Goal: Task Accomplishment & Management: Use online tool/utility

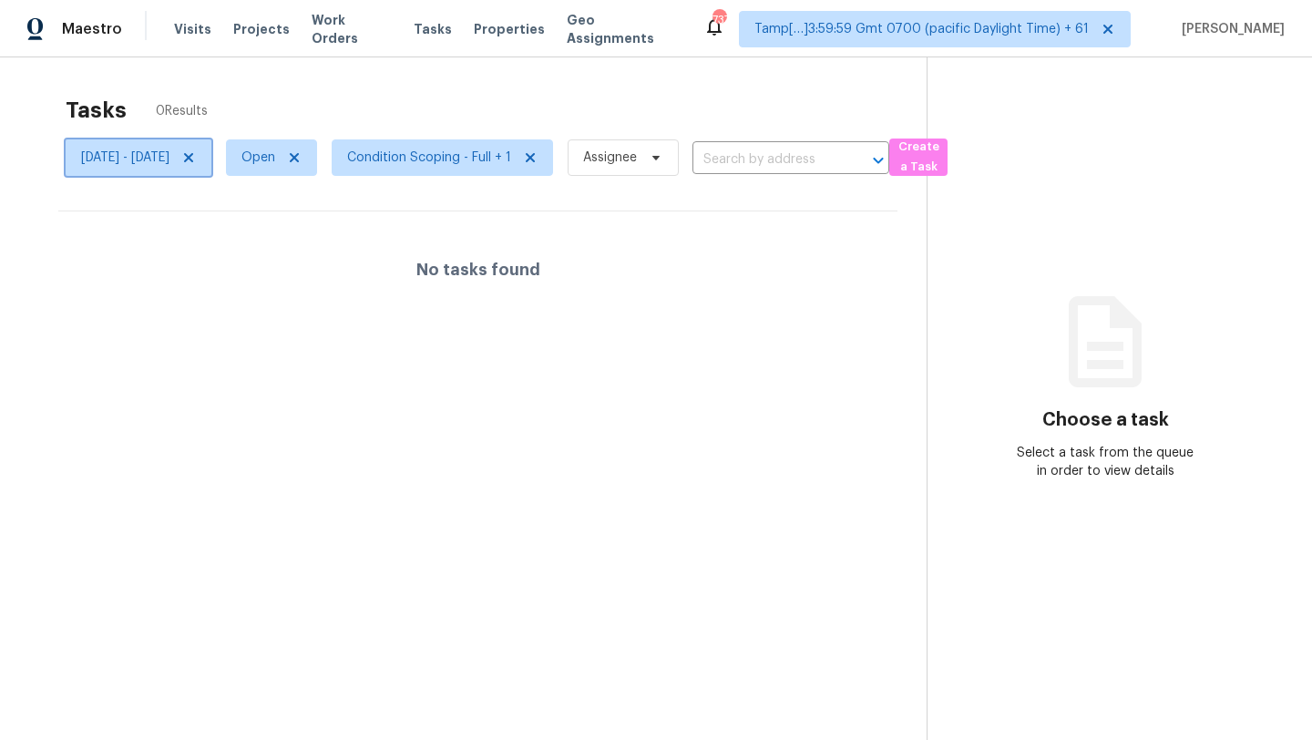
click at [211, 166] on span "[DATE] - [DATE]" at bounding box center [139, 157] width 146 height 36
click at [282, 86] on div "Tasks 0 Results [DATE] - [DATE] Open Condition Scoping - Full + 1 Assignee ​ Cr…" at bounding box center [656, 427] width 1312 height 740
click at [196, 159] on icon at bounding box center [188, 157] width 15 height 15
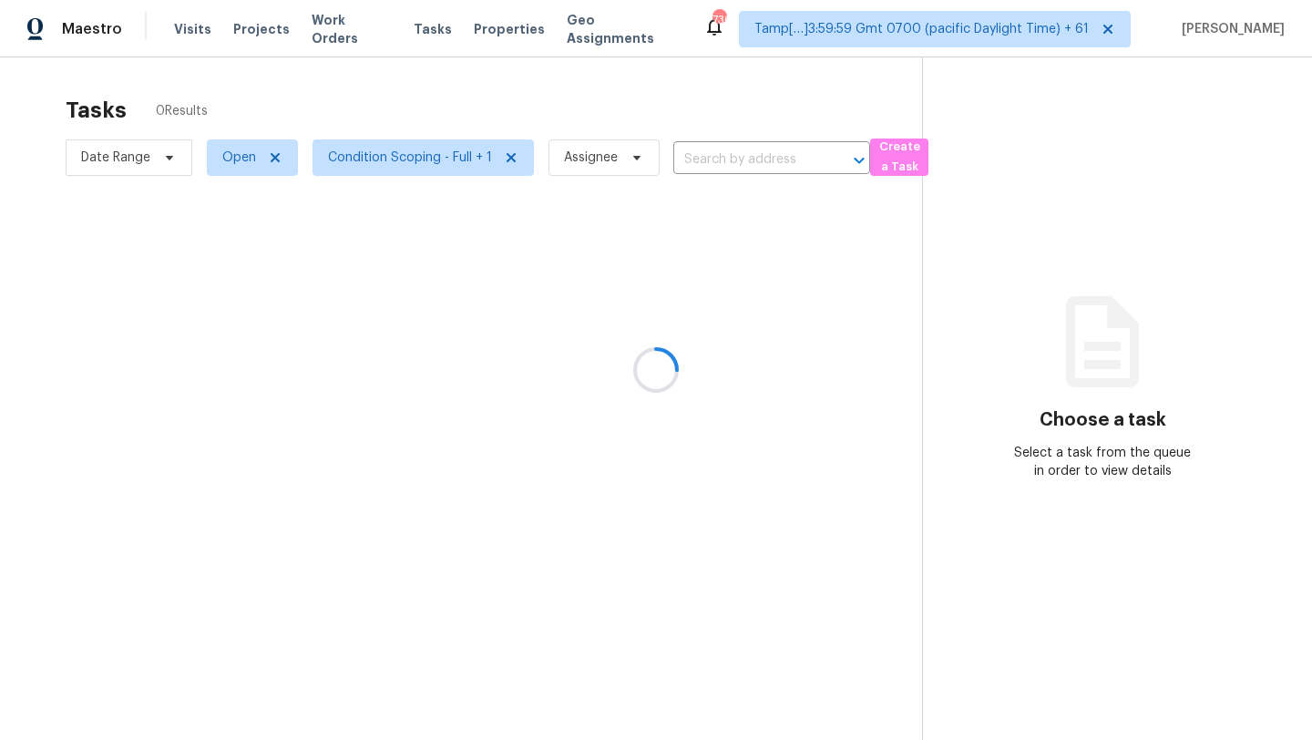
click at [392, 105] on div at bounding box center [656, 370] width 1312 height 740
click at [418, 159] on div at bounding box center [656, 370] width 1312 height 740
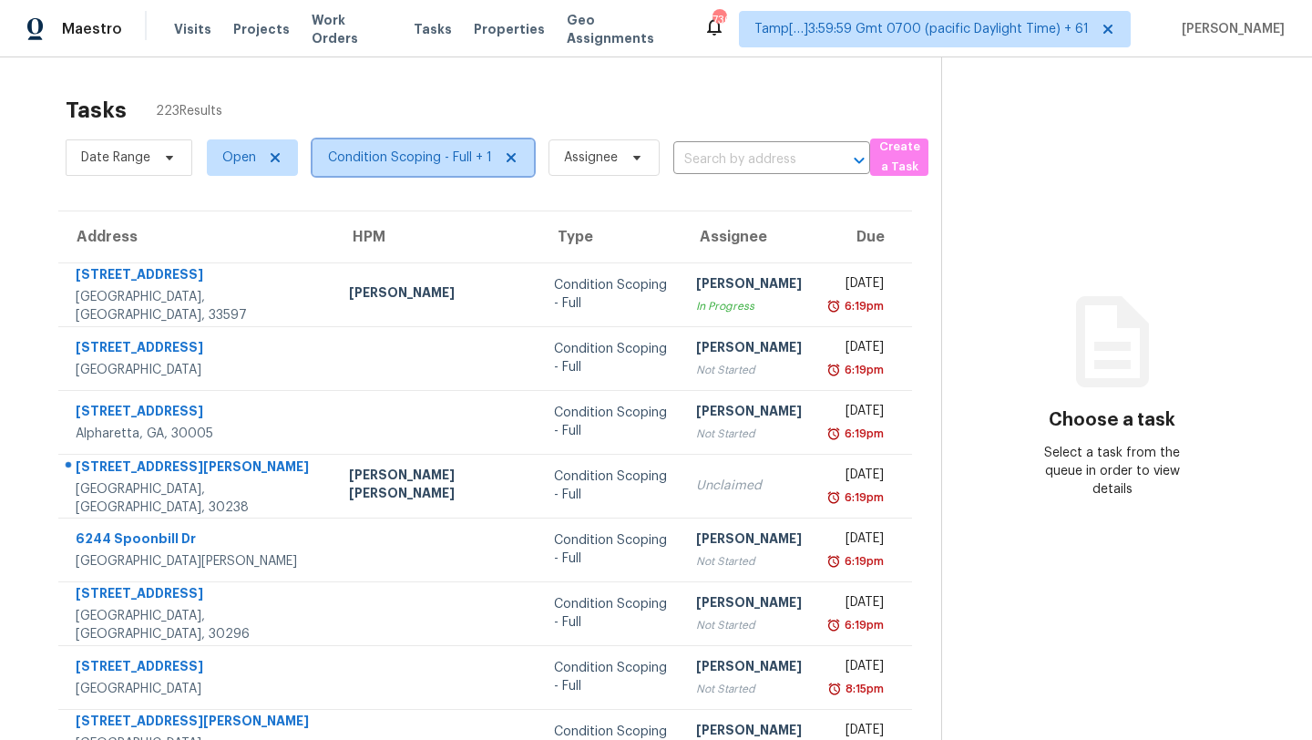
click at [418, 159] on span "Condition Scoping - Full + 1" at bounding box center [410, 158] width 164 height 18
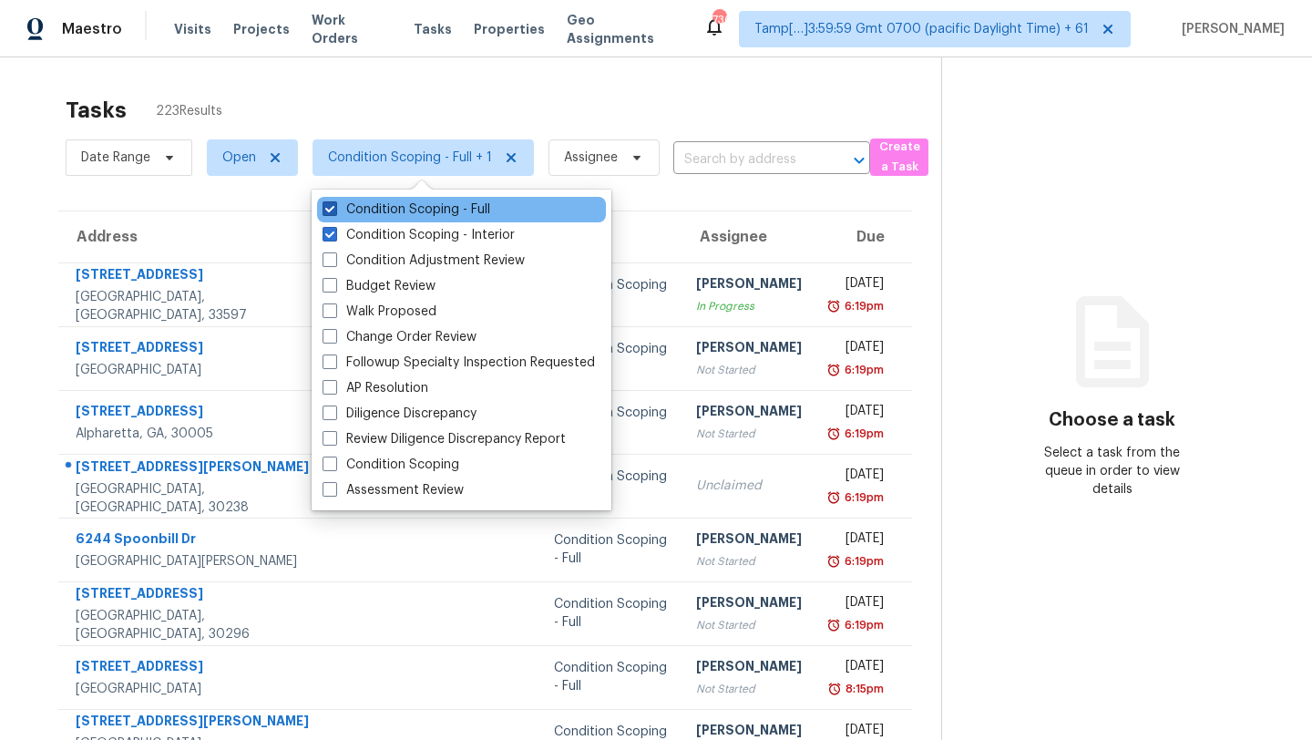
click at [447, 203] on label "Condition Scoping - Full" at bounding box center [407, 209] width 168 height 18
click at [334, 203] on input "Condition Scoping - Full" at bounding box center [329, 206] width 12 height 12
checkbox input "false"
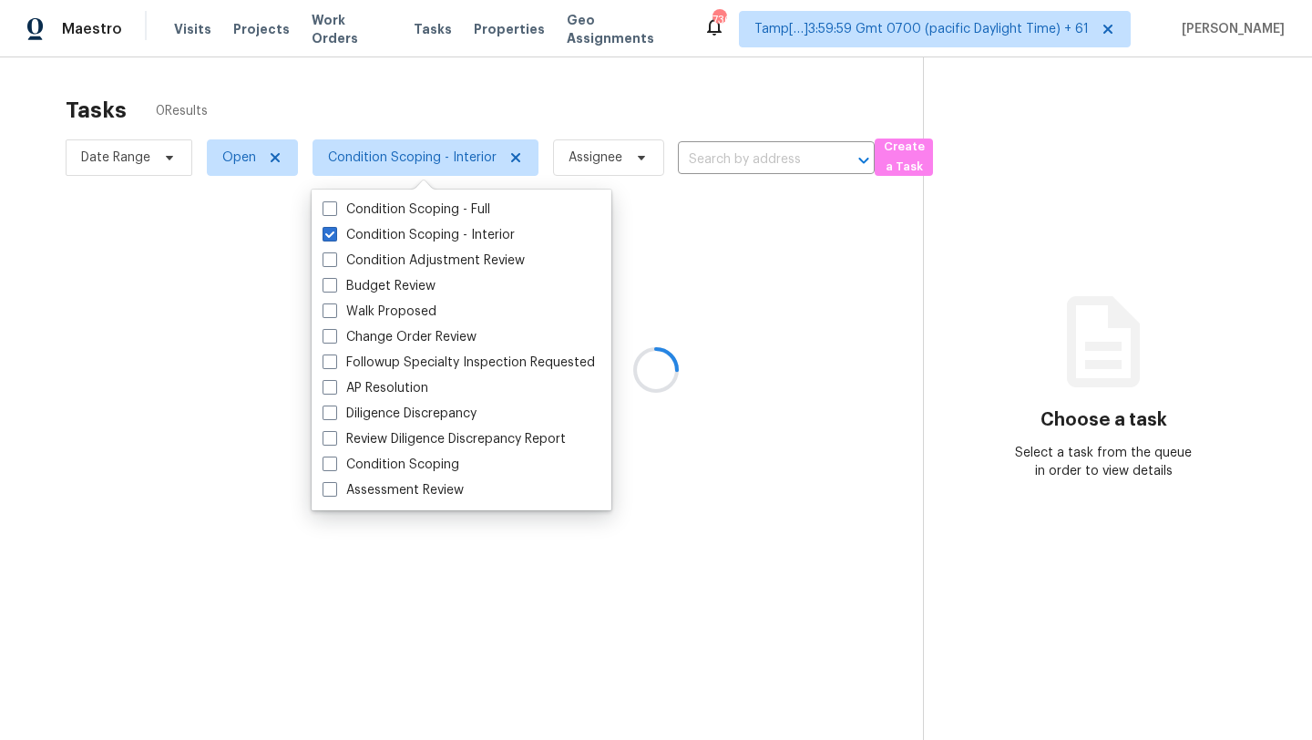
click at [408, 128] on div at bounding box center [656, 370] width 1312 height 740
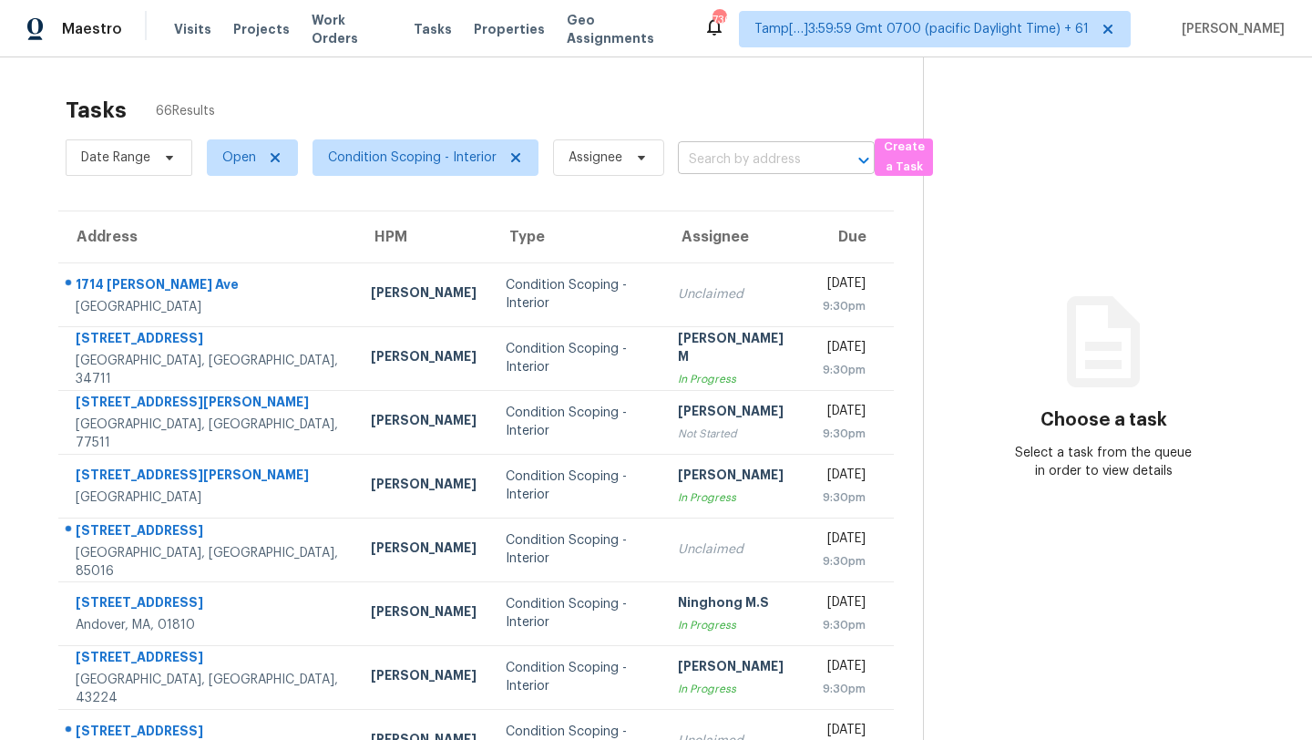
click at [727, 163] on input "text" at bounding box center [751, 160] width 146 height 28
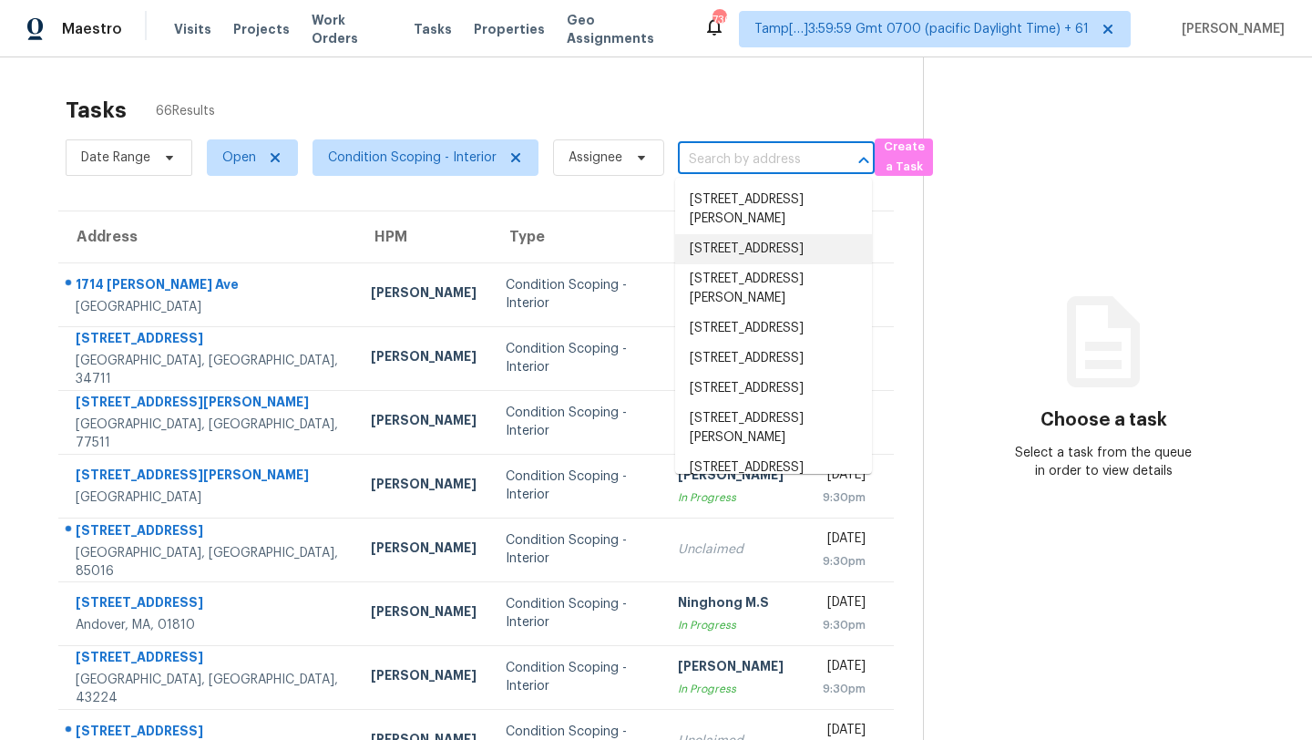
click at [1002, 304] on section "Choose a task Select a task from the queue in order to view details" at bounding box center [1103, 503] width 360 height 892
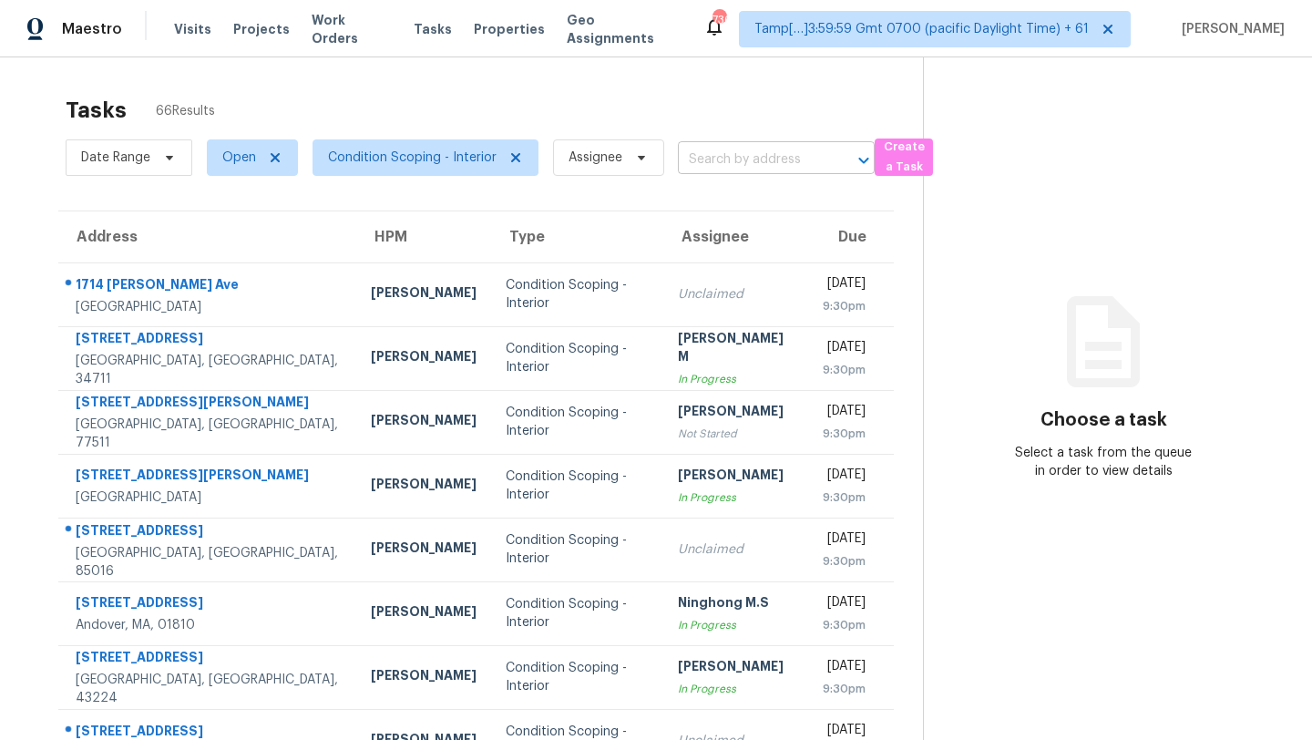
click at [719, 166] on input "text" at bounding box center [751, 160] width 146 height 28
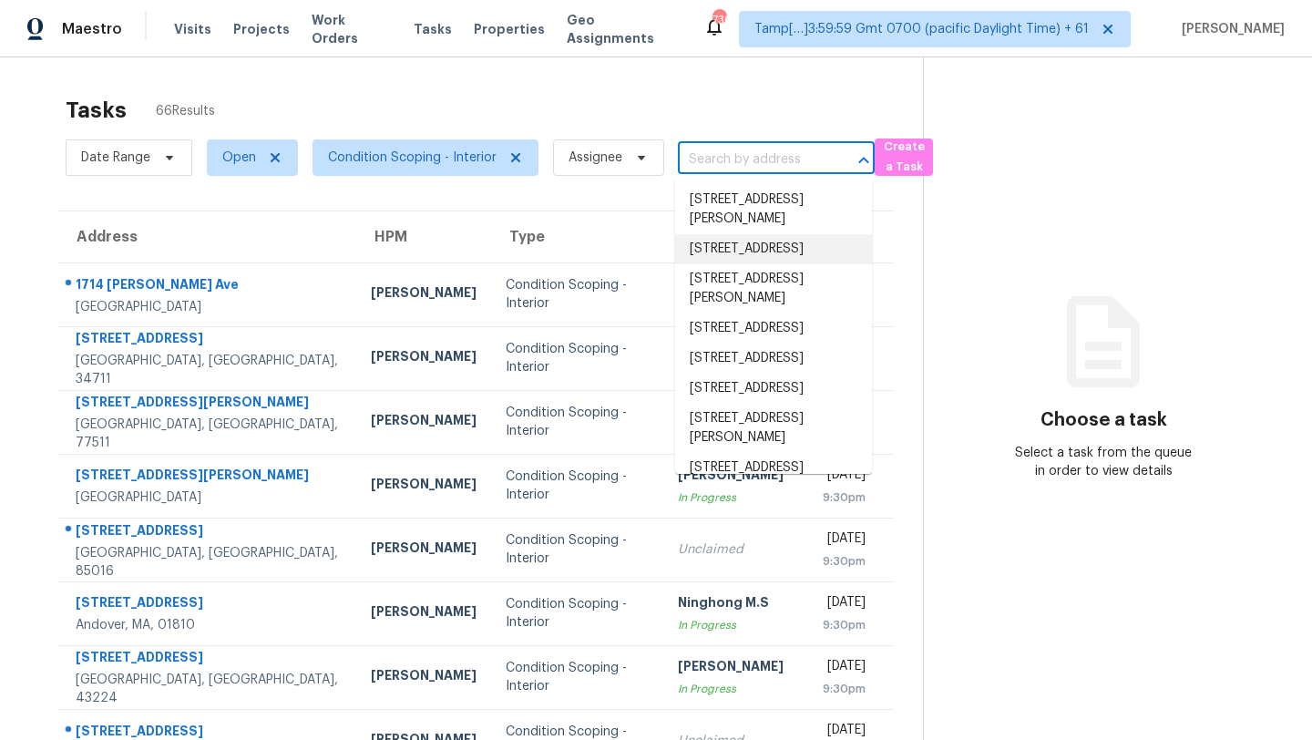
paste input "[STREET_ADDRESS]"
type input "[STREET_ADDRESS]"
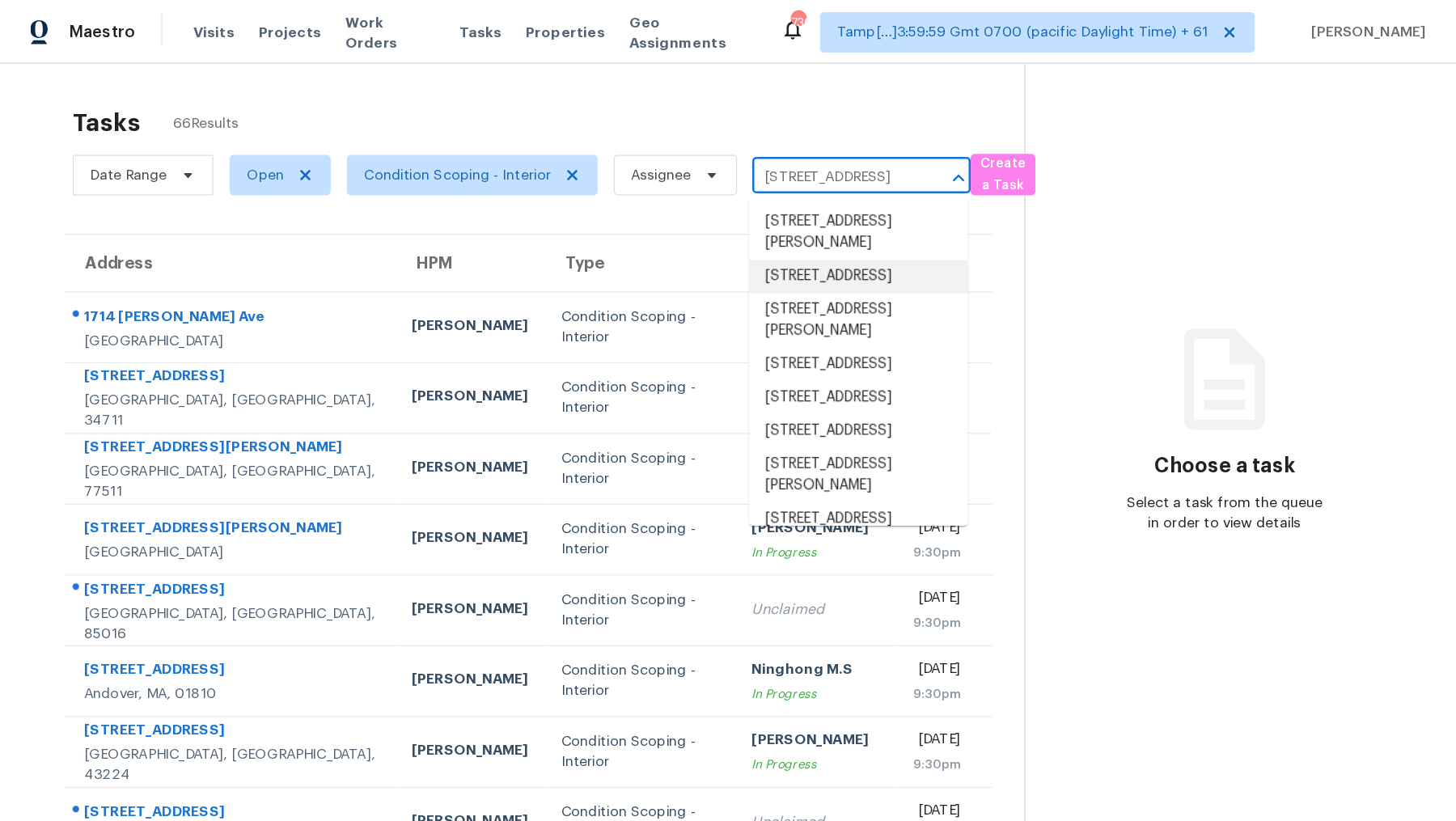
scroll to position [0, 61]
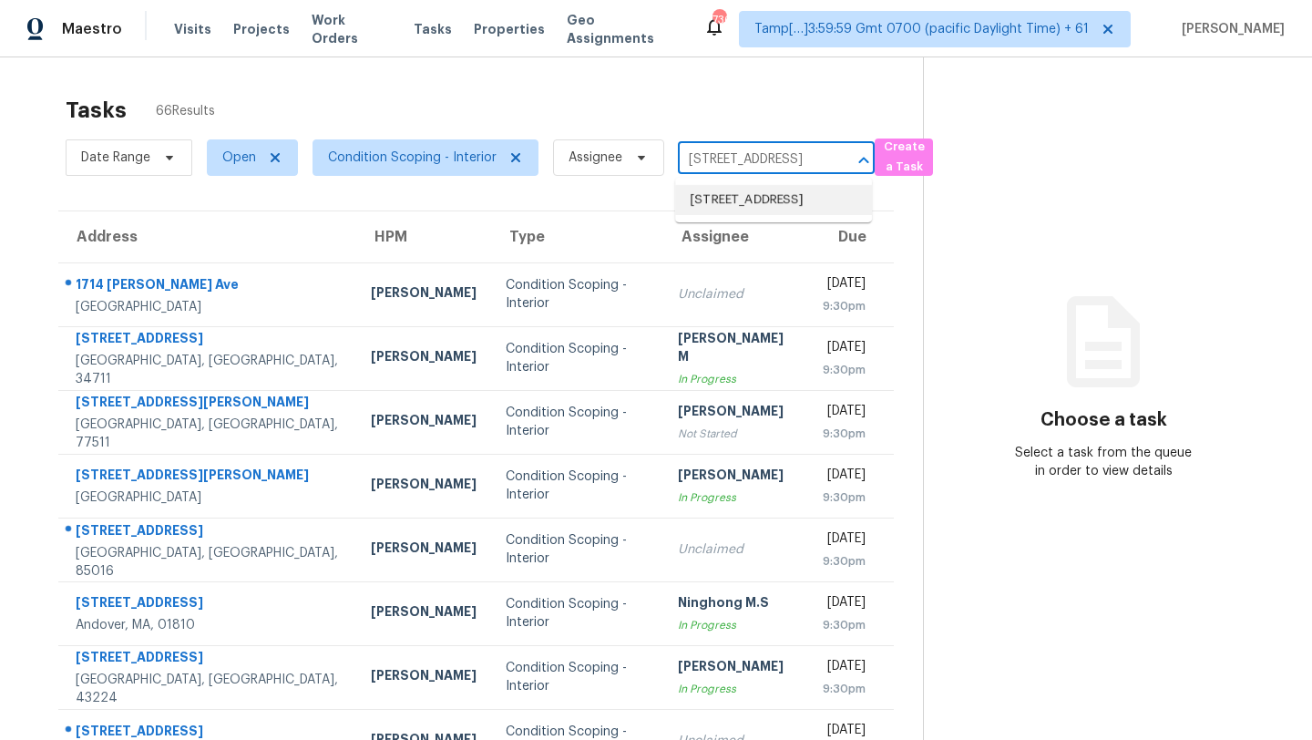
click at [757, 199] on li "[STREET_ADDRESS]" at bounding box center [773, 200] width 197 height 30
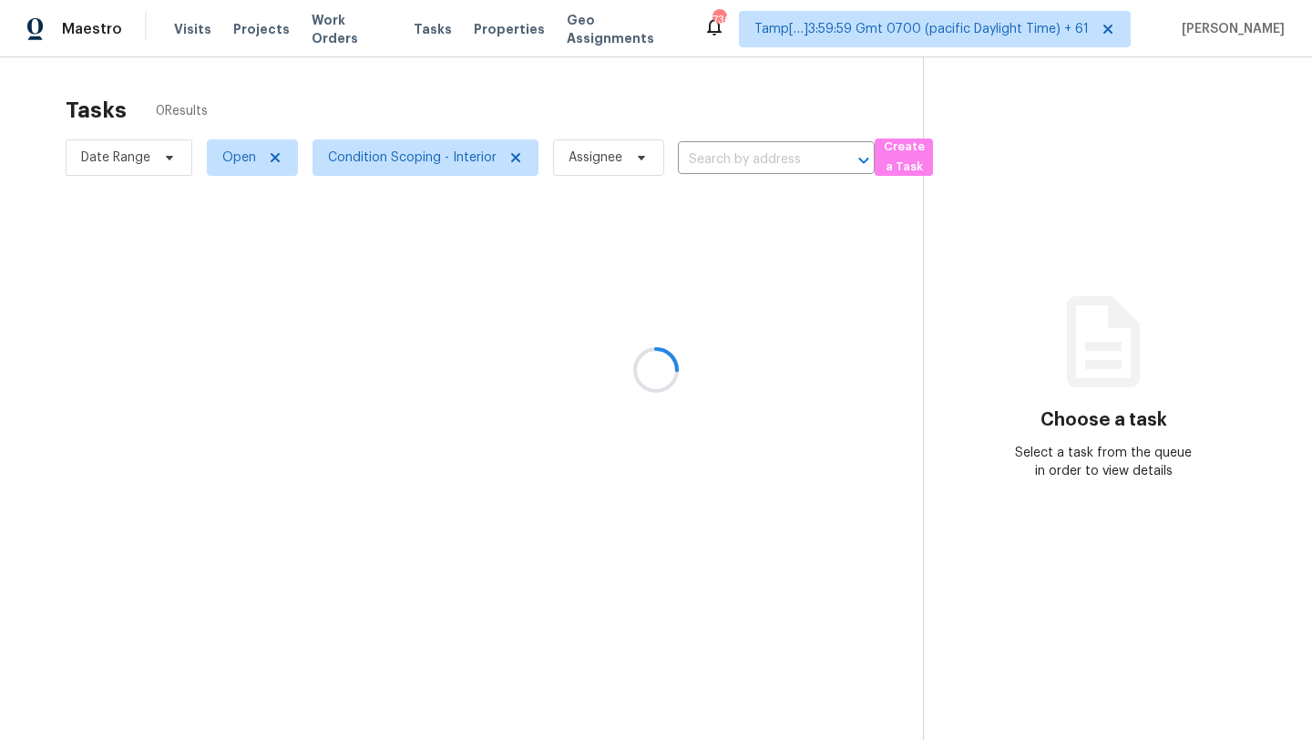
type input "[STREET_ADDRESS]"
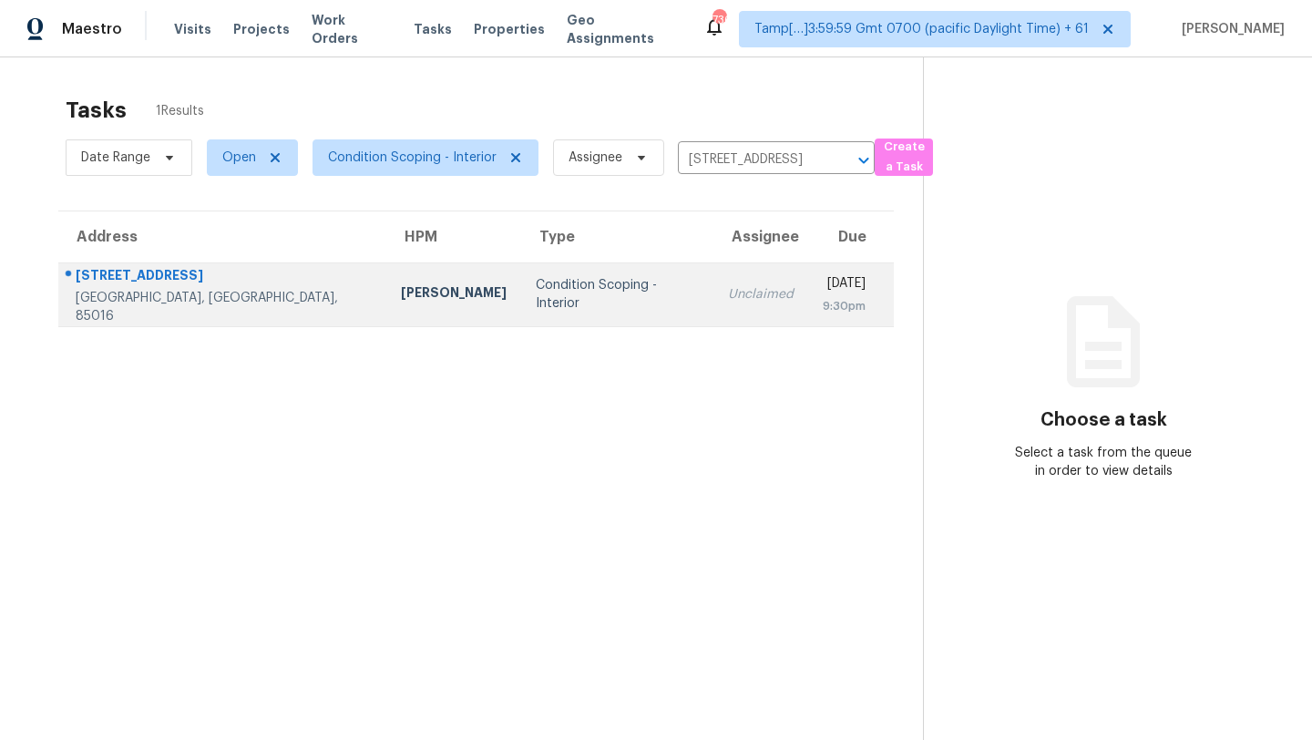
click at [728, 293] on div "Unclaimed" at bounding box center [761, 294] width 66 height 18
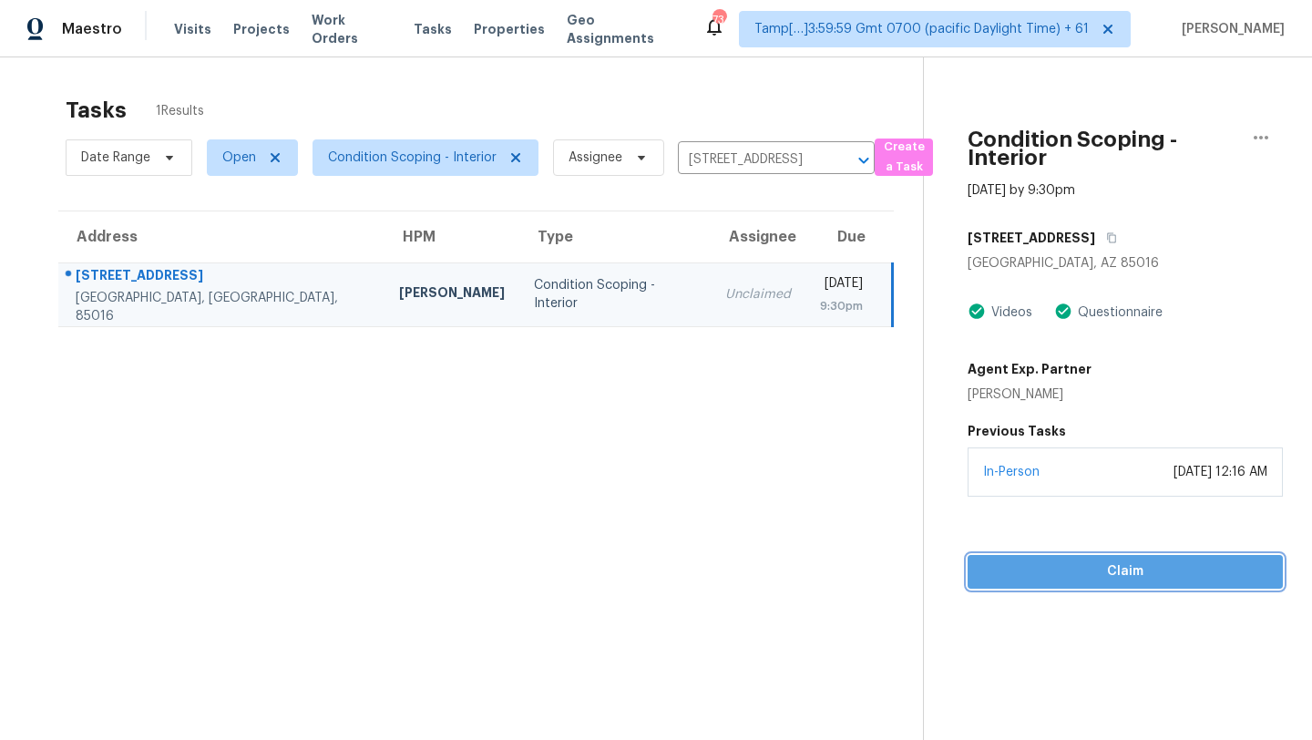
click at [1094, 578] on span "Claim" at bounding box center [1125, 571] width 286 height 23
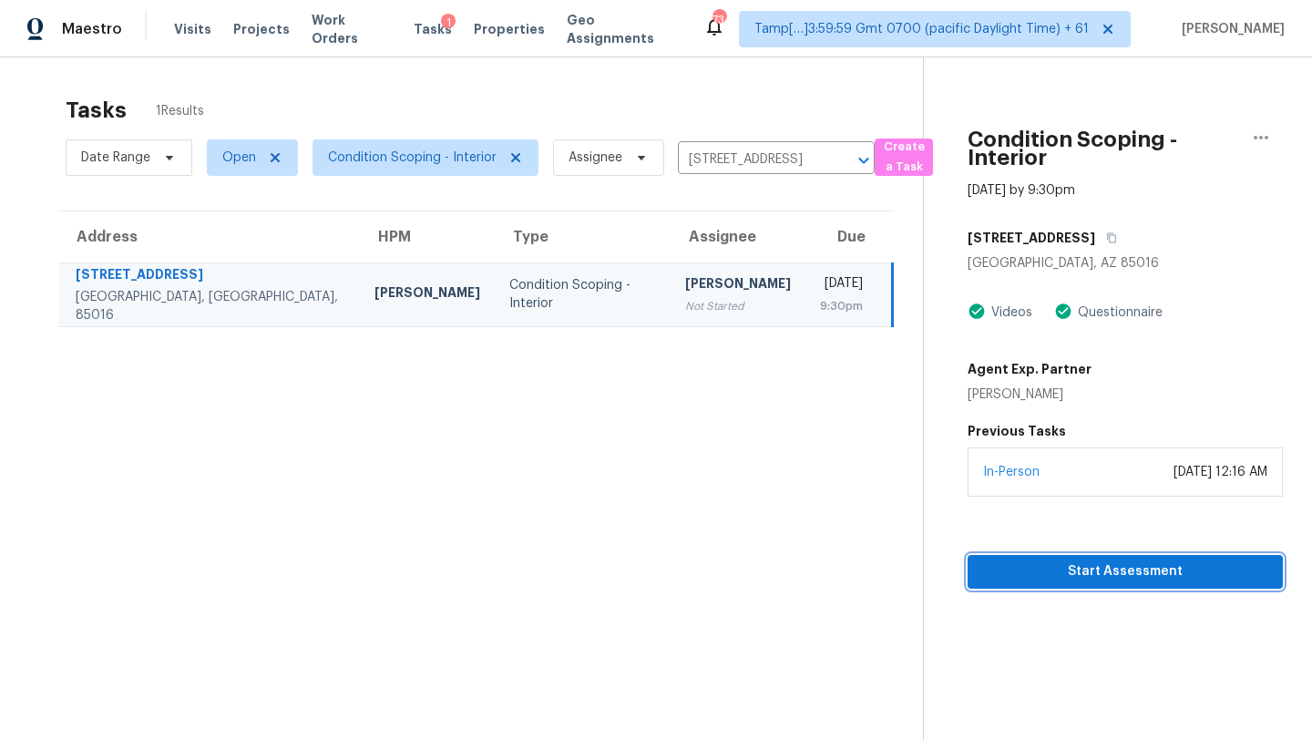
click at [1118, 576] on span "Start Assessment" at bounding box center [1125, 571] width 286 height 23
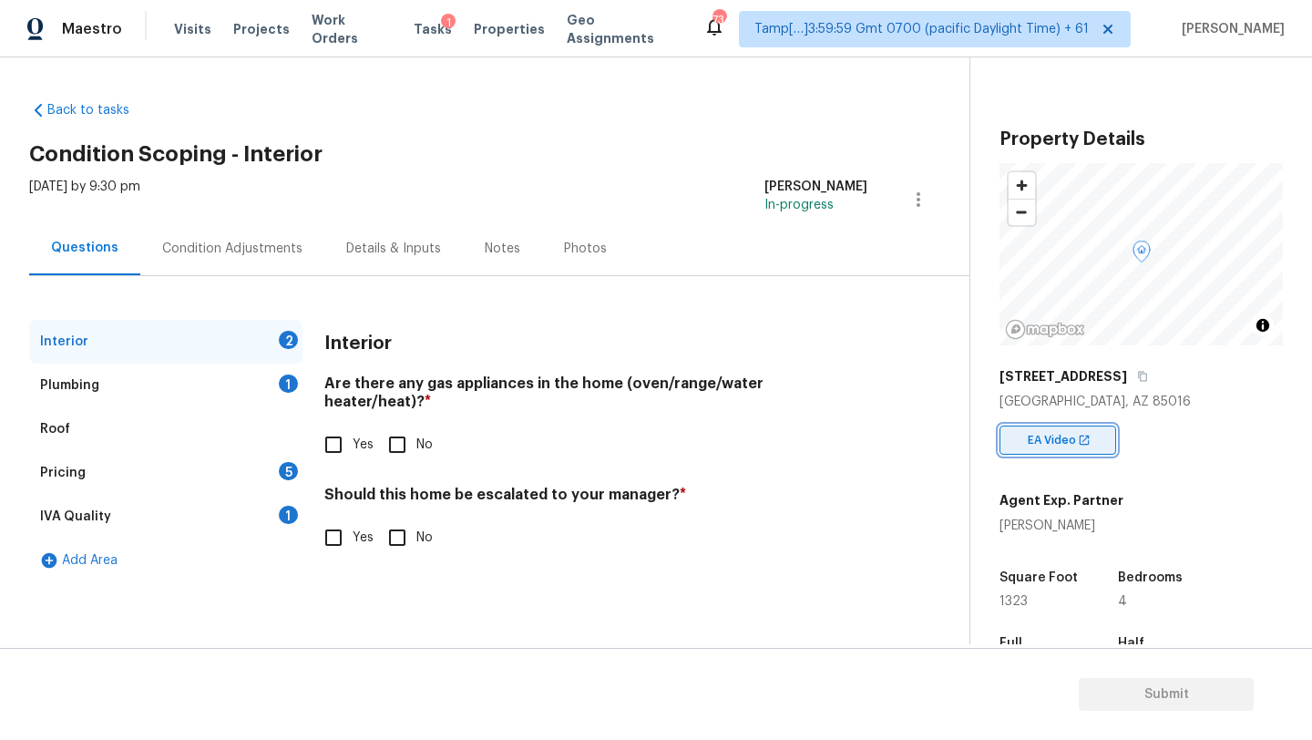
click at [1067, 441] on span "EA Video" at bounding box center [1056, 440] width 56 height 18
click at [240, 244] on div "Condition Adjustments" at bounding box center [232, 249] width 140 height 18
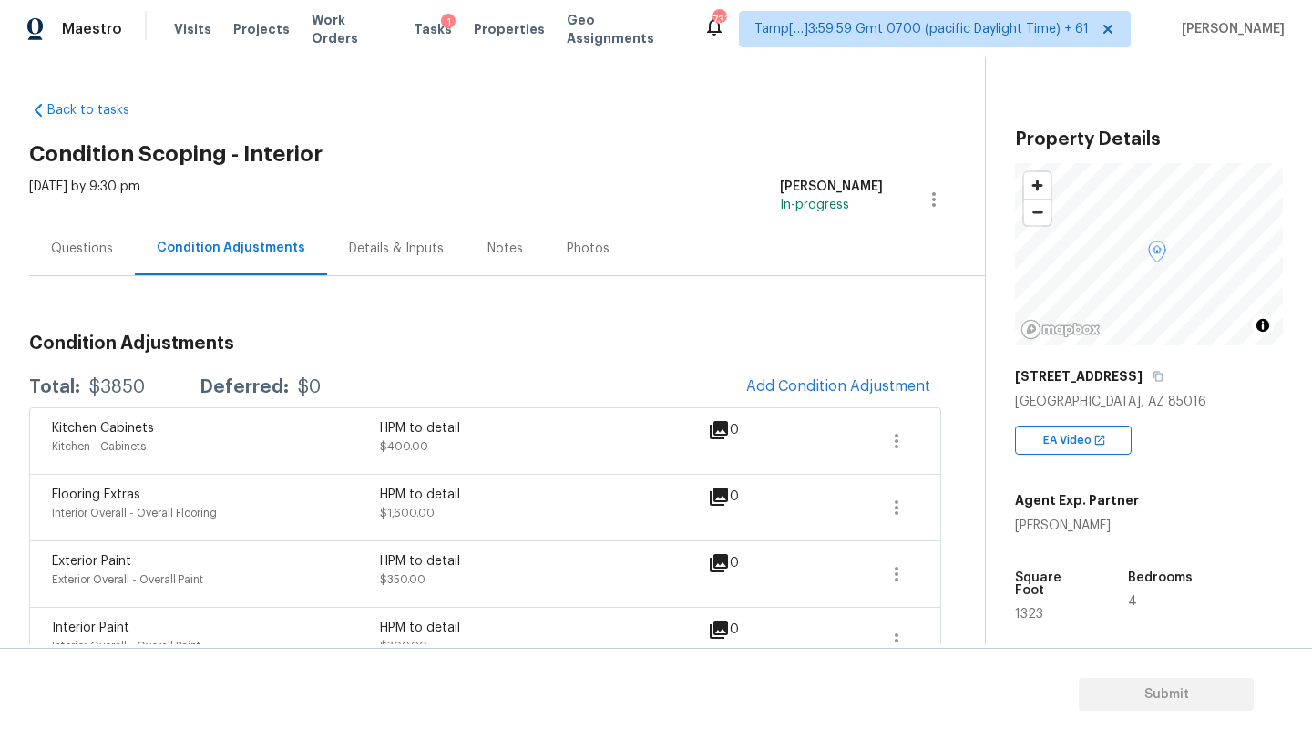
click at [110, 255] on div "Questions" at bounding box center [82, 249] width 62 height 18
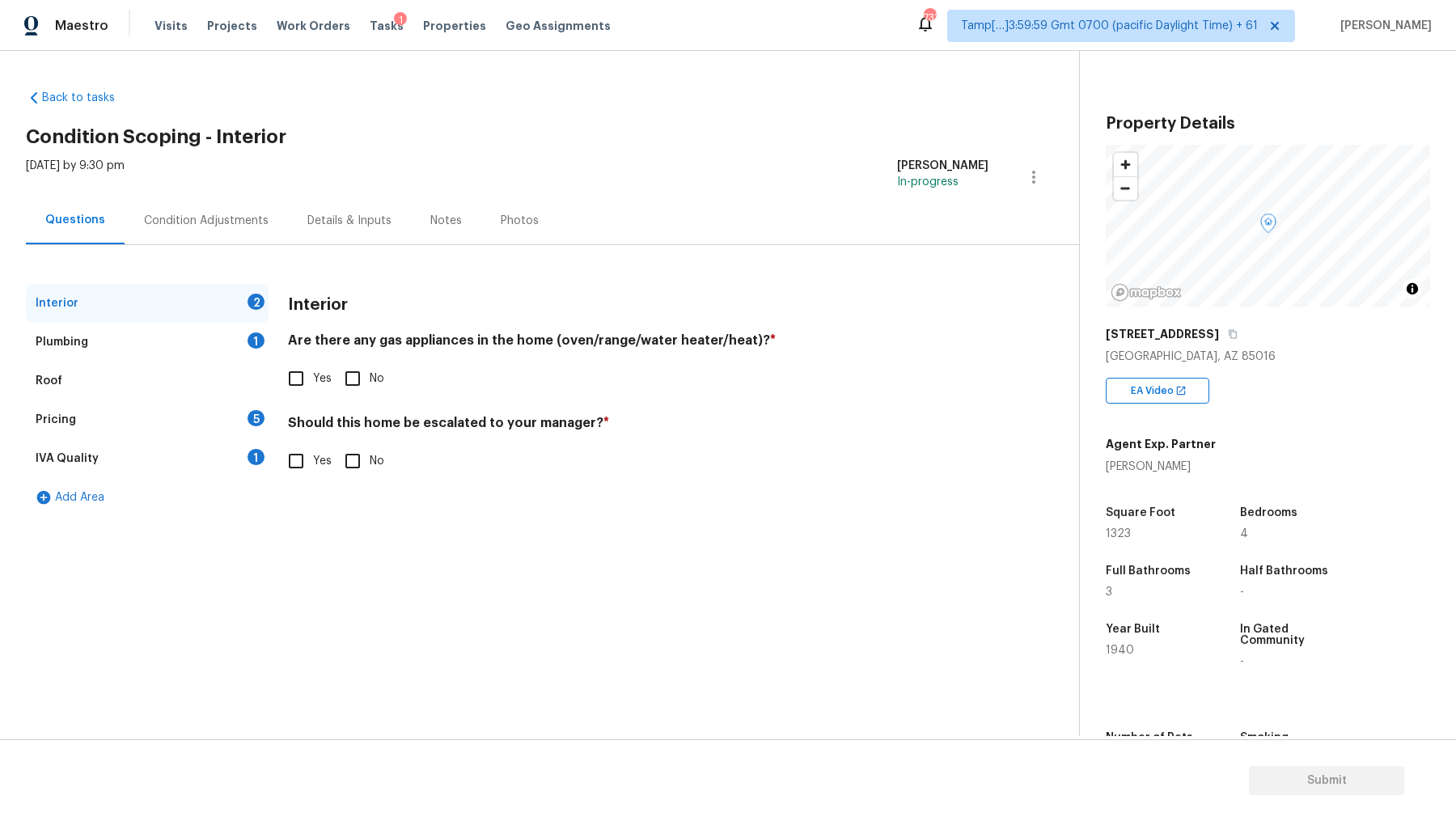
click at [437, 338] on h4 "Are there any gas appliances in the home (oven/range/water heater/heat)? *" at bounding box center [637, 344] width 700 height 23
click at [407, 339] on h4 "Are there any gas appliances in the home (oven/range/water heater/heat)? *" at bounding box center [637, 344] width 700 height 23
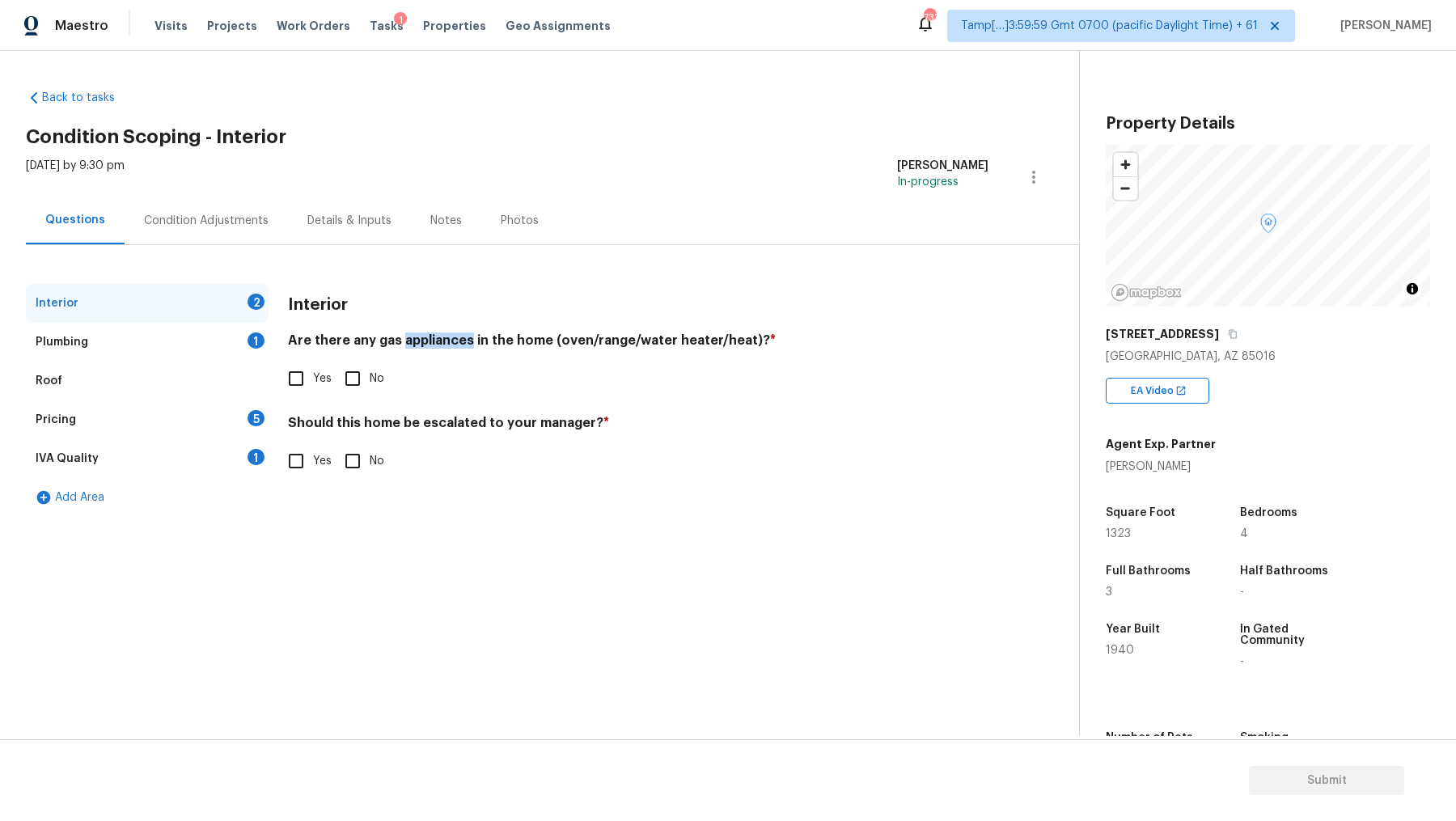
click at [407, 339] on h4 "Are there any gas appliances in the home (oven/range/water heater/heat)? *" at bounding box center [637, 344] width 700 height 23
click at [566, 298] on div "Interior" at bounding box center [637, 304] width 700 height 42
click at [131, 345] on div "Plumbing 1" at bounding box center [146, 343] width 242 height 39
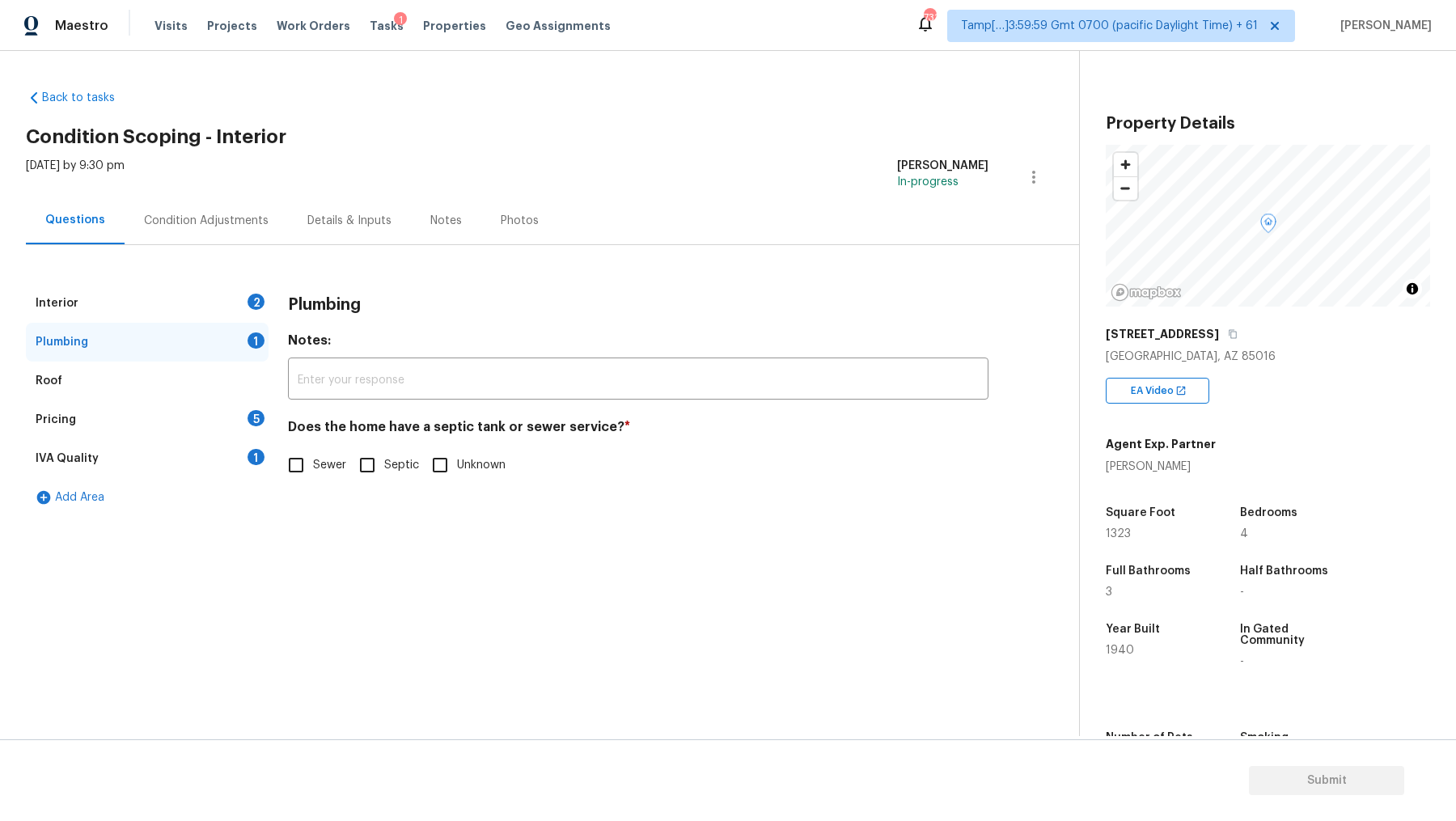
click at [135, 300] on div "Interior 2" at bounding box center [146, 304] width 242 height 39
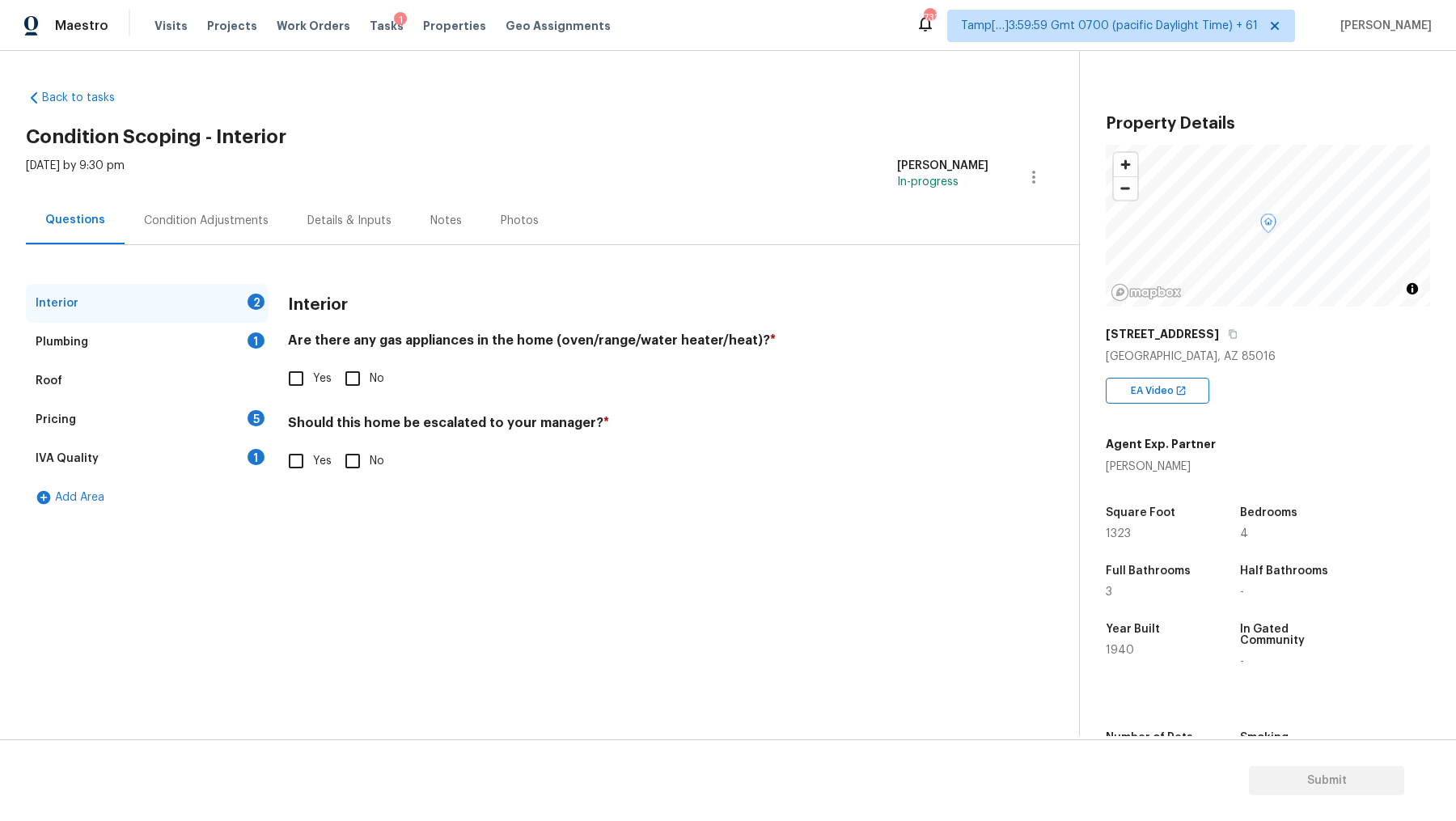
click at [114, 342] on div "Plumbing 1" at bounding box center [146, 343] width 242 height 39
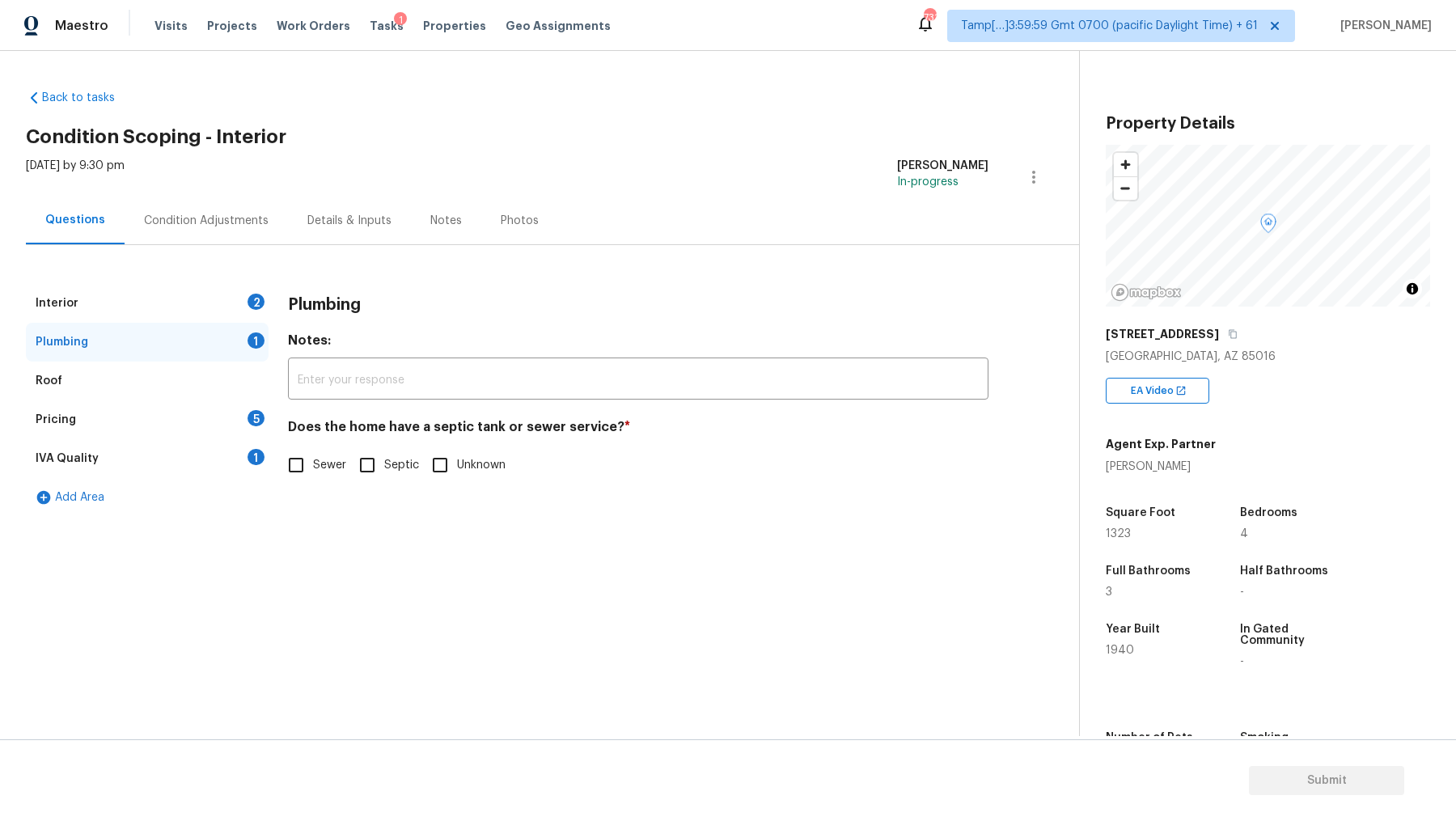
click at [115, 373] on div "Roof" at bounding box center [146, 381] width 242 height 39
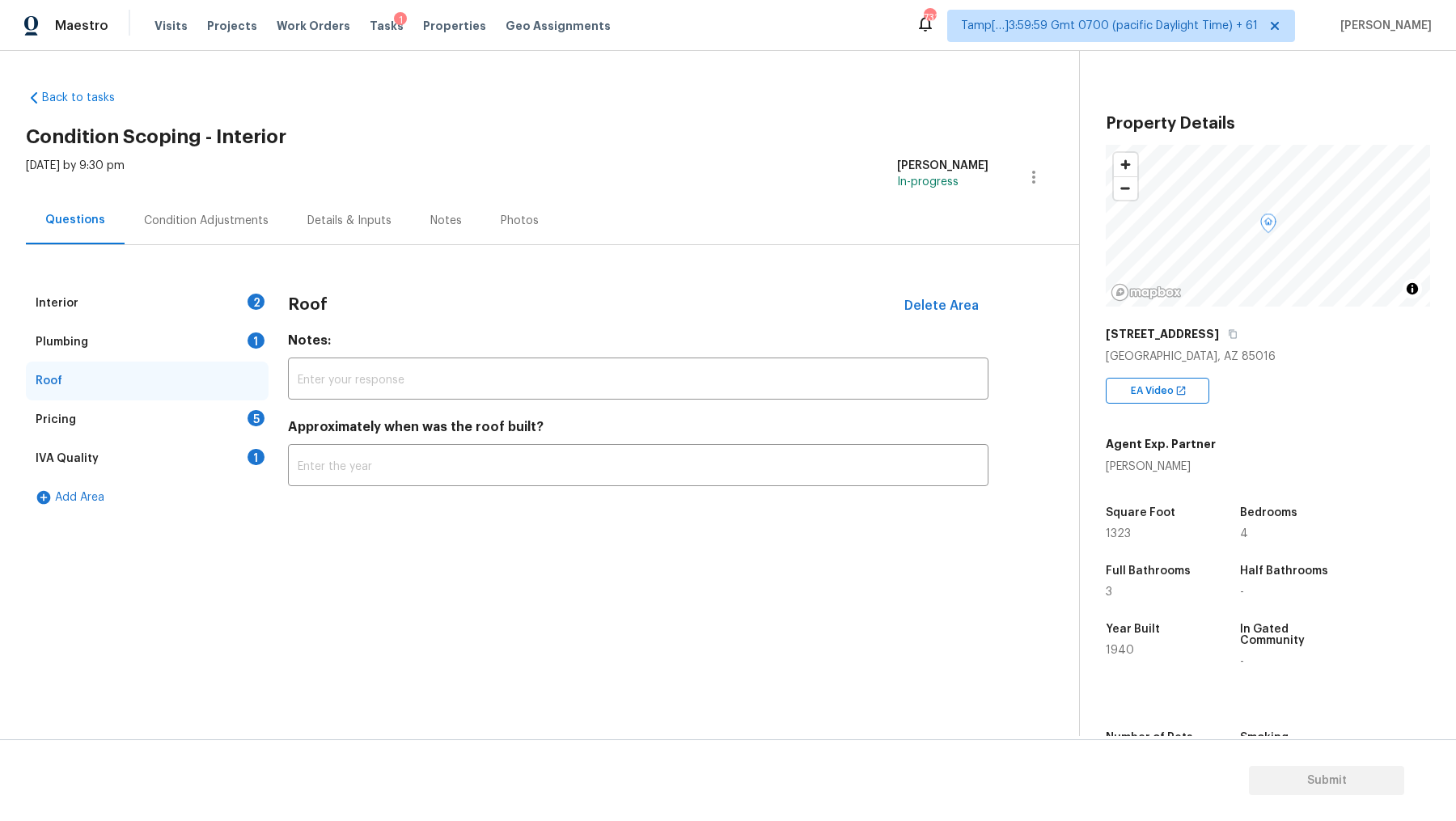
click at [118, 328] on div "Plumbing 1" at bounding box center [146, 343] width 242 height 39
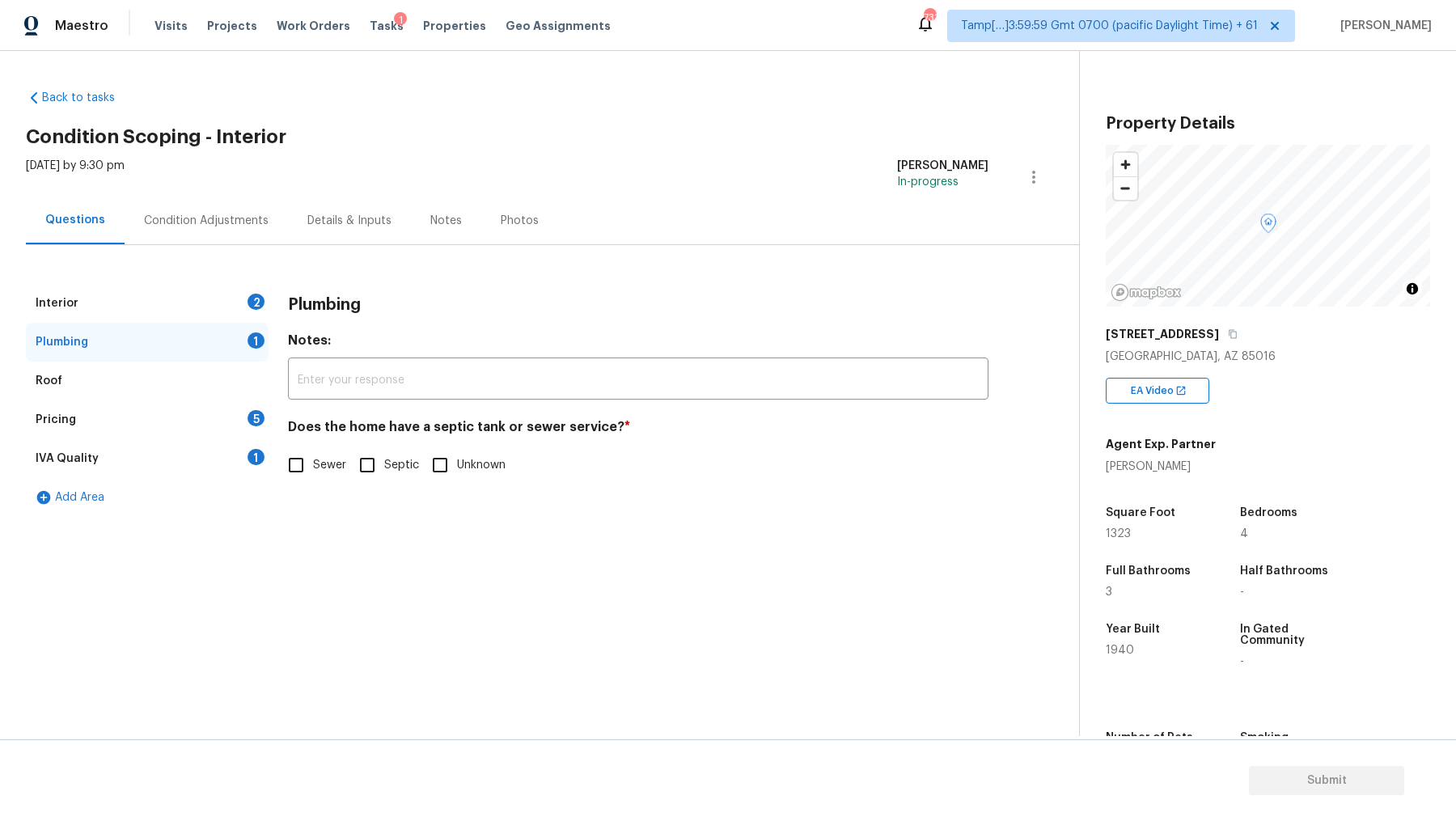
click at [99, 306] on div "Interior 2" at bounding box center [146, 304] width 242 height 39
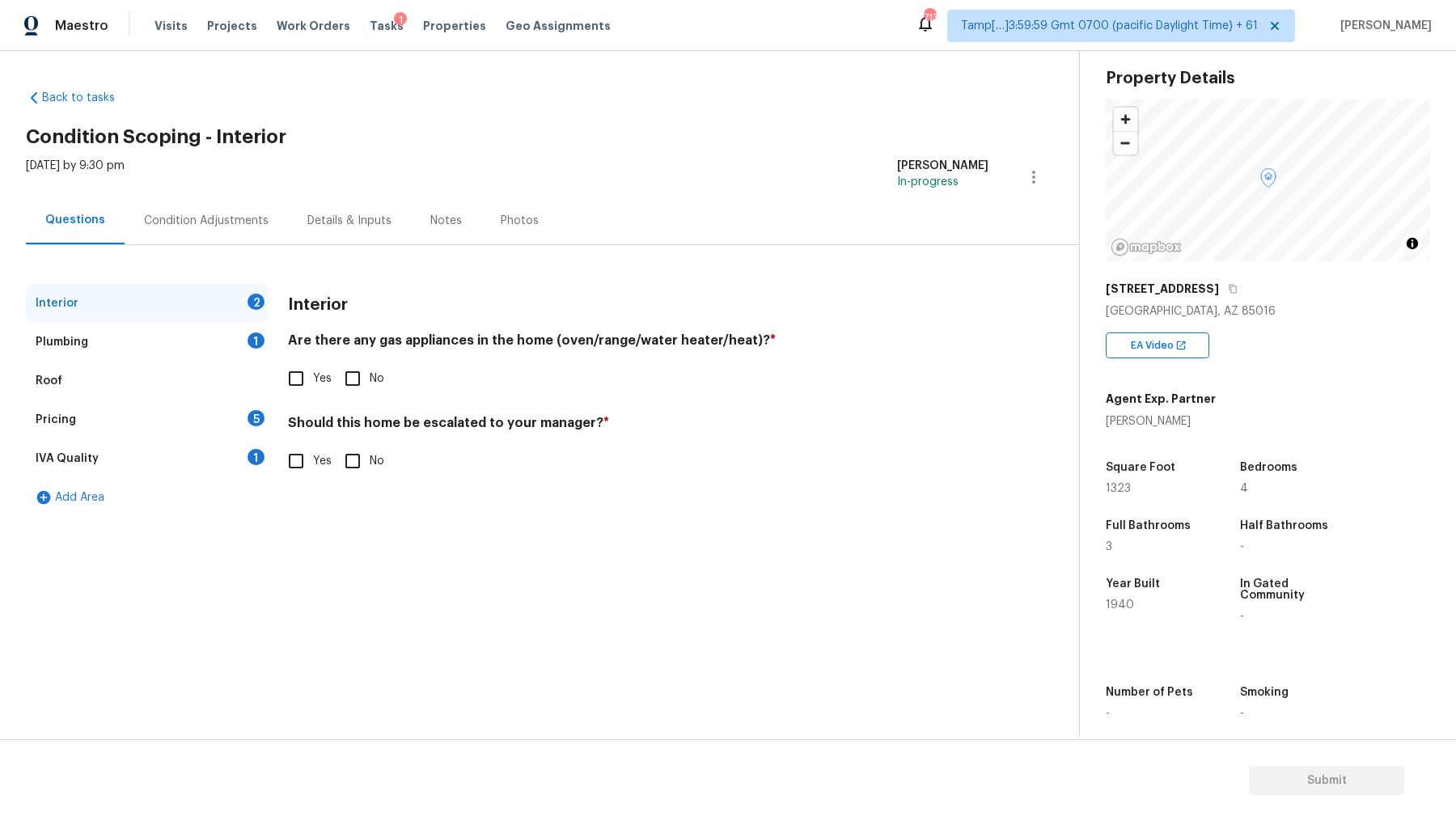
scroll to position [70, 0]
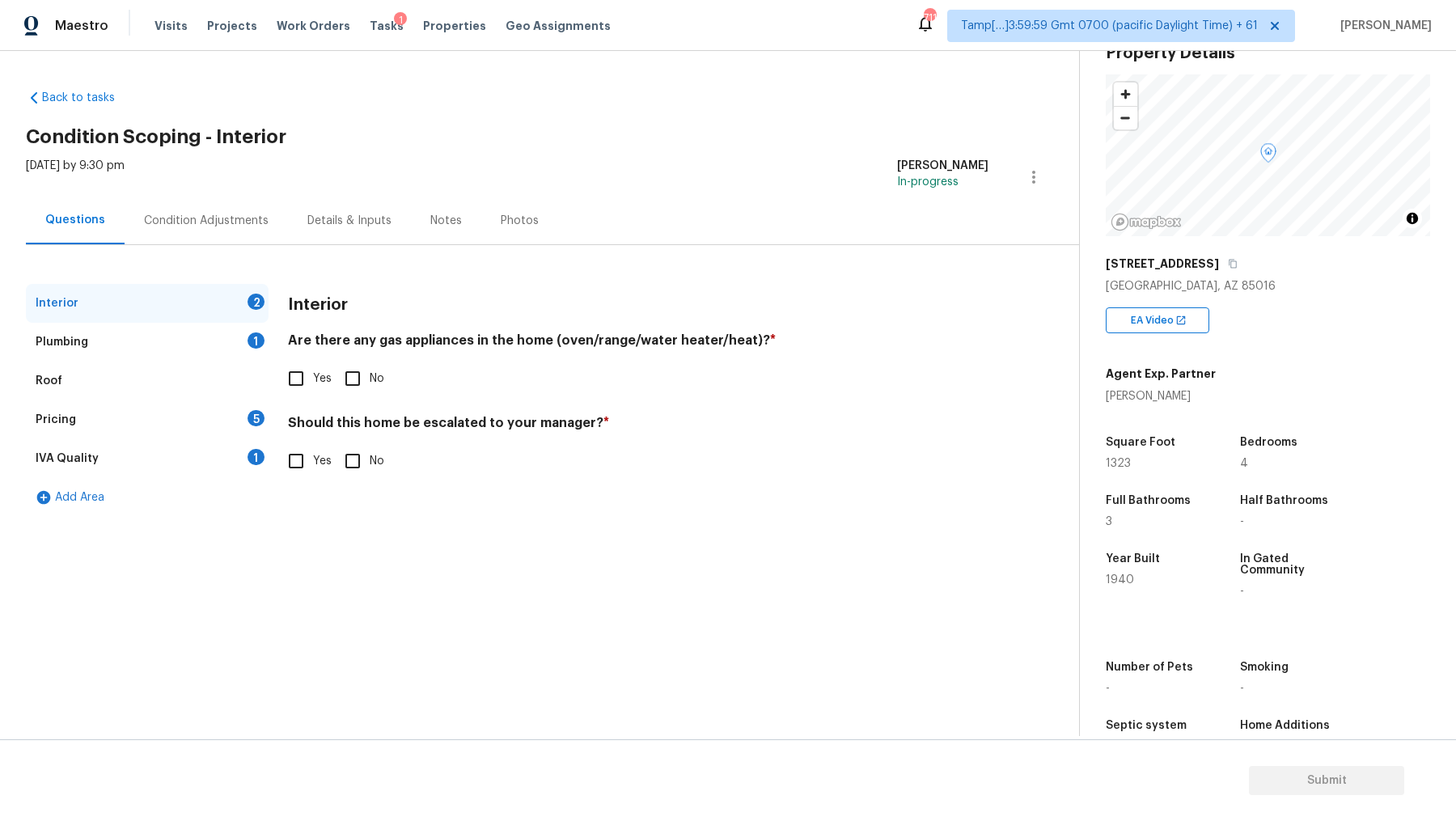
click at [171, 336] on div "Plumbing 1" at bounding box center [146, 343] width 242 height 39
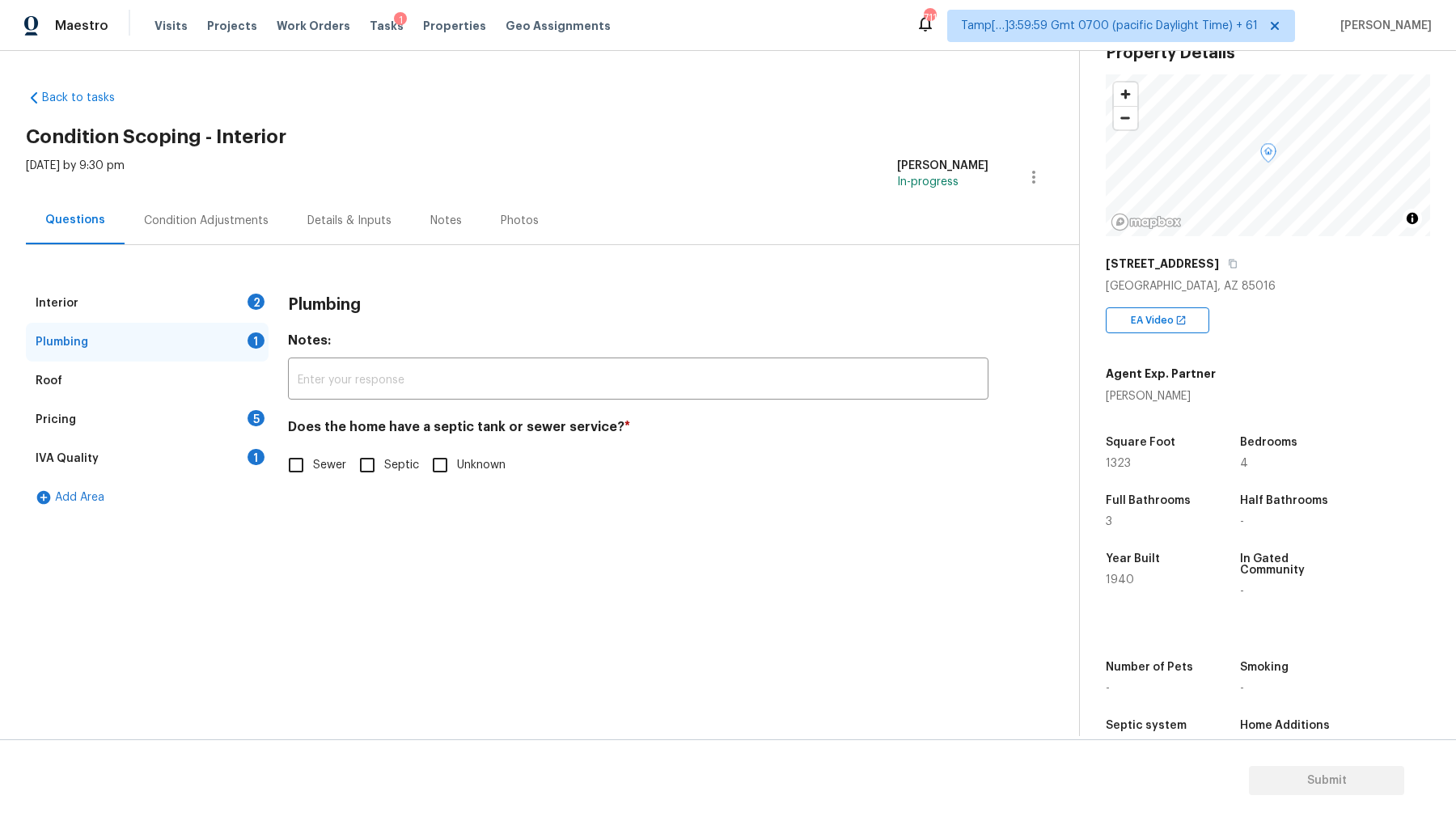
click at [315, 453] on label "Sewer" at bounding box center [313, 465] width 67 height 34
click at [313, 453] on input "Sewer" at bounding box center [296, 465] width 34 height 34
checkbox input "true"
click at [178, 296] on div "Interior 2" at bounding box center [146, 304] width 242 height 39
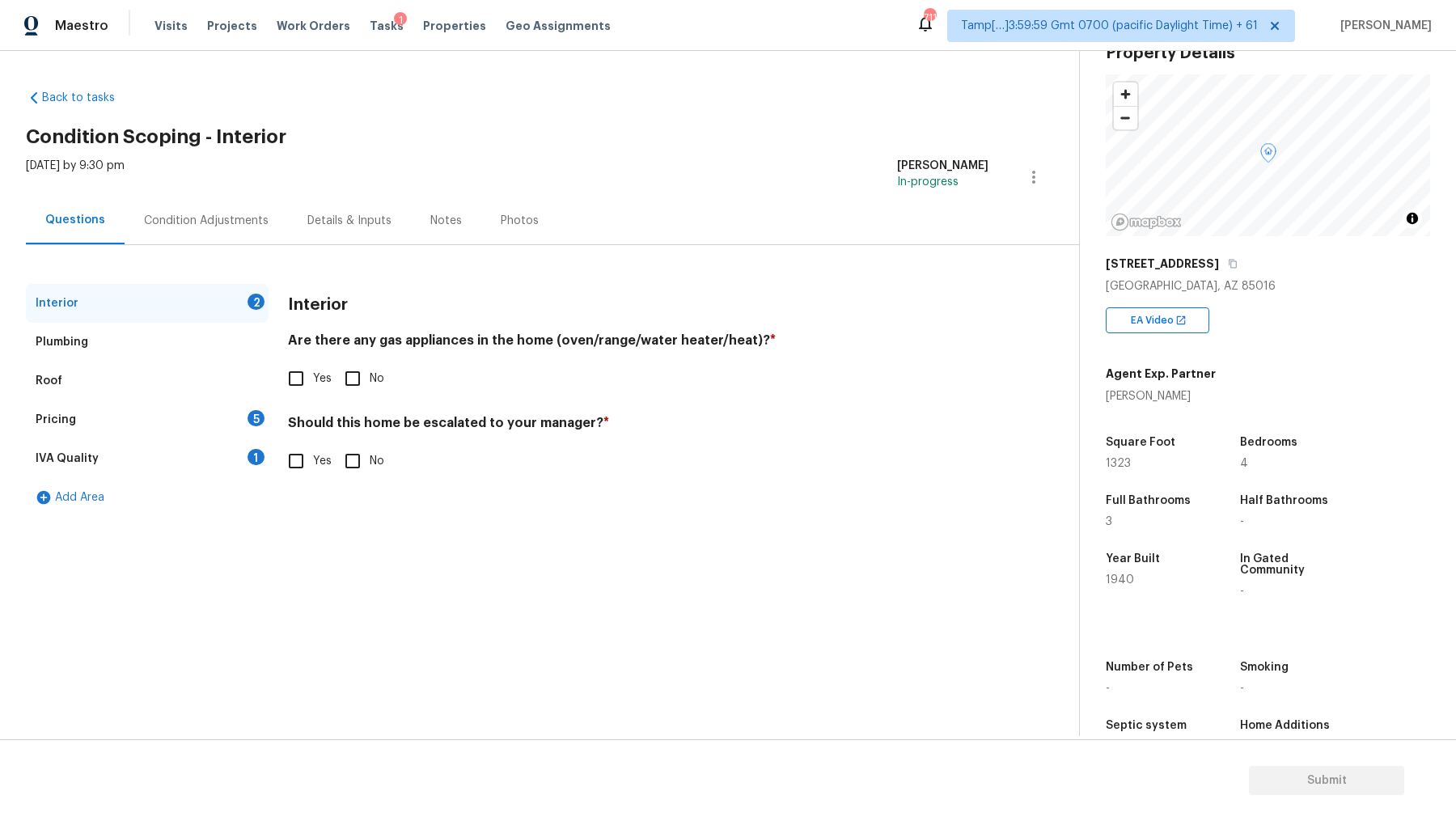
click at [295, 377] on input "Yes" at bounding box center [296, 378] width 34 height 34
checkbox input "true"
click at [369, 458] on span "No" at bounding box center [376, 461] width 14 height 17
click at [369, 458] on input "No" at bounding box center [352, 461] width 34 height 34
checkbox input "true"
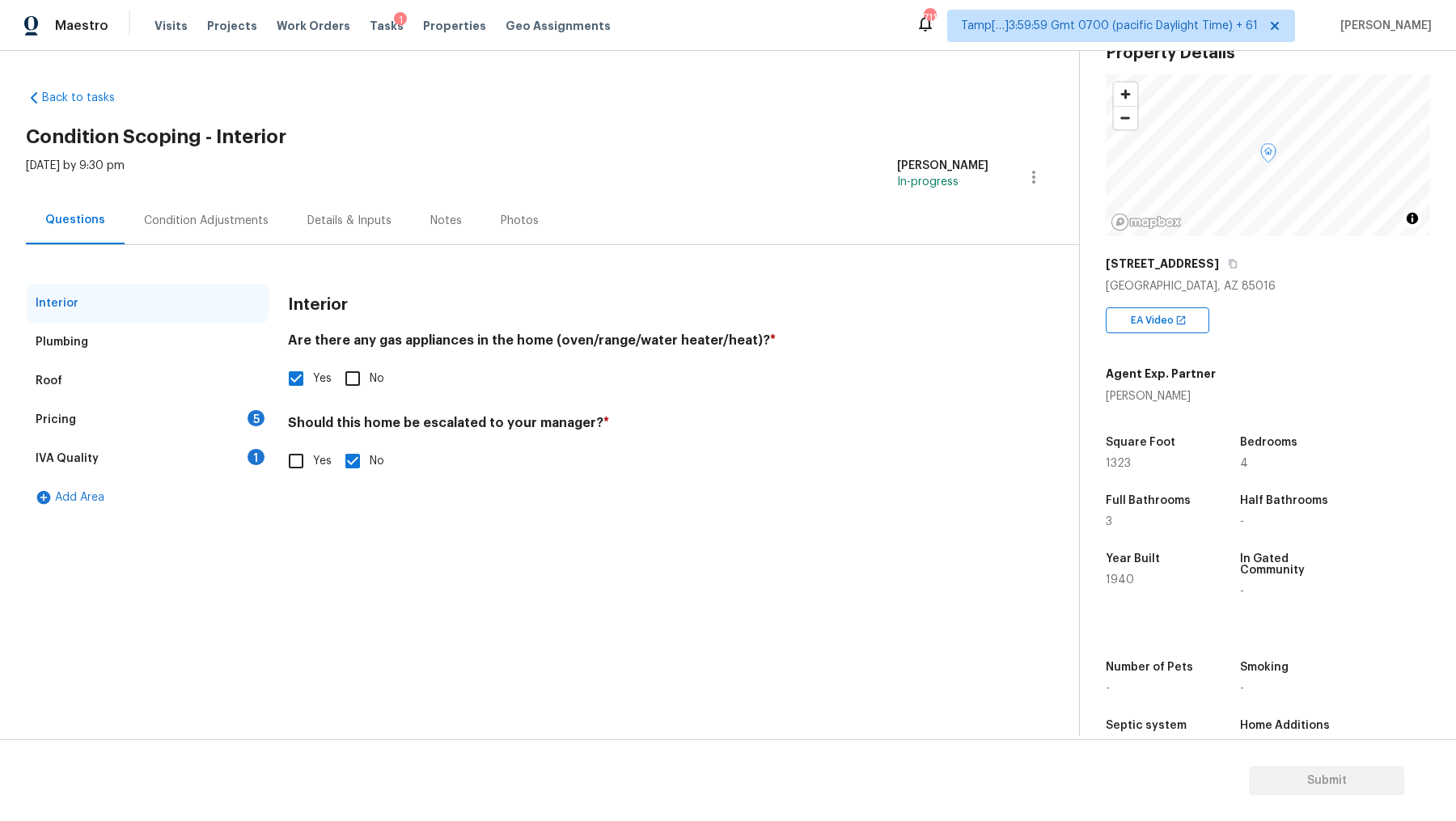
click at [227, 341] on div "Plumbing" at bounding box center [146, 343] width 242 height 39
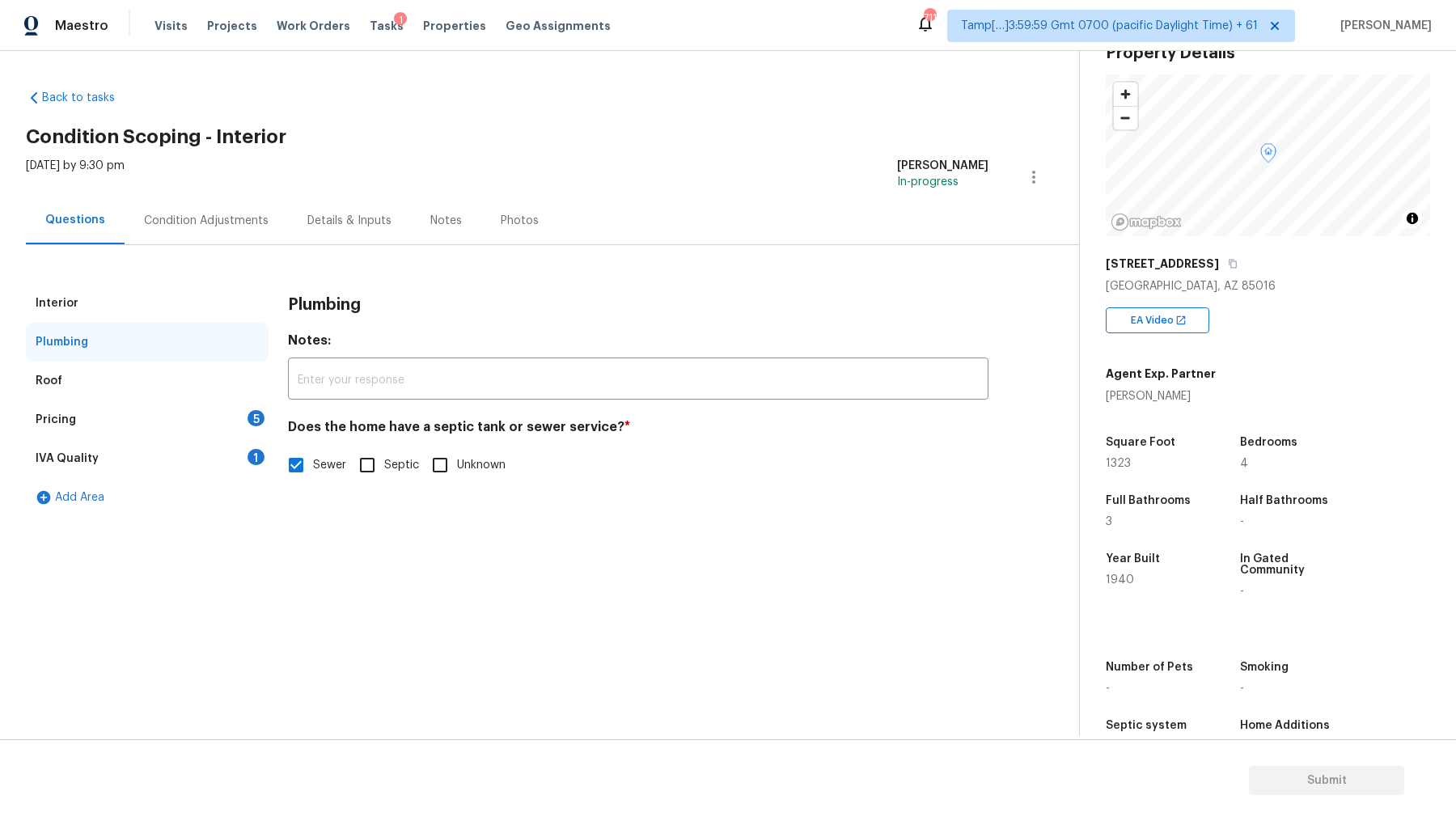
click at [107, 384] on div "Roof" at bounding box center [146, 381] width 242 height 39
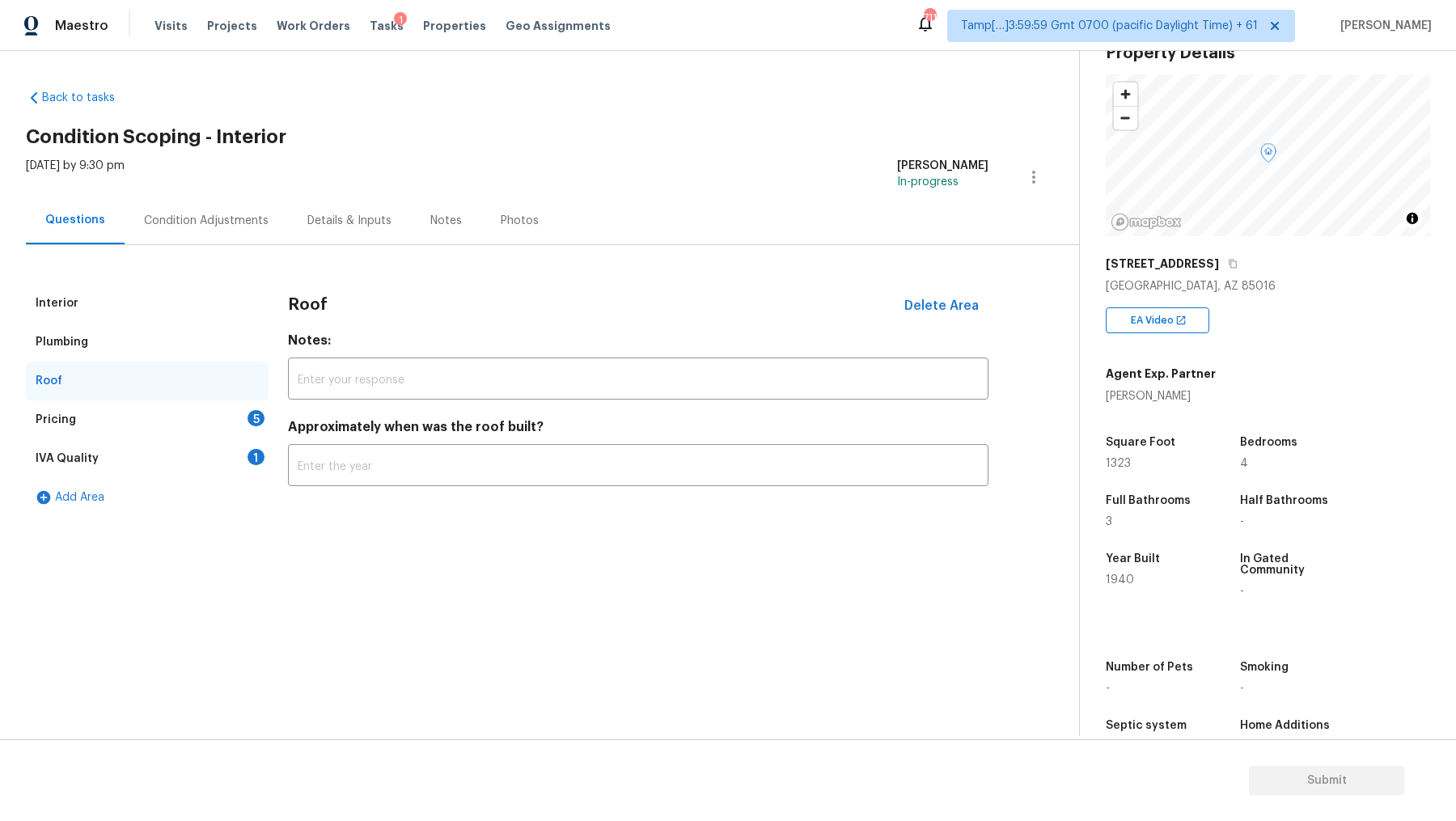
click at [139, 410] on div "Pricing 5" at bounding box center [146, 420] width 242 height 39
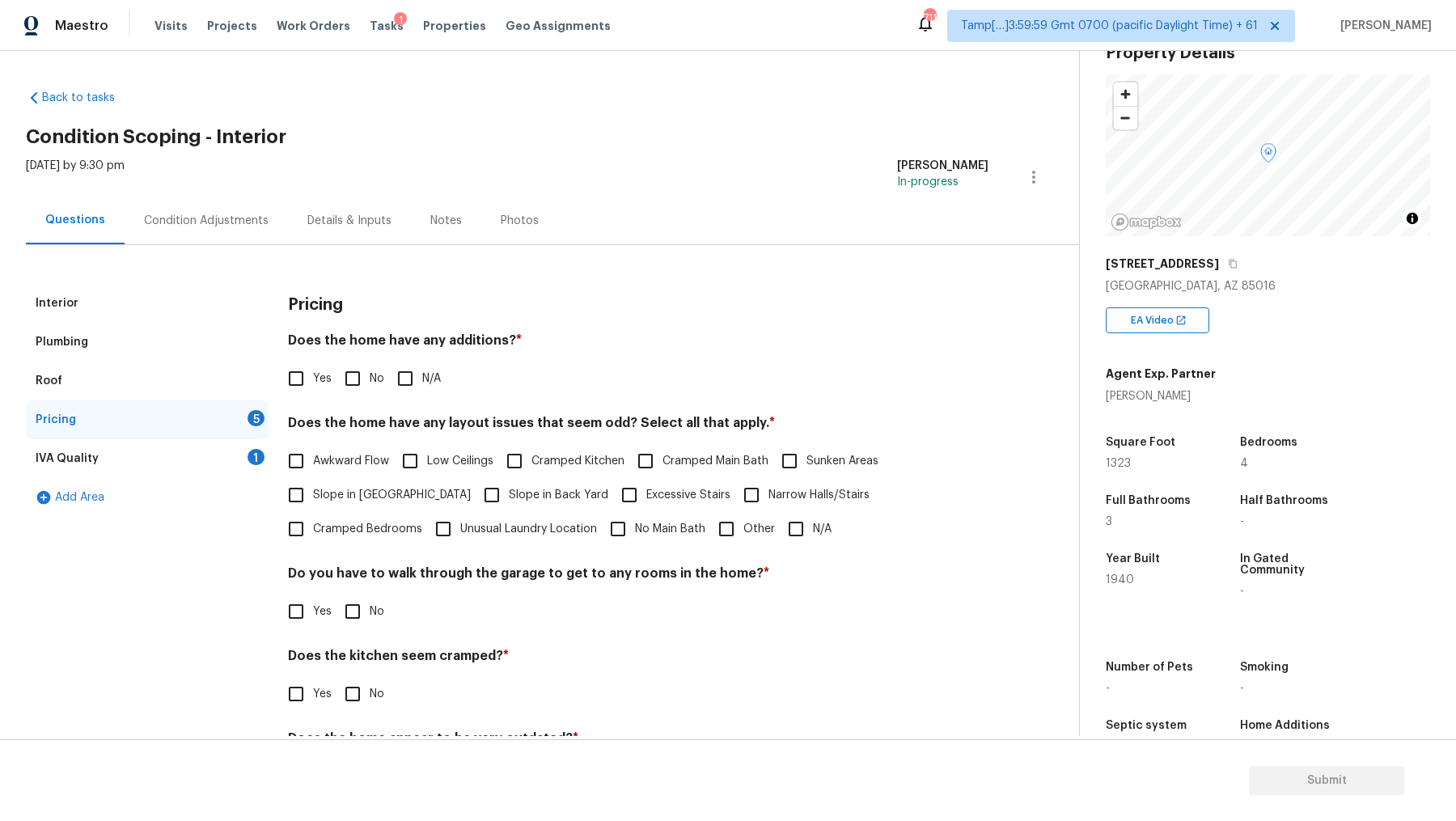
scroll to position [81, 0]
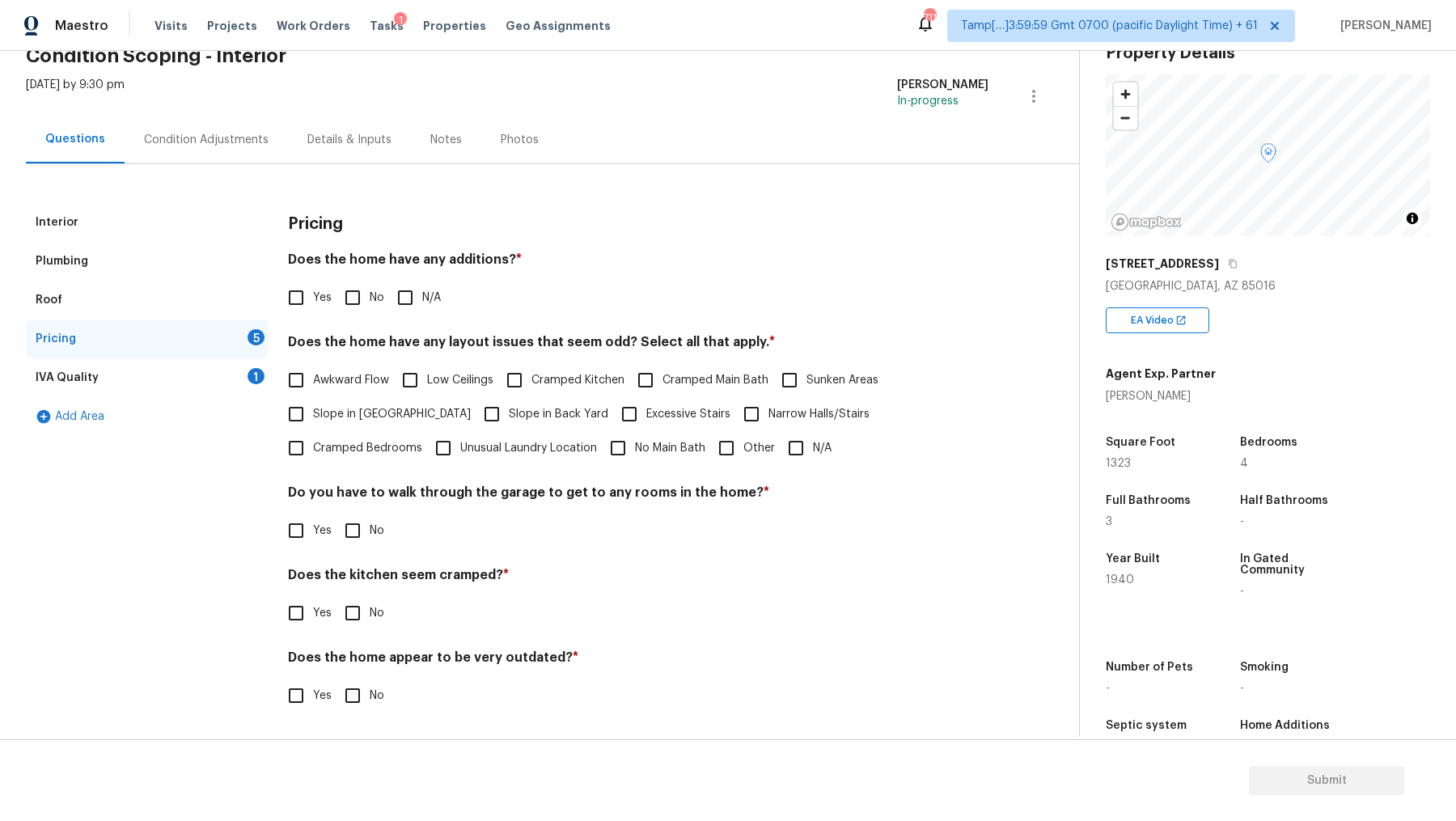
click at [313, 295] on label "Yes" at bounding box center [305, 297] width 52 height 34
click at [313, 295] on input "Yes" at bounding box center [296, 297] width 34 height 34
checkbox input "true"
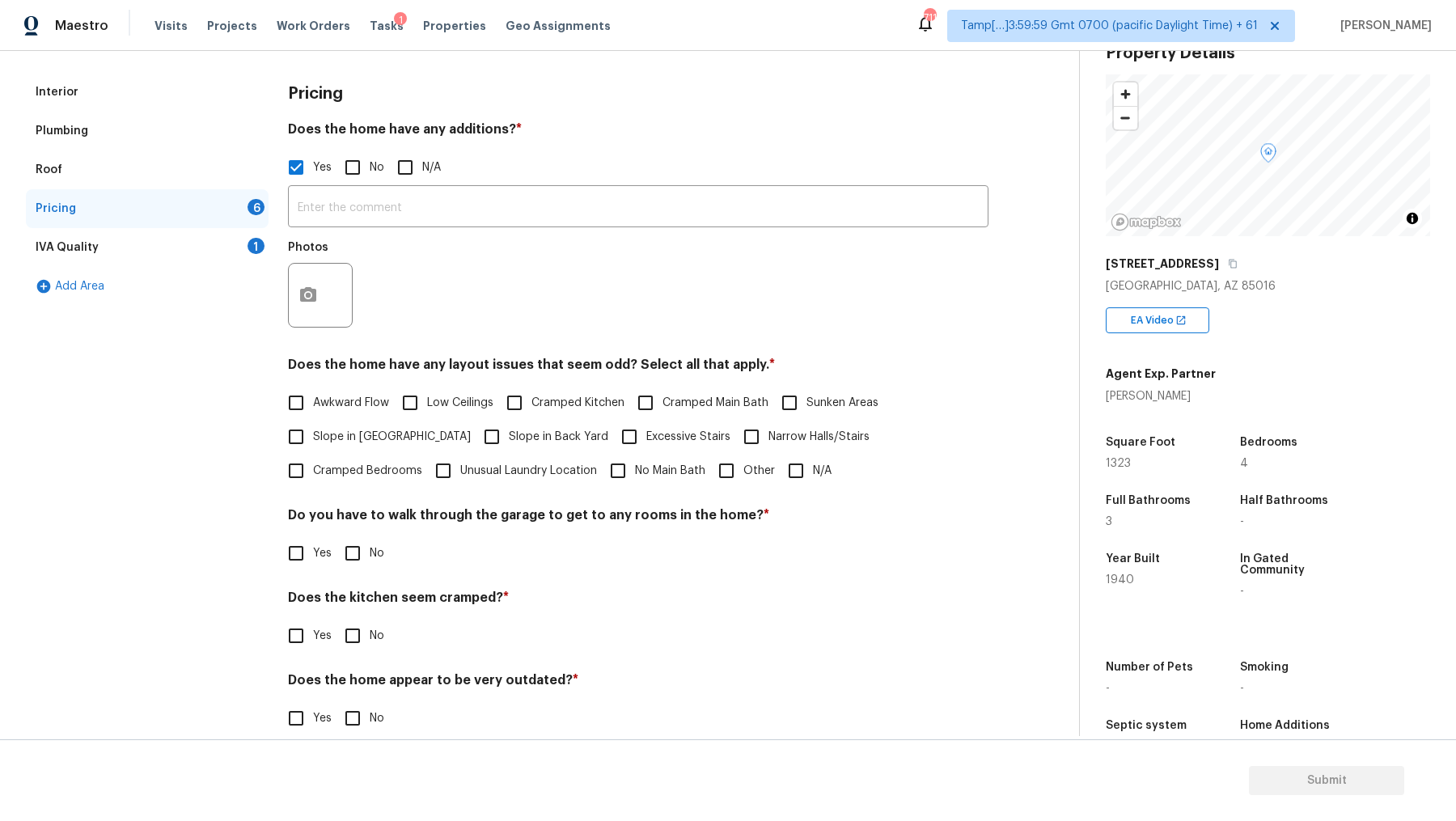
scroll to position [233, 0]
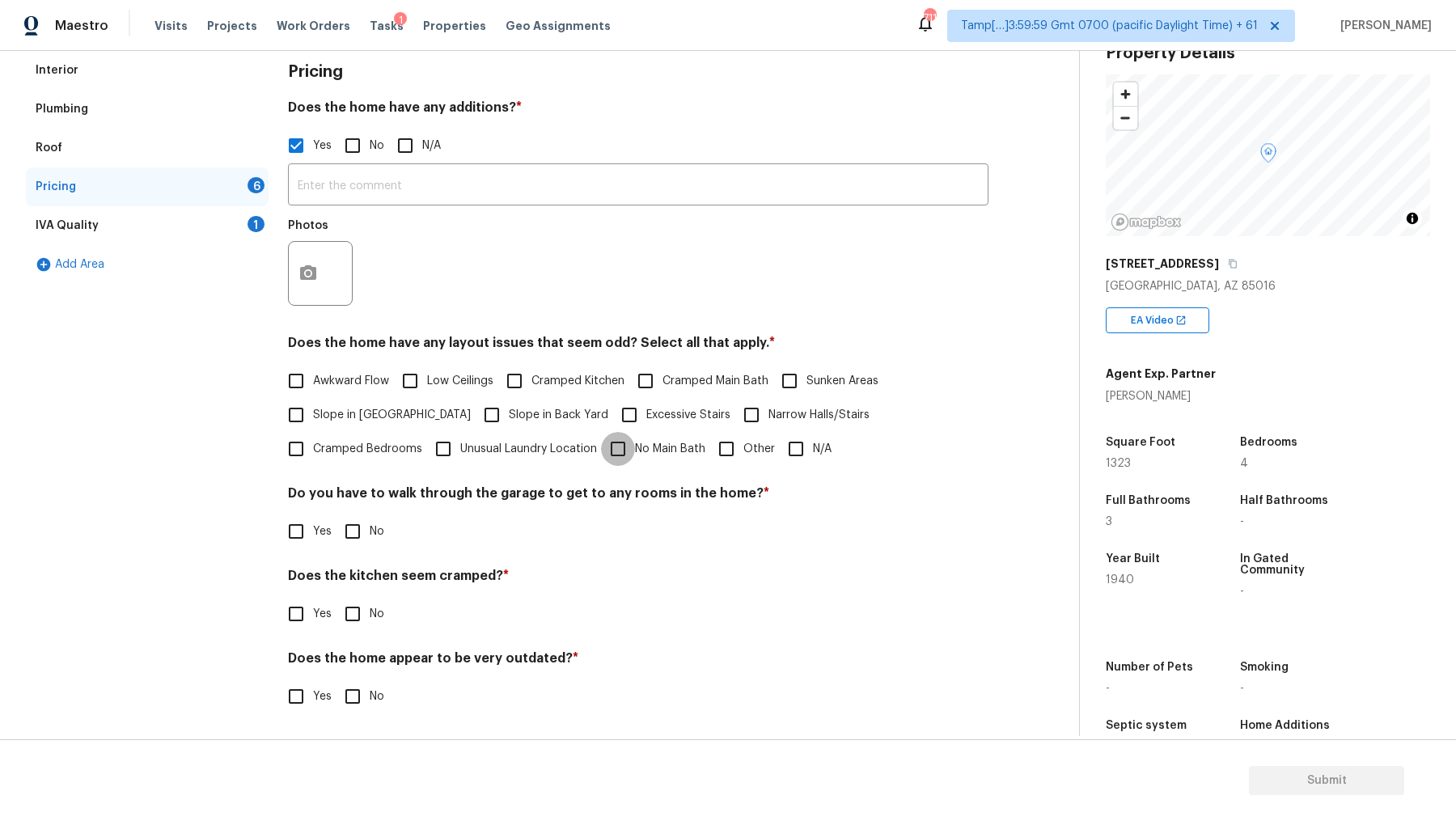
click at [601, 448] on input "No Main Bath" at bounding box center [618, 449] width 34 height 34
checkbox input "true"
click at [431, 497] on h4 "Do you have to walk through the garage to get to any rooms in the home? *" at bounding box center [637, 497] width 700 height 23
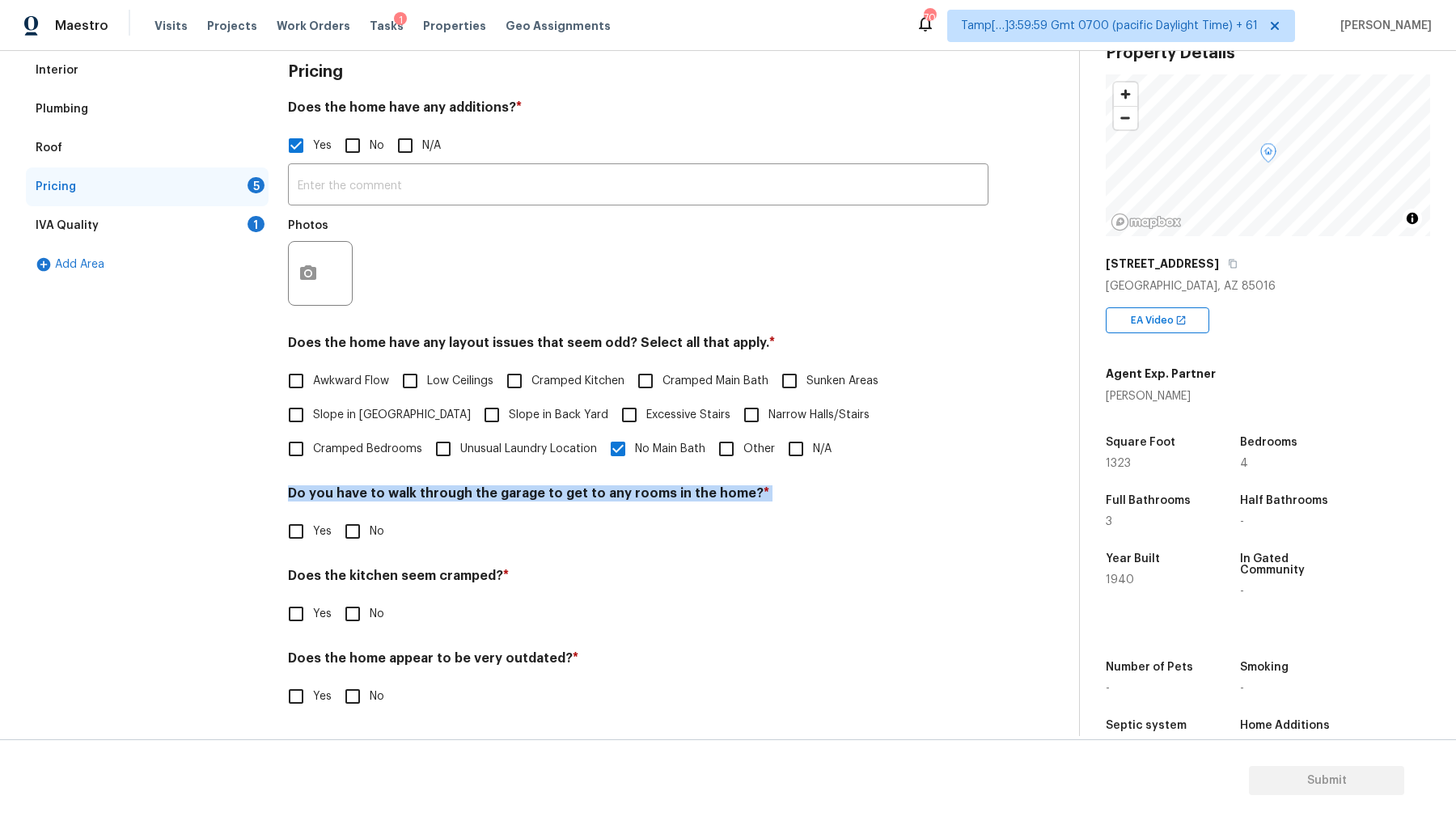
click at [349, 532] on input "No" at bounding box center [352, 532] width 34 height 34
checkbox input "true"
click at [363, 612] on input "No" at bounding box center [352, 614] width 34 height 34
checkbox input "true"
click at [489, 655] on h4 "Does the home appear to be very outdated? *" at bounding box center [637, 662] width 700 height 23
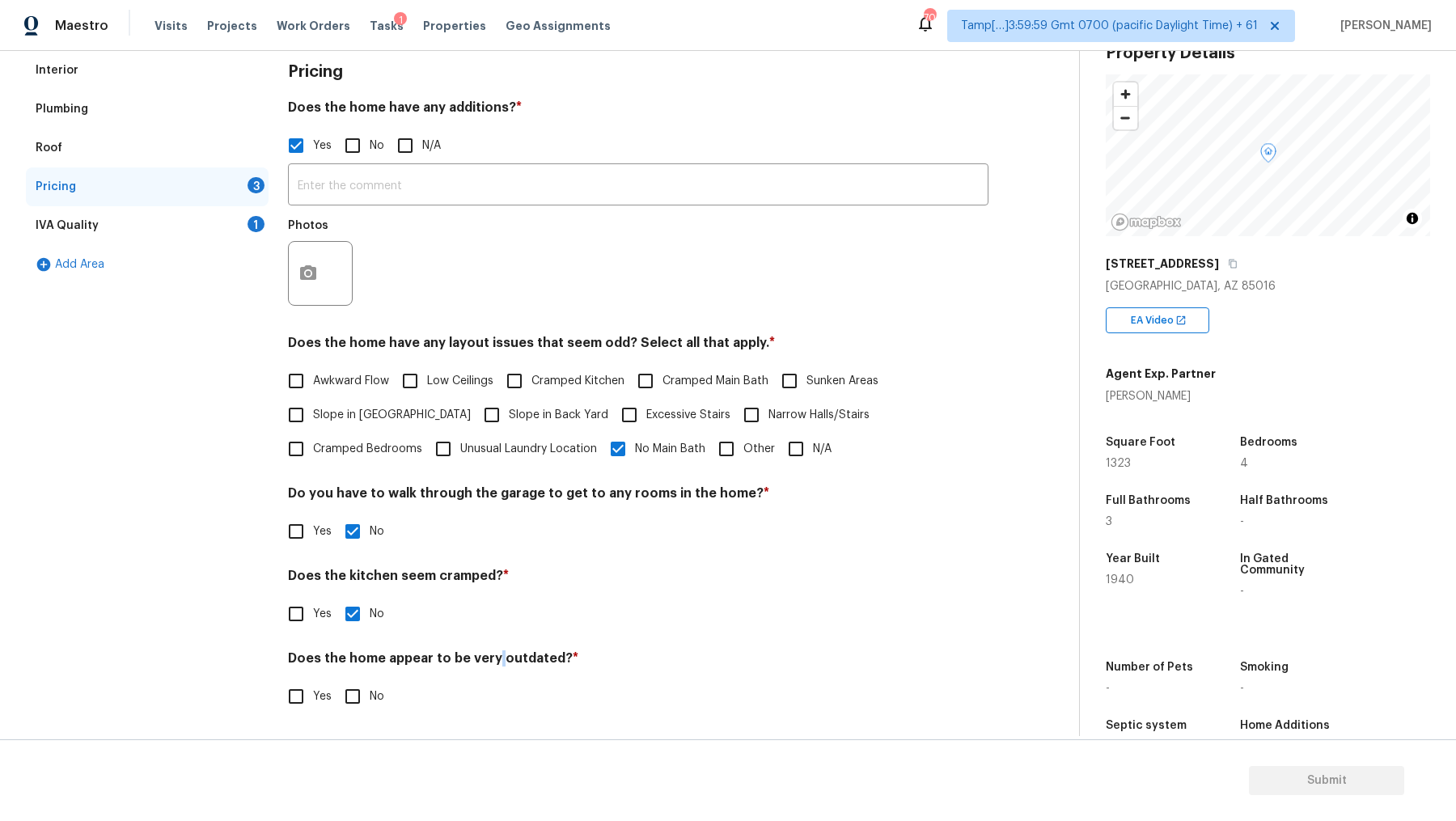
click at [489, 655] on h4 "Does the home appear to be very outdated? *" at bounding box center [637, 662] width 700 height 23
click at [360, 656] on input "No" at bounding box center [352, 696] width 34 height 34
checkbox input "true"
click at [127, 231] on div "IVA Quality 1" at bounding box center [146, 225] width 242 height 39
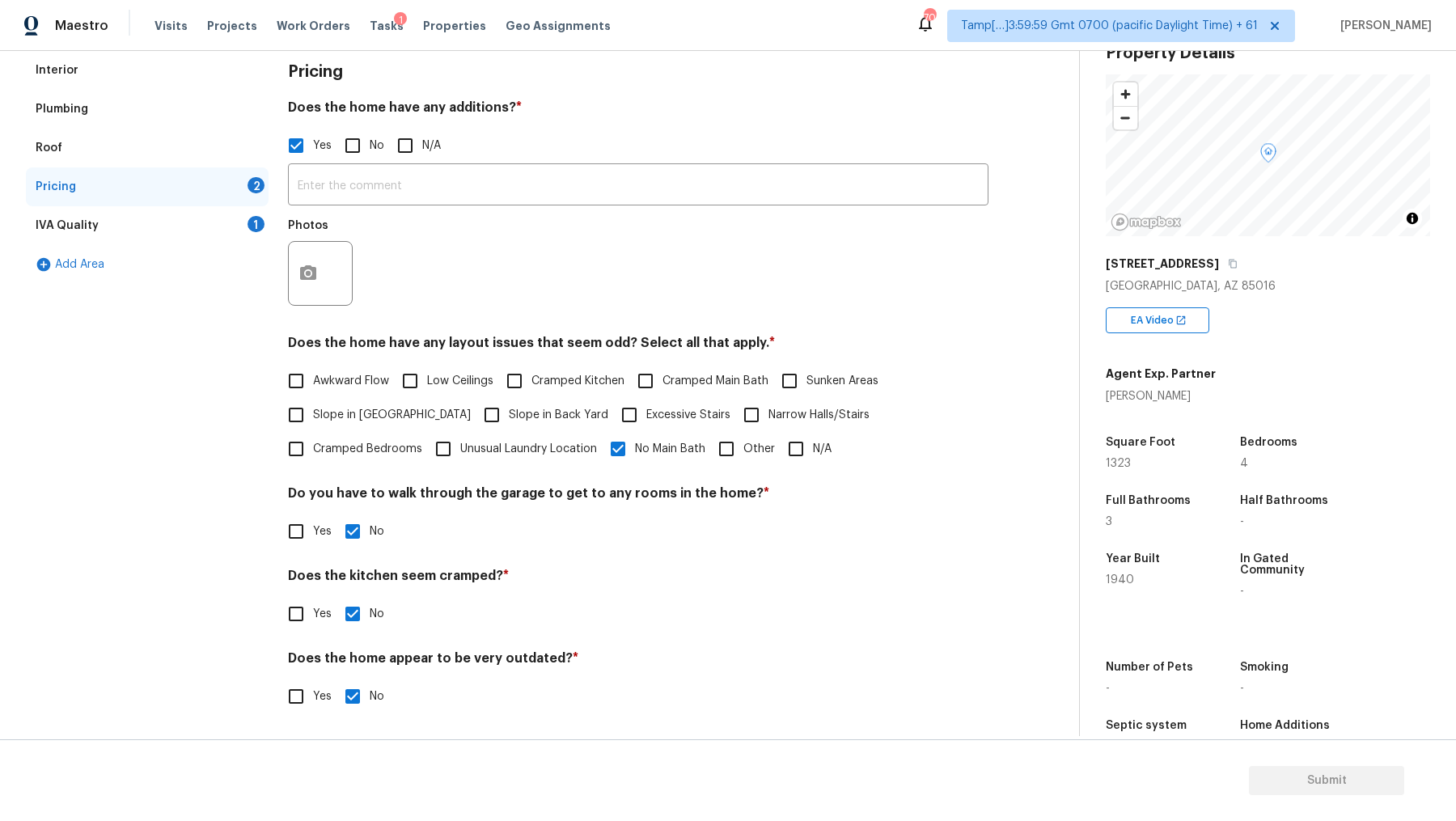
scroll to position [0, 0]
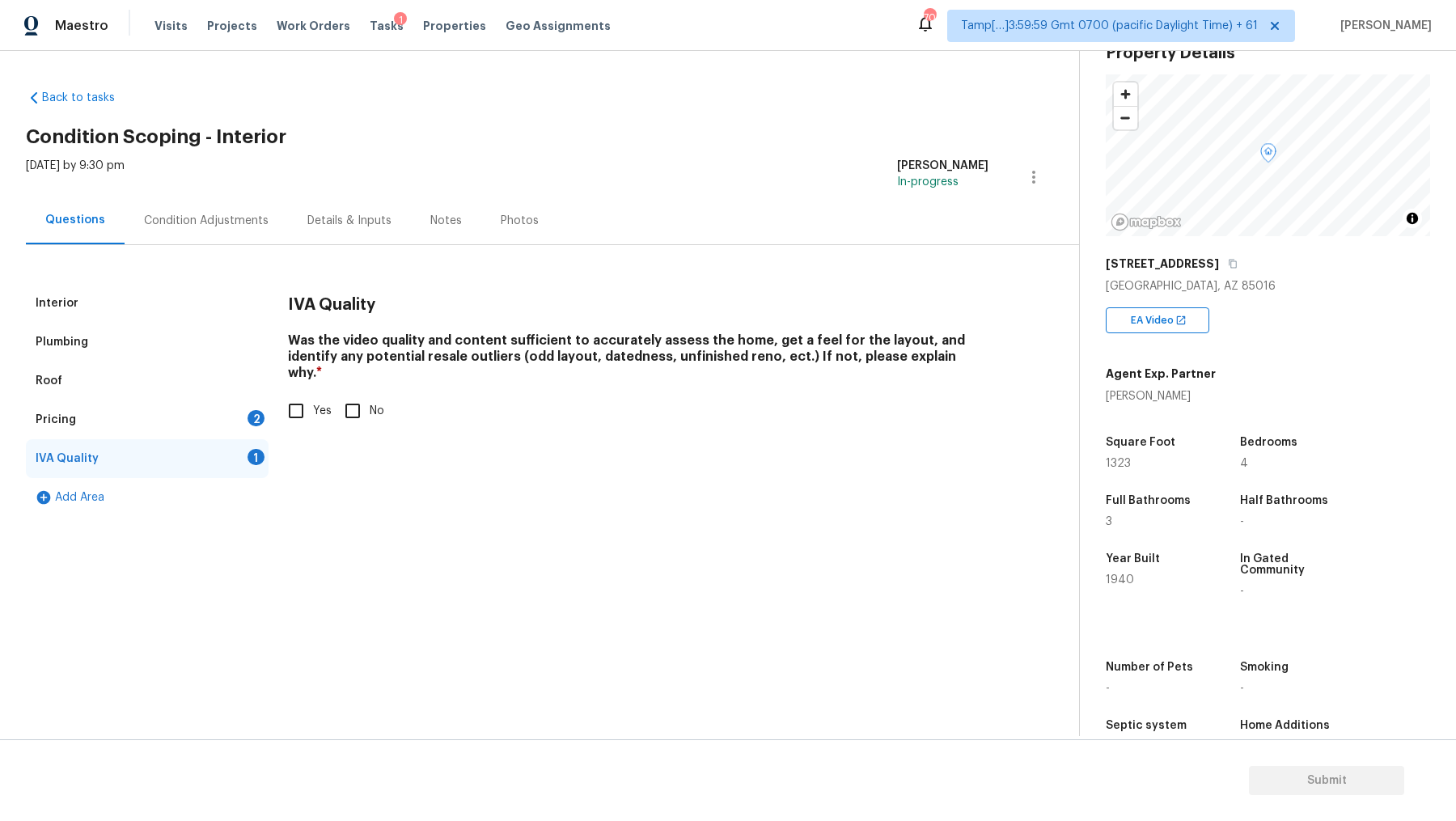
click at [300, 394] on input "Yes" at bounding box center [296, 411] width 34 height 34
checkbox input "true"
click at [228, 208] on div "Condition Adjustments" at bounding box center [206, 220] width 163 height 48
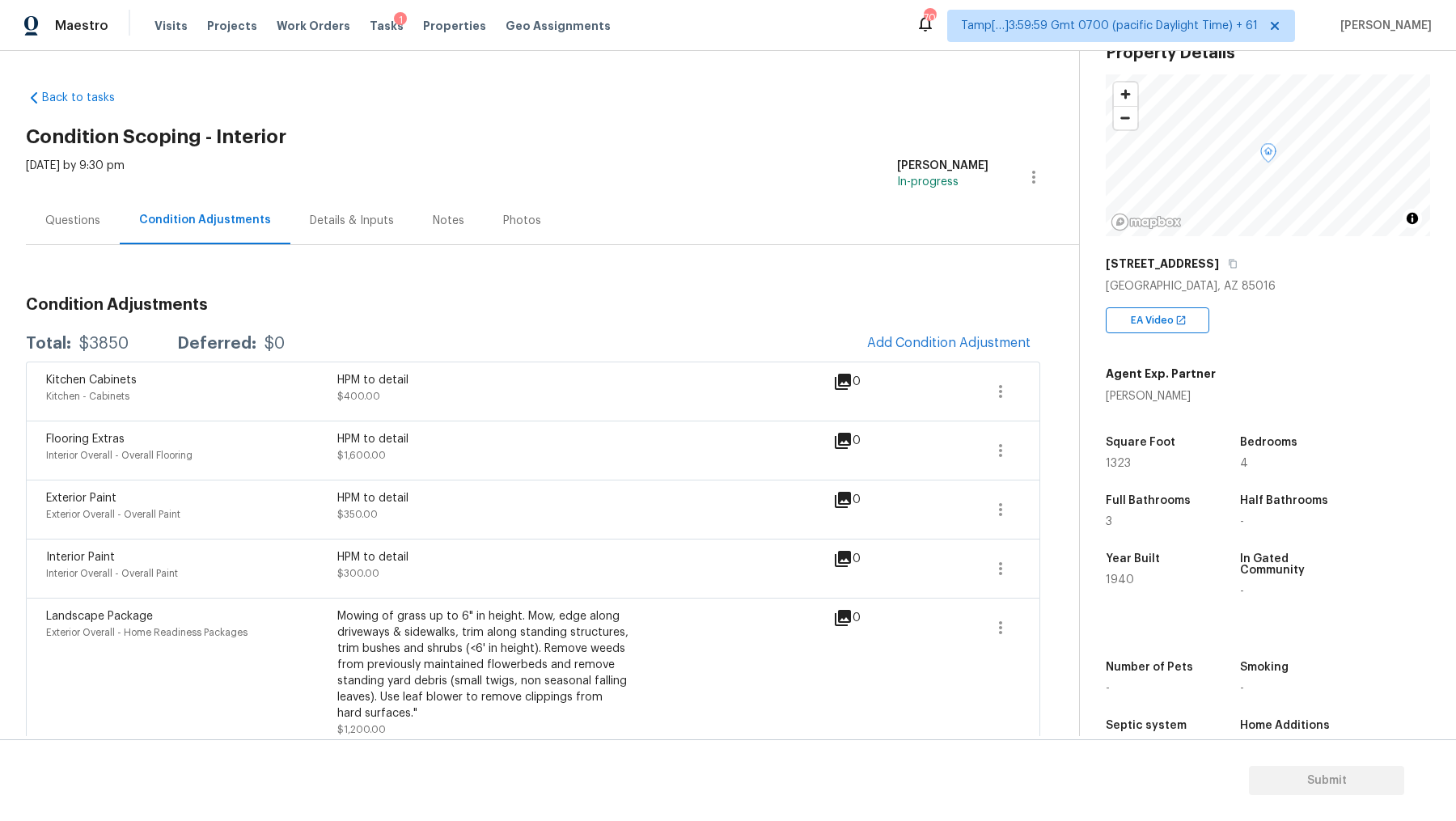
scroll to position [14, 0]
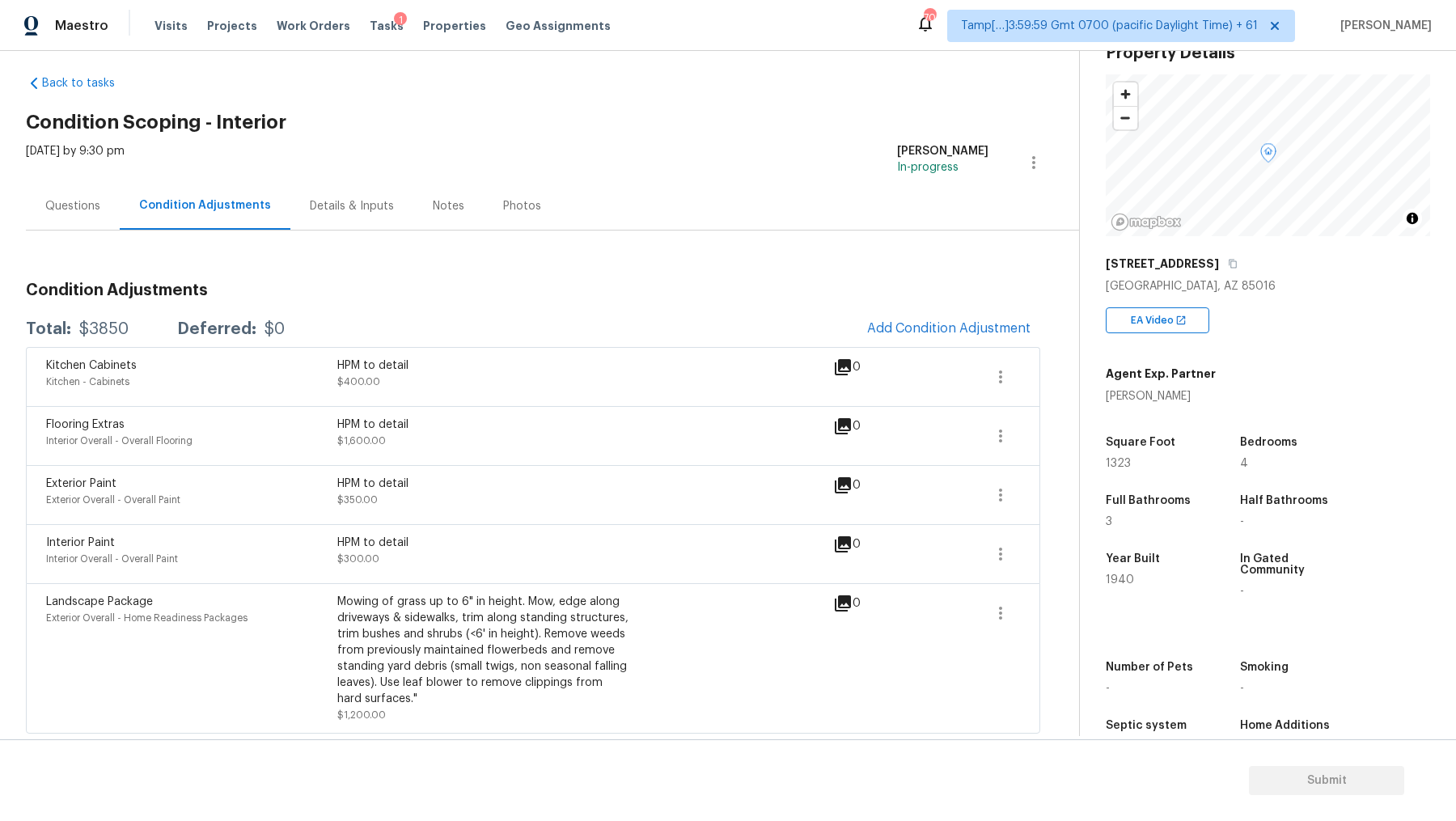
click at [342, 205] on div "Details & Inputs" at bounding box center [352, 206] width 84 height 16
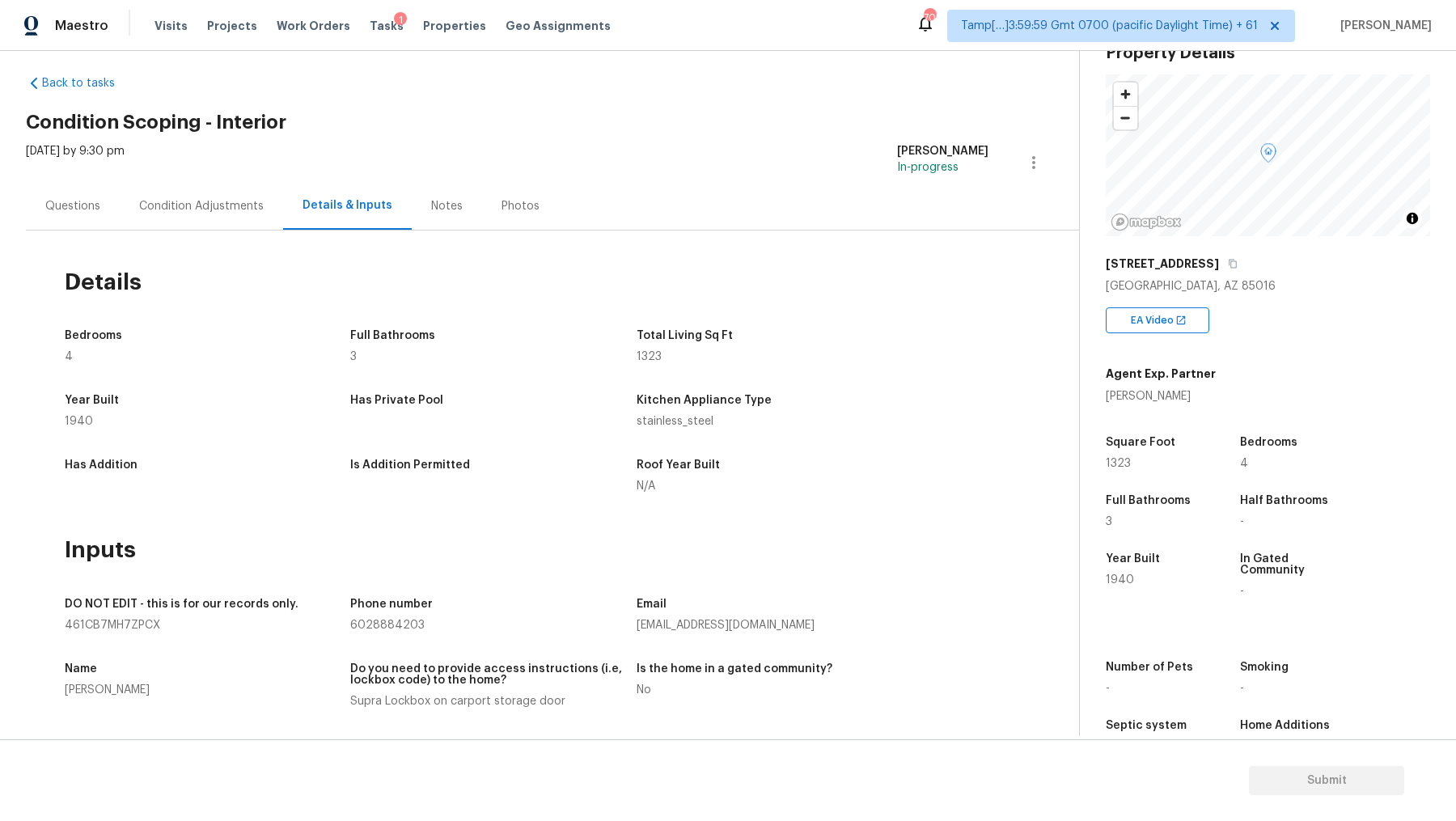
click at [278, 201] on div "Condition Adjustments" at bounding box center [202, 206] width 163 height 48
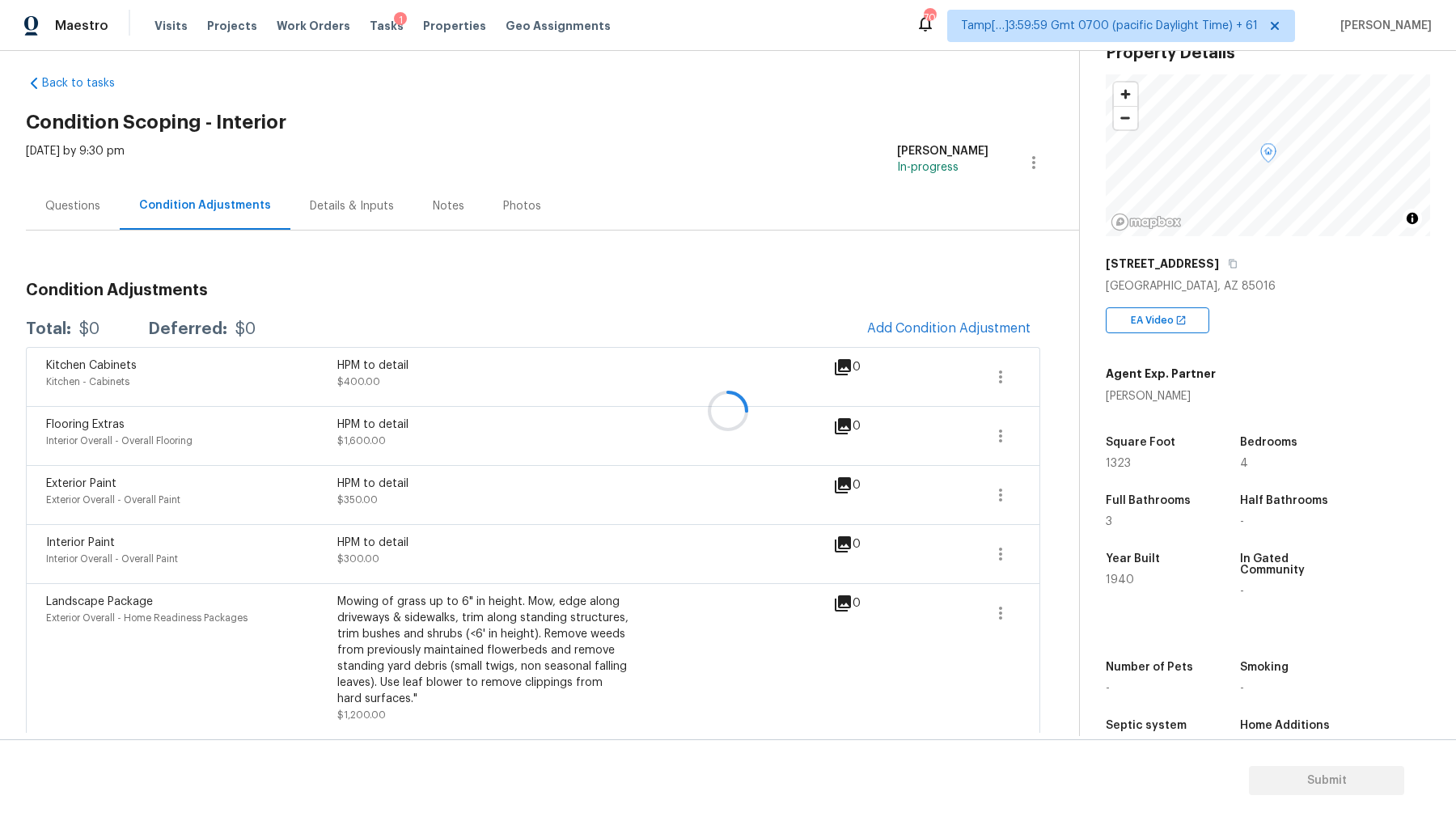
scroll to position [14, 0]
click at [351, 204] on div "Details & Inputs" at bounding box center [352, 206] width 84 height 16
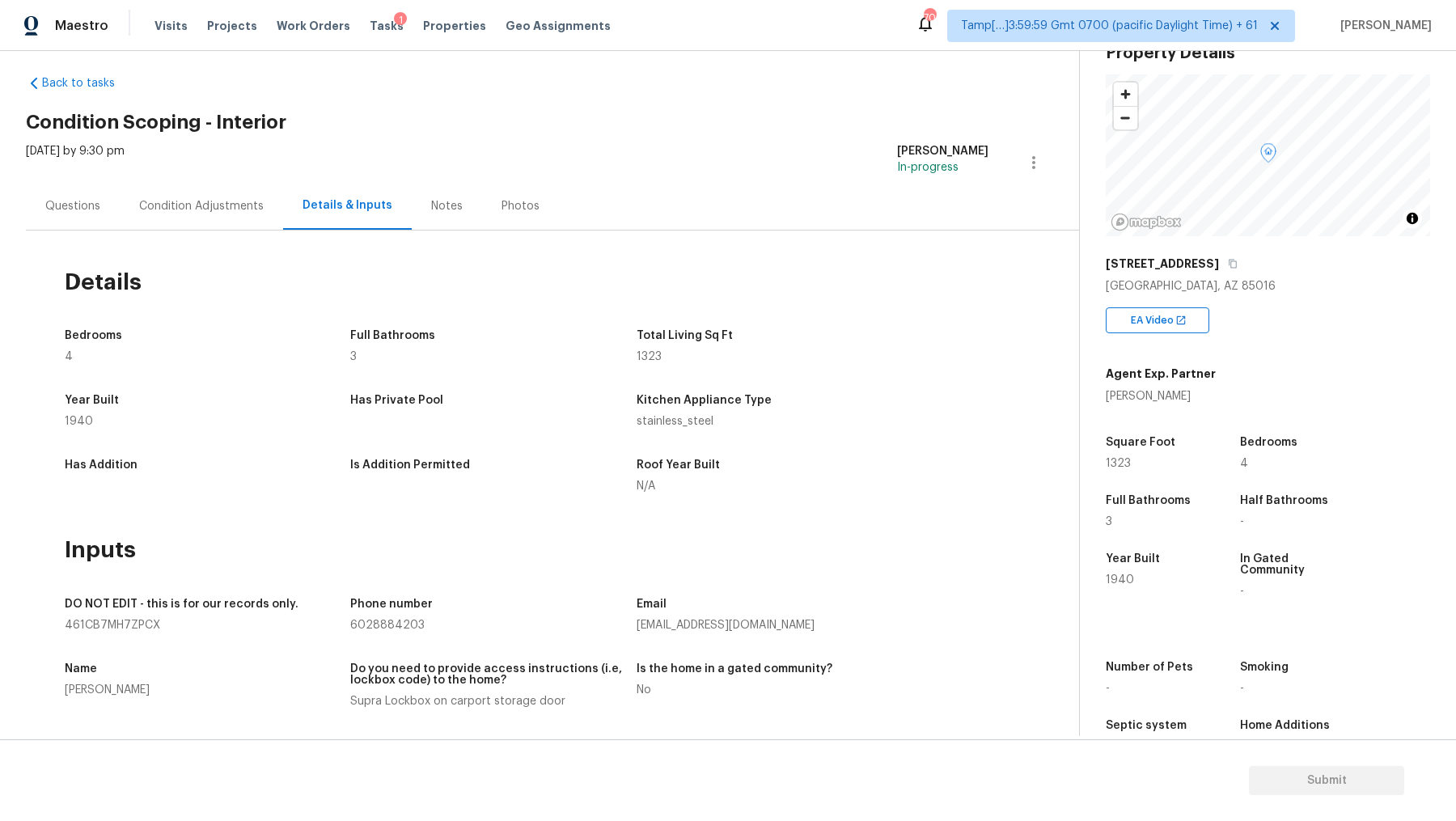
click at [263, 206] on div "Condition Adjustments" at bounding box center [202, 206] width 163 height 48
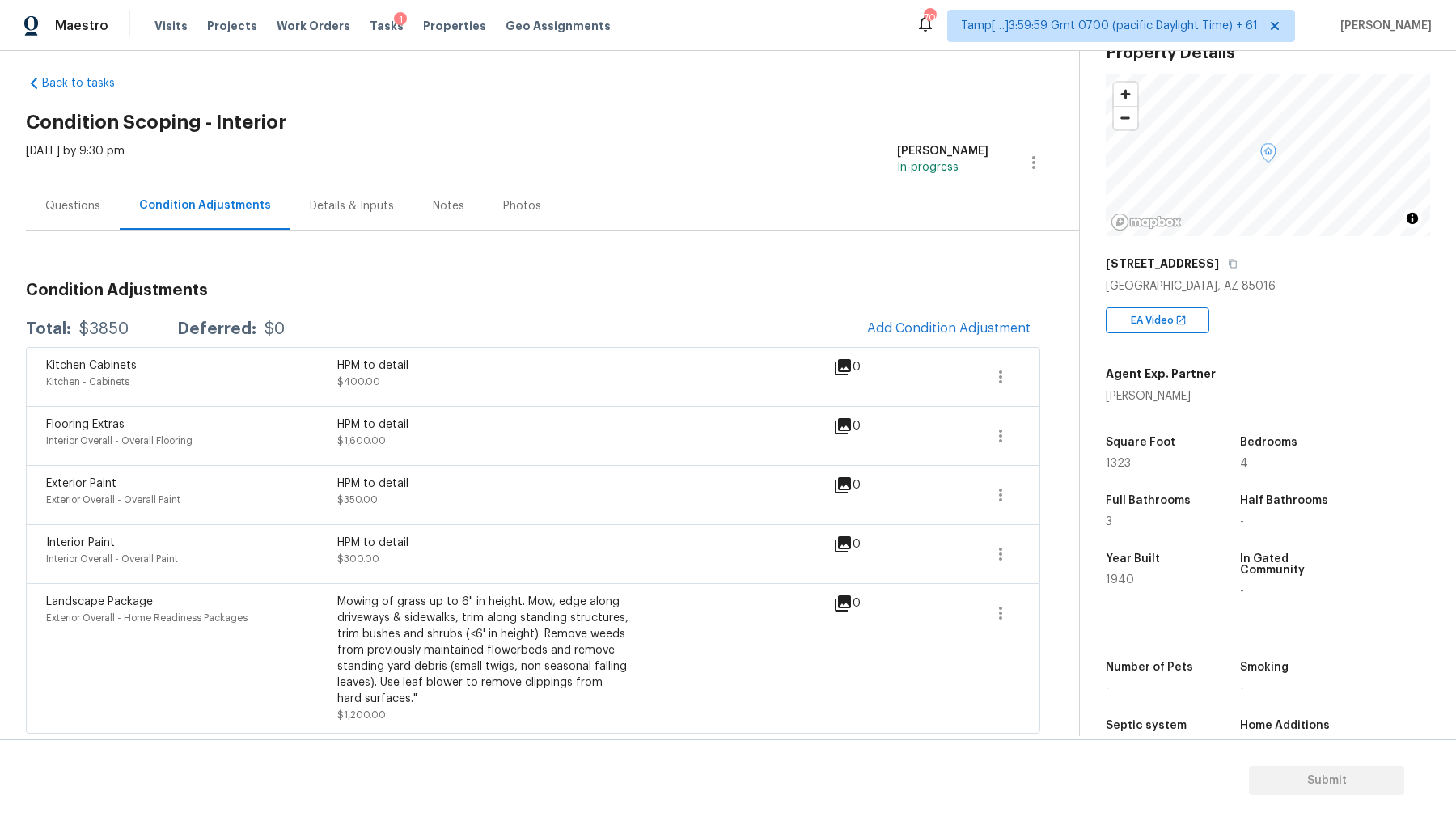
scroll to position [14, 0]
click at [368, 214] on div "Details & Inputs" at bounding box center [352, 206] width 123 height 48
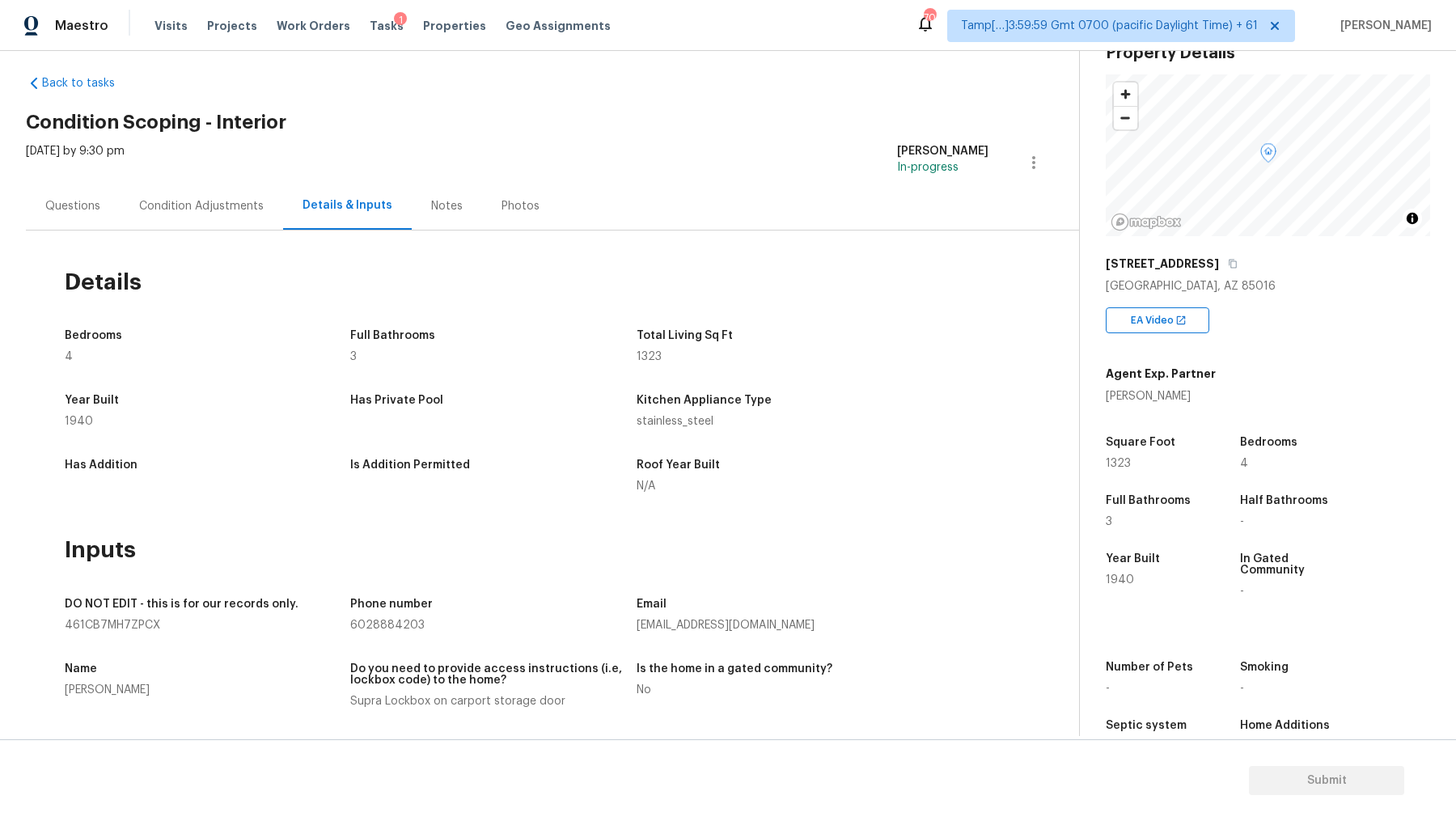
click at [439, 204] on div "Notes" at bounding box center [447, 206] width 32 height 16
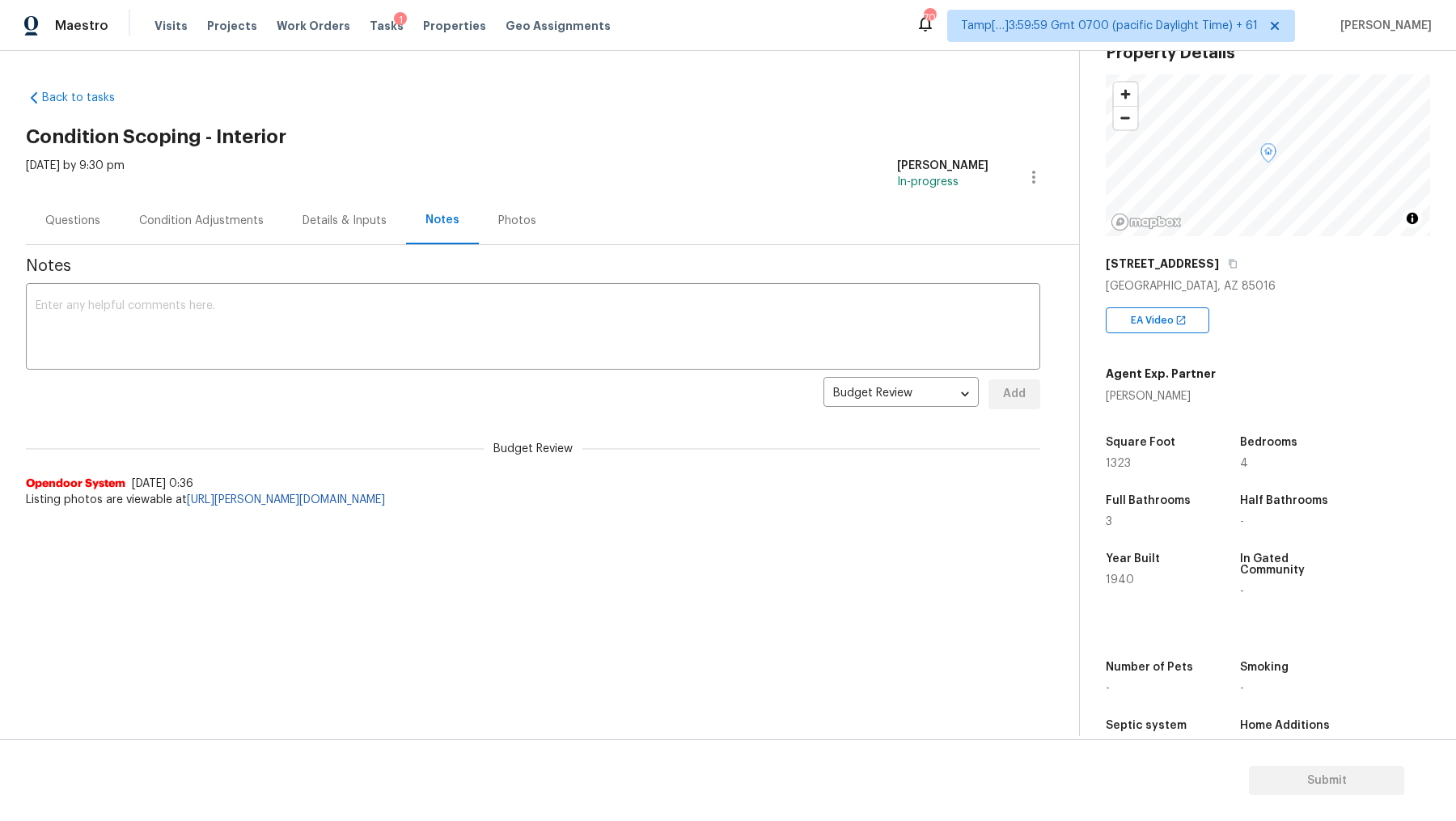
click at [301, 232] on div "Details & Inputs" at bounding box center [344, 220] width 123 height 48
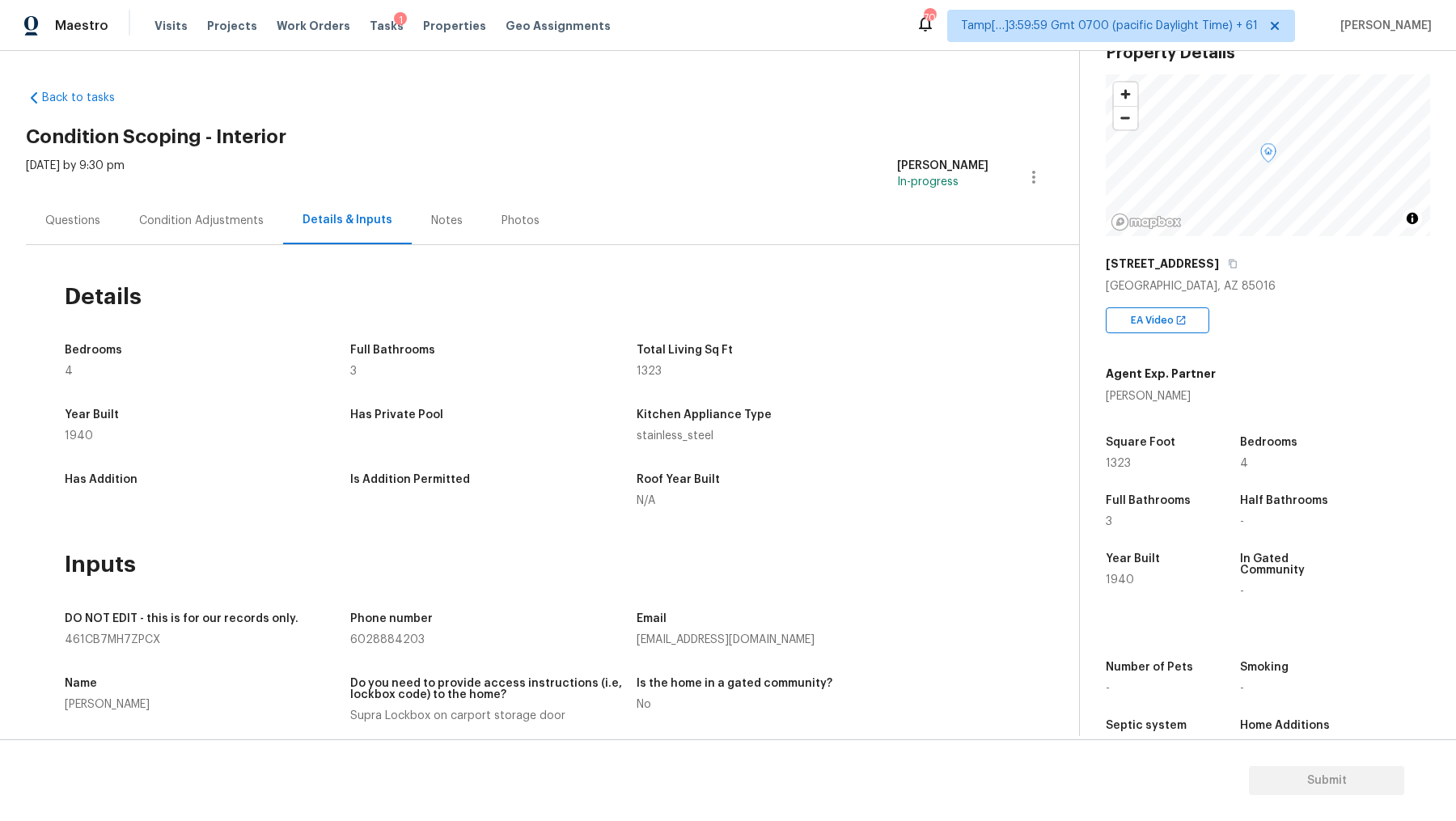
click at [236, 224] on div "Condition Adjustments" at bounding box center [202, 221] width 124 height 16
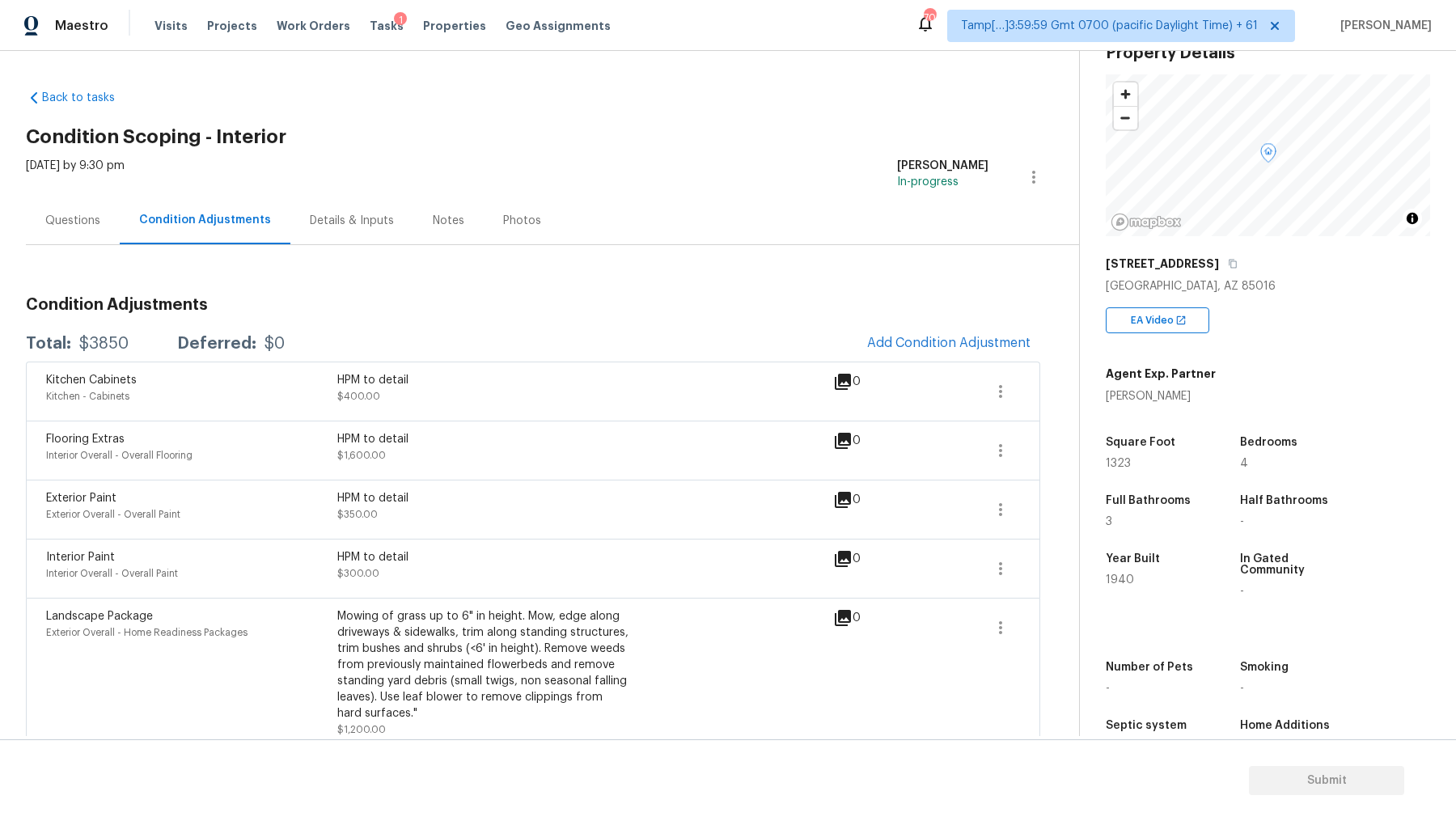
scroll to position [14, 0]
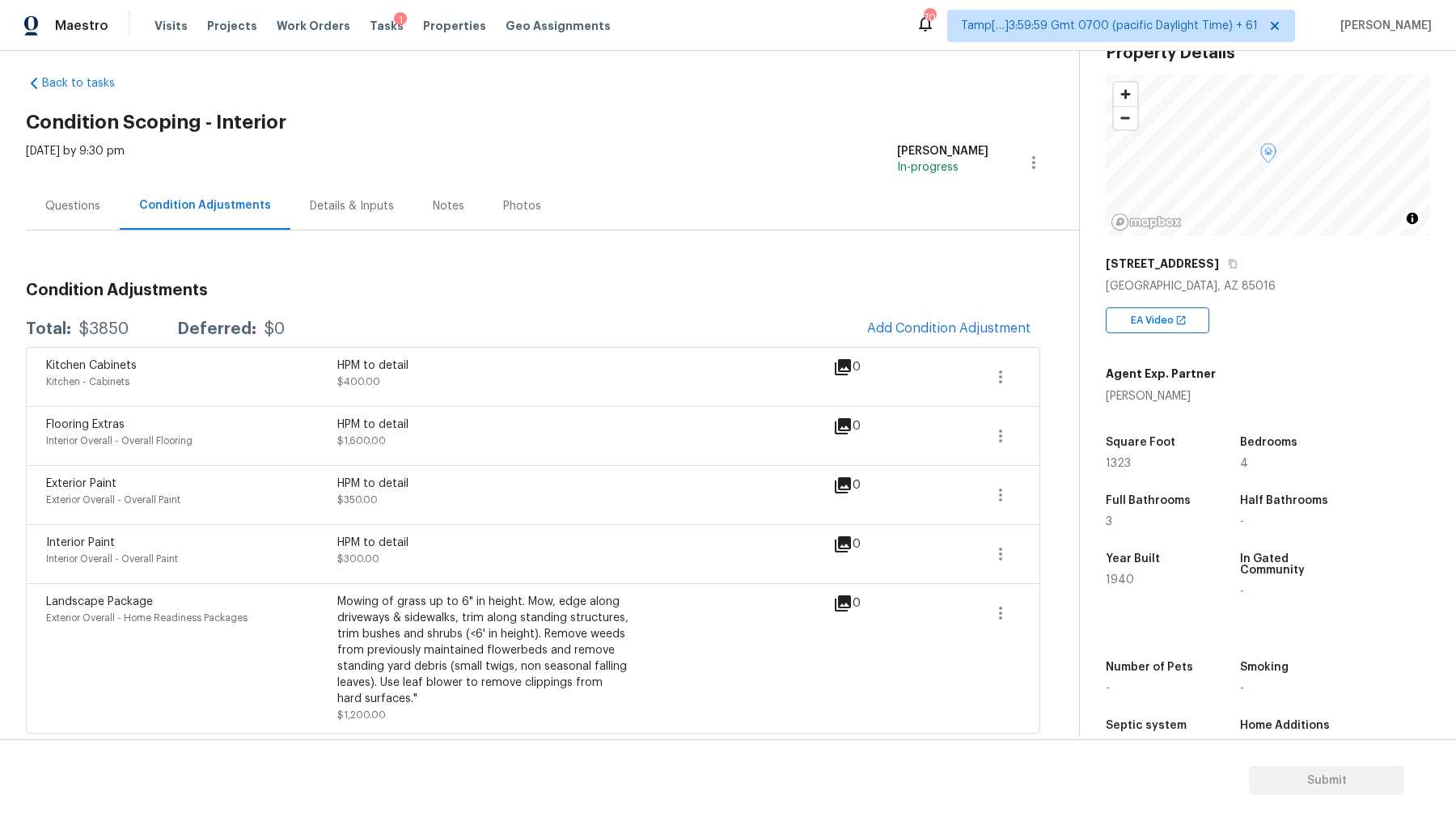
click at [344, 205] on div "Details & Inputs" at bounding box center [352, 206] width 84 height 16
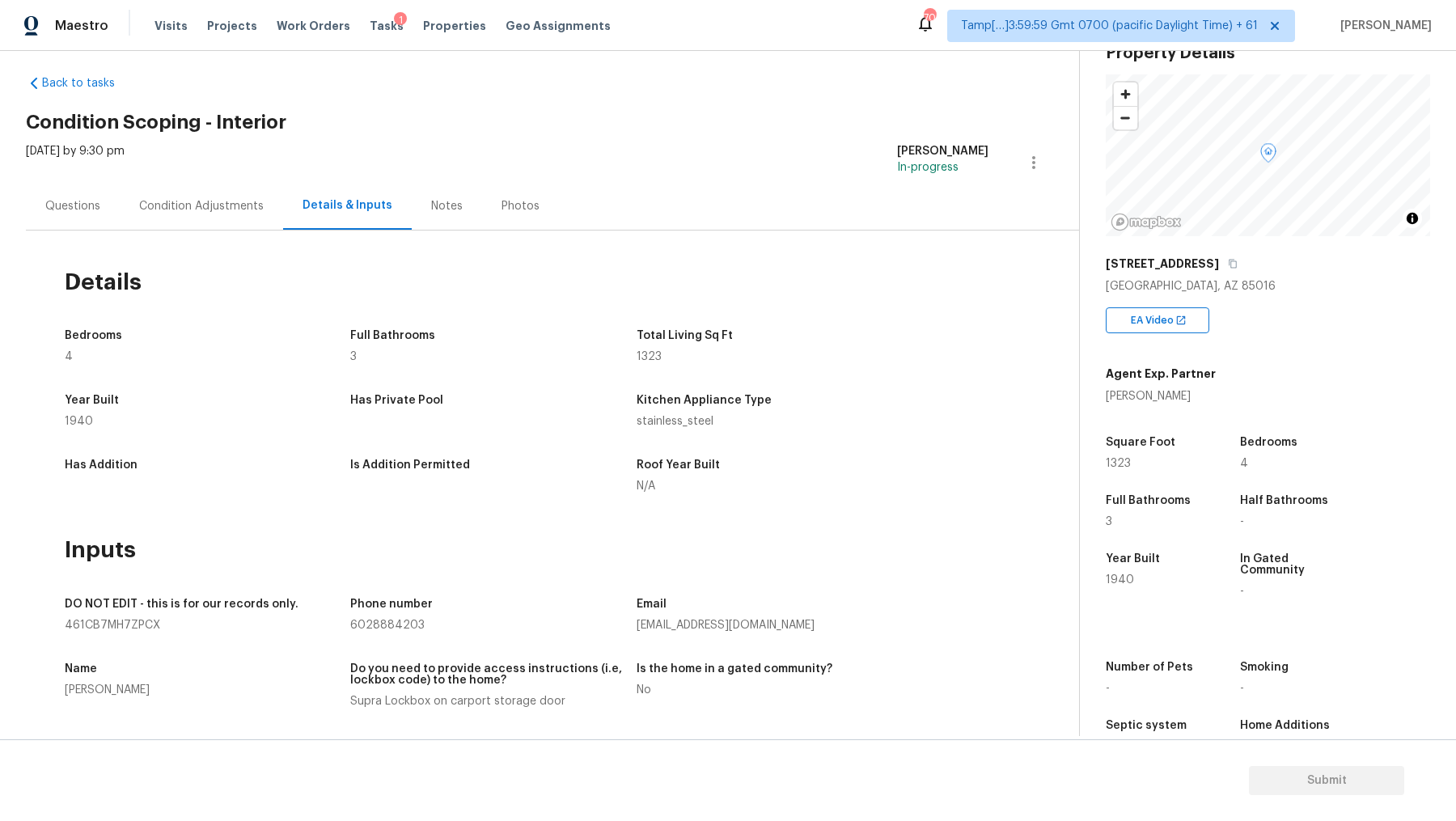
click at [470, 187] on div "Notes" at bounding box center [447, 206] width 70 height 48
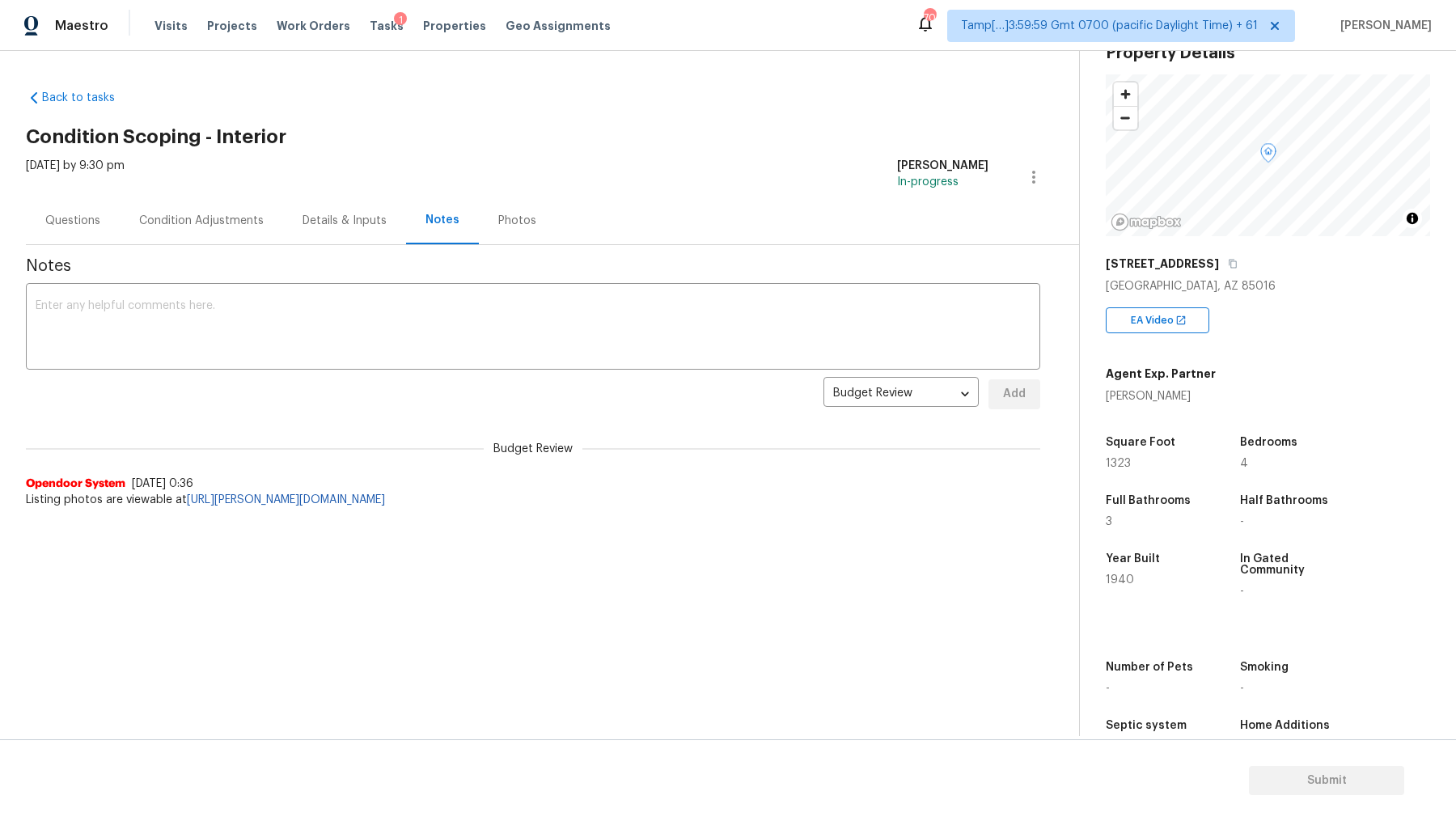
click at [545, 214] on div "Photos" at bounding box center [517, 220] width 77 height 48
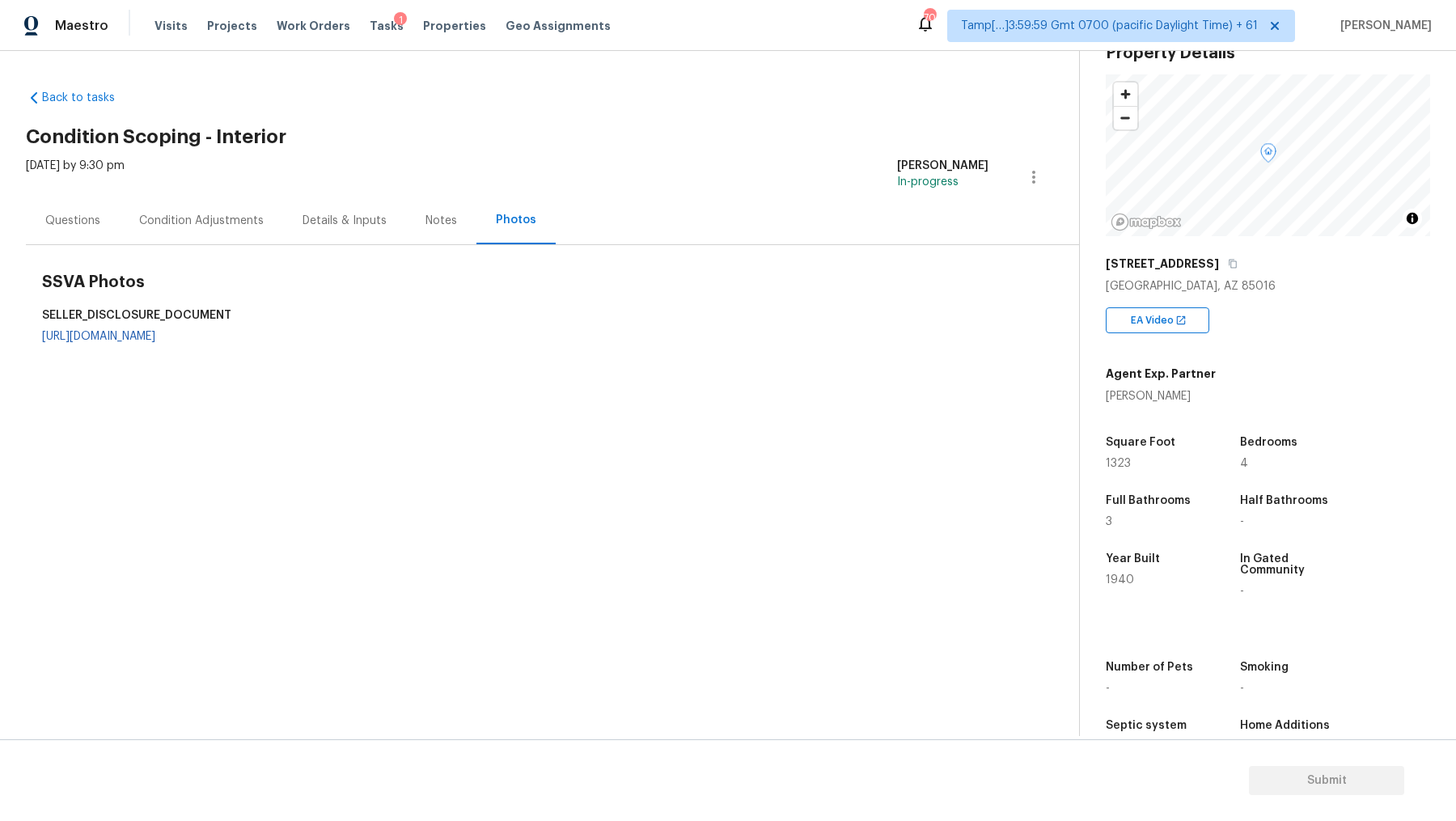
click at [426, 231] on div "Notes" at bounding box center [440, 220] width 70 height 48
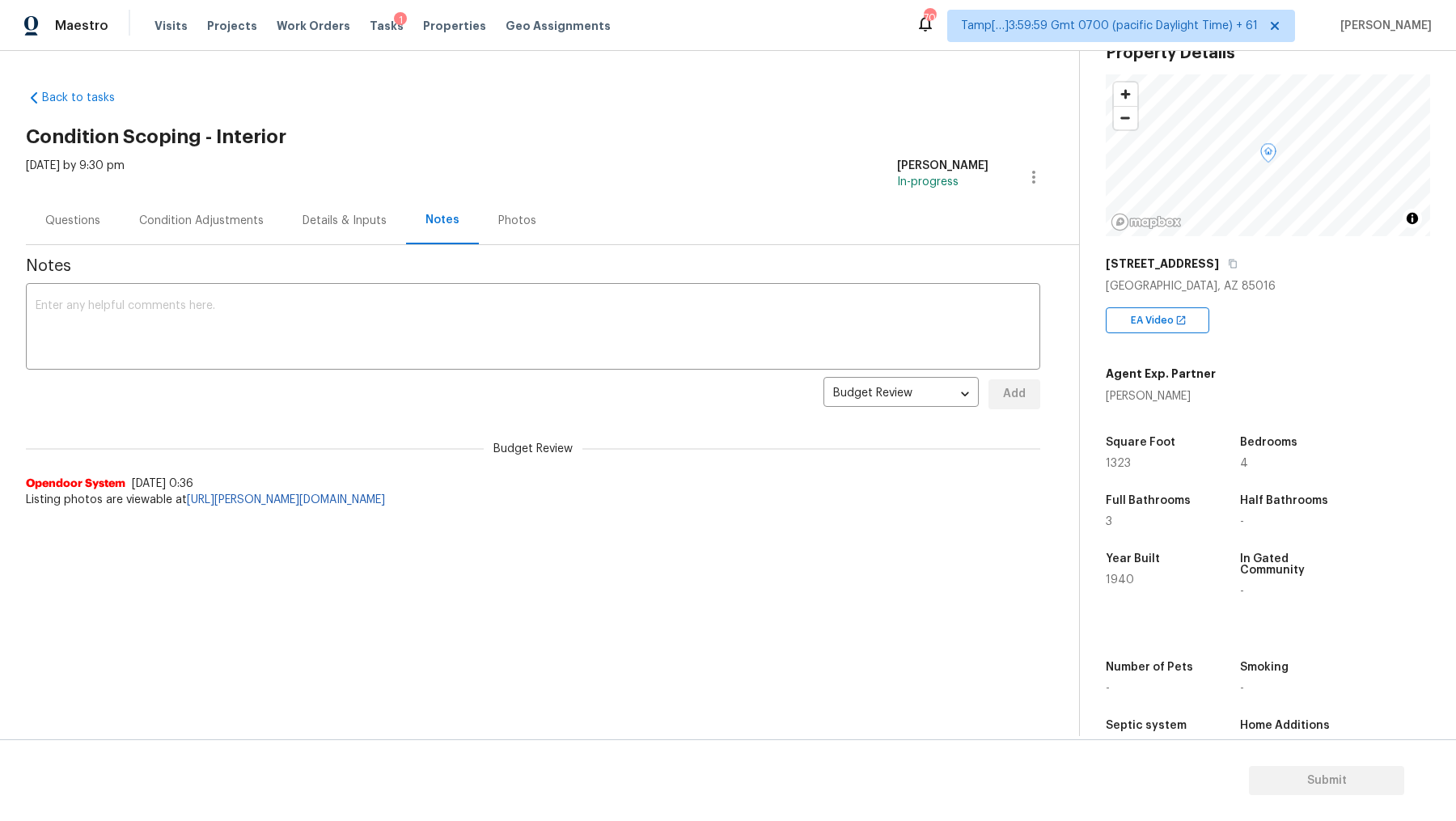
click at [133, 229] on div "Condition Adjustments" at bounding box center [202, 220] width 163 height 48
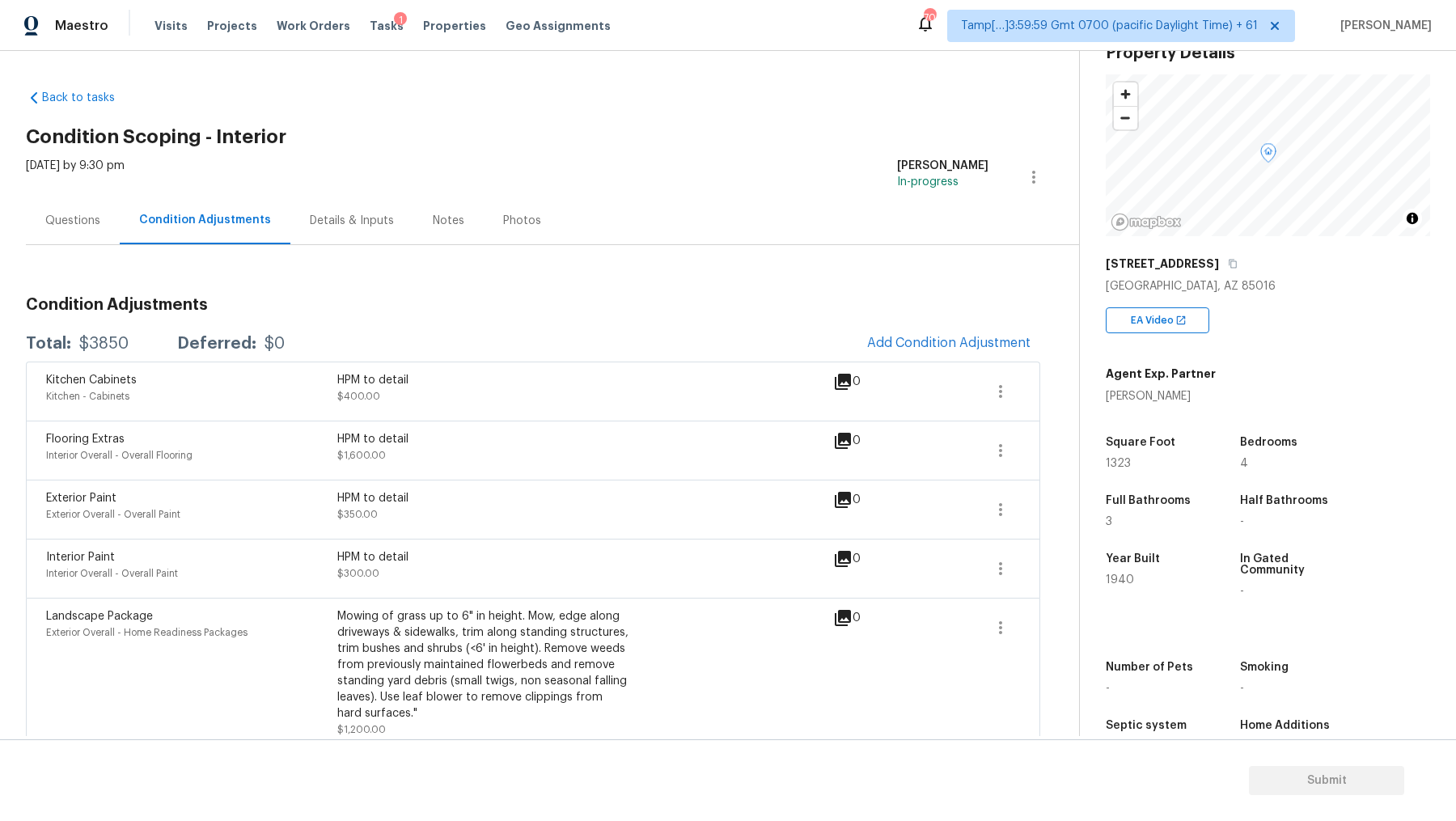
scroll to position [14, 0]
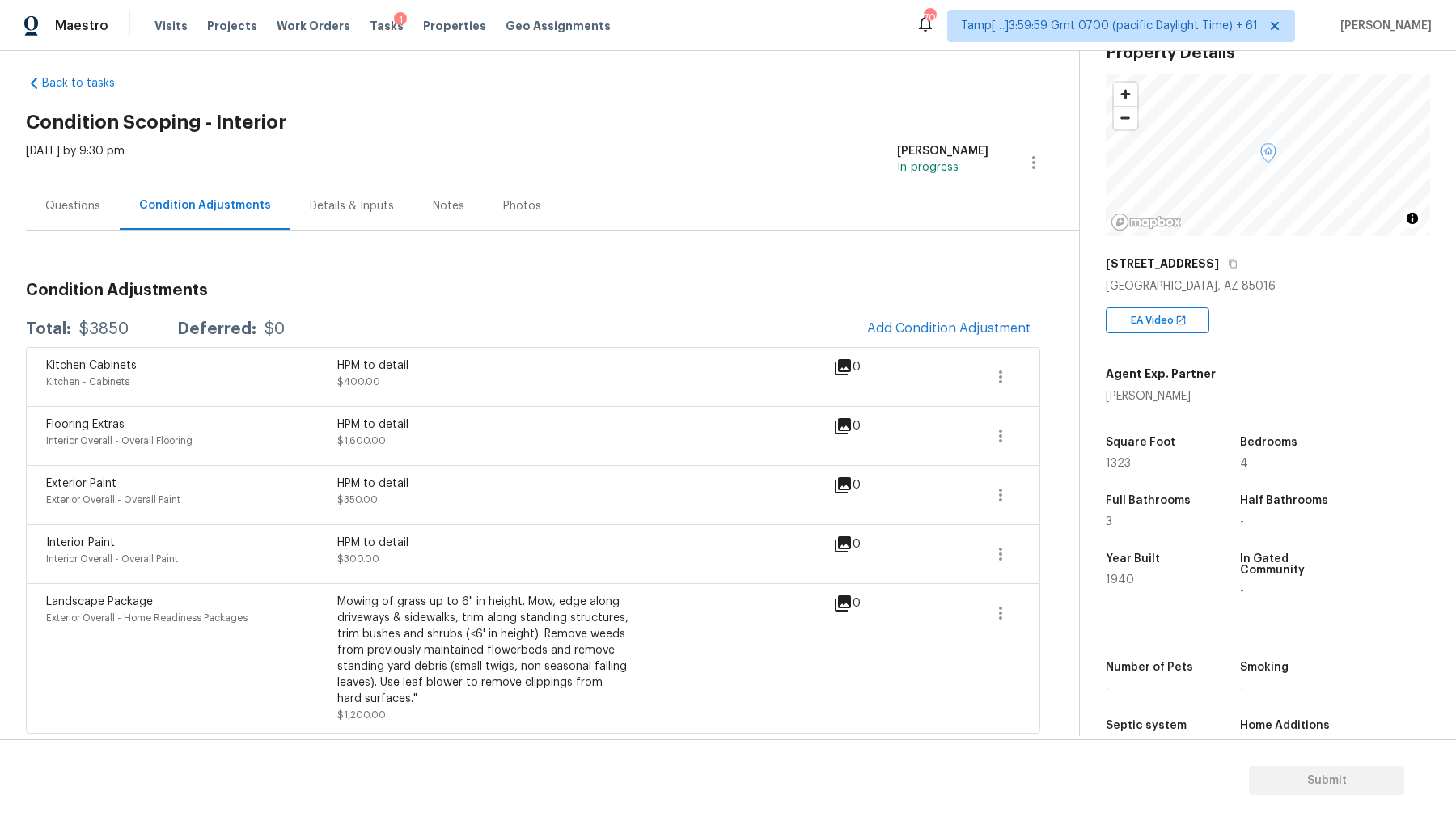
click at [204, 199] on div "Condition Adjustments" at bounding box center [205, 205] width 132 height 16
click at [89, 206] on div "Questions" at bounding box center [73, 206] width 55 height 16
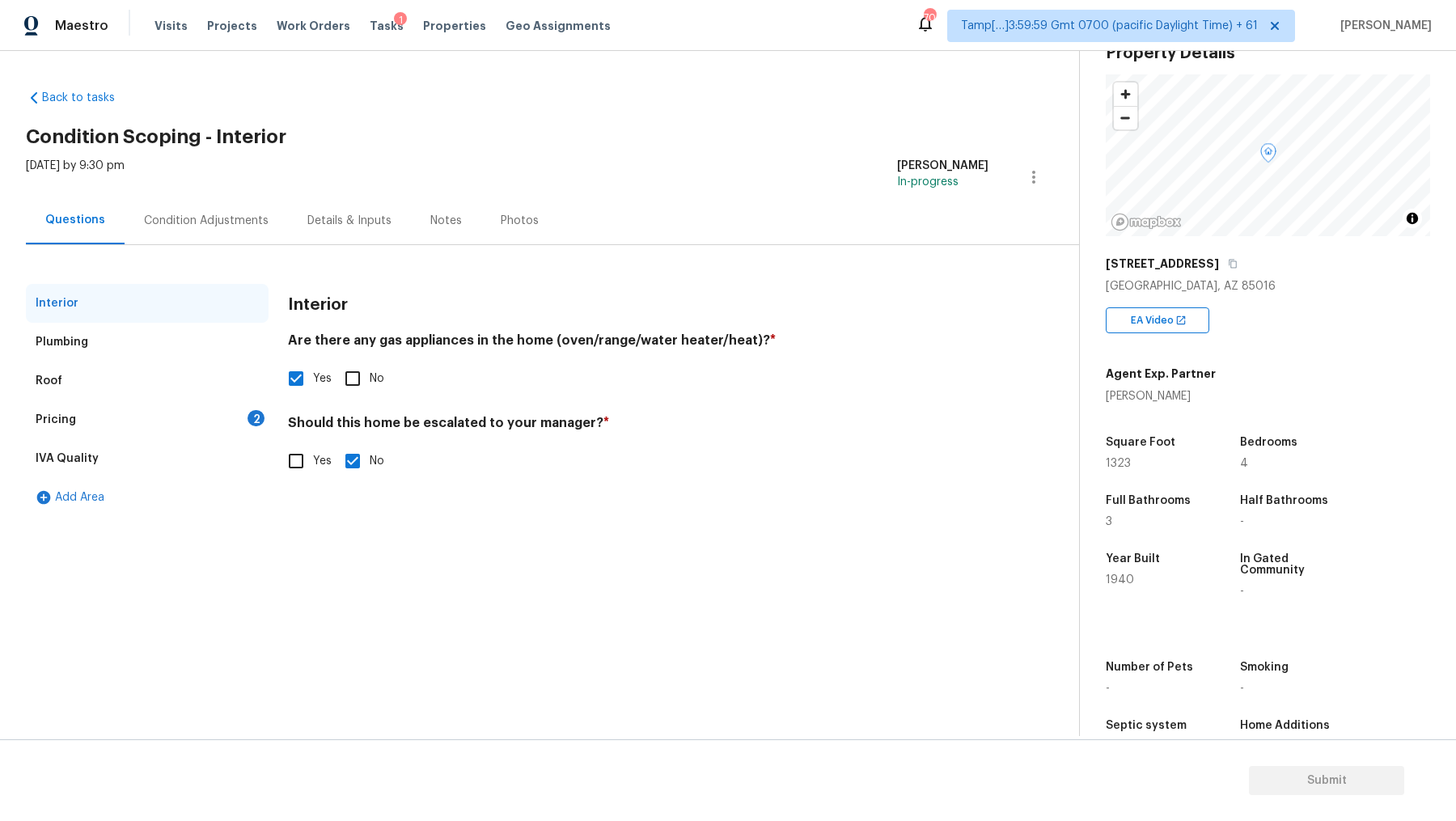
click at [78, 344] on div "Plumbing" at bounding box center [61, 342] width 52 height 16
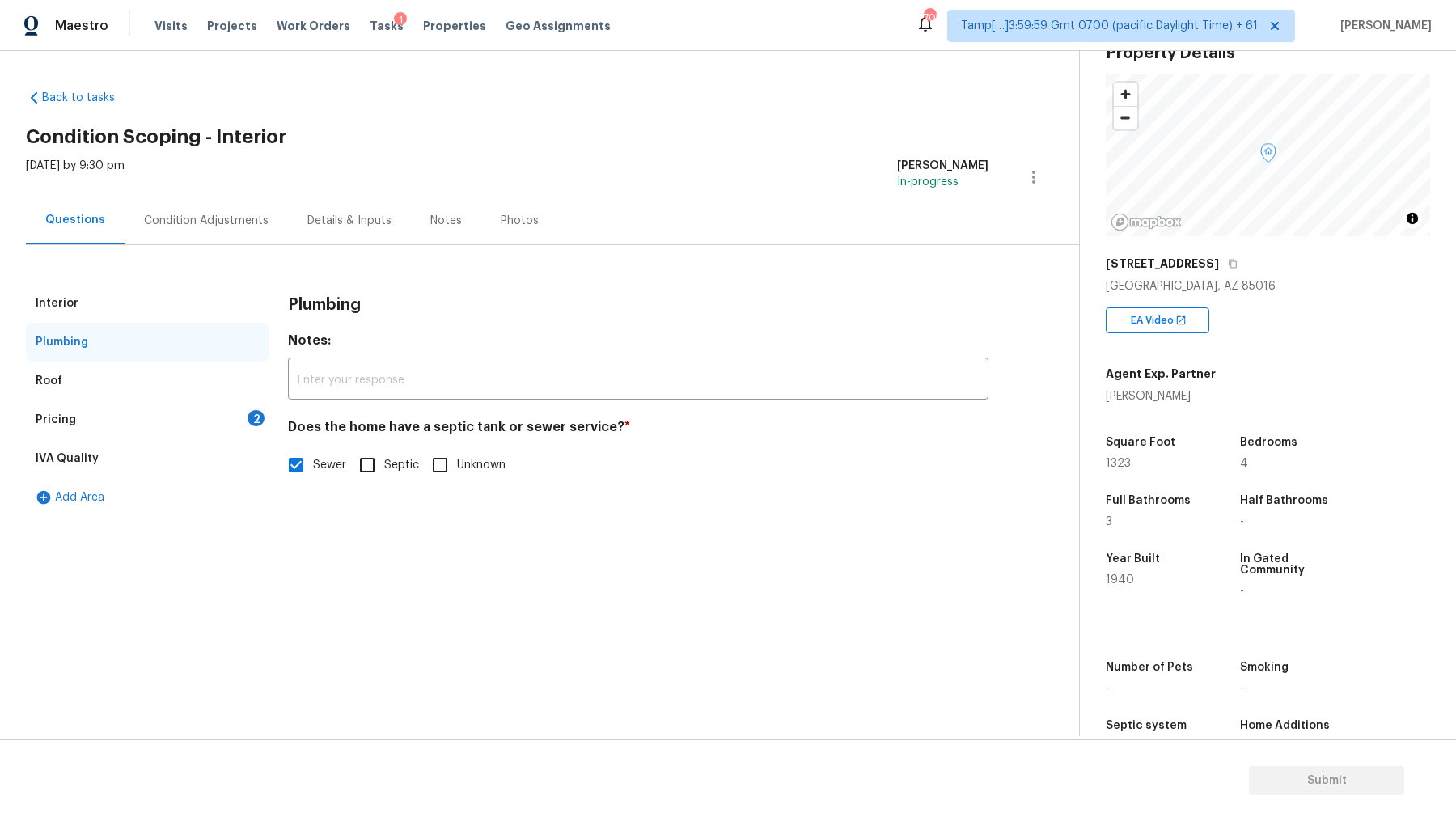
click at [58, 377] on div "Roof" at bounding box center [49, 381] width 27 height 16
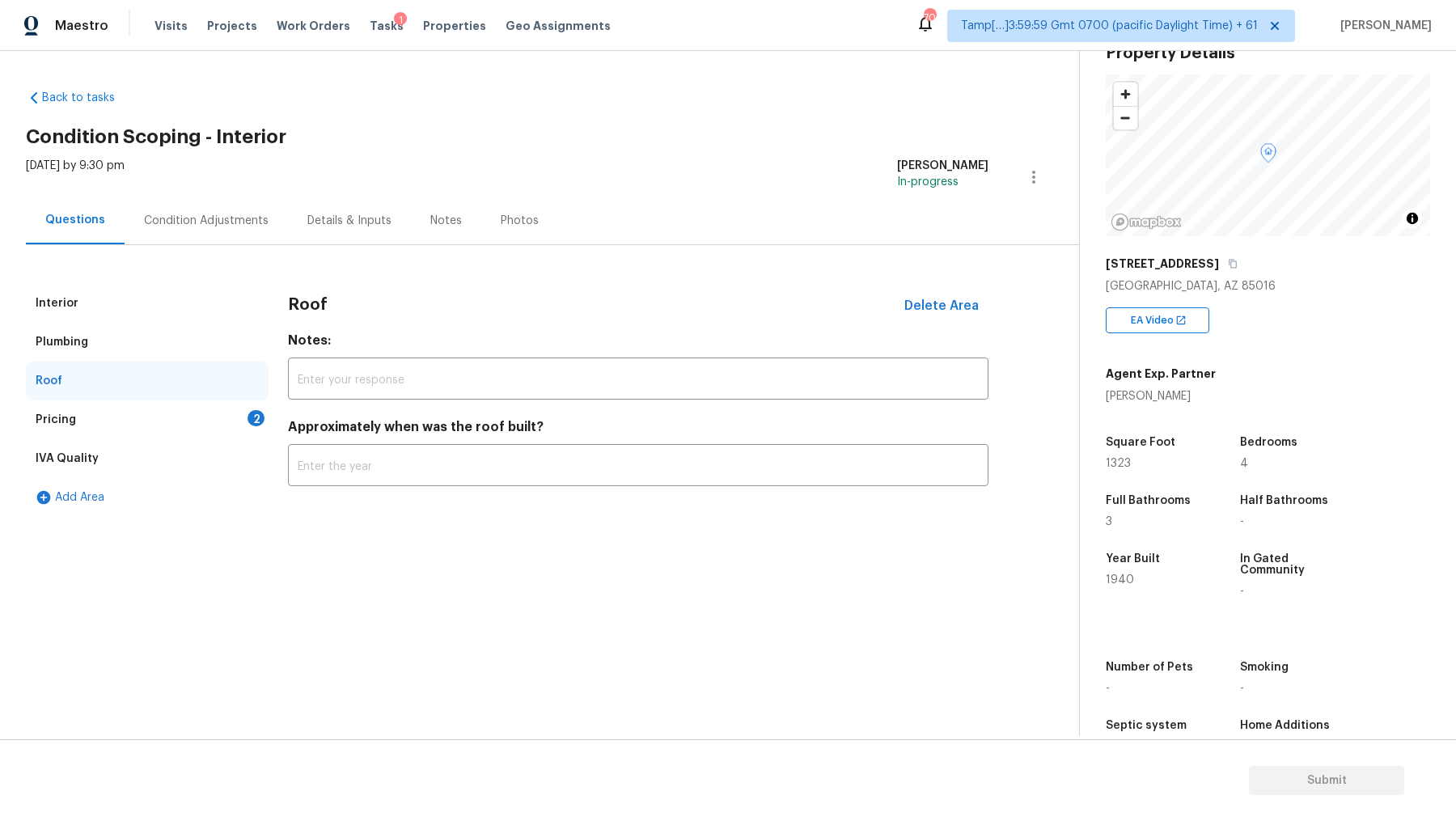
click at [77, 414] on div "Pricing 2" at bounding box center [146, 420] width 242 height 39
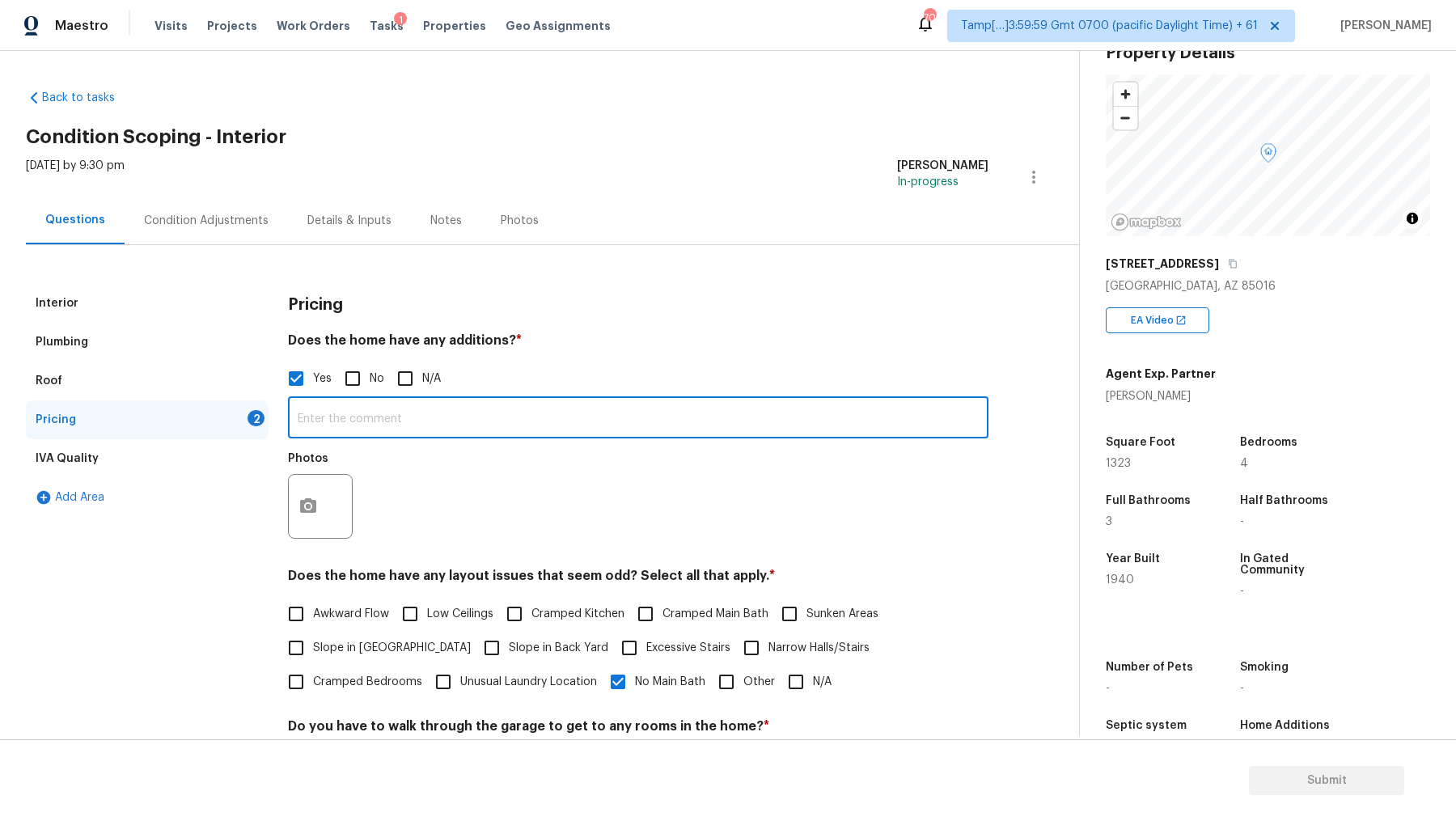
click at [365, 419] on input "text" at bounding box center [637, 419] width 700 height 38
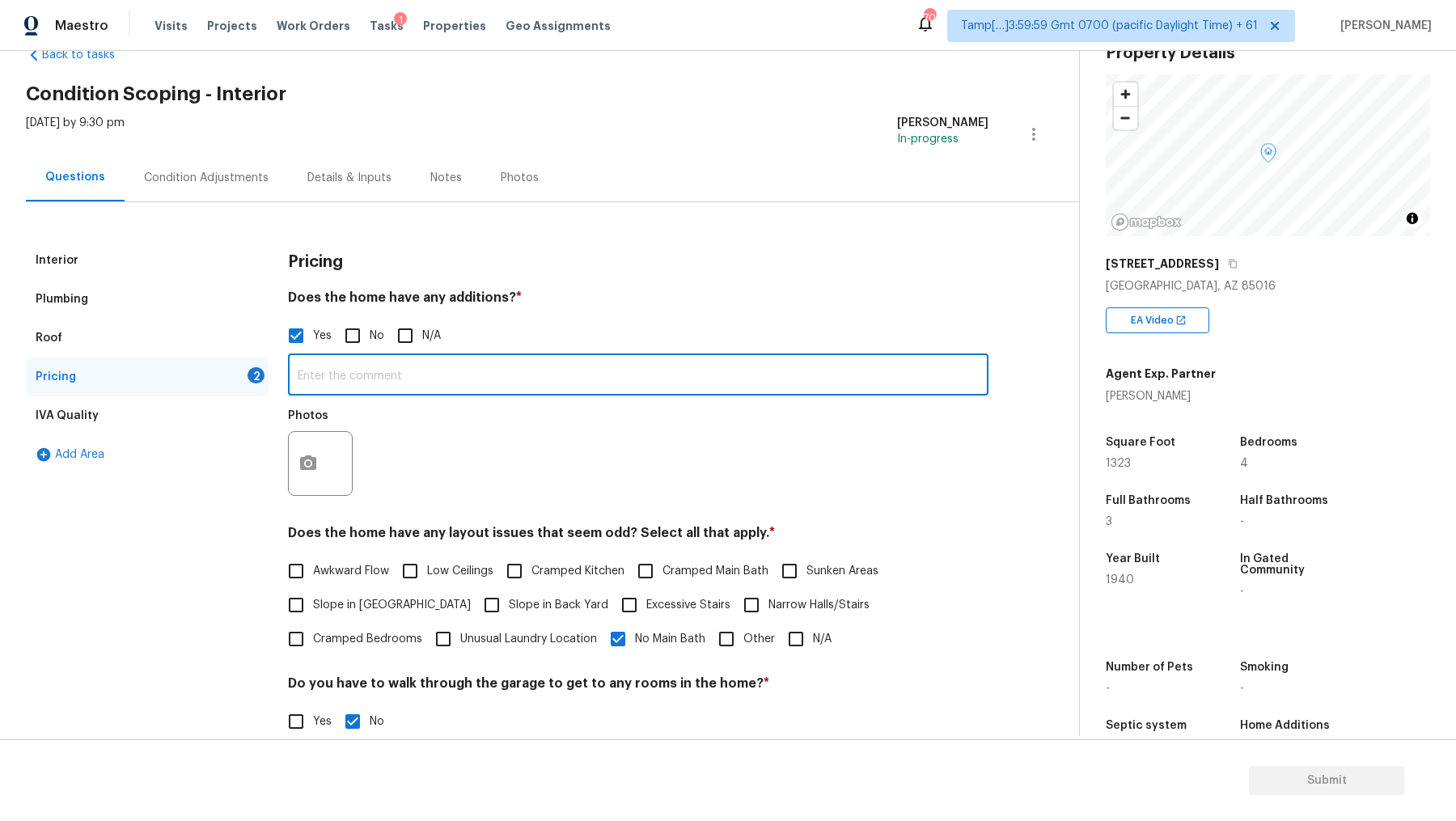
scroll to position [50, 0]
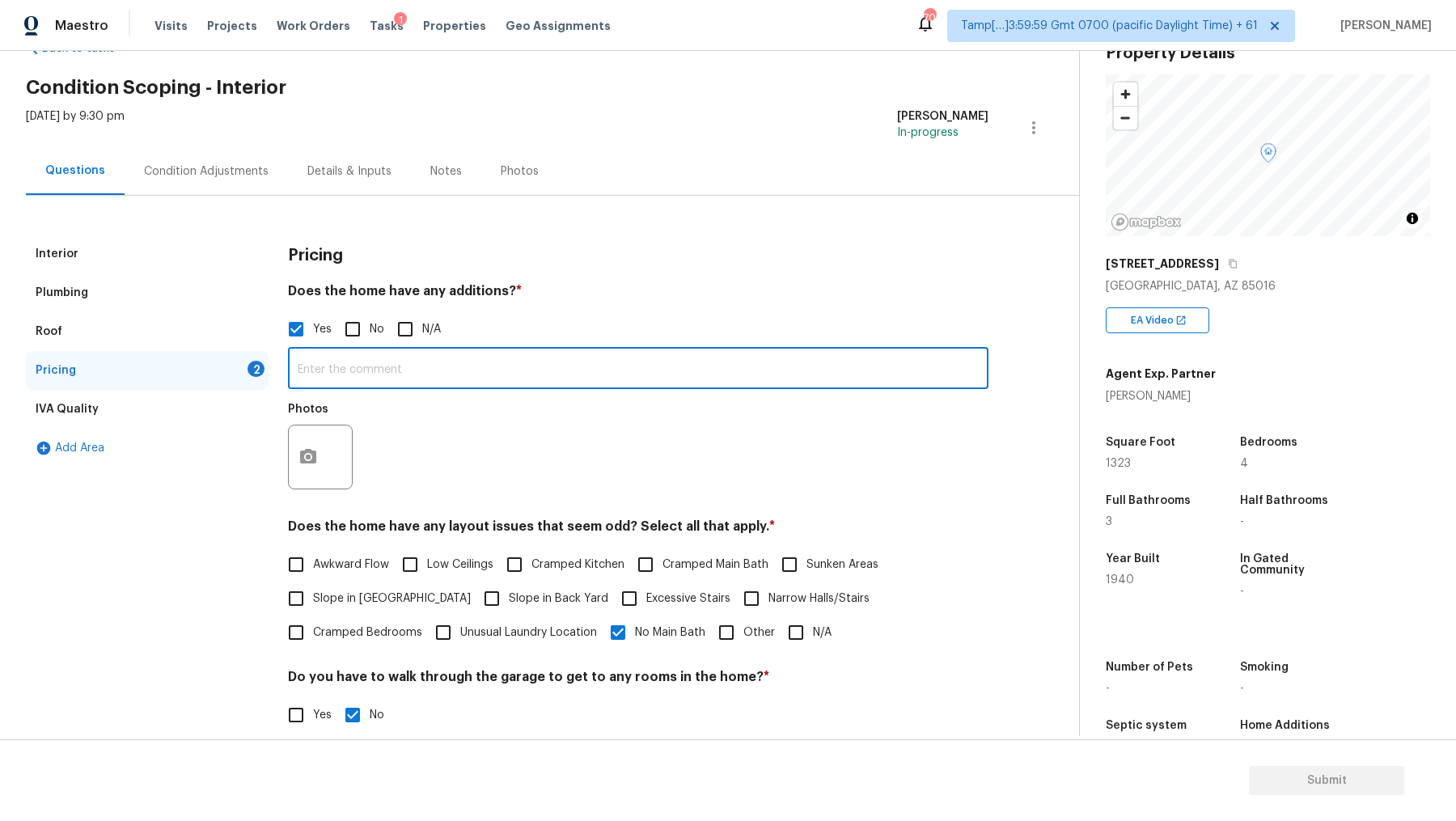
paste input "Casita, 2 bedroom/1bath"
type input "Casita, 2 bedroom/1bath"
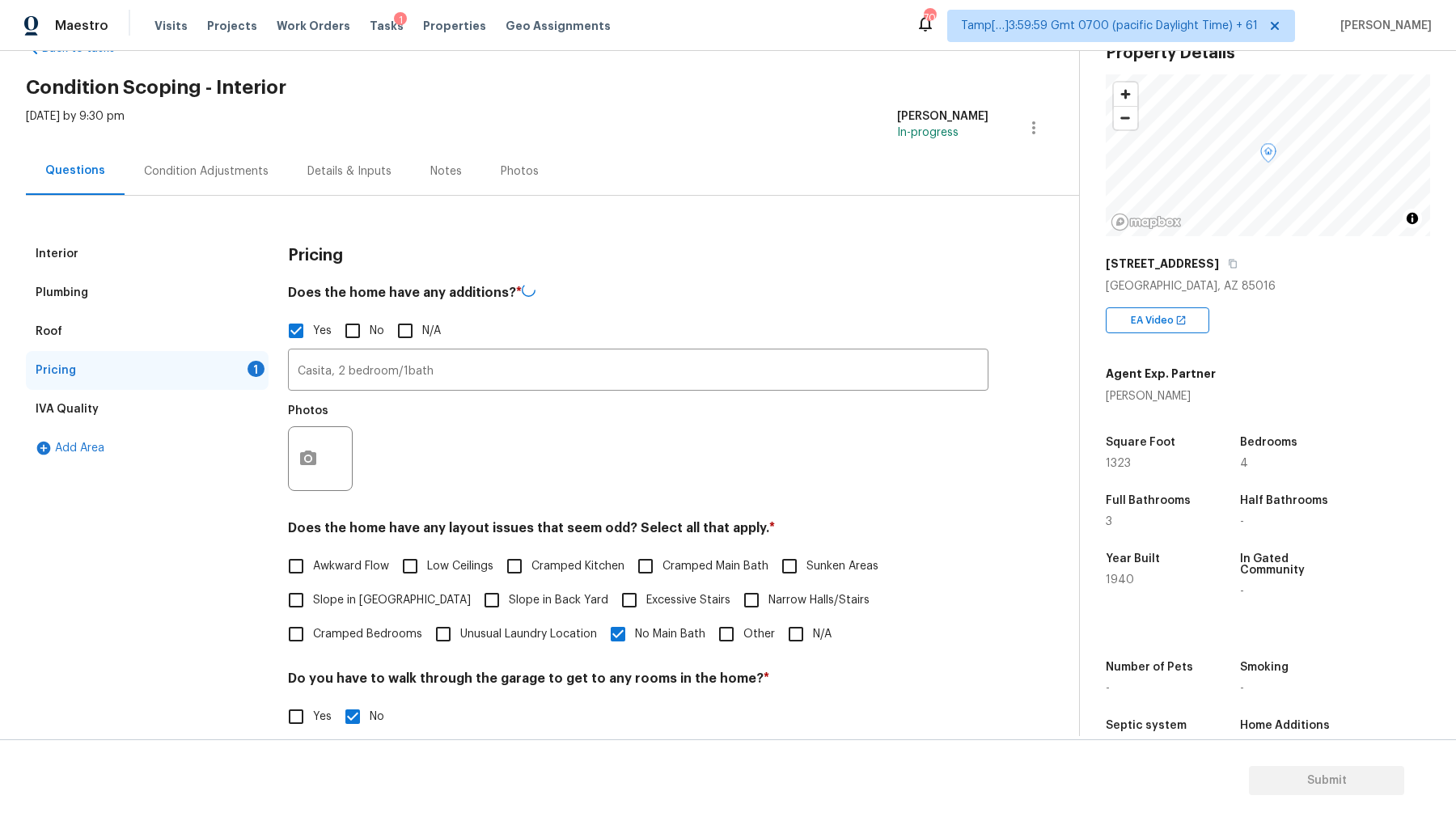
click at [328, 459] on div at bounding box center [320, 458] width 65 height 65
click at [291, 454] on button "button" at bounding box center [308, 456] width 39 height 63
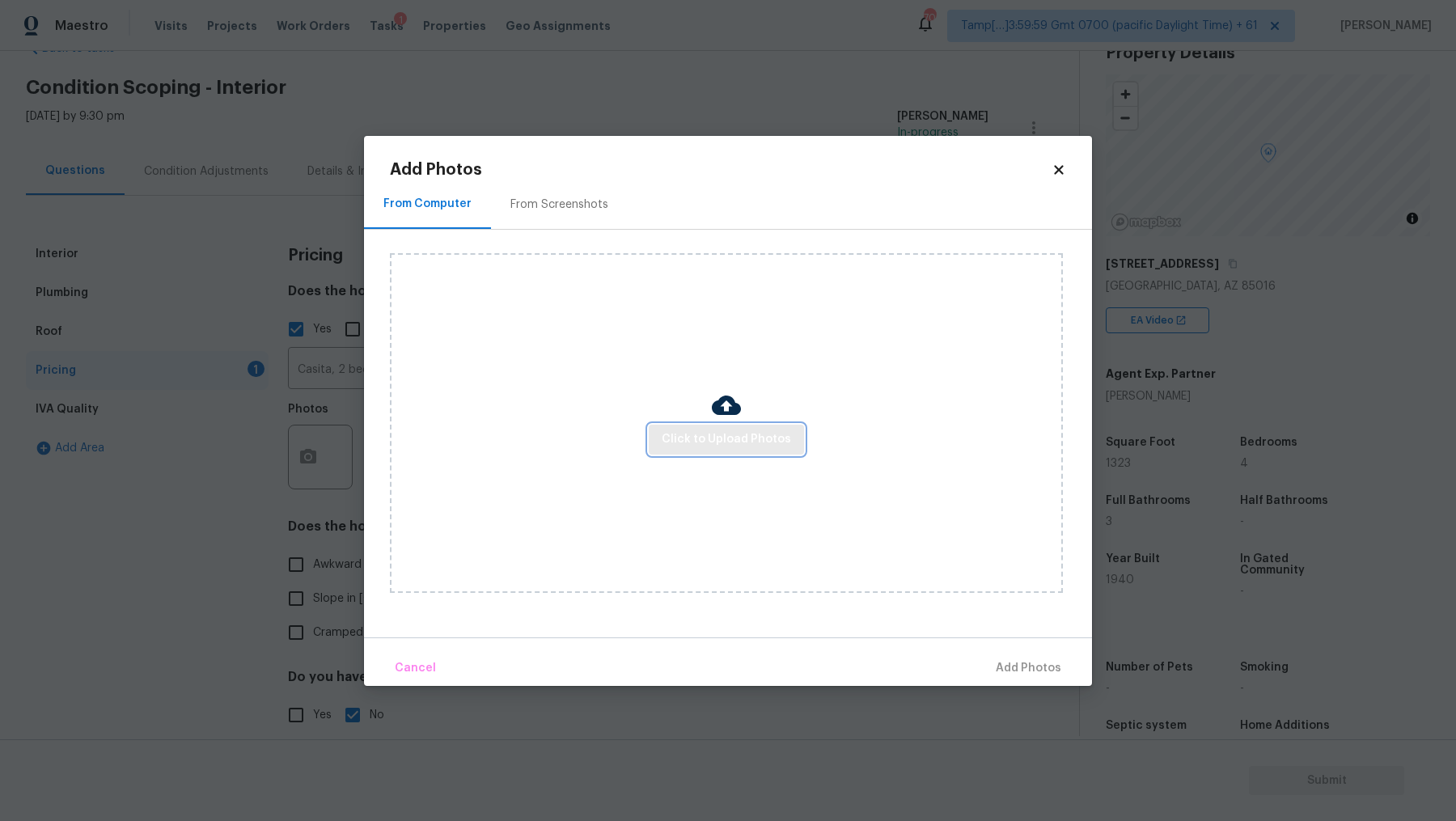
click at [716, 439] on span "Click to Upload Photos" at bounding box center [726, 439] width 130 height 20
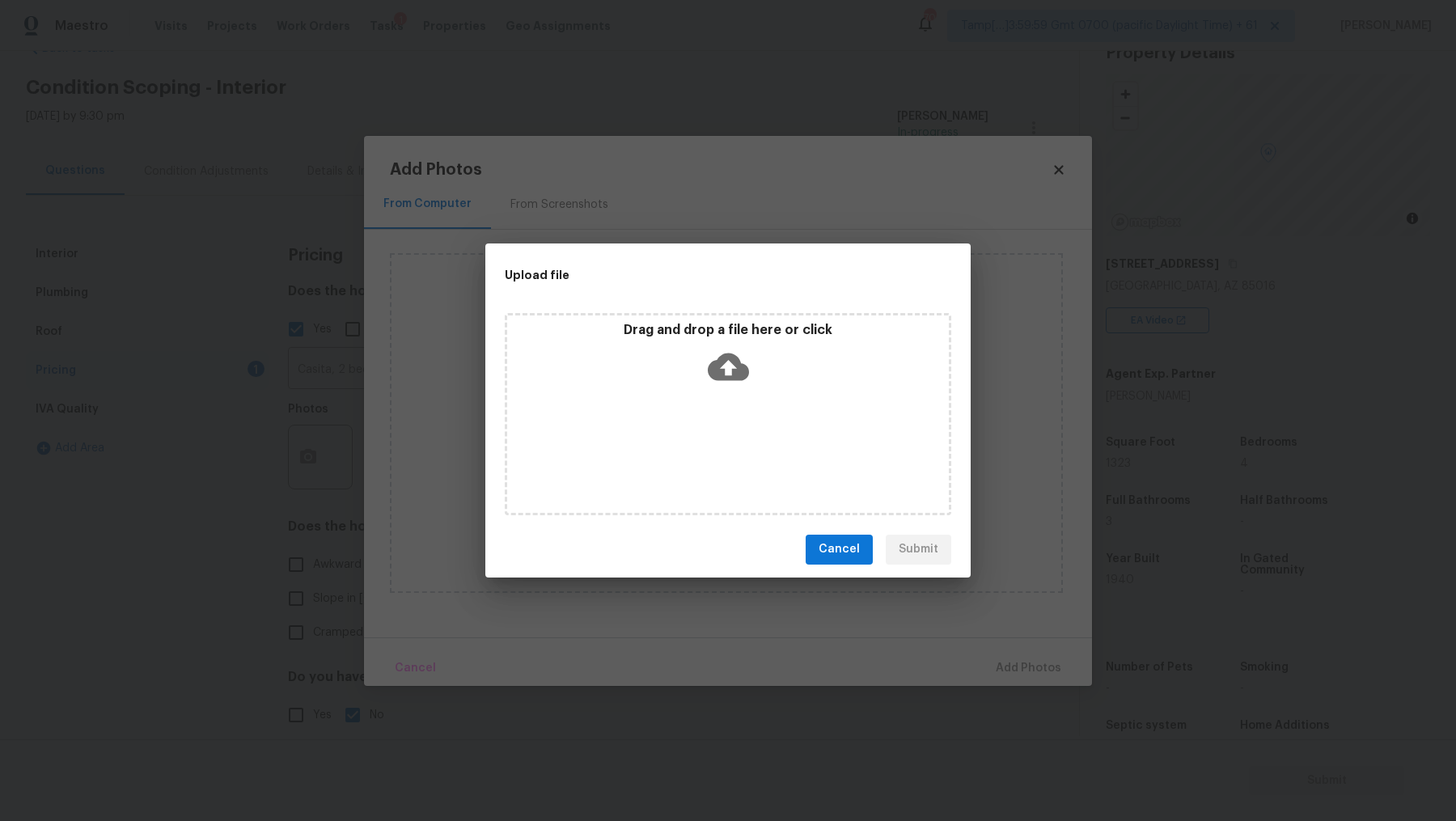
click at [730, 357] on icon at bounding box center [728, 366] width 41 height 28
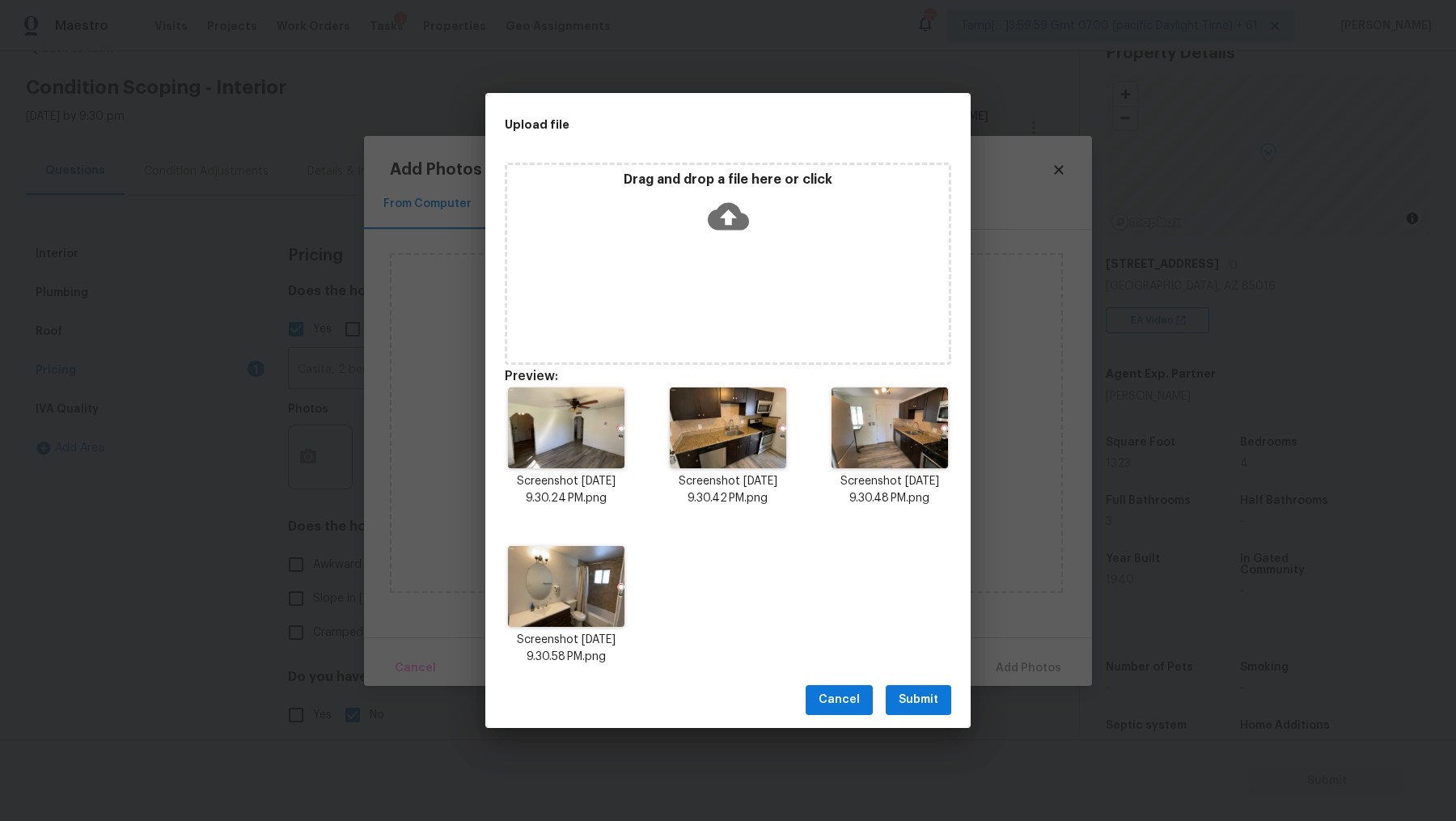
click at [934, 656] on span "Submit" at bounding box center [918, 699] width 40 height 20
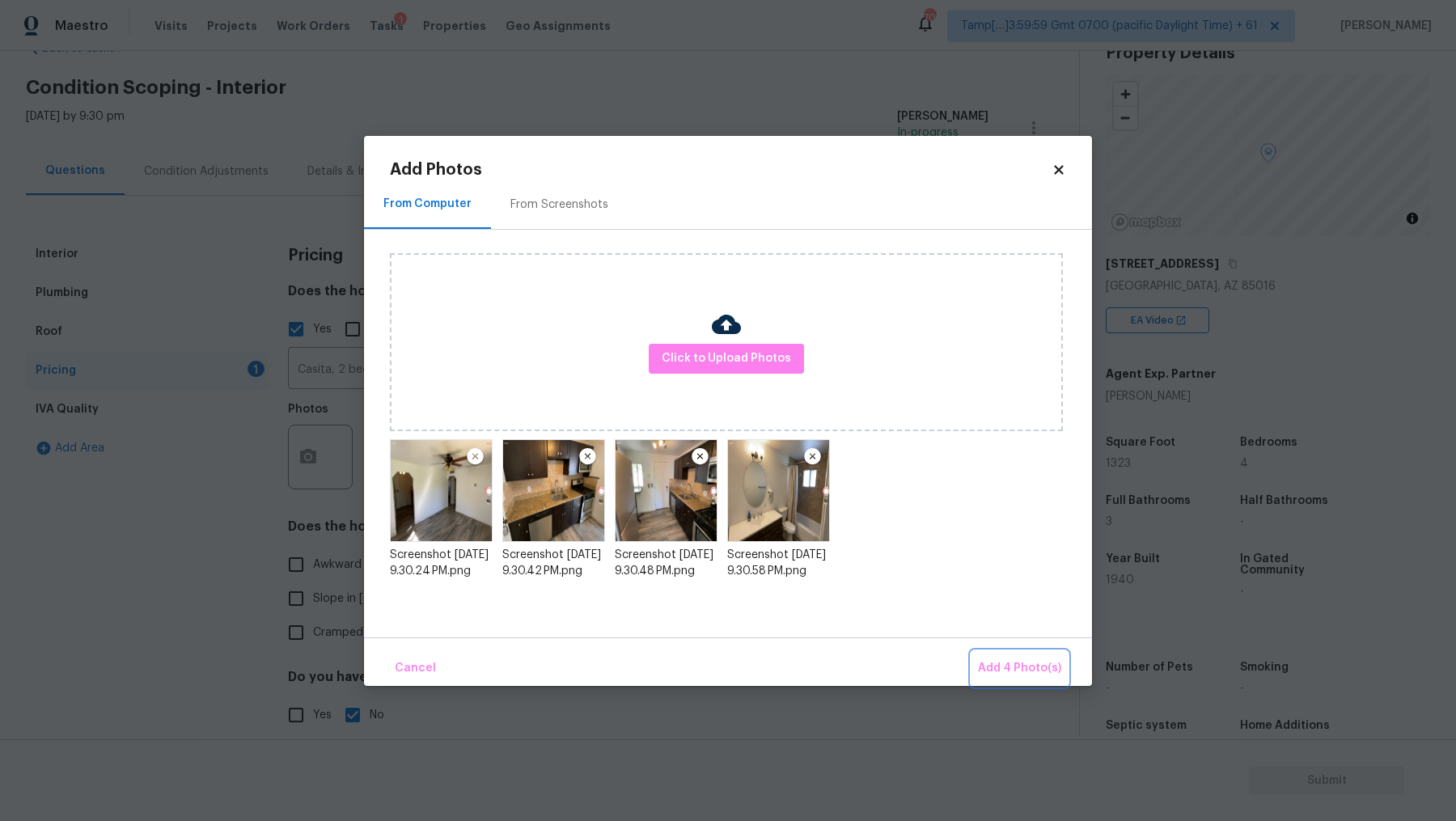
click at [1023, 656] on span "Add 4 Photo(s)" at bounding box center [1020, 668] width 83 height 20
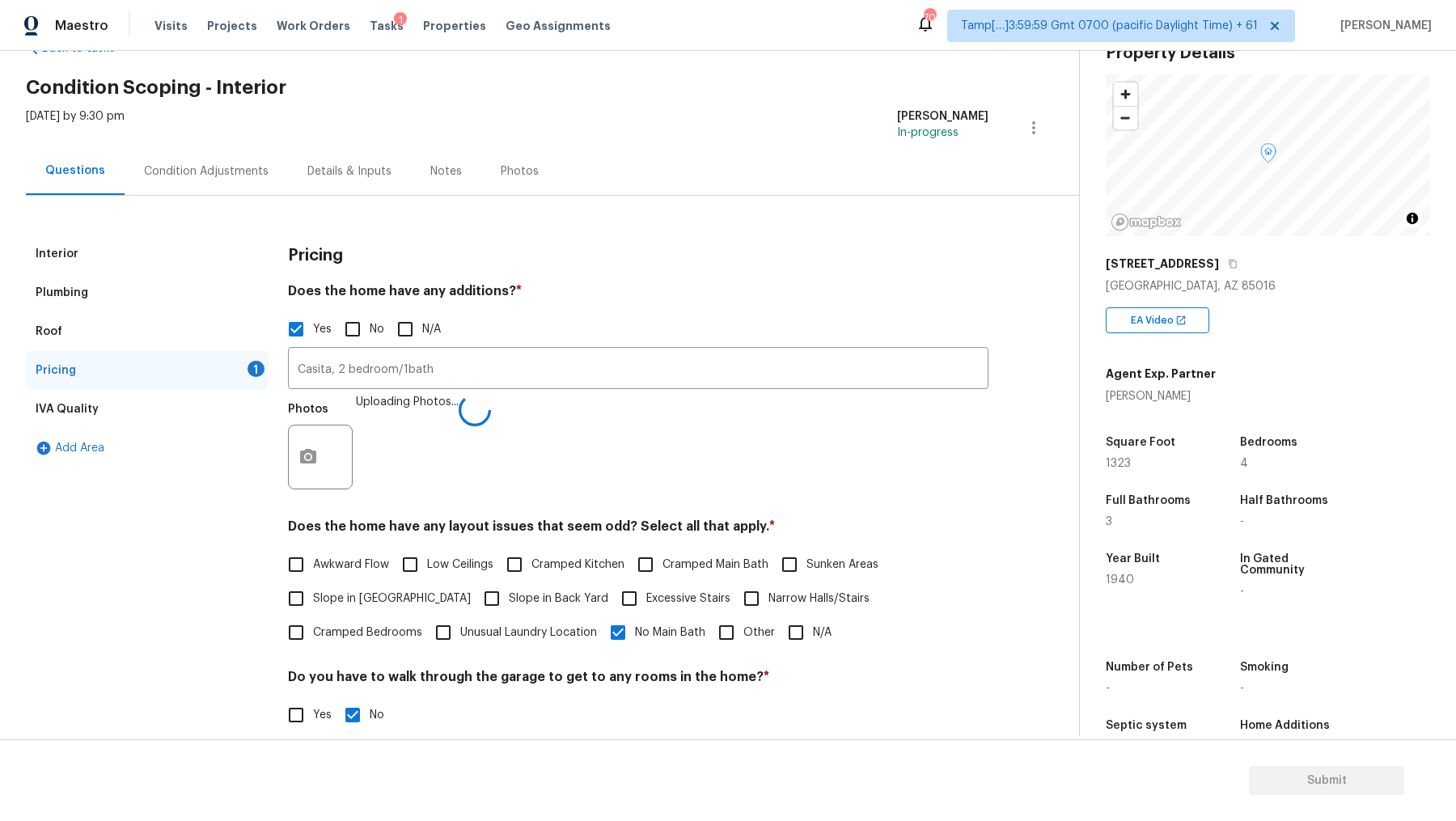
click at [193, 405] on div "IVA Quality" at bounding box center [146, 409] width 242 height 39
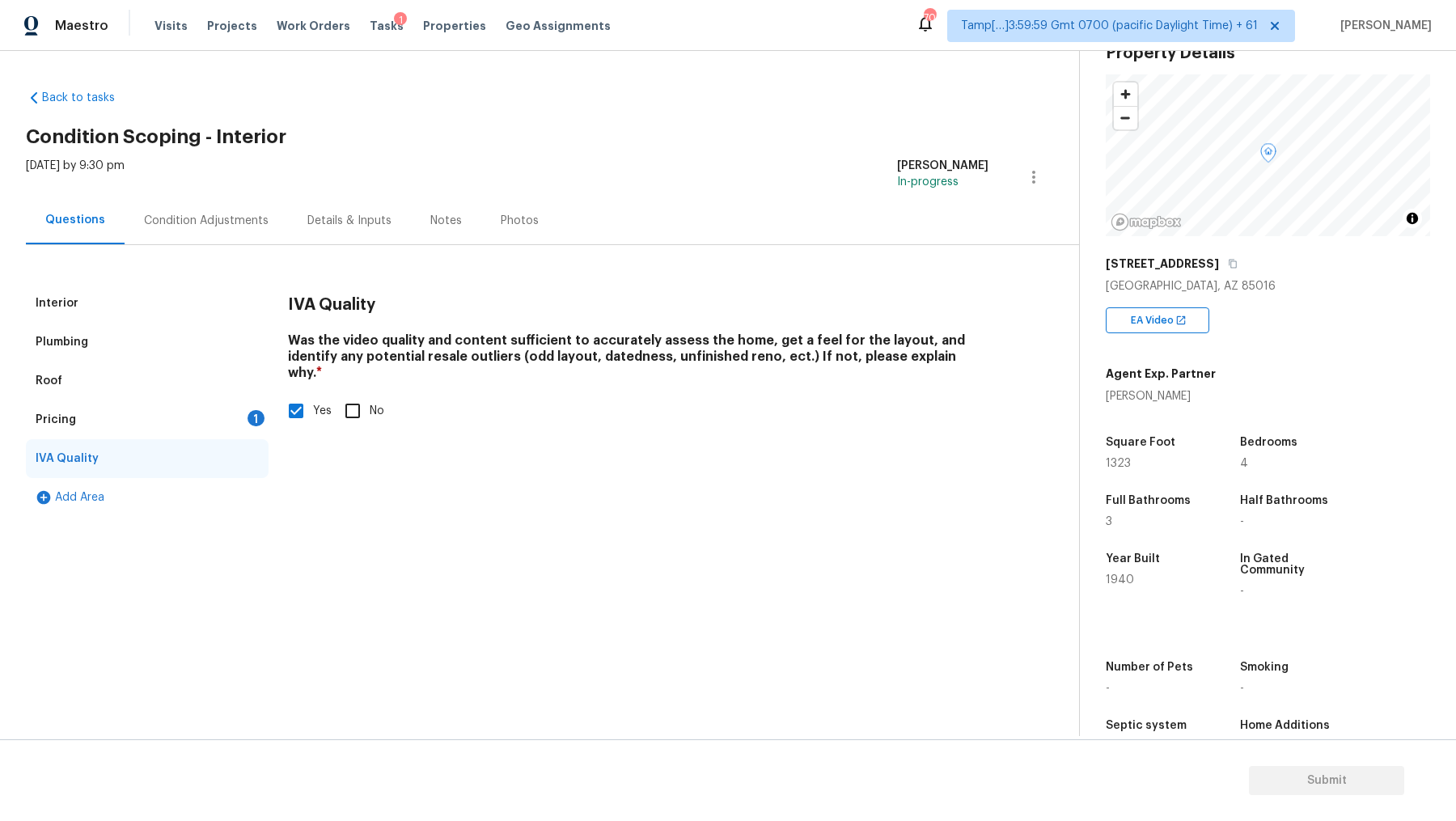
click at [151, 412] on div "Pricing 1" at bounding box center [146, 420] width 242 height 39
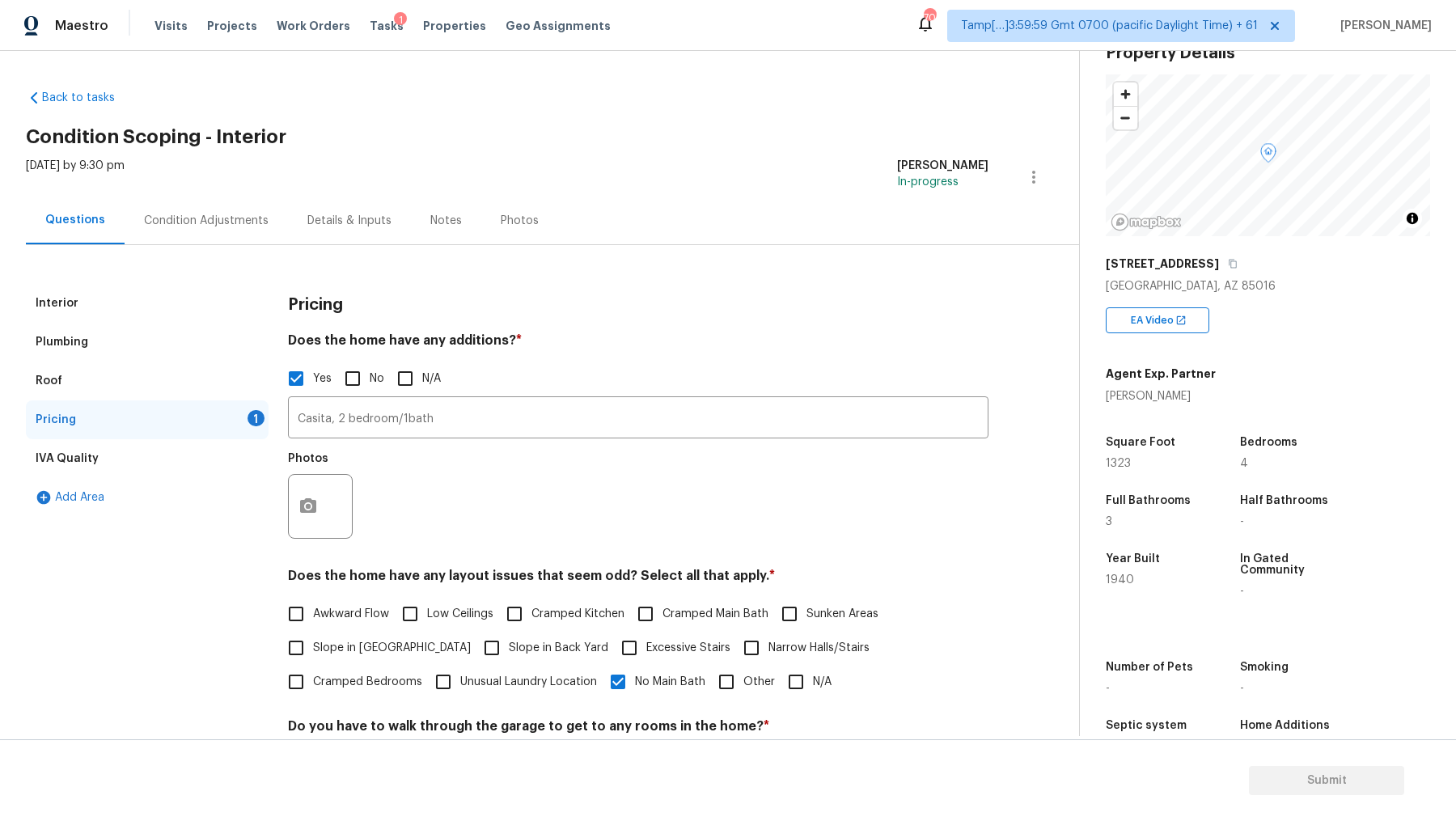
click at [205, 233] on div "Condition Adjustments" at bounding box center [206, 220] width 163 height 48
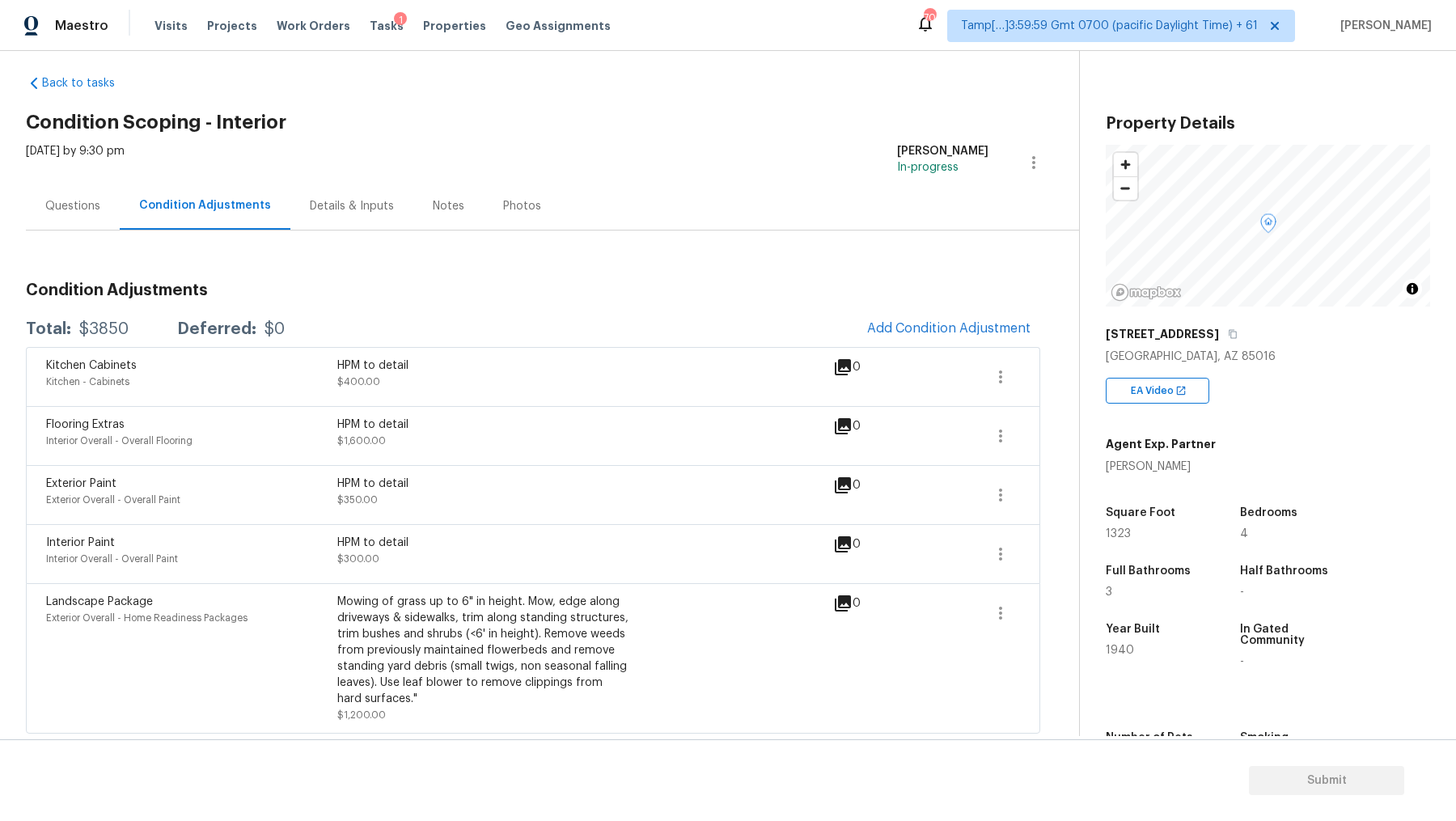
click at [373, 200] on div "Details & Inputs" at bounding box center [352, 206] width 84 height 16
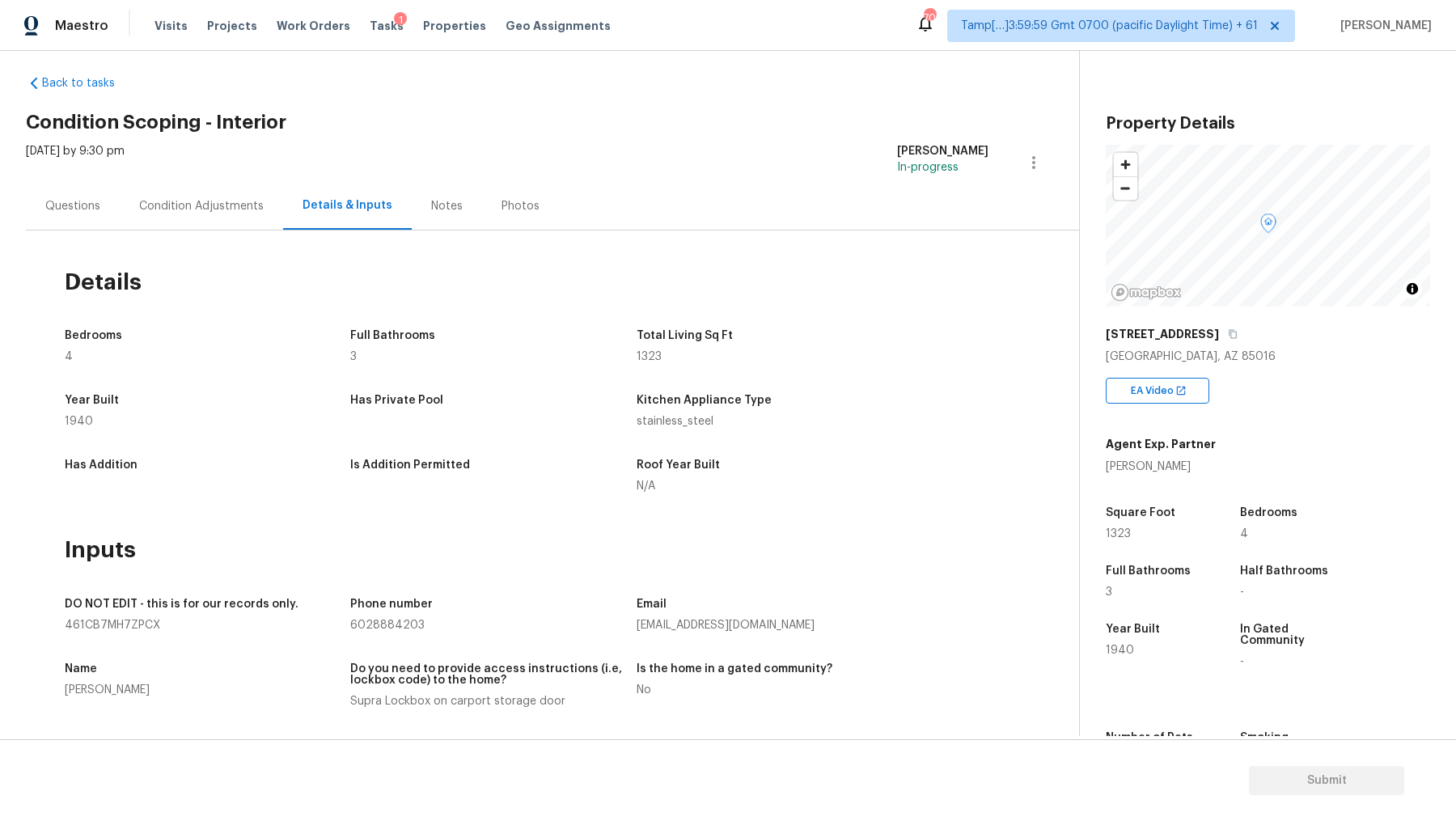
click at [260, 206] on div "Condition Adjustments" at bounding box center [202, 206] width 163 height 48
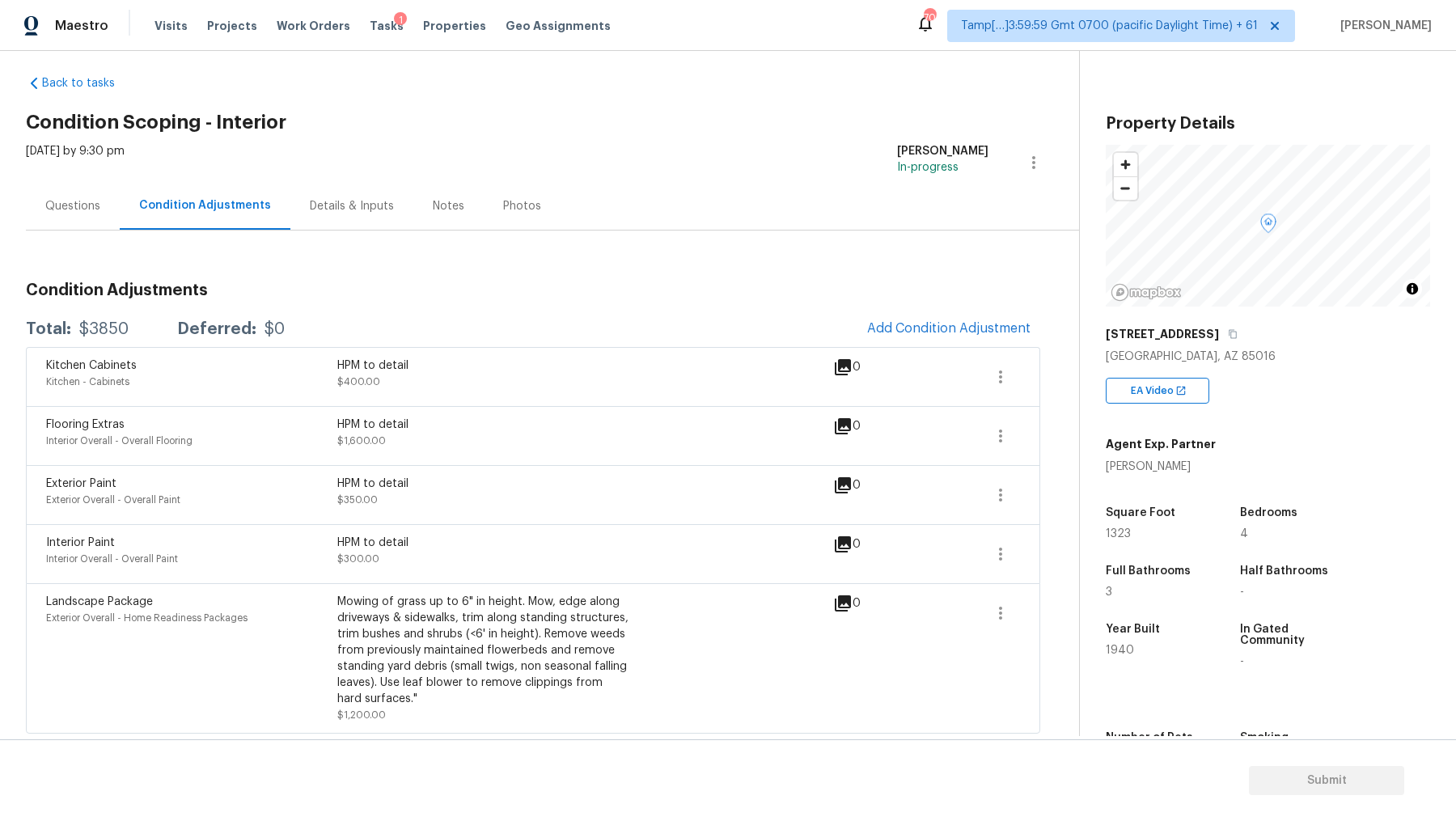
scroll to position [67, 0]
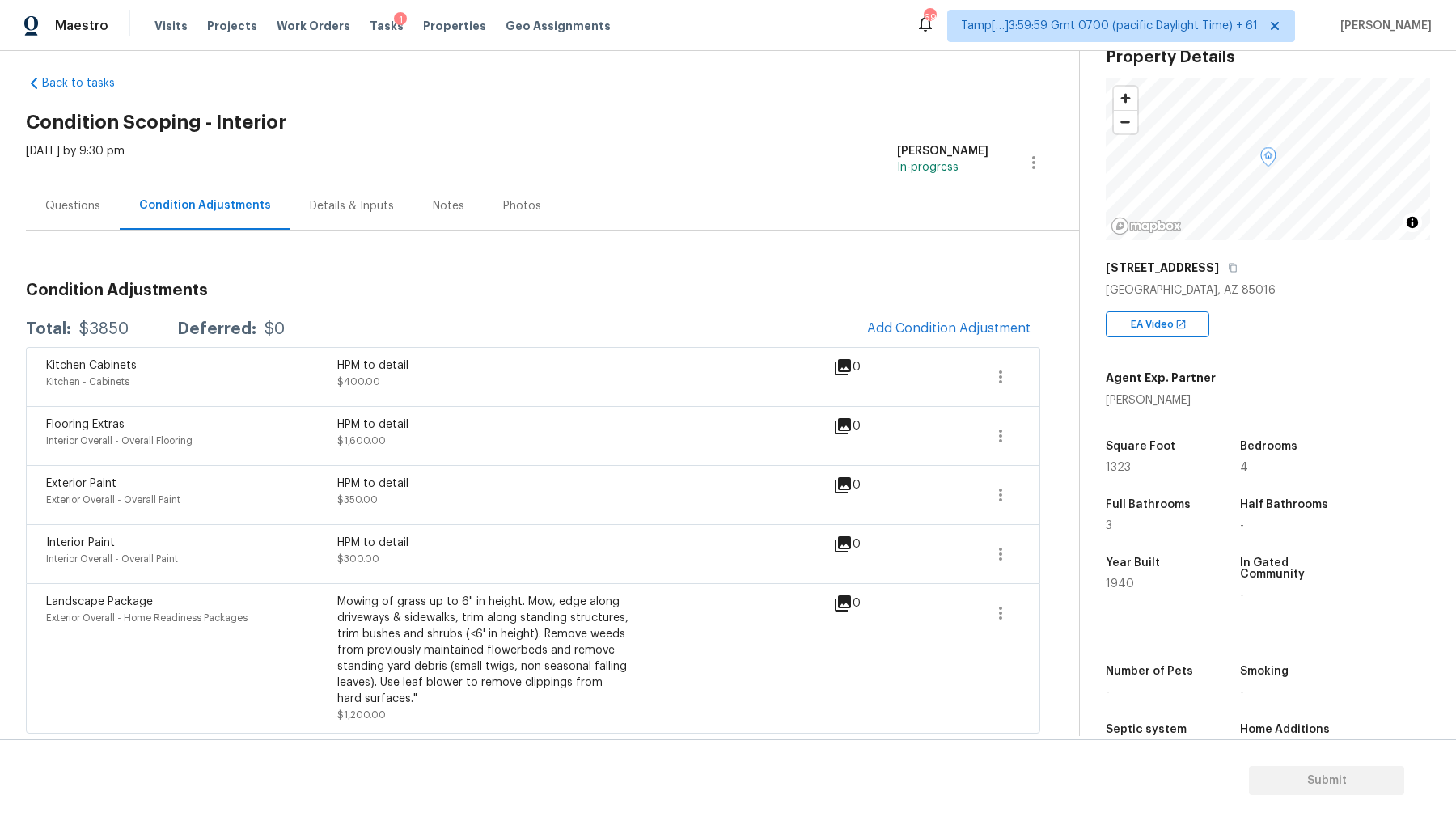
click at [87, 203] on div "Questions" at bounding box center [73, 206] width 55 height 16
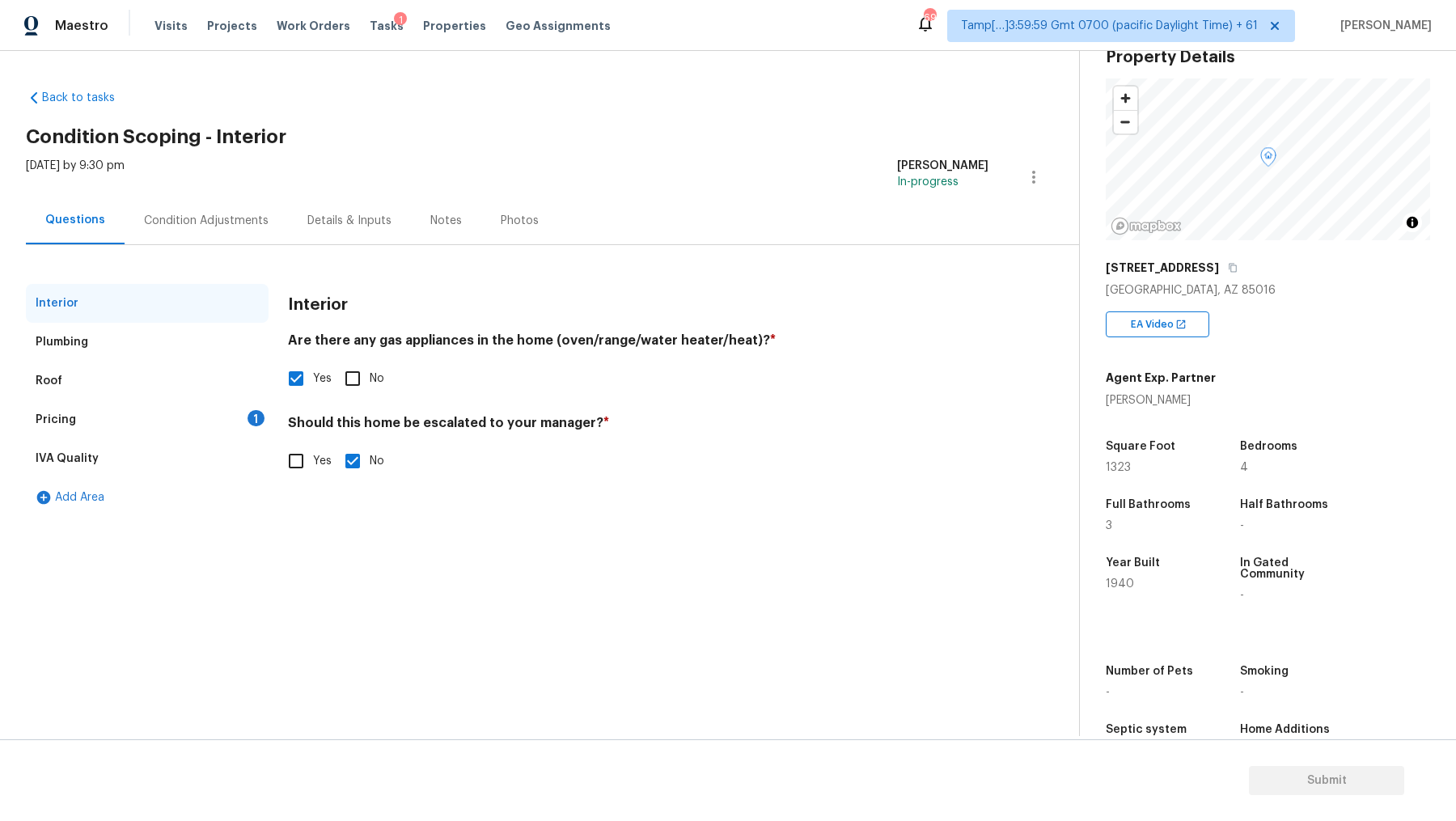
click at [166, 413] on div "Pricing 1" at bounding box center [146, 420] width 242 height 39
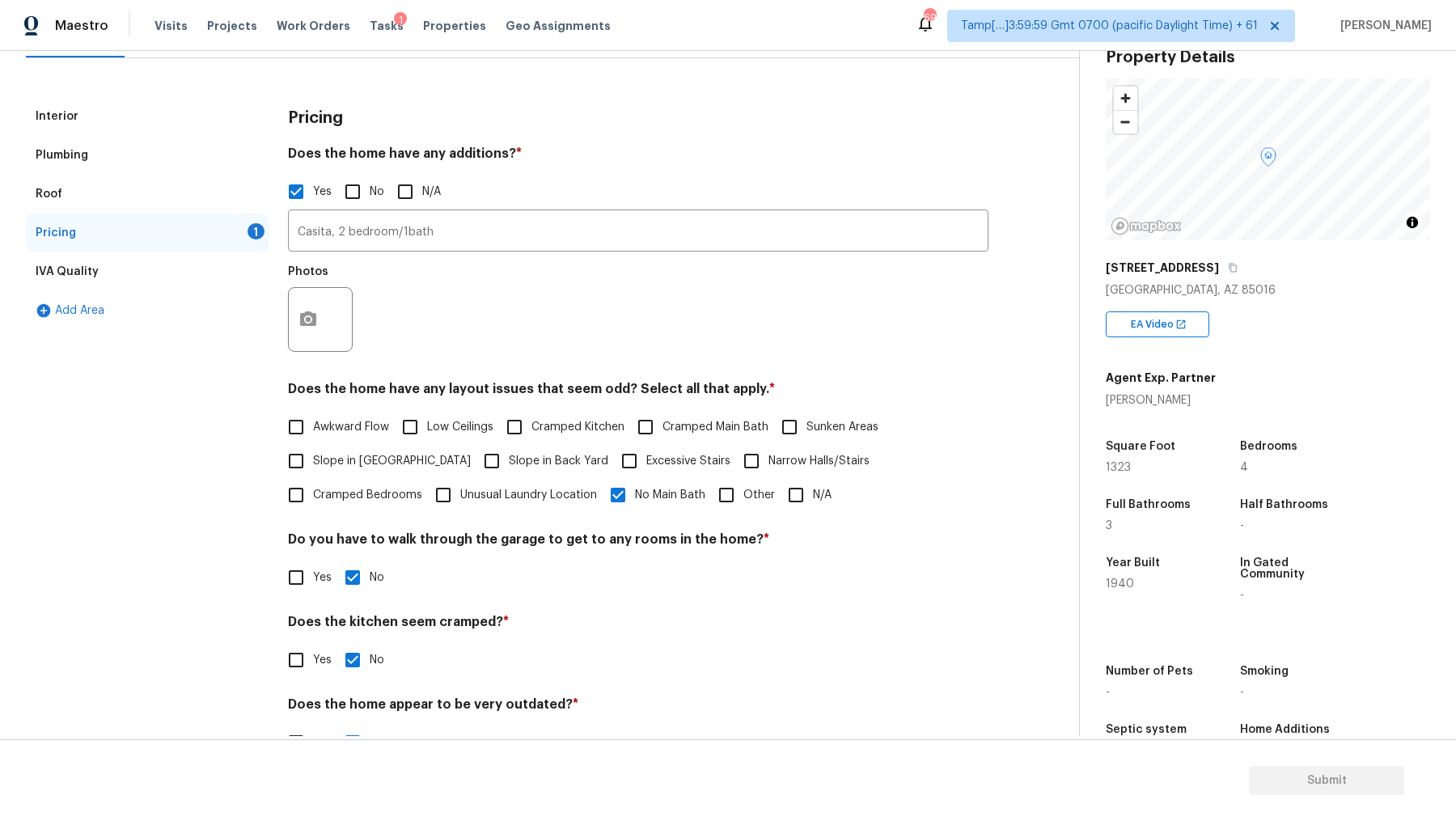
scroll to position [233, 0]
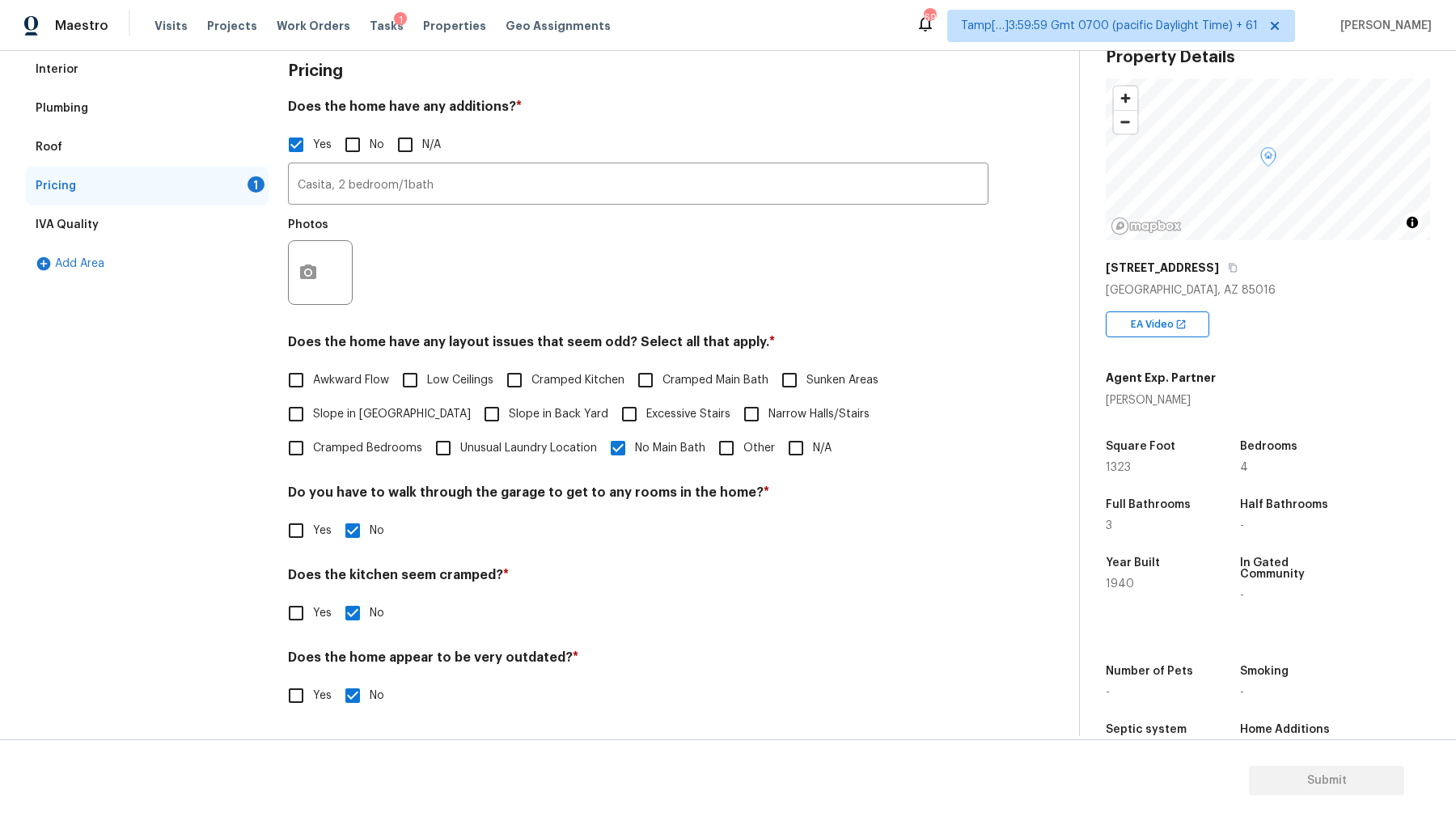
click at [199, 225] on div "IVA Quality" at bounding box center [146, 225] width 242 height 39
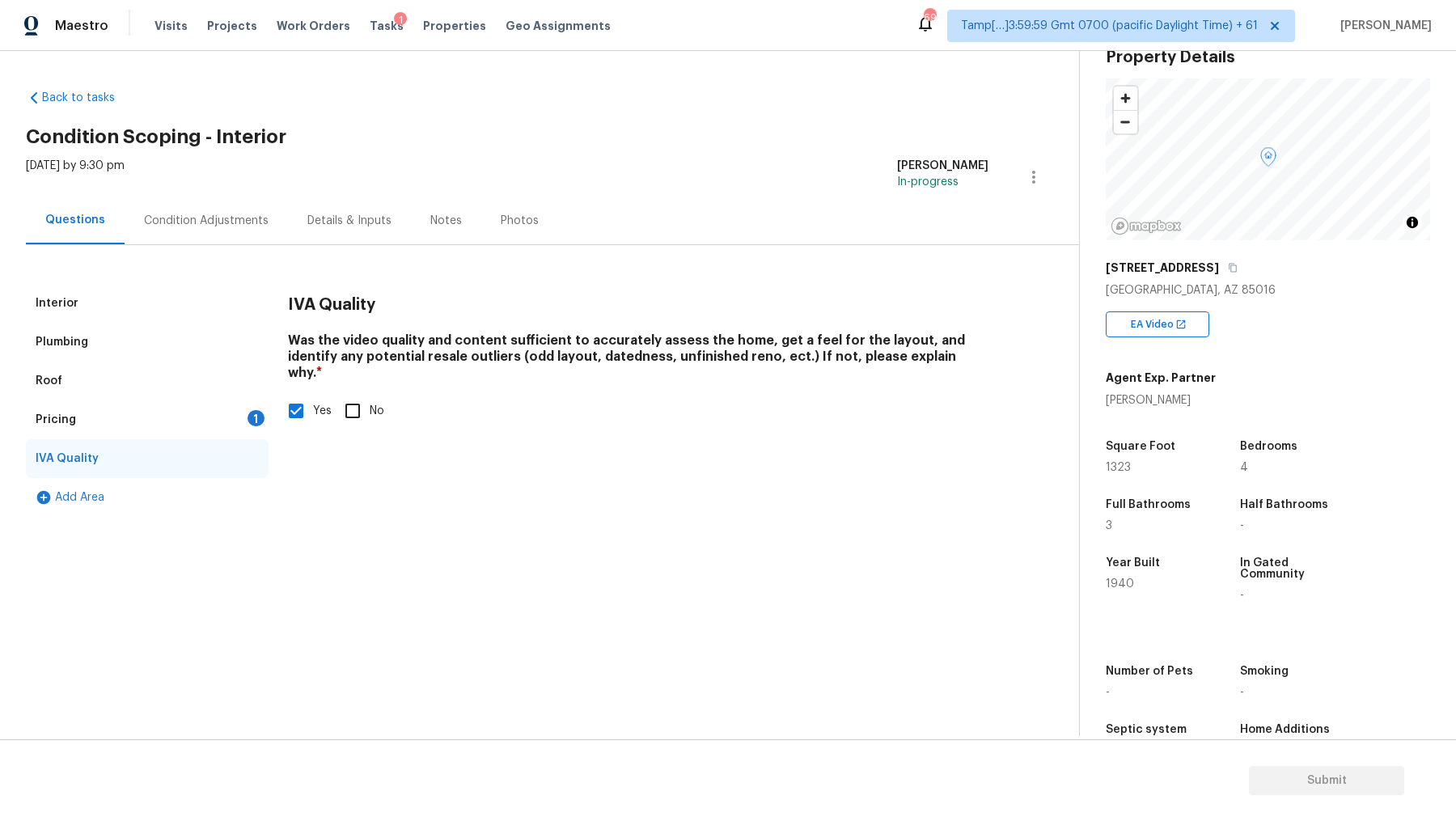
scroll to position [0, 0]
click at [194, 407] on div "Pricing 1" at bounding box center [146, 420] width 242 height 39
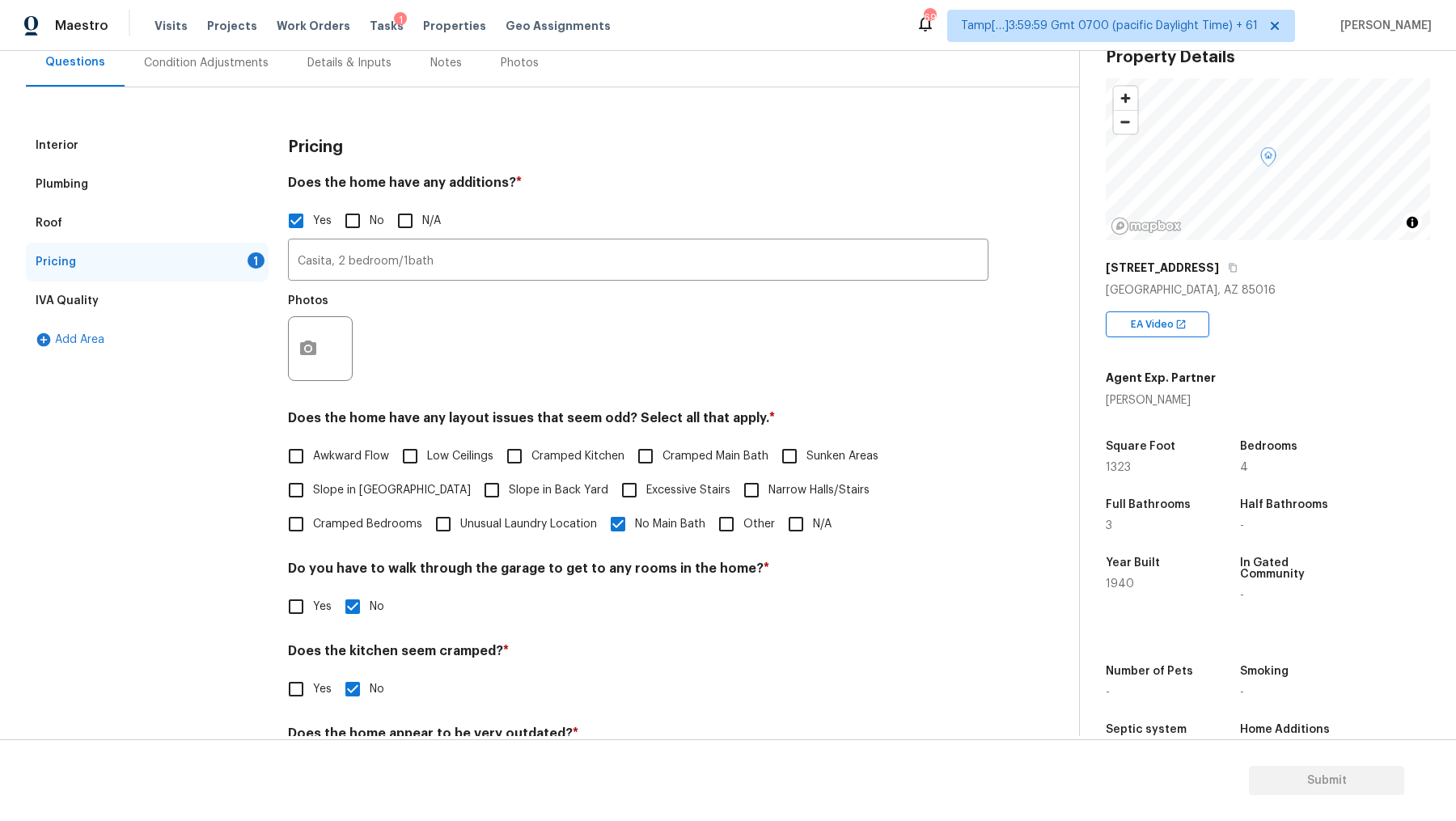
scroll to position [50, 0]
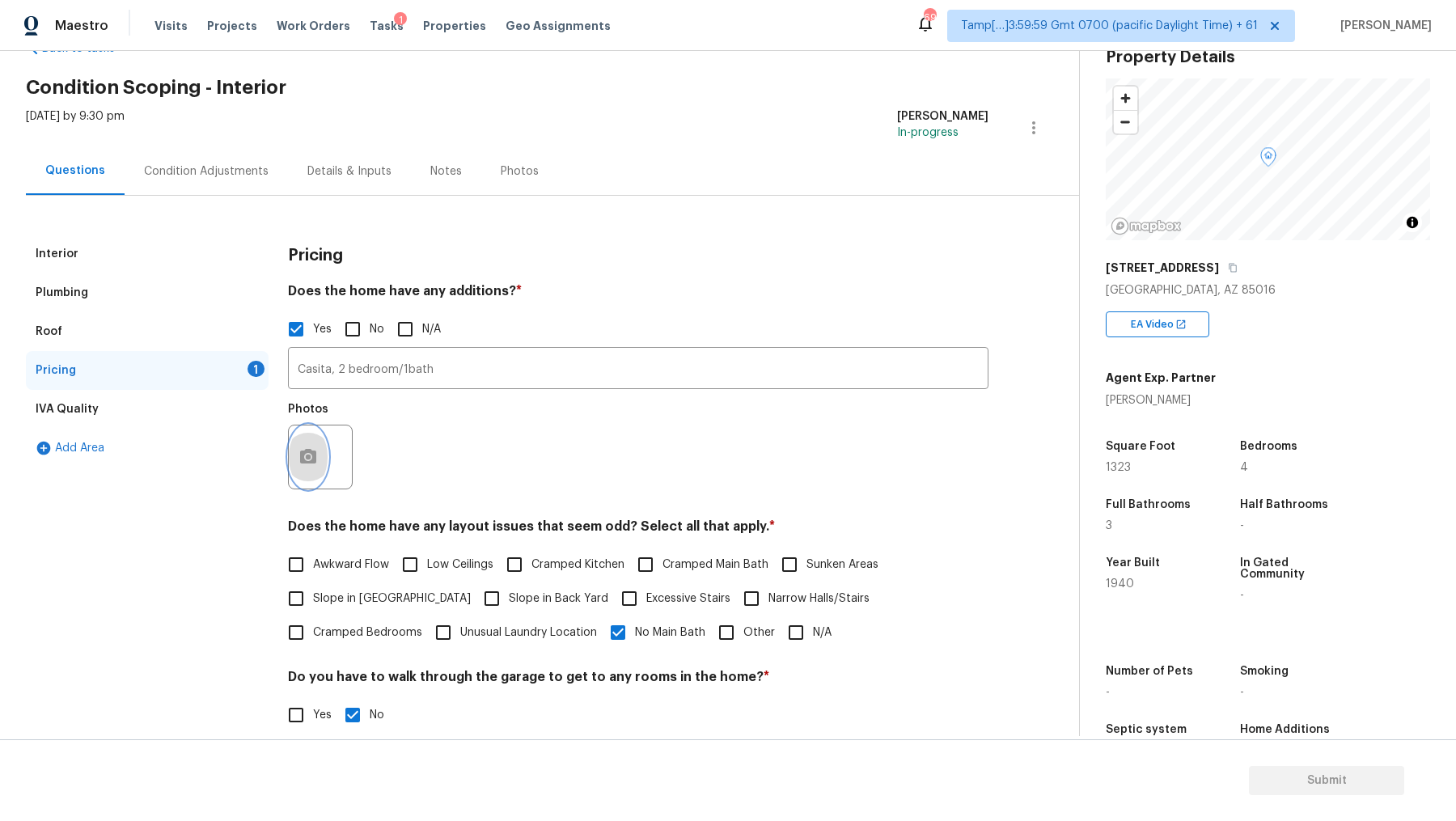
click at [317, 448] on icon "button" at bounding box center [308, 457] width 20 height 20
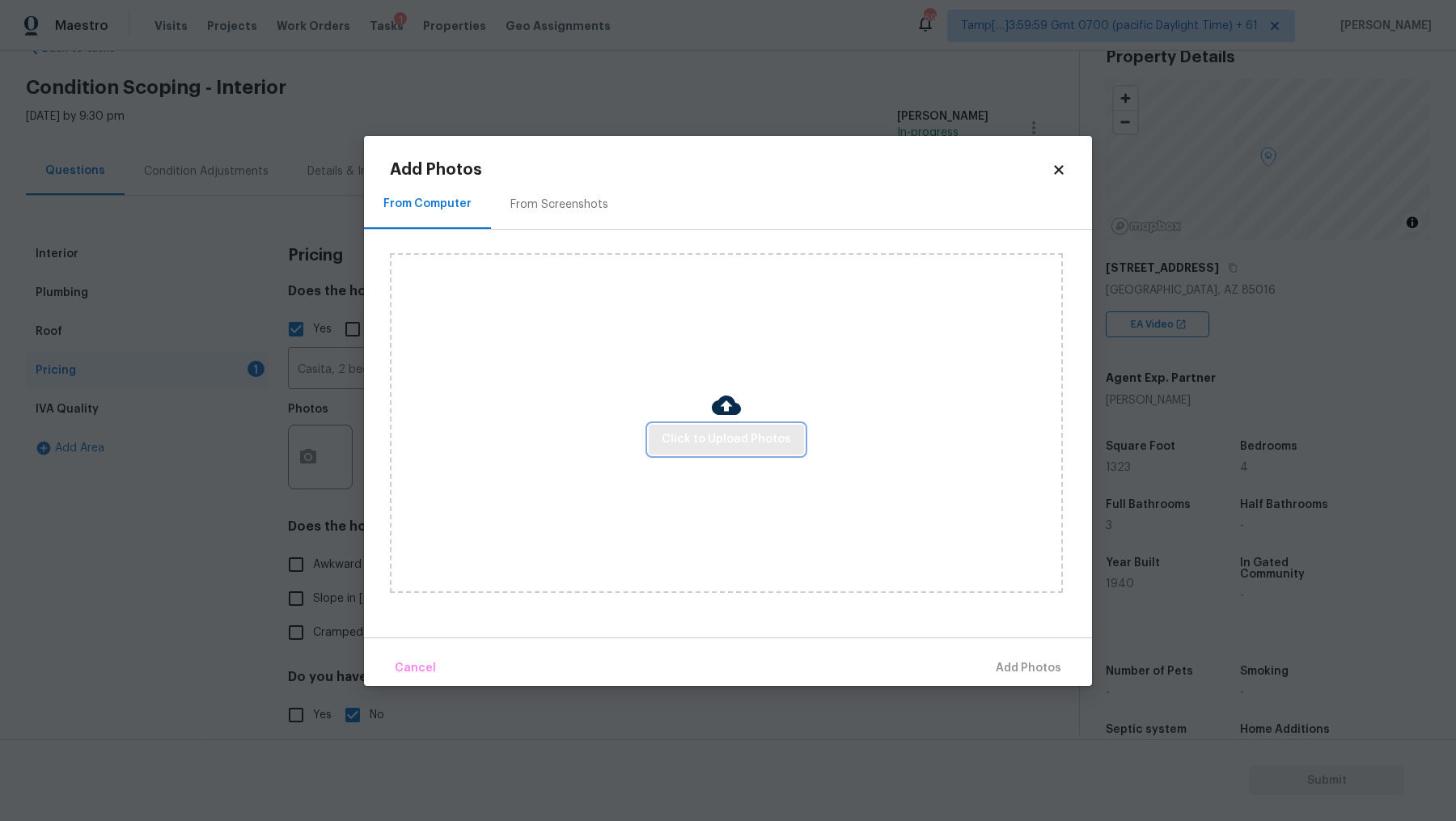
click at [690, 439] on span "Click to Upload Photos" at bounding box center [726, 439] width 130 height 20
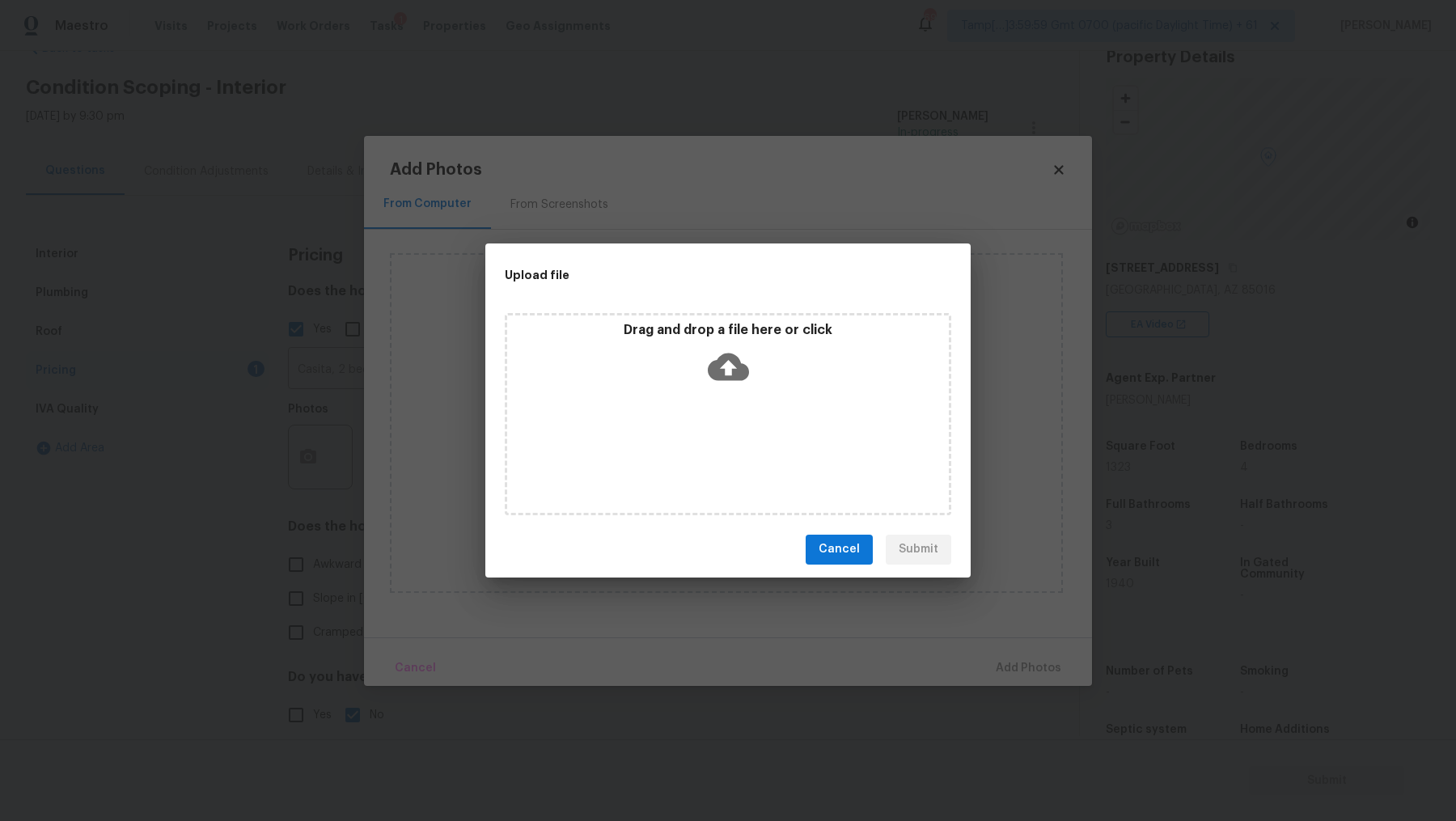
click at [732, 369] on icon at bounding box center [728, 366] width 41 height 28
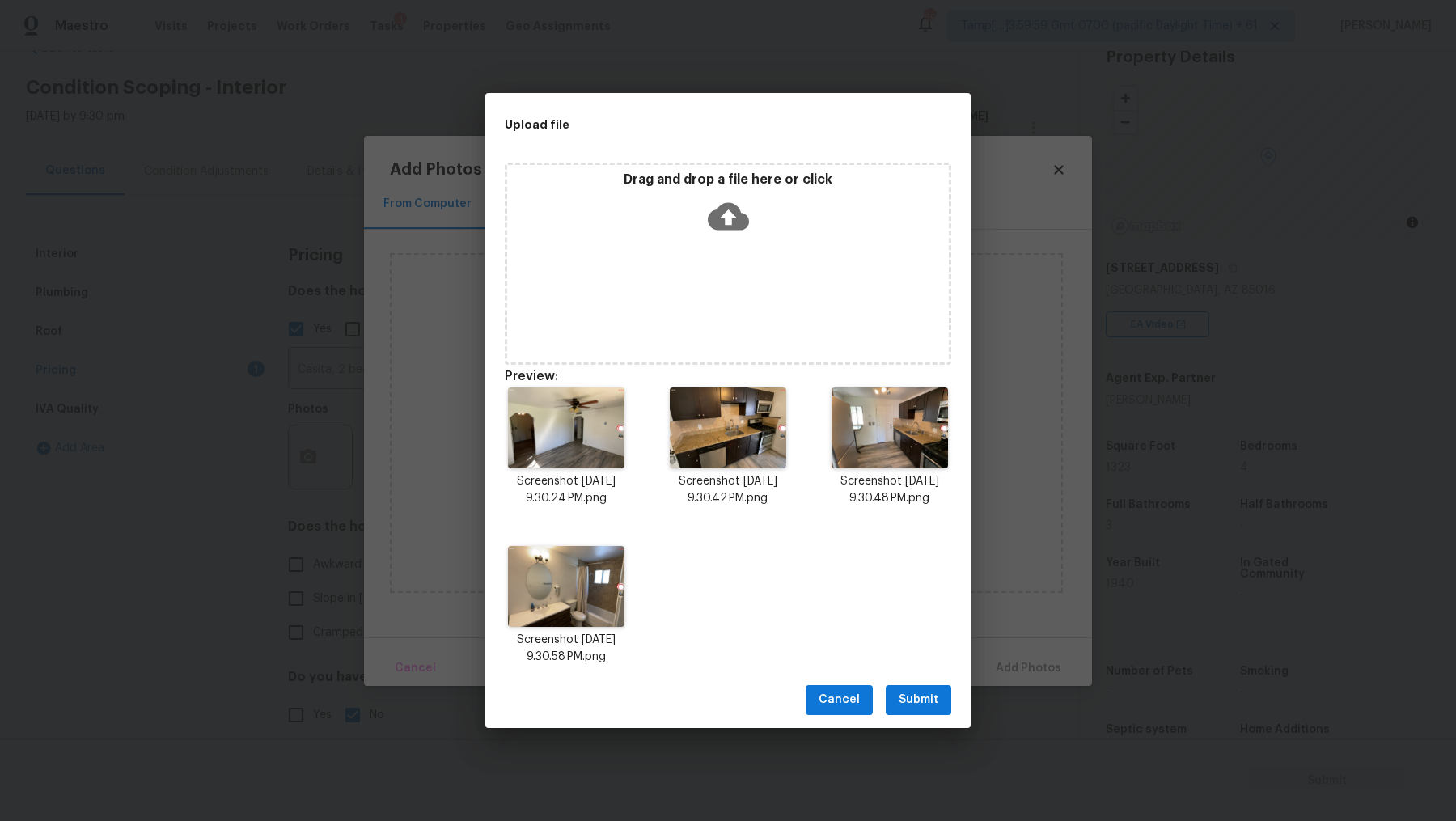
click at [924, 656] on span "Submit" at bounding box center [918, 699] width 40 height 20
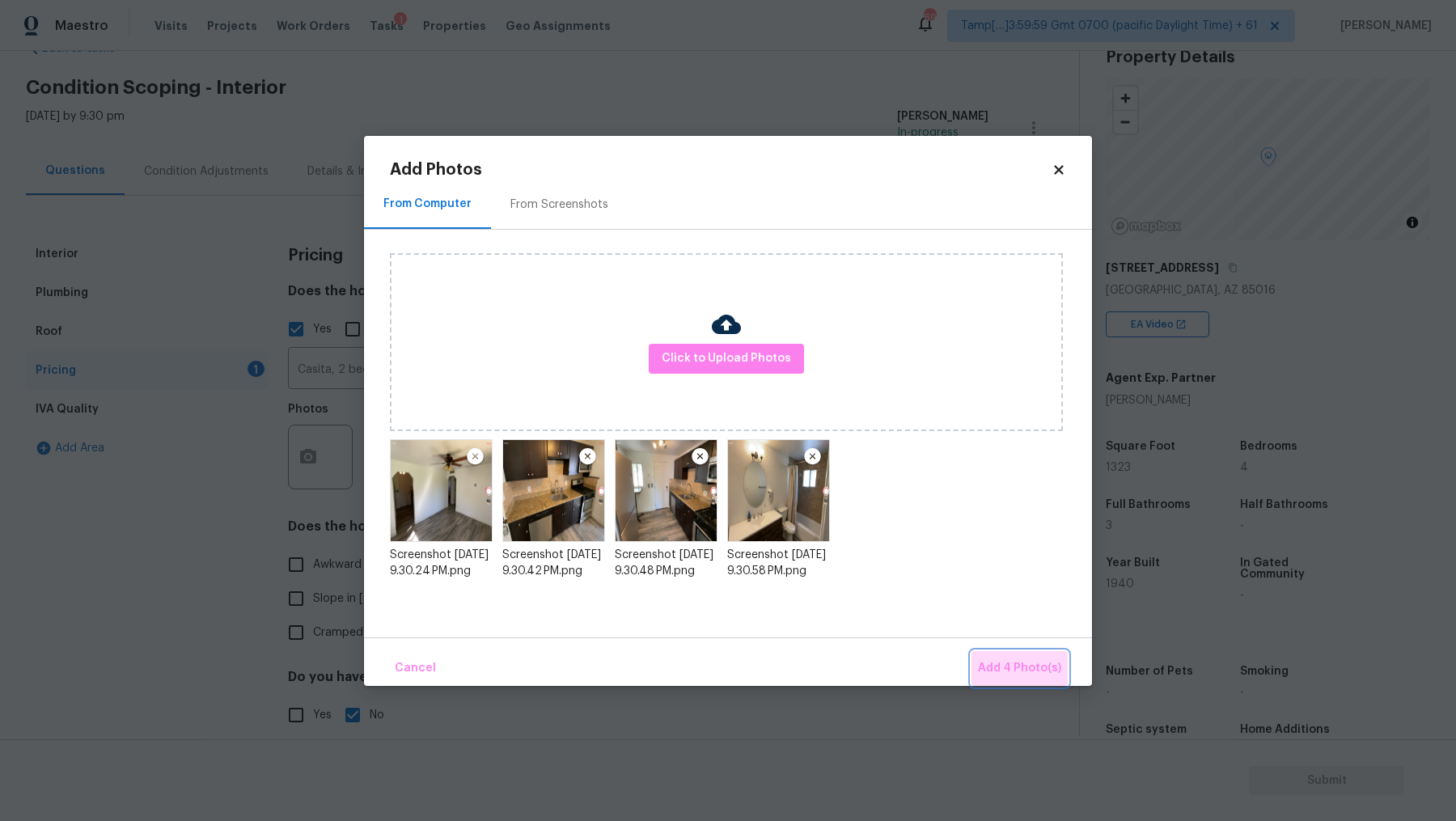
click at [1033, 656] on span "Add 4 Photo(s)" at bounding box center [1020, 668] width 83 height 20
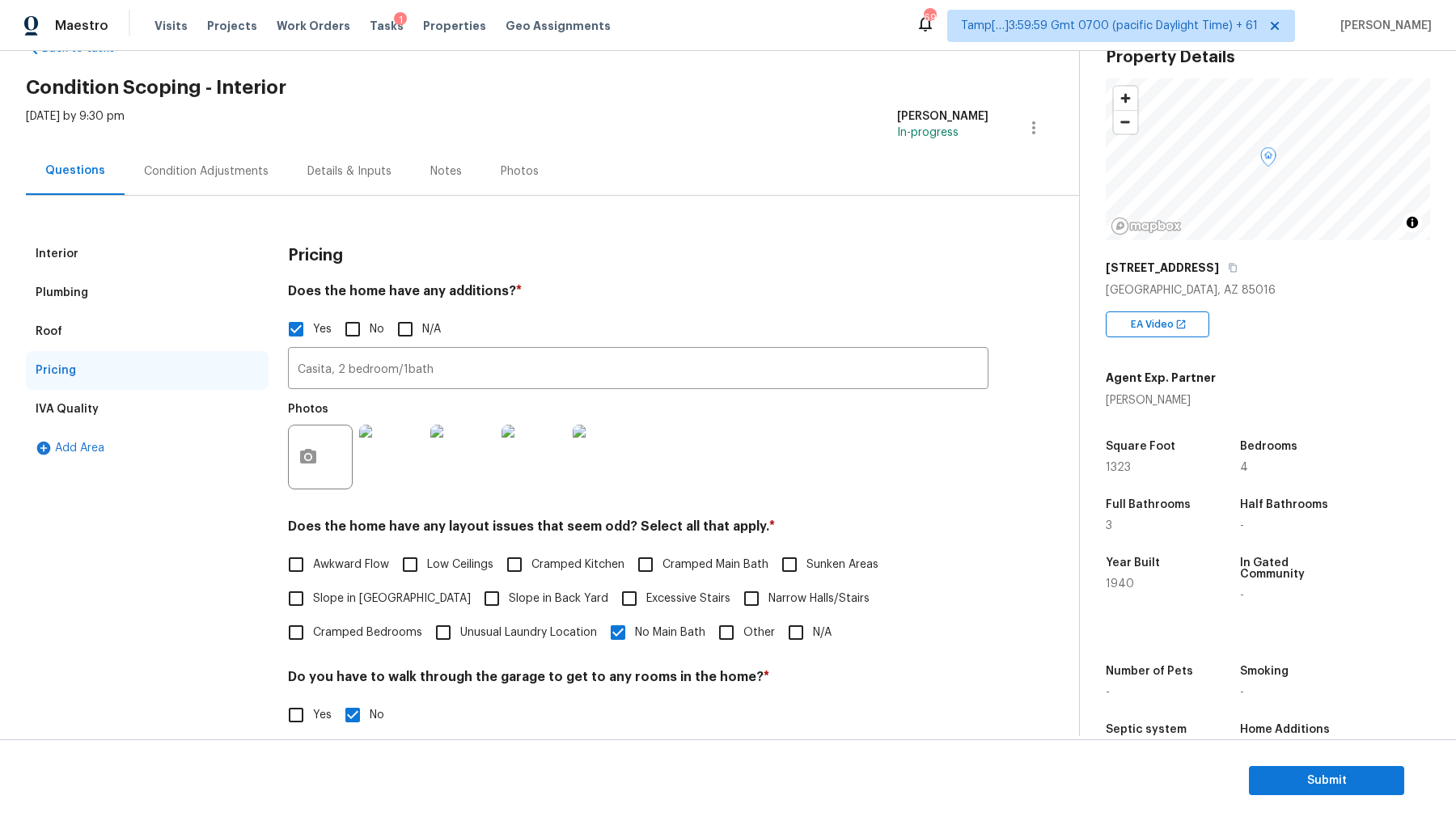
click at [161, 400] on div "IVA Quality" at bounding box center [146, 409] width 242 height 39
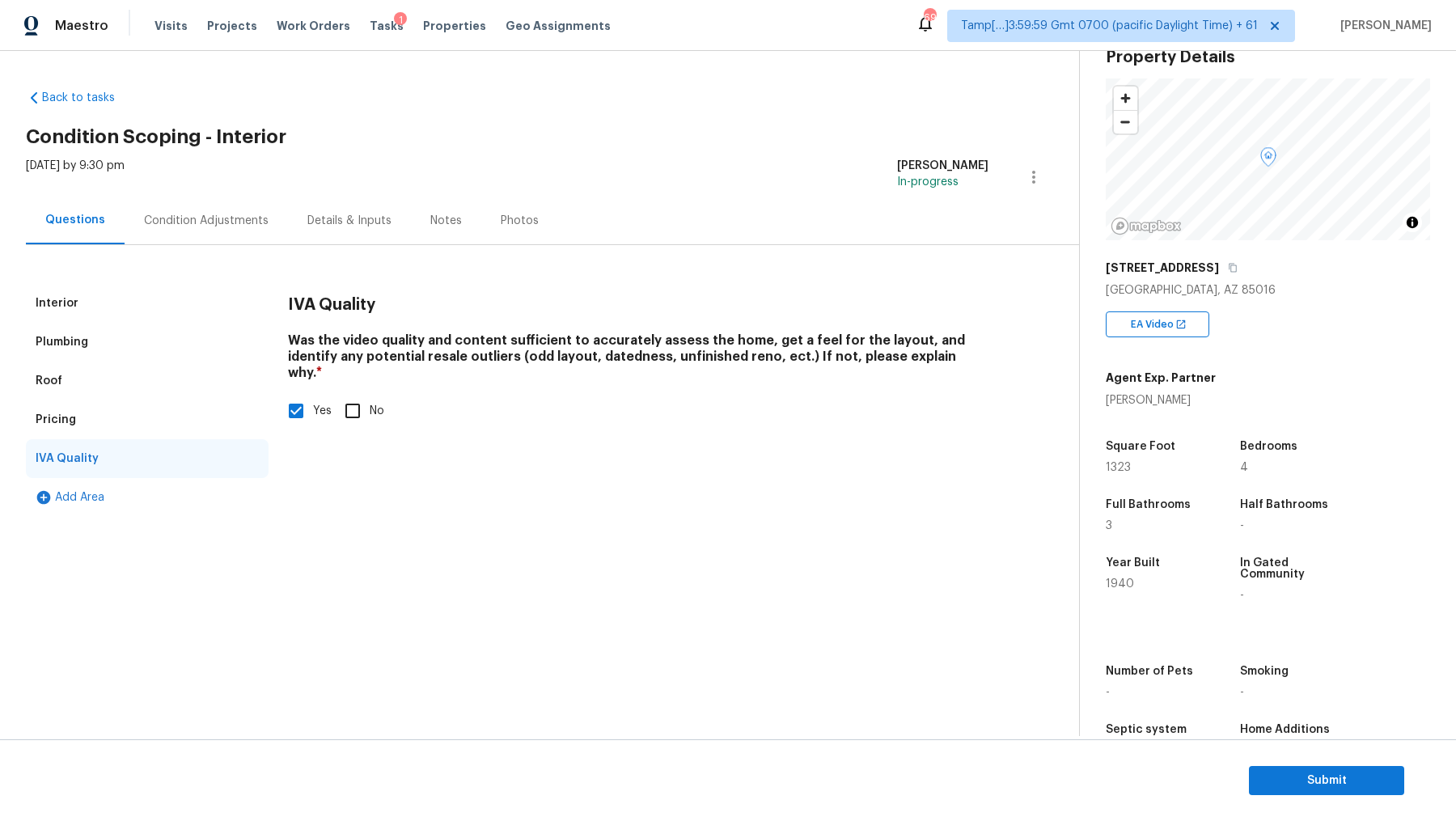
scroll to position [0, 0]
click at [376, 214] on div "Details & Inputs" at bounding box center [349, 221] width 84 height 16
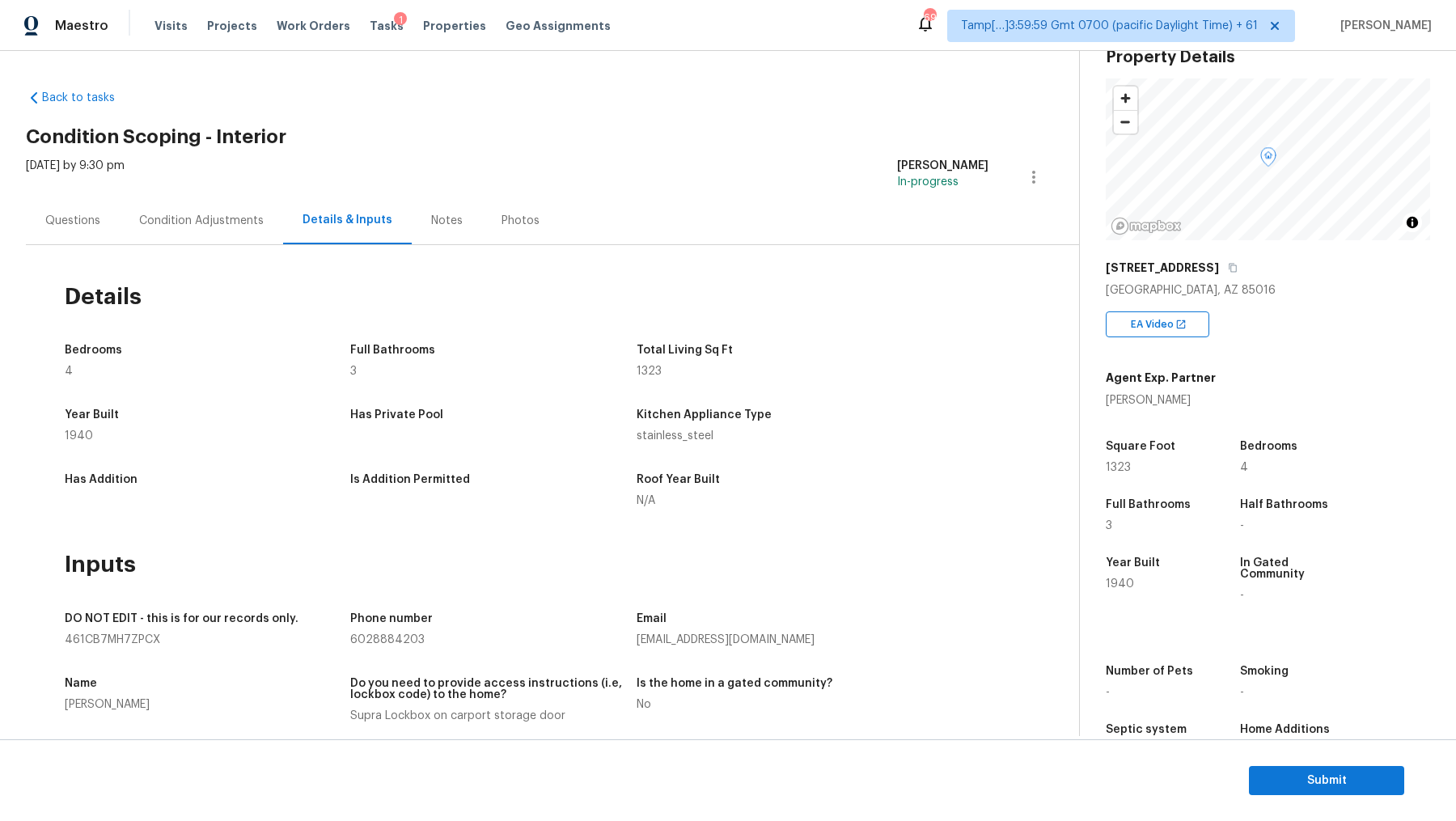
click at [450, 214] on div "Notes" at bounding box center [447, 221] width 32 height 16
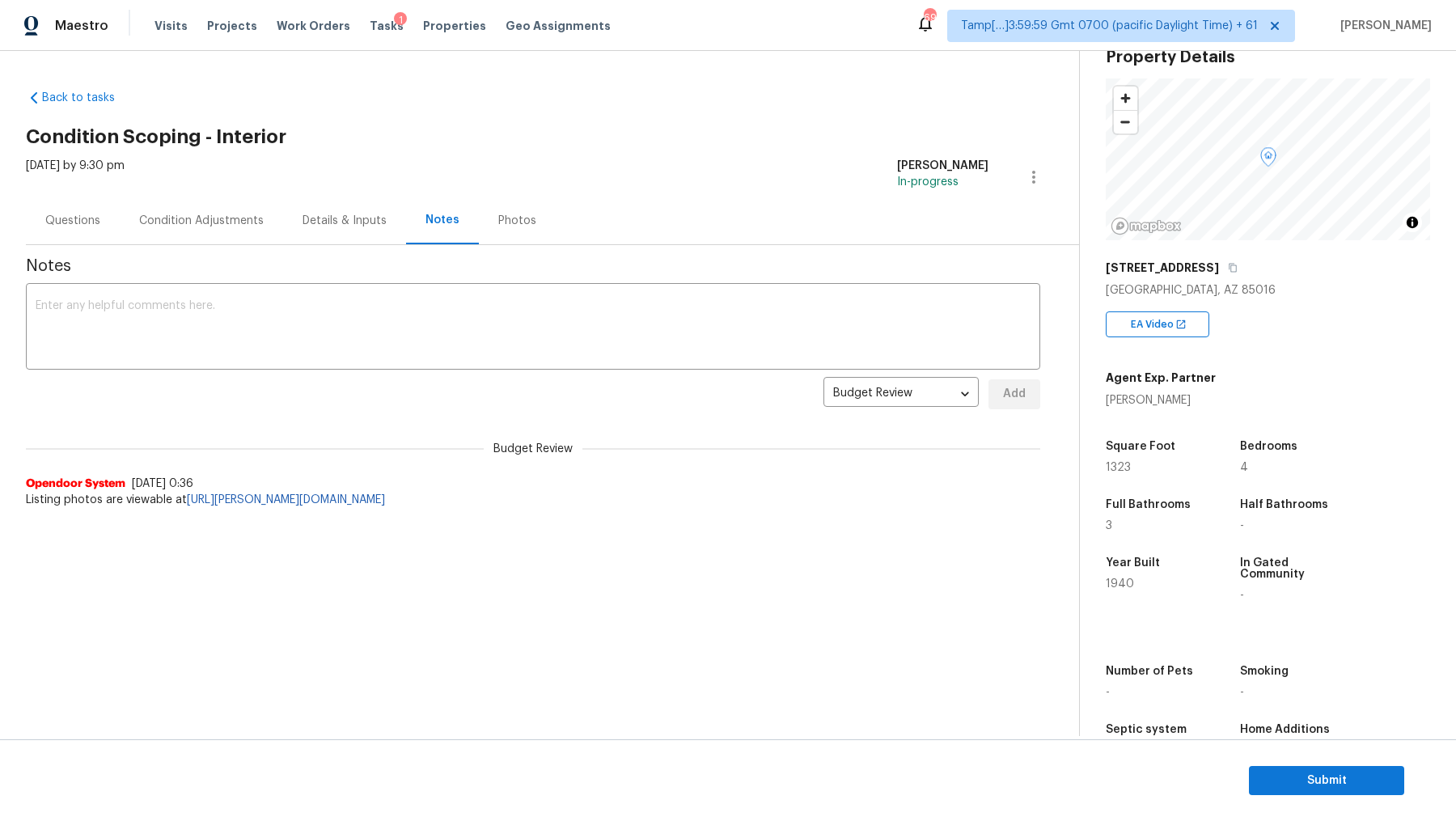
click at [242, 216] on div "Condition Adjustments" at bounding box center [202, 221] width 124 height 16
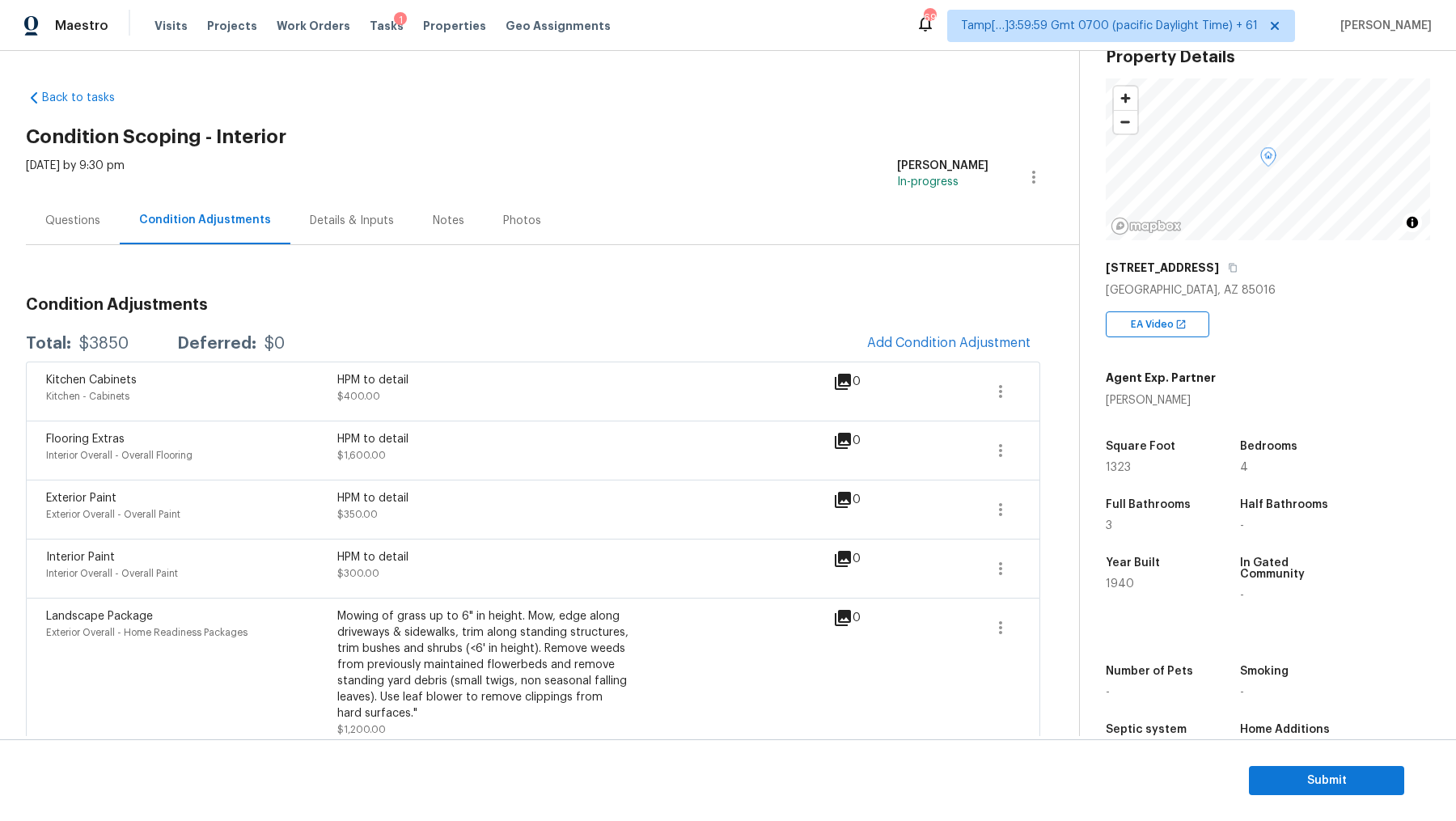
scroll to position [14, 0]
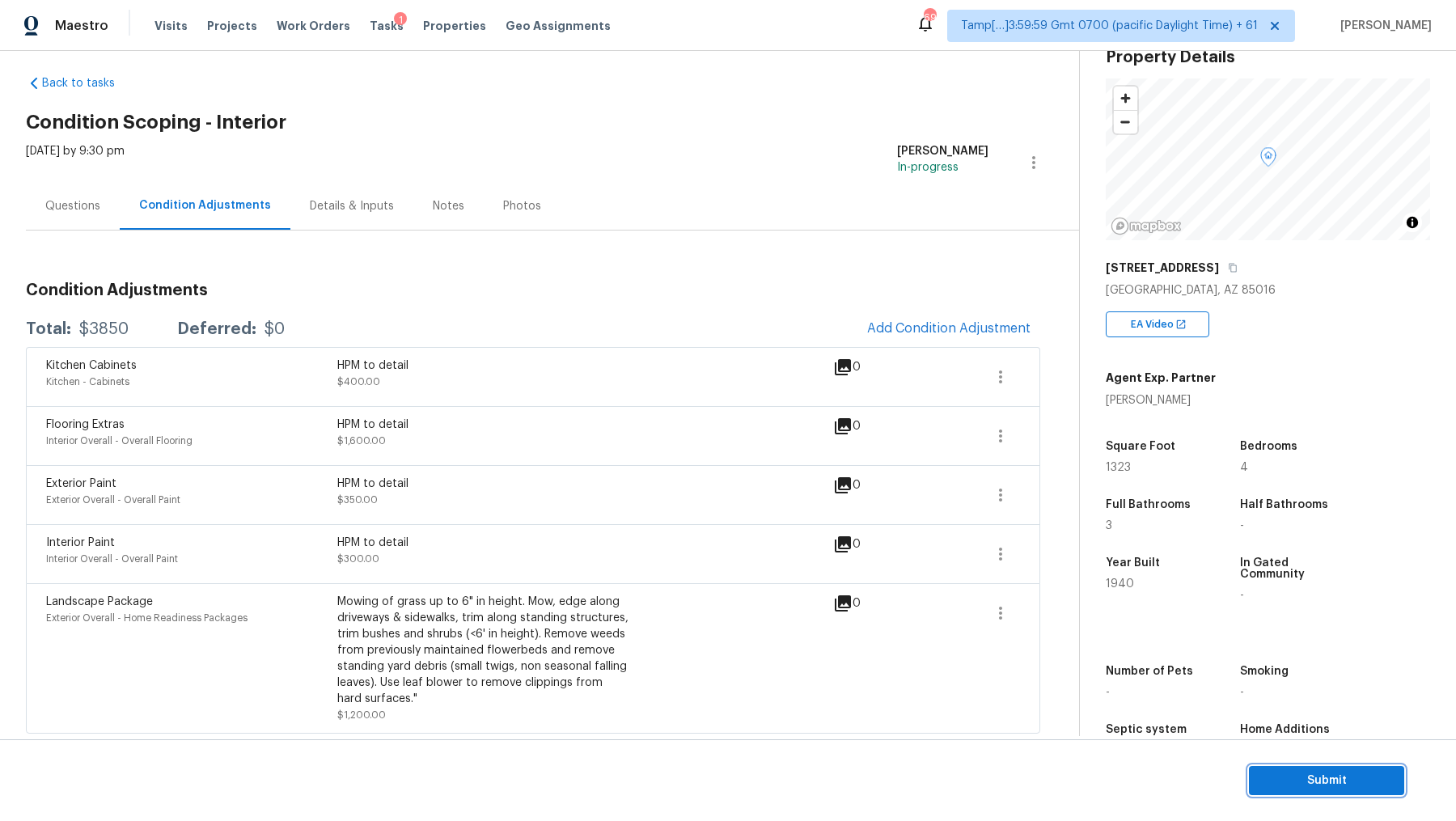
click at [1164, 656] on span "Submit" at bounding box center [1327, 780] width 130 height 20
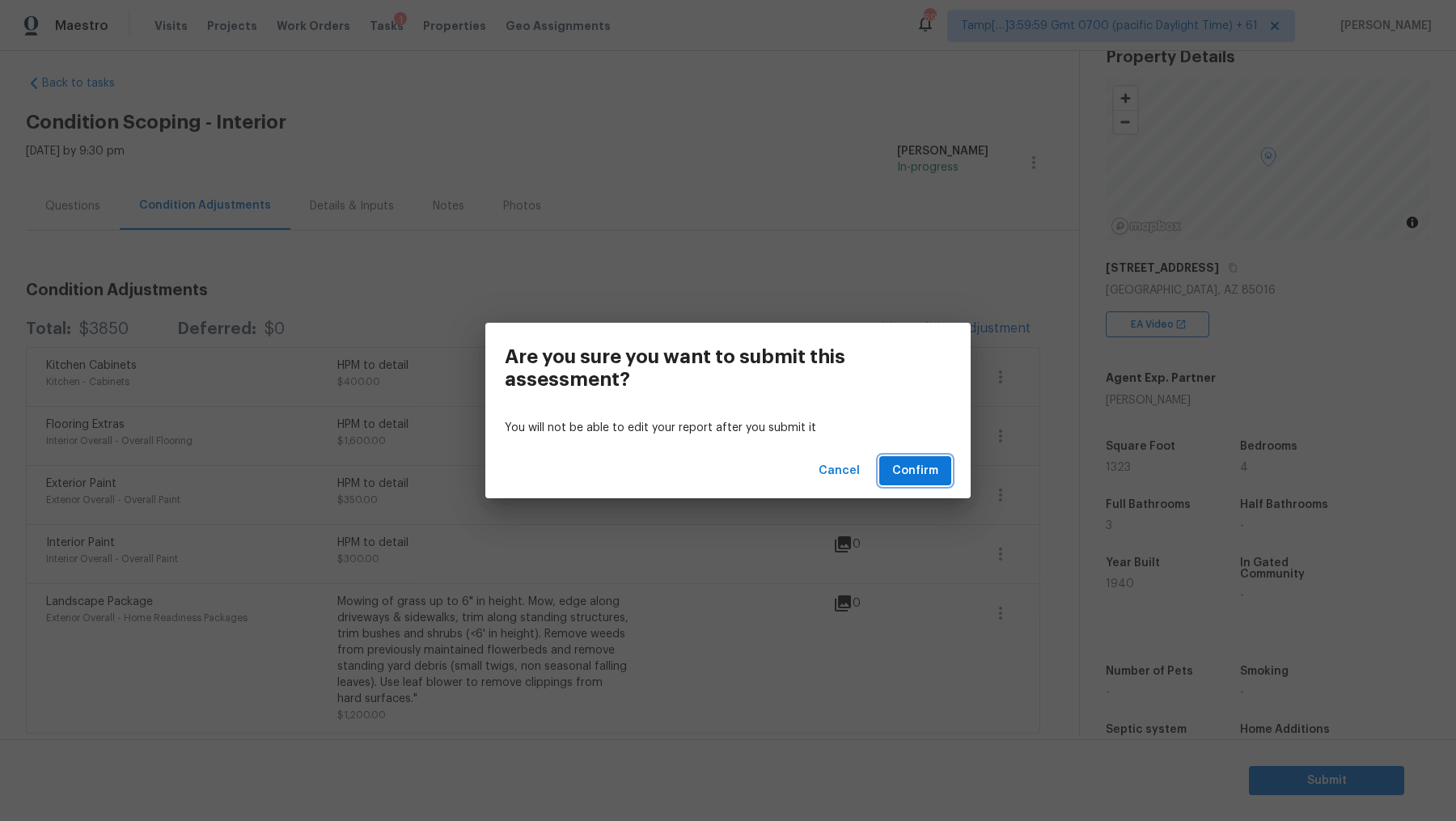
click at [933, 473] on span "Confirm" at bounding box center [915, 470] width 46 height 20
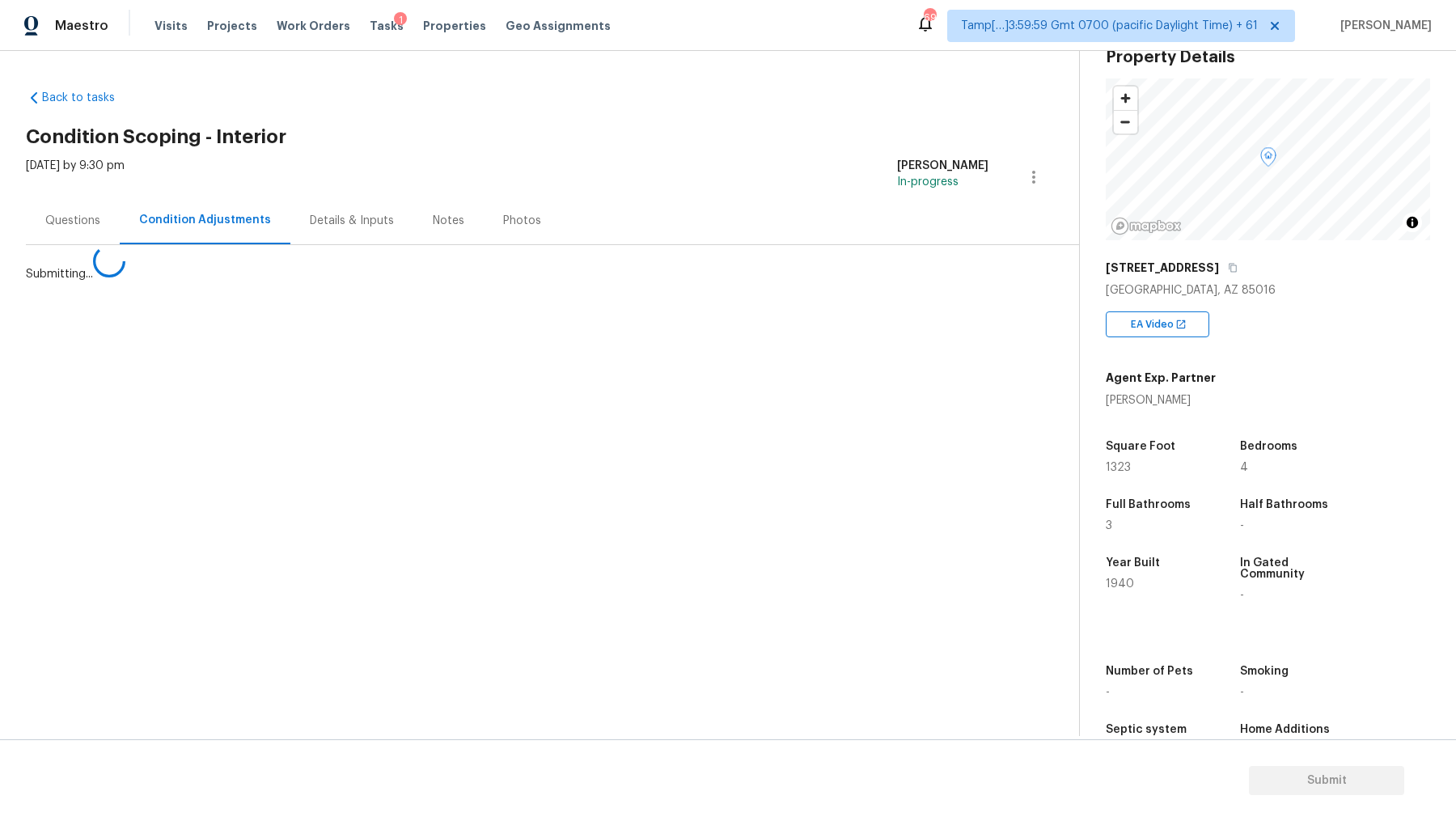
scroll to position [0, 0]
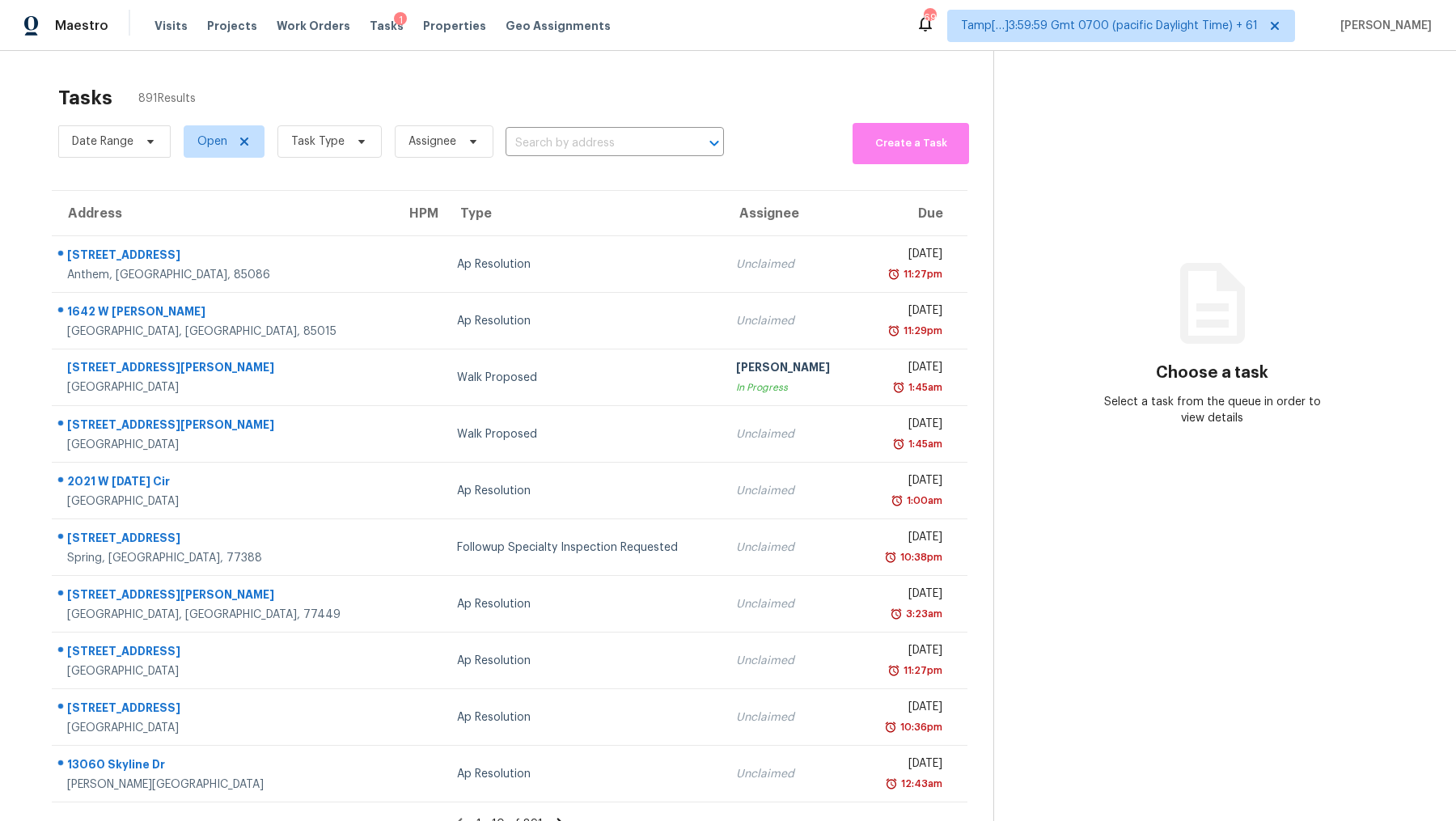
click at [1164, 29] on span "[PERSON_NAME]" at bounding box center [1383, 26] width 98 height 16
click at [1164, 28] on span "[PERSON_NAME]" at bounding box center [1383, 26] width 98 height 16
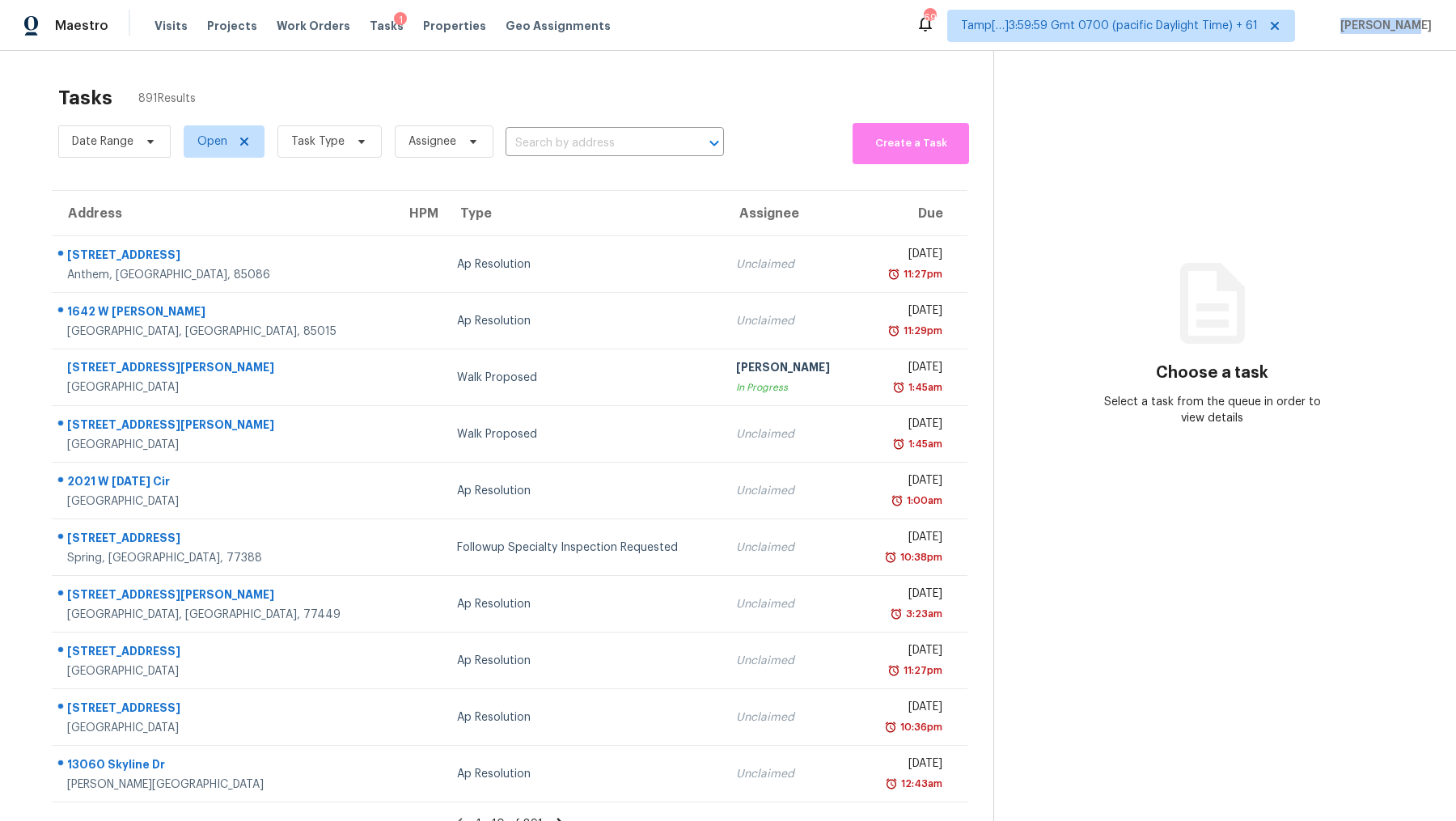
click at [1164, 28] on span "[PERSON_NAME]" at bounding box center [1383, 26] width 98 height 16
click at [1164, 124] on div "Tasks 891 Results Date Range Open Task Type Assignee ​ Create a Task Address HP…" at bounding box center [728, 461] width 1456 height 821
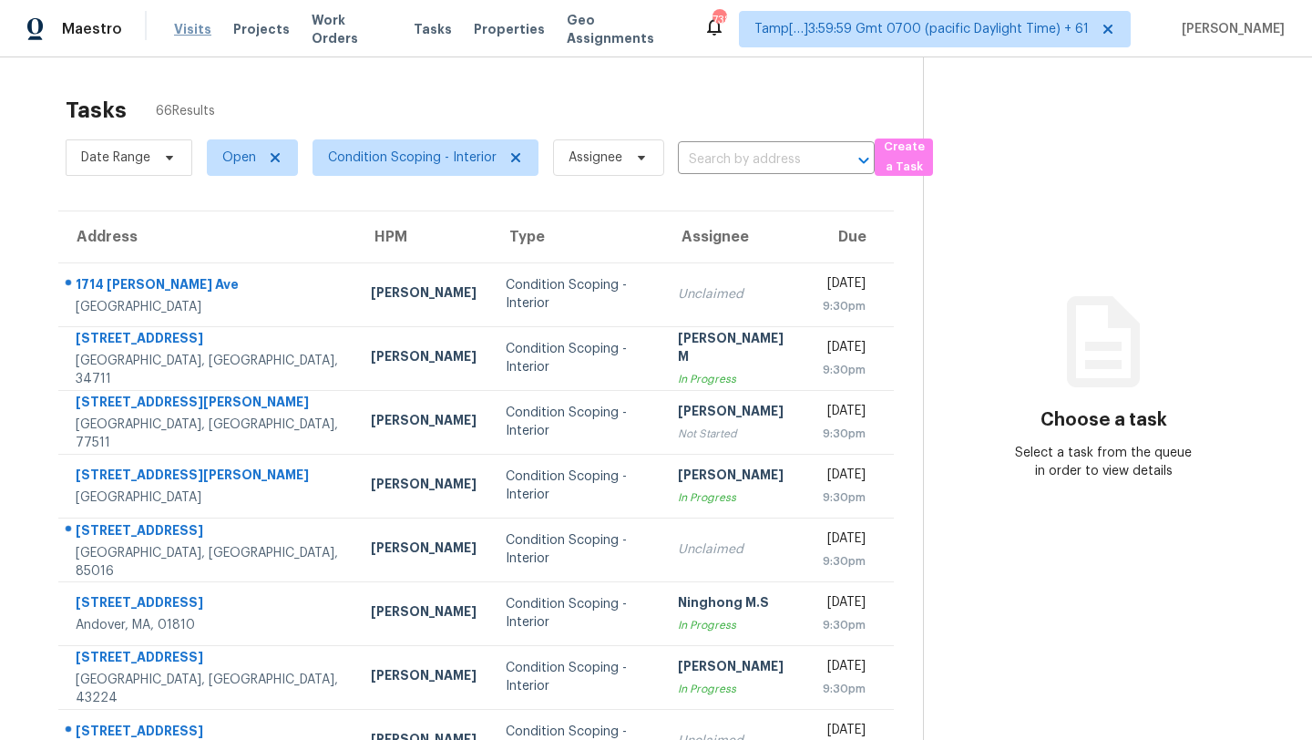
click at [183, 31] on span "Visits" at bounding box center [192, 29] width 37 height 18
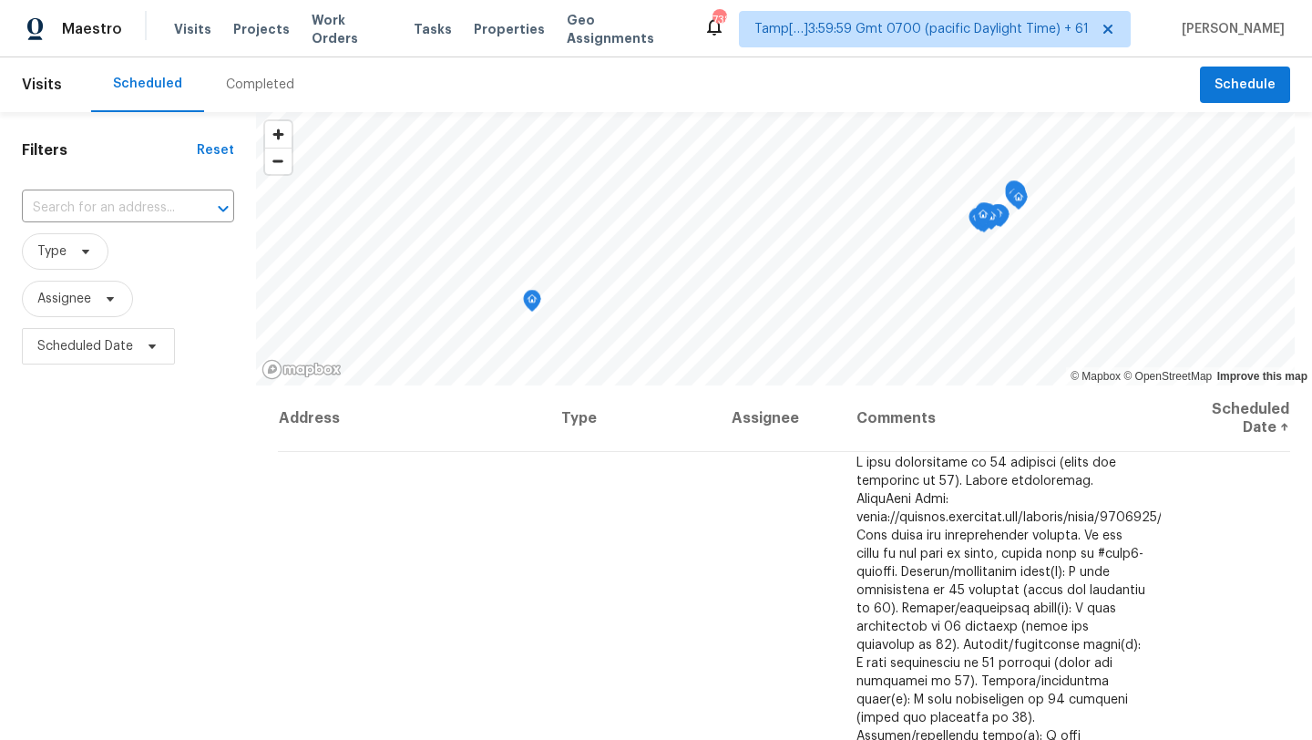
click at [236, 79] on div "Completed" at bounding box center [260, 85] width 68 height 18
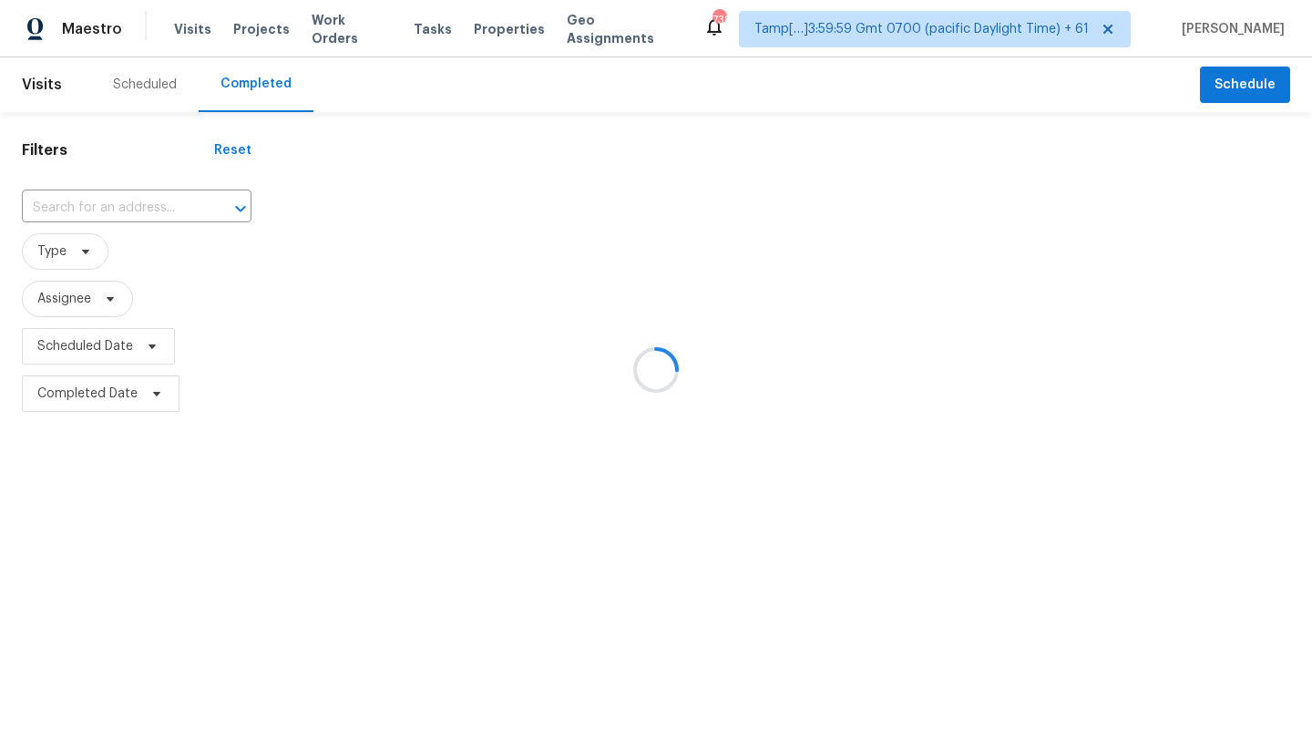
click at [161, 202] on div at bounding box center [656, 370] width 1312 height 740
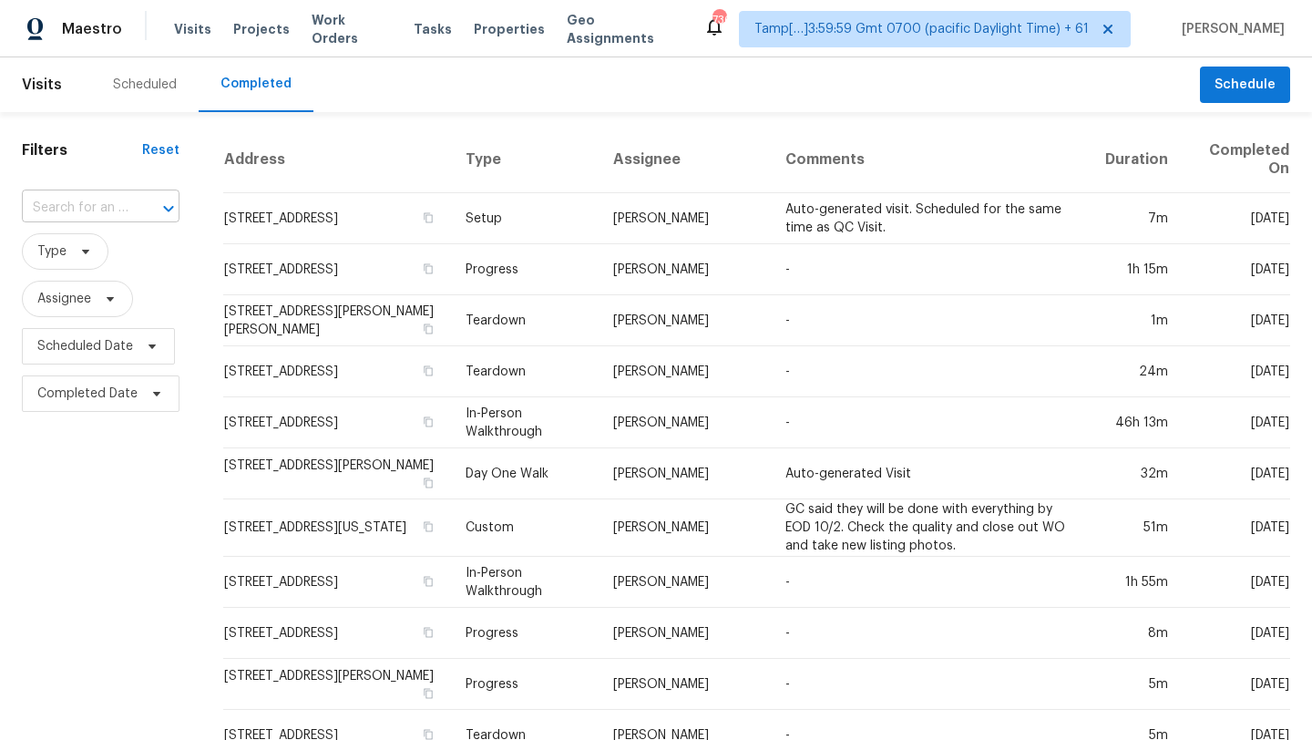
click at [108, 211] on input "text" at bounding box center [75, 208] width 107 height 28
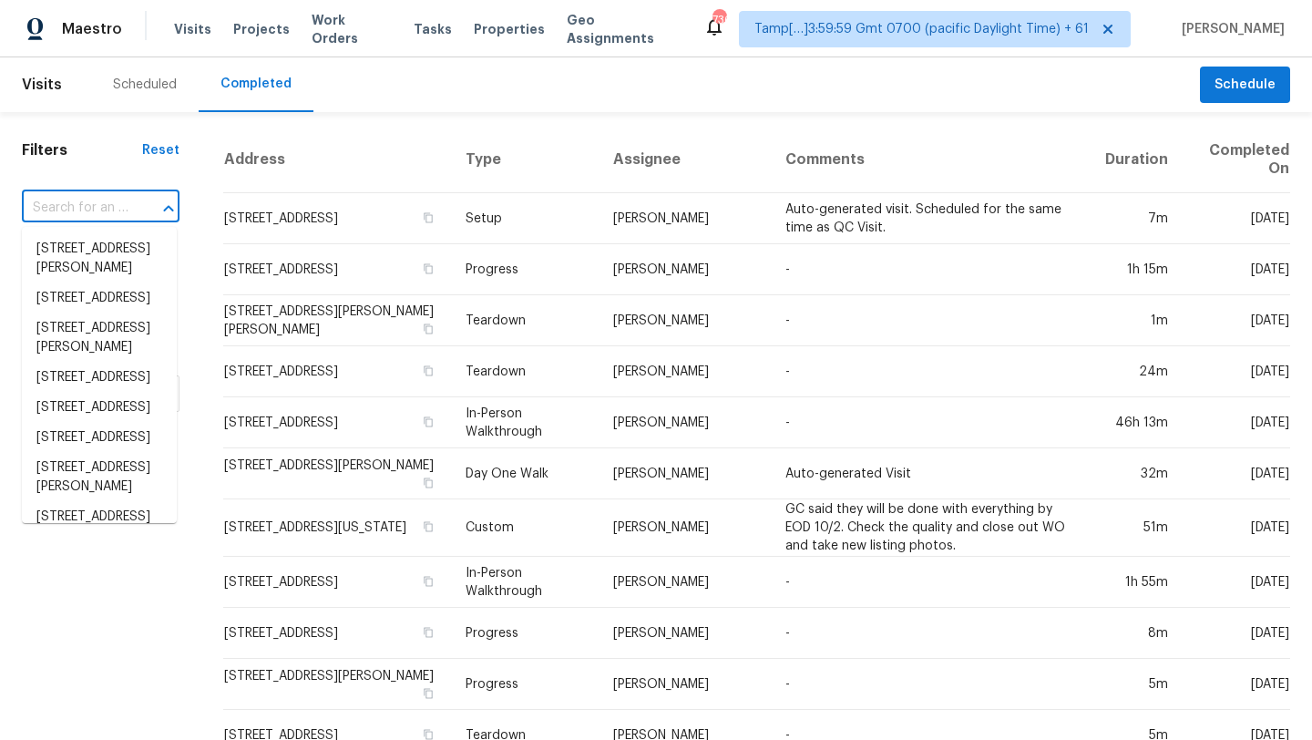
paste input "[STREET_ADDRESS]"
type input "[STREET_ADDRESS]"
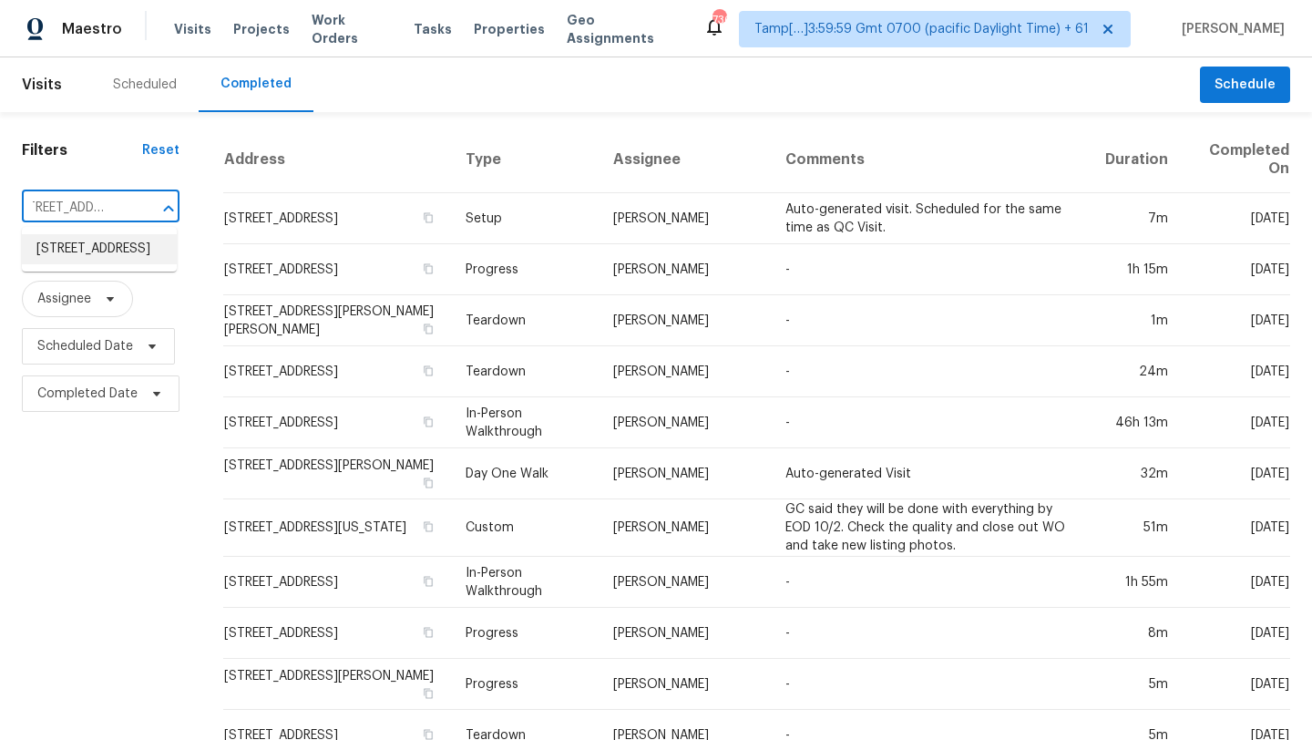
click at [99, 245] on li "[STREET_ADDRESS]" at bounding box center [99, 249] width 155 height 30
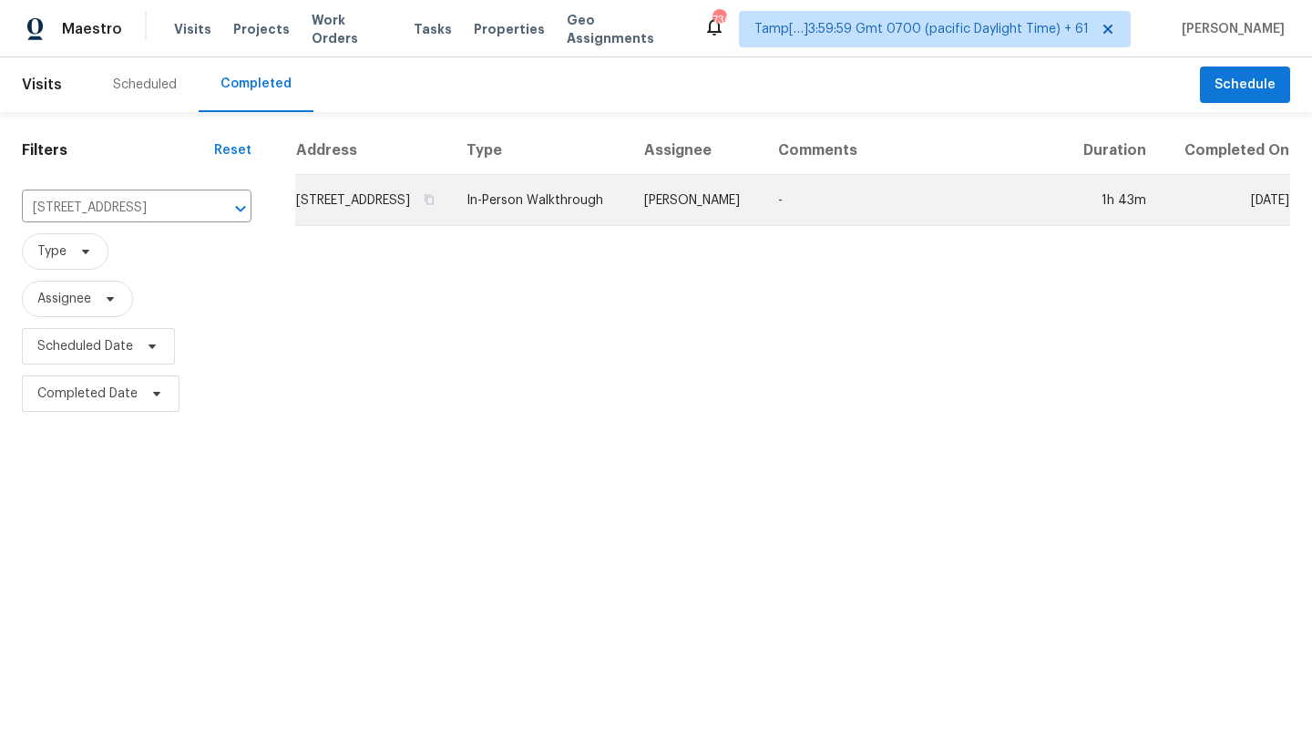
click at [620, 211] on td "In-Person Walkthrough" at bounding box center [541, 200] width 178 height 51
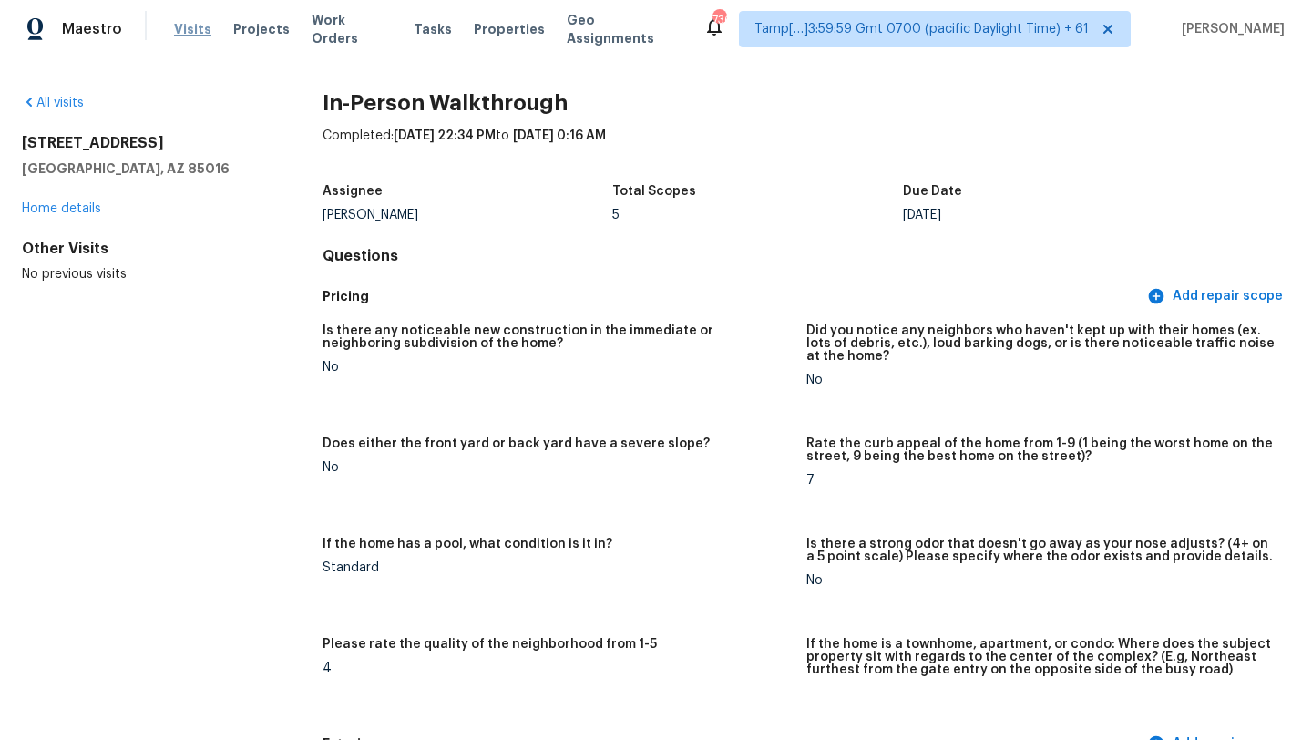
click at [190, 27] on span "Visits" at bounding box center [192, 29] width 37 height 18
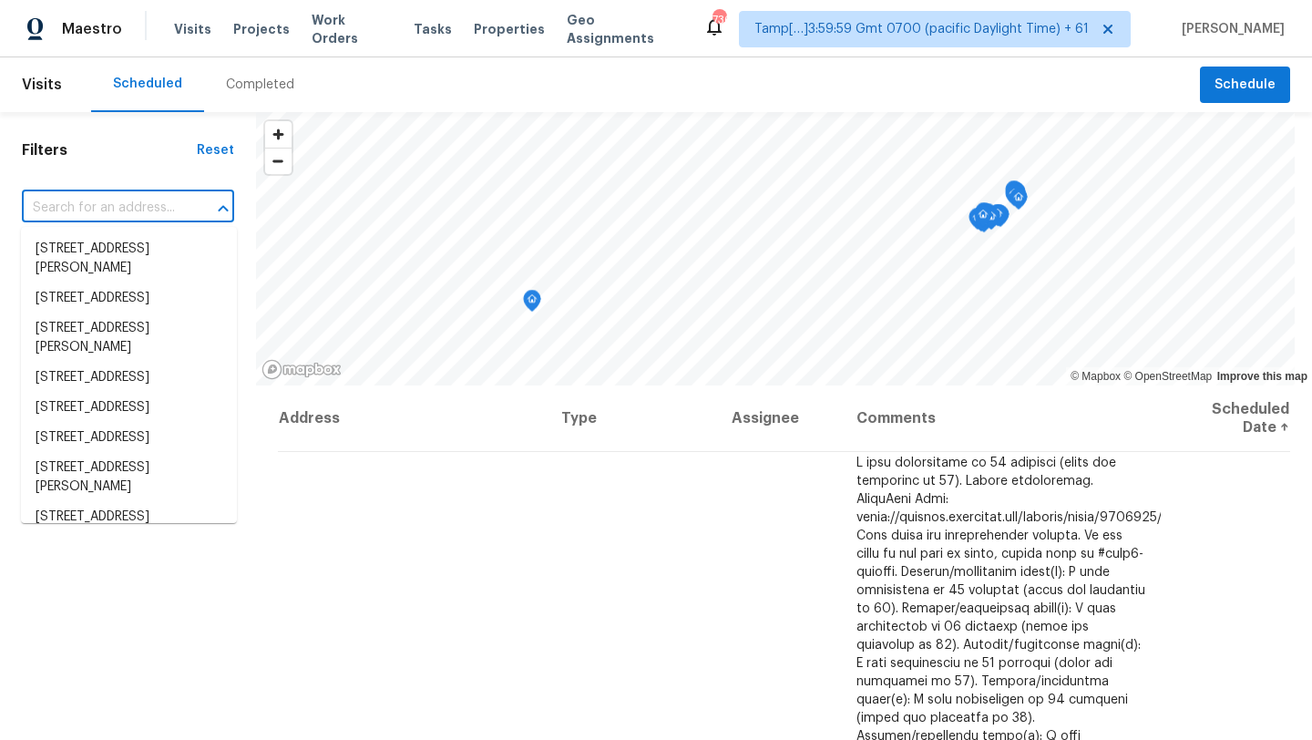
click at [128, 217] on input "text" at bounding box center [102, 208] width 161 height 28
paste input "[STREET_ADDRESS]"
type input "[STREET_ADDRESS]"
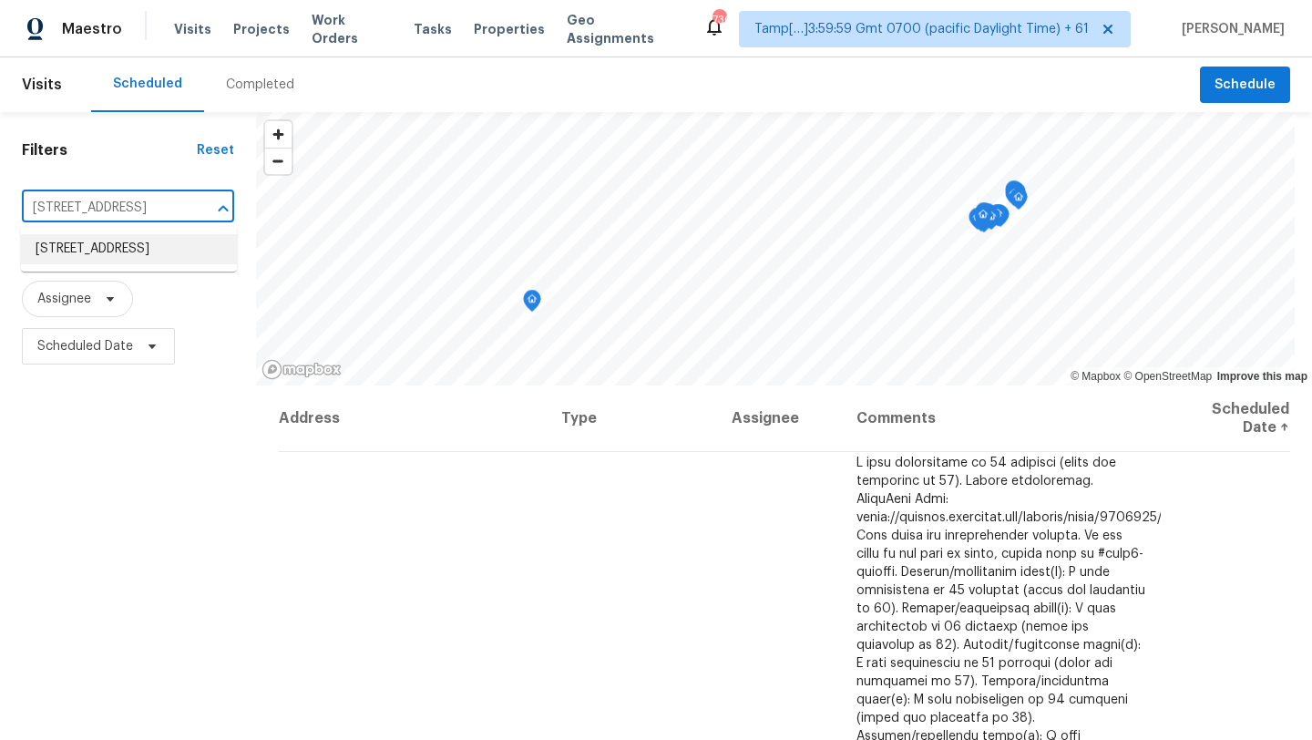
click at [124, 263] on li "[STREET_ADDRESS]" at bounding box center [129, 249] width 216 height 30
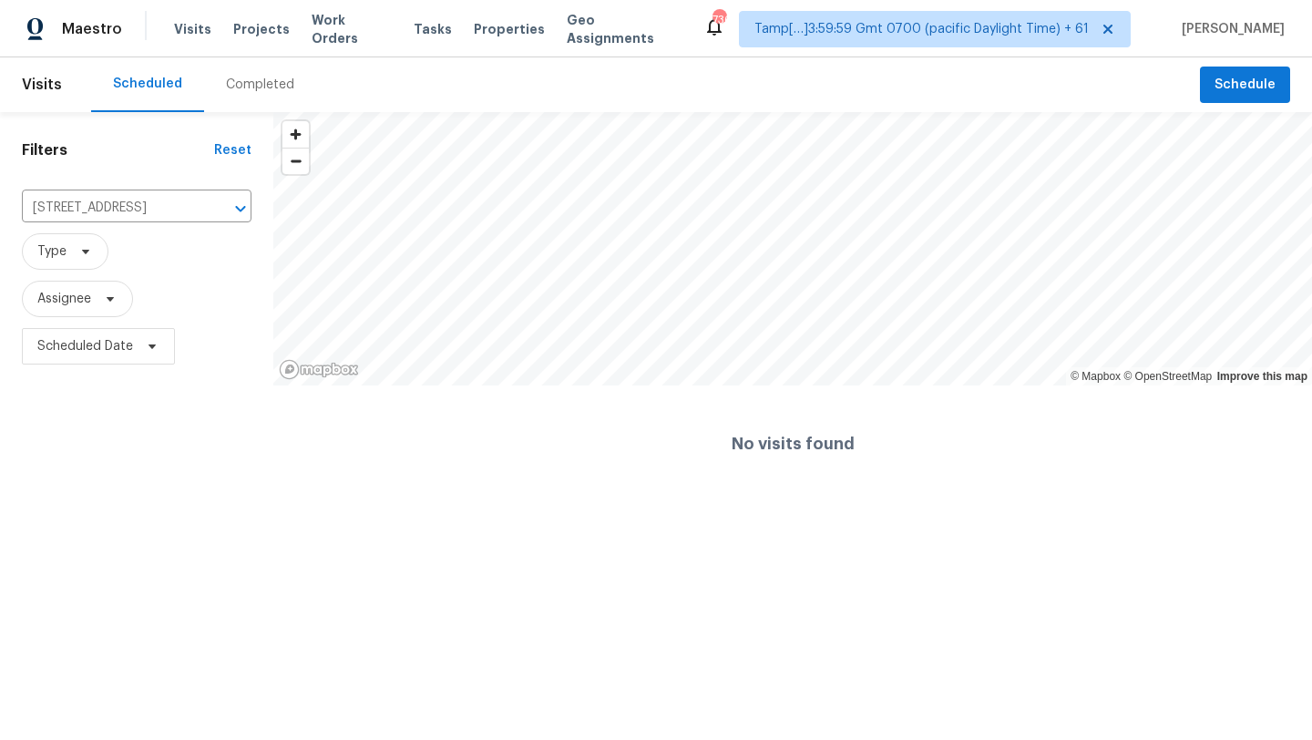
click at [275, 98] on div "Completed" at bounding box center [260, 84] width 112 height 55
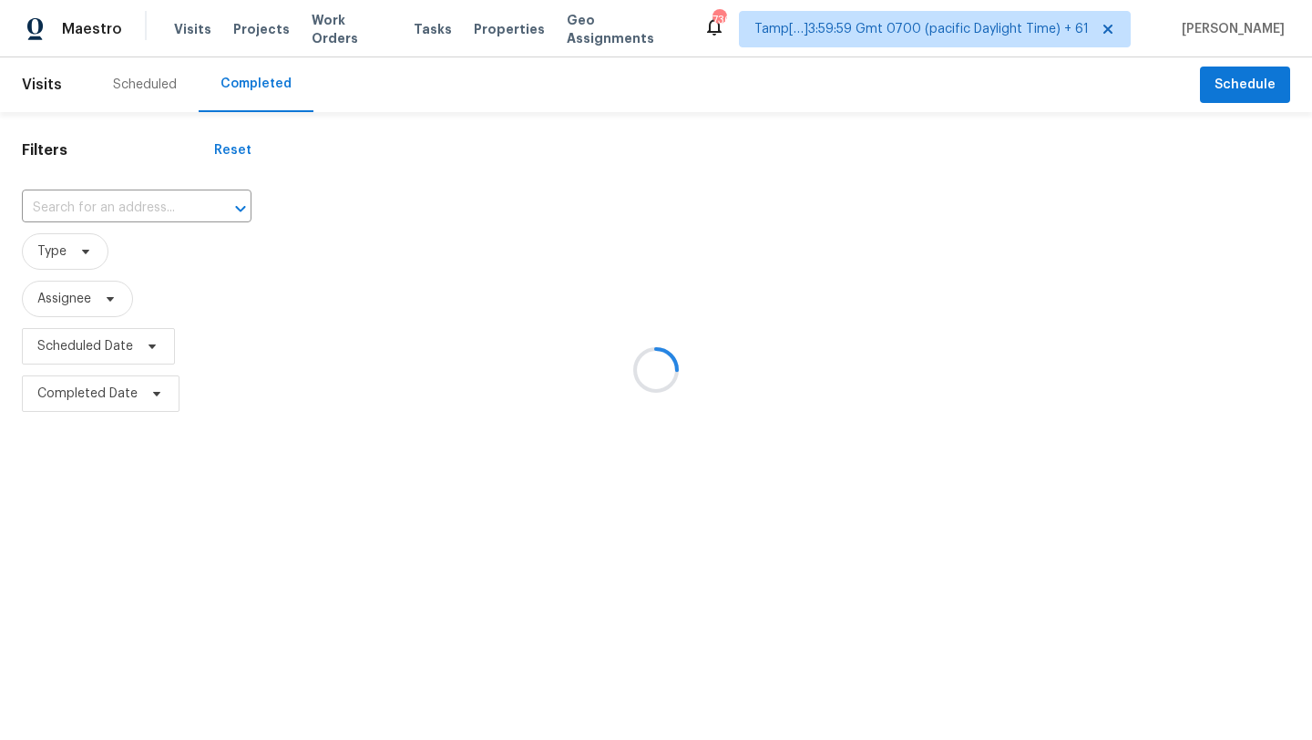
click at [139, 206] on div at bounding box center [656, 370] width 1312 height 740
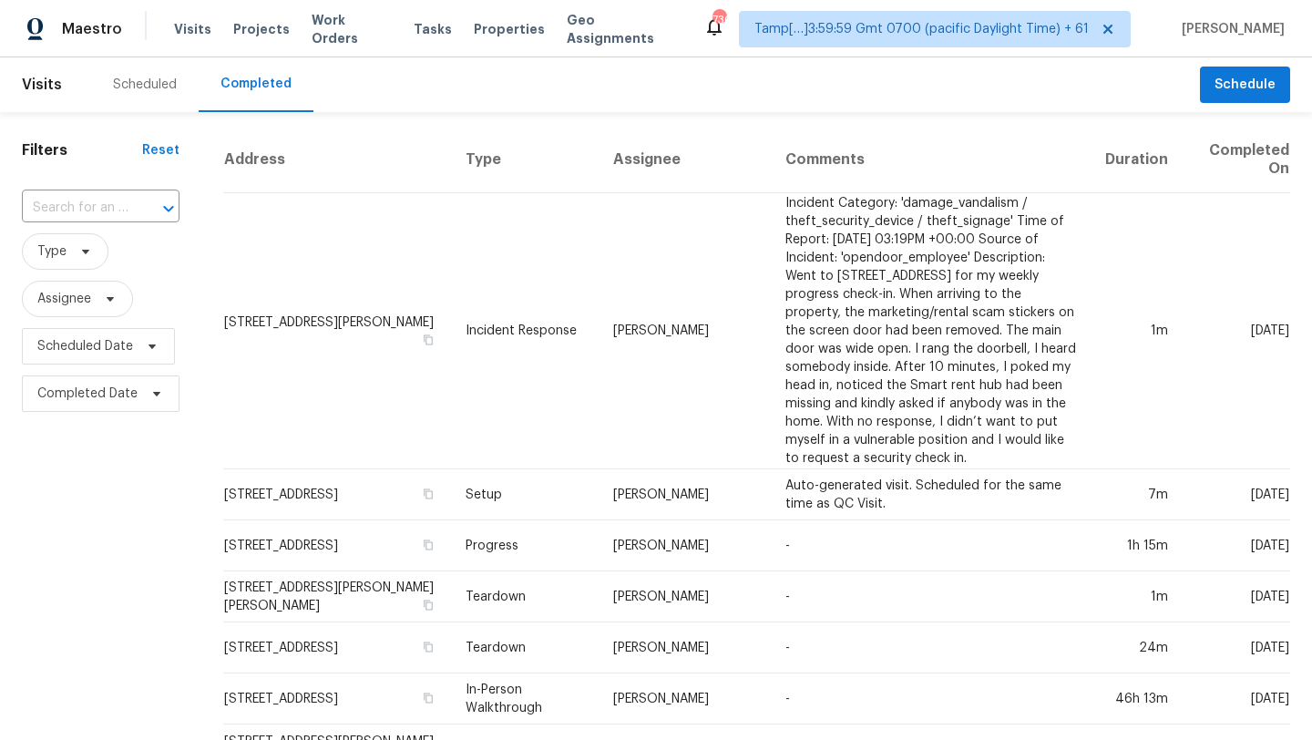
click at [139, 206] on div at bounding box center [155, 209] width 47 height 26
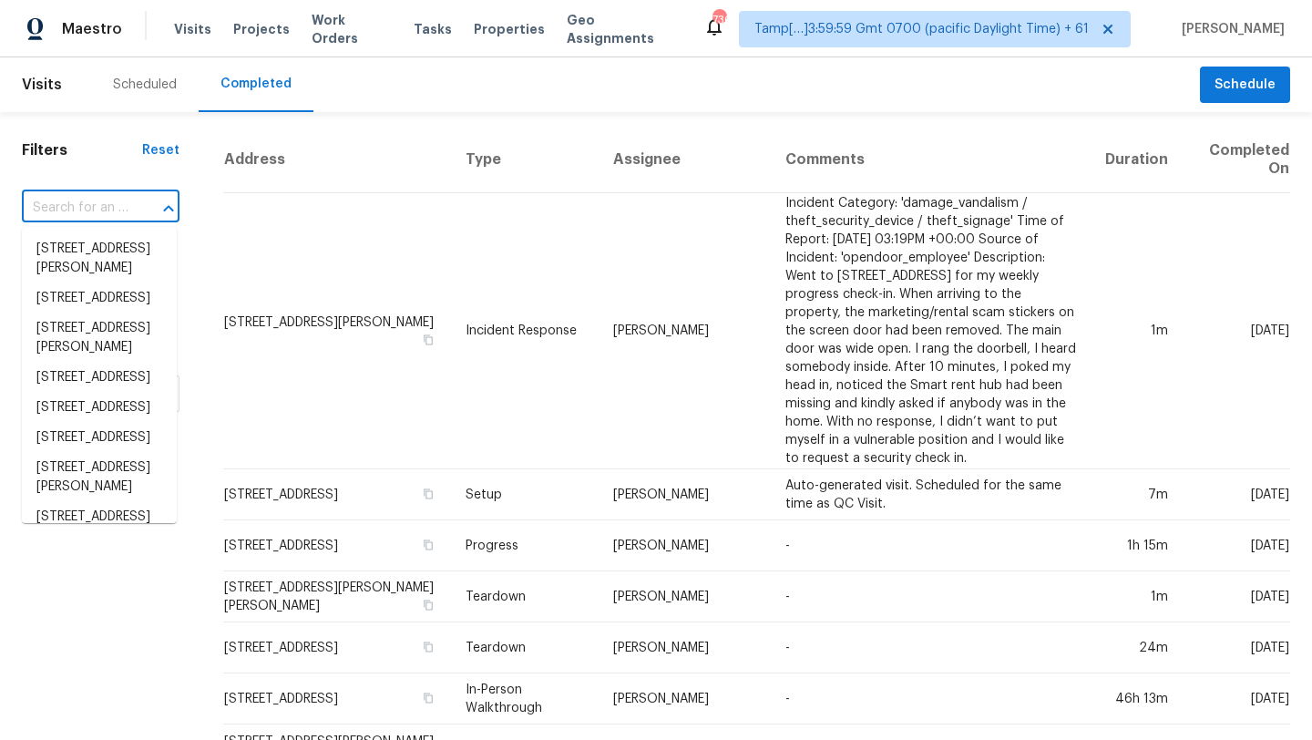
paste input "[STREET_ADDRESS]"
type input "[STREET_ADDRESS]"
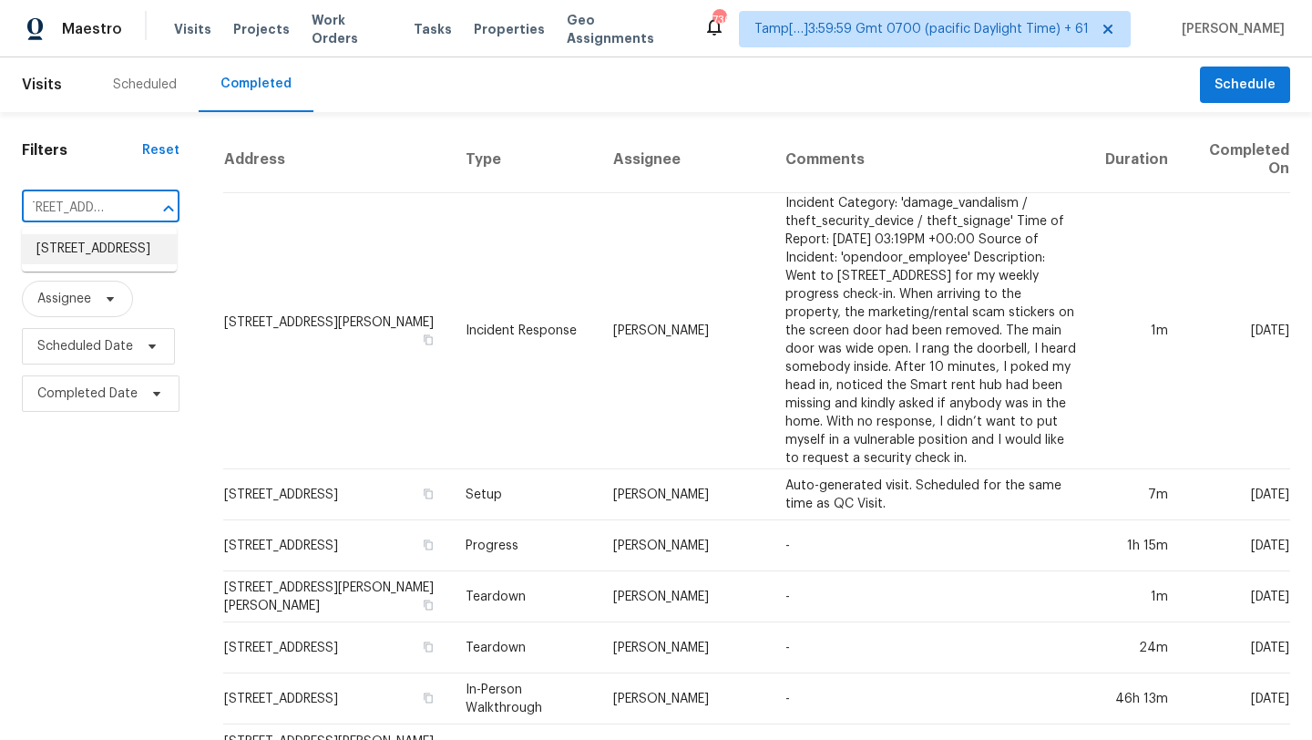
click at [101, 252] on li "[STREET_ADDRESS]" at bounding box center [99, 249] width 155 height 30
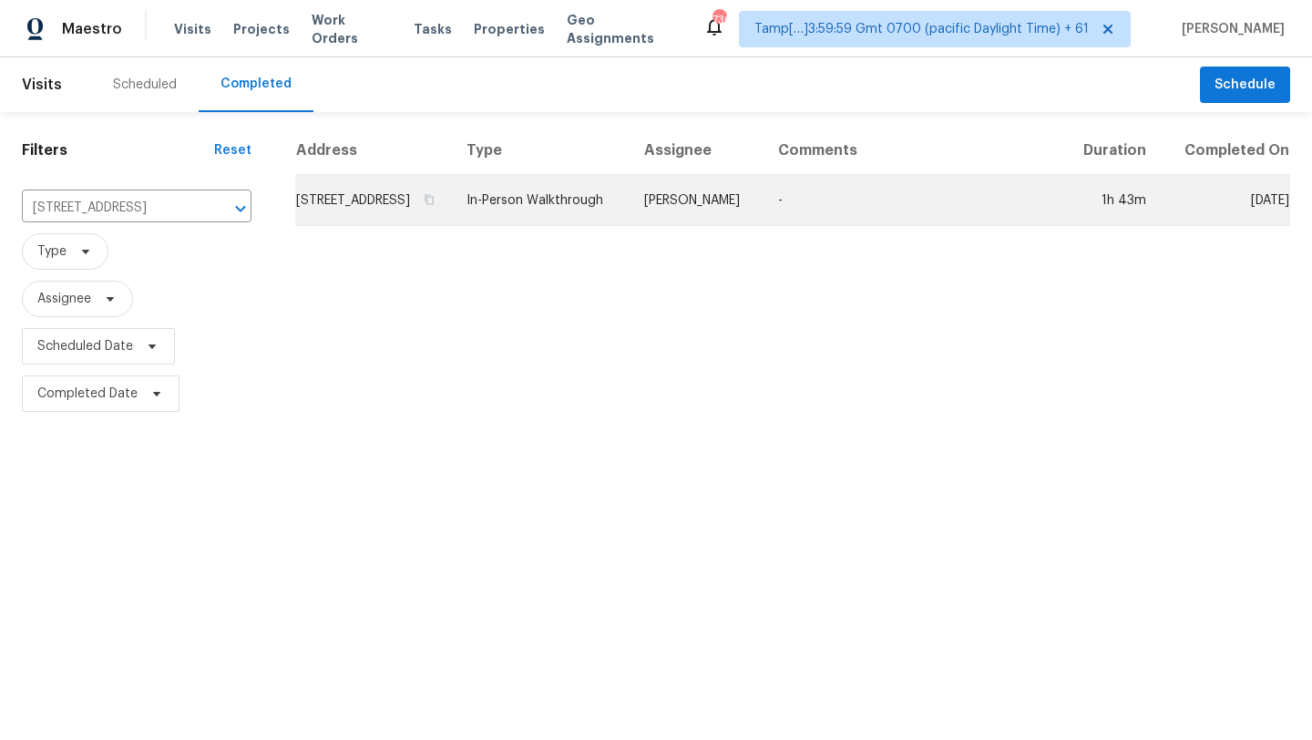
click at [444, 215] on td "[STREET_ADDRESS]" at bounding box center [373, 200] width 157 height 51
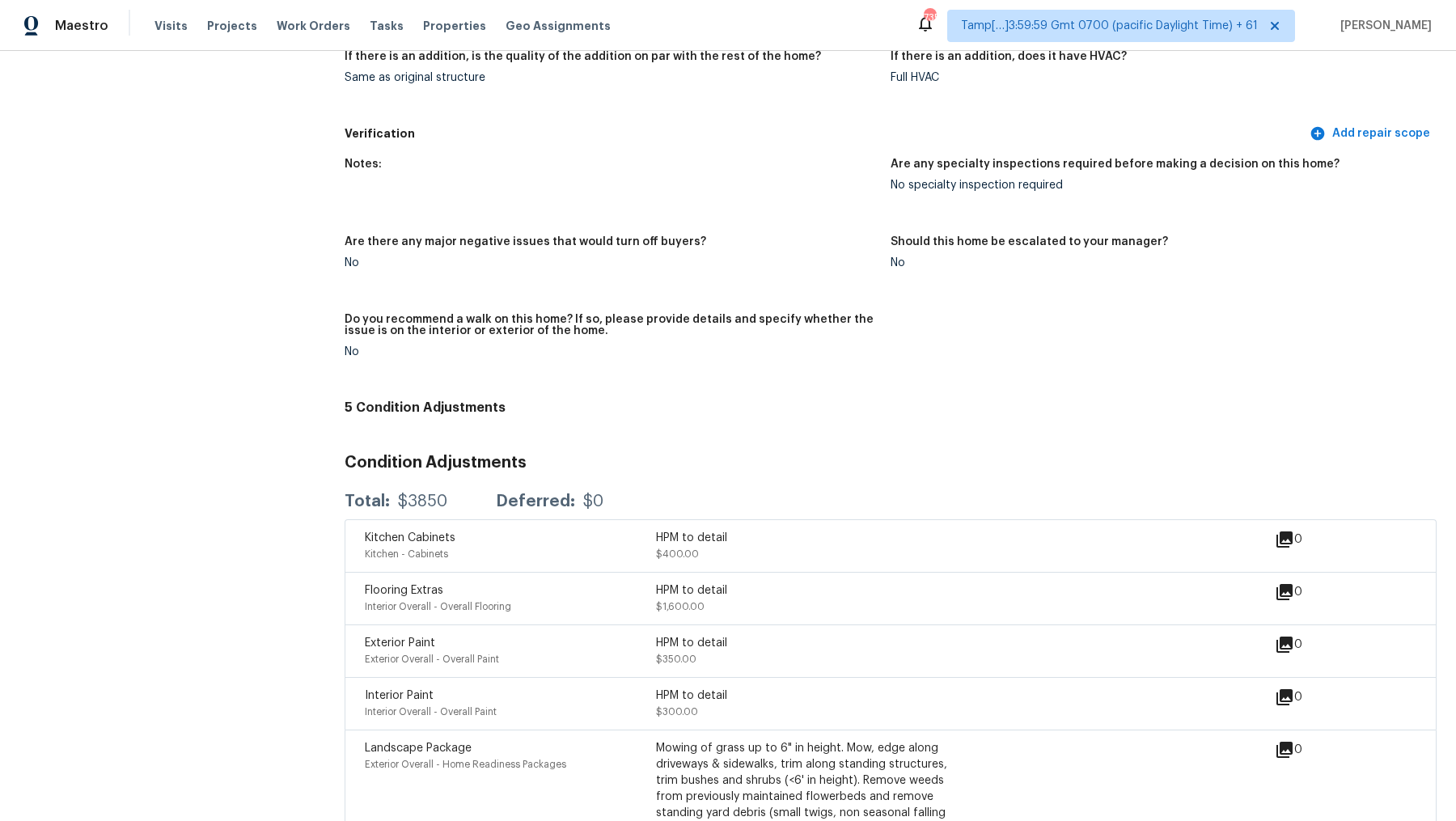
scroll to position [4095, 0]
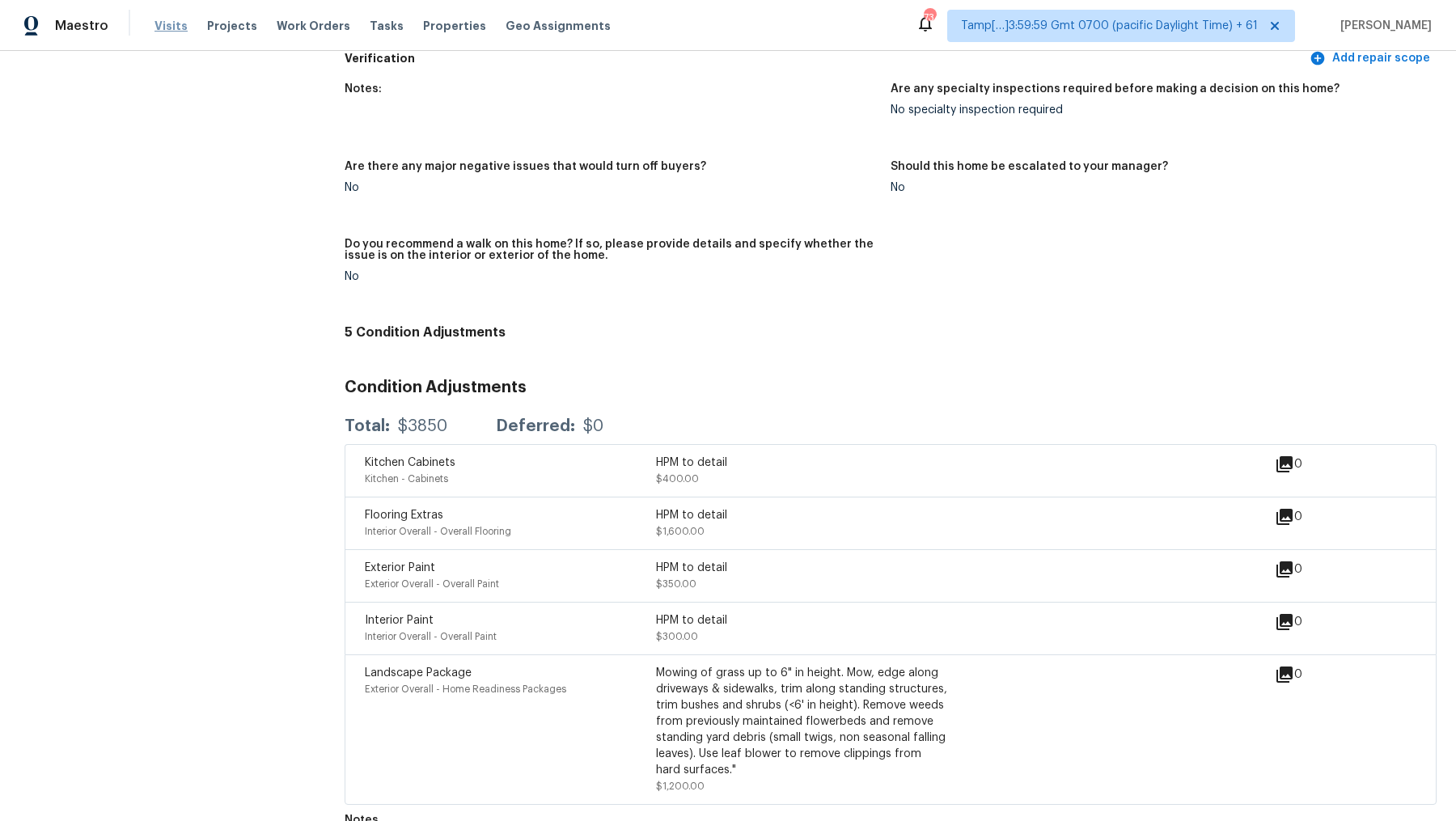
click at [160, 30] on span "Visits" at bounding box center [170, 26] width 33 height 16
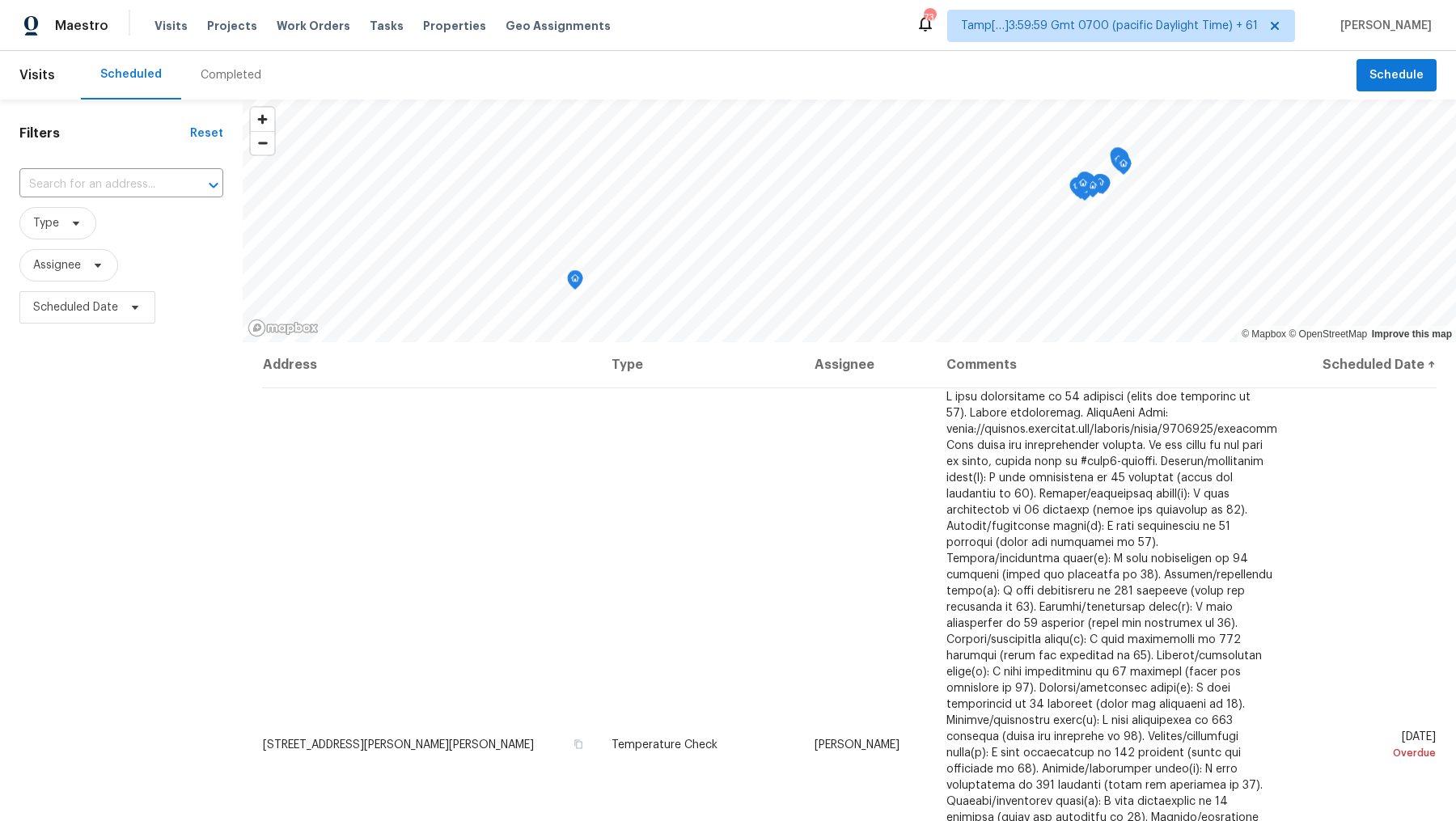
click at [236, 77] on div "Completed" at bounding box center [231, 75] width 60 height 16
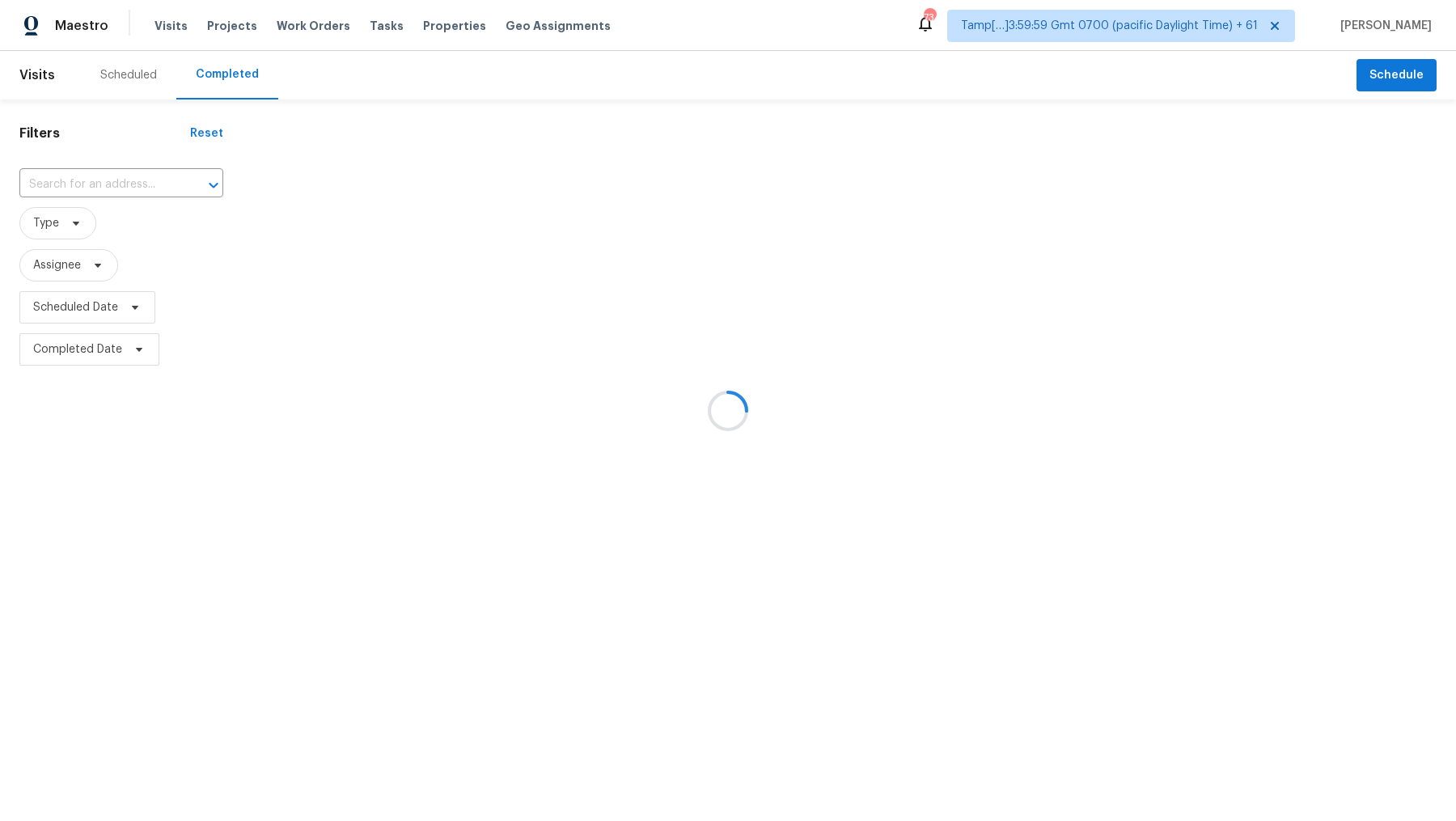
click at [126, 186] on div at bounding box center [728, 410] width 1456 height 821
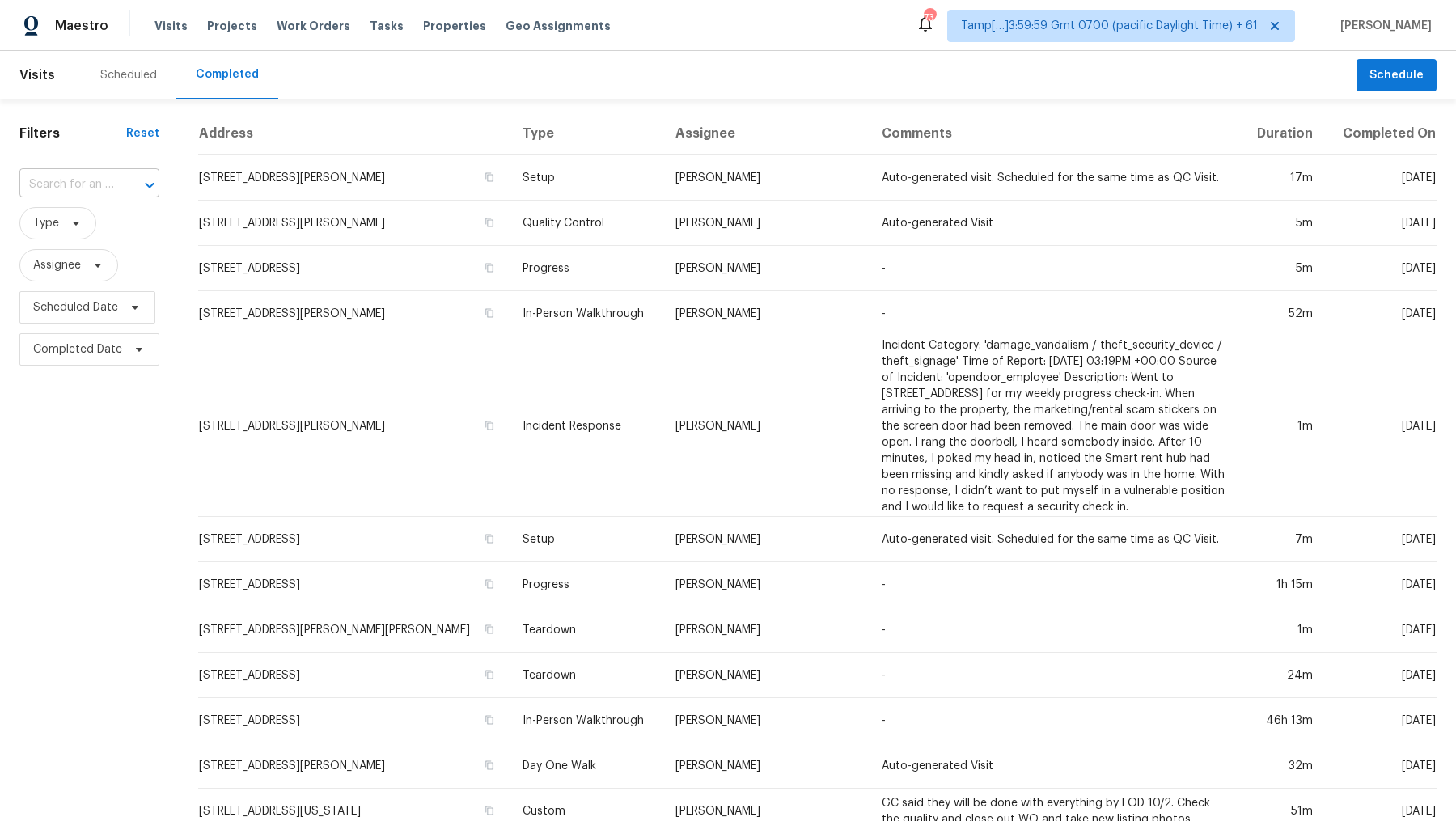
click at [117, 184] on div at bounding box center [138, 186] width 42 height 23
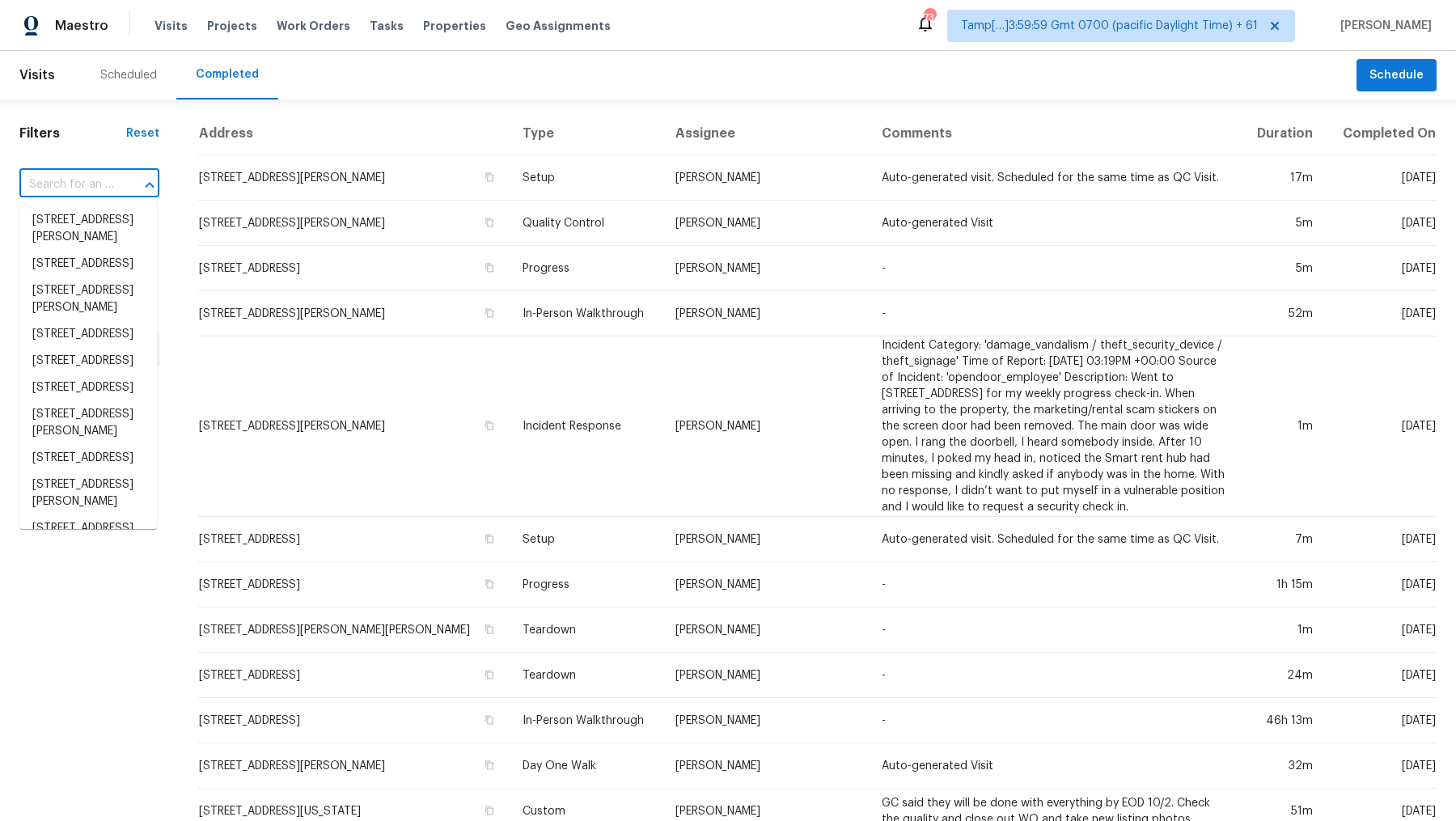
paste input "[STREET_ADDRESS]"
type input "[STREET_ADDRESS]"
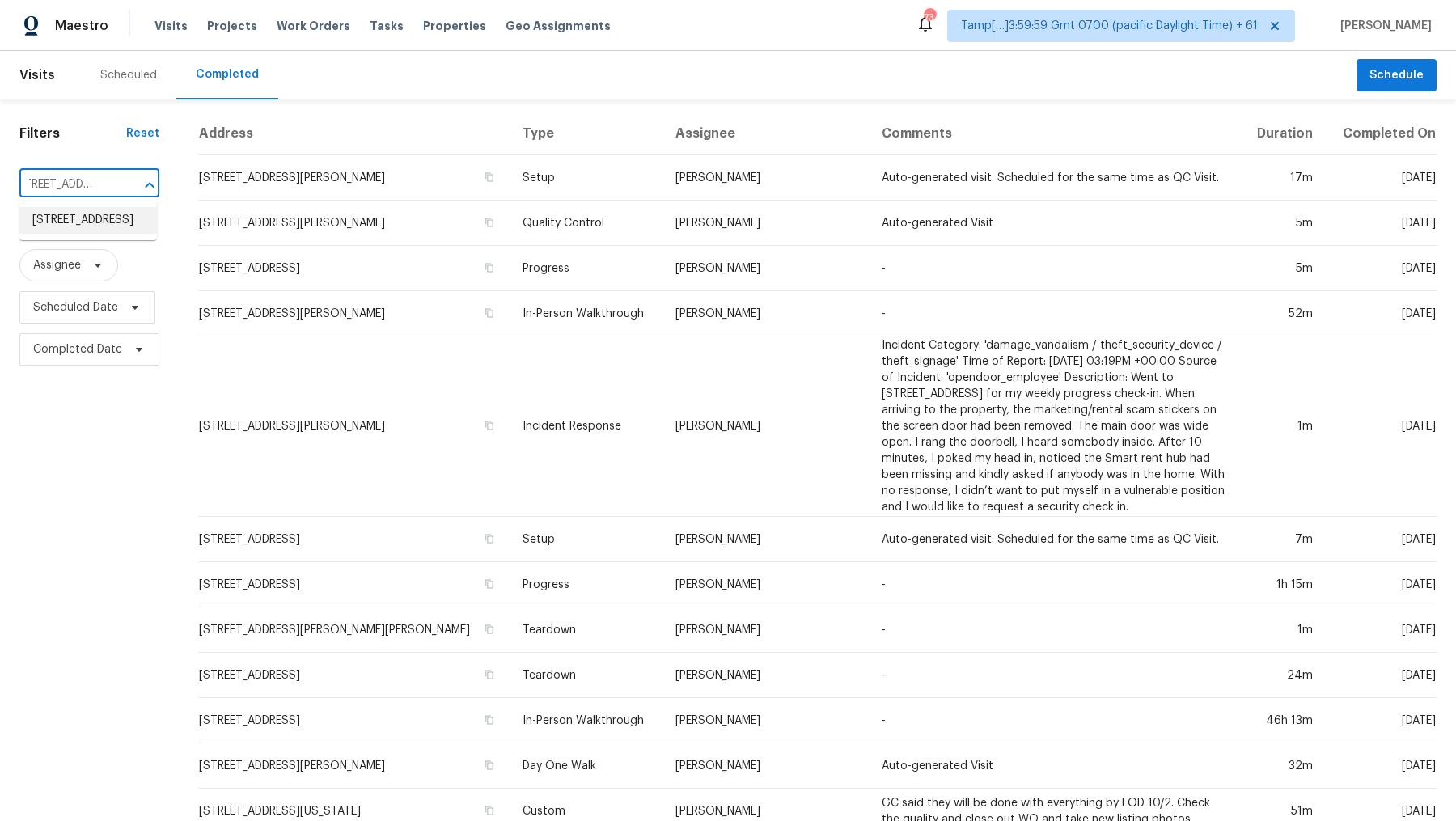
click at [91, 233] on li "[STREET_ADDRESS]" at bounding box center [88, 220] width 138 height 27
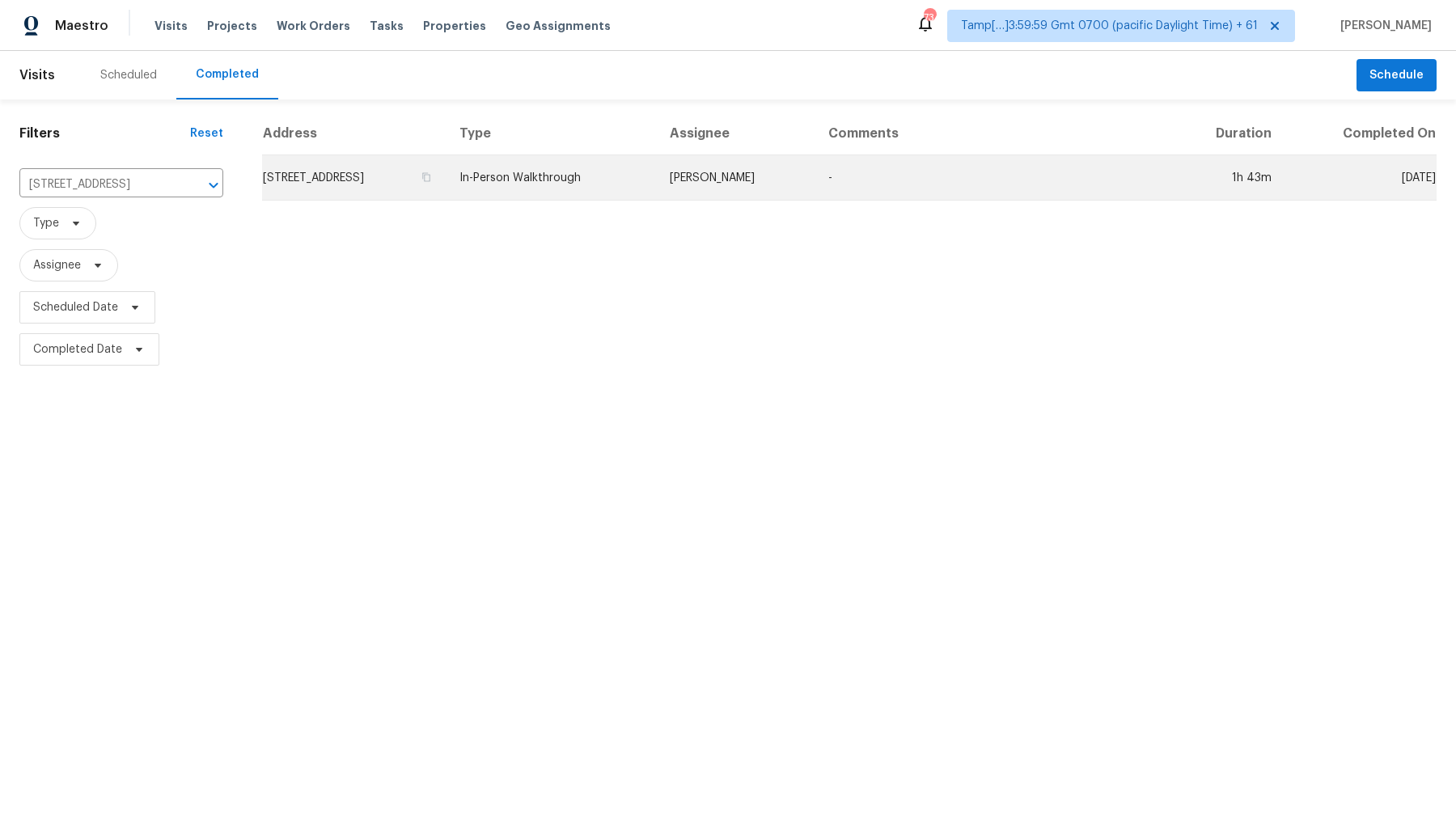
click at [657, 193] on td "In-Person Walkthrough" at bounding box center [551, 178] width 210 height 45
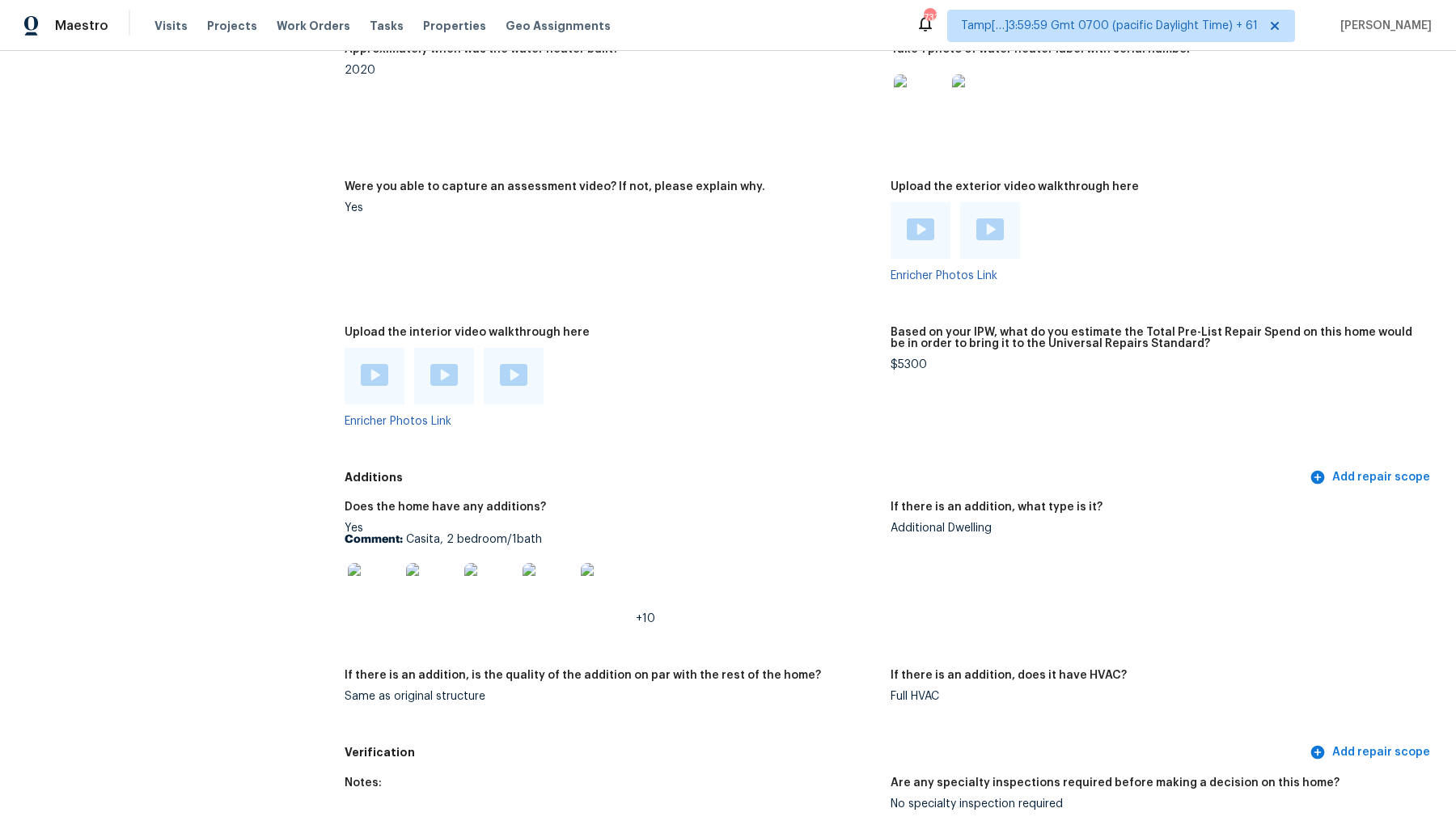
scroll to position [3358, 0]
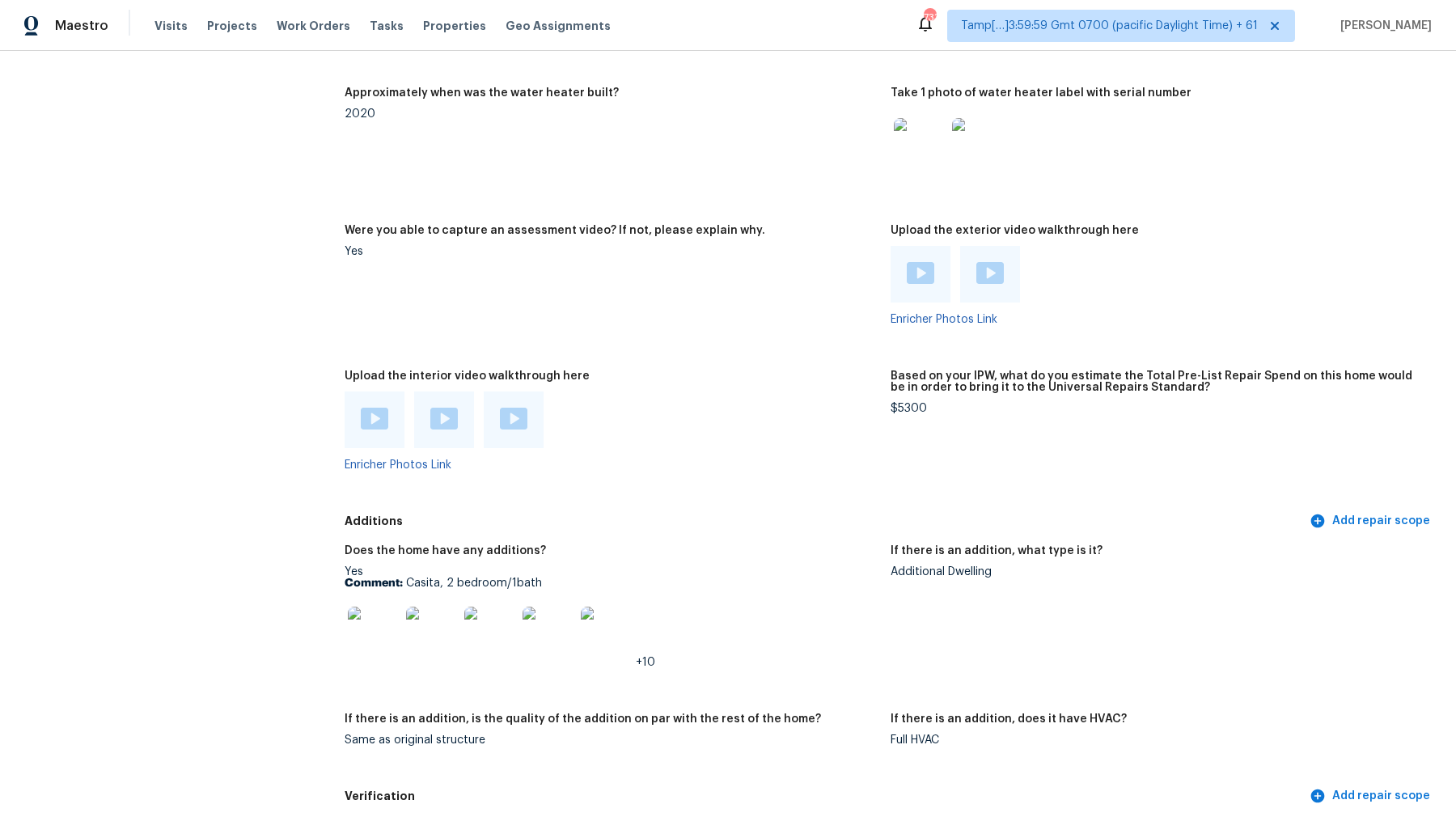
click at [383, 407] on img at bounding box center [374, 418] width 28 height 22
click at [461, 391] on div at bounding box center [444, 420] width 59 height 57
click at [448, 407] on img at bounding box center [444, 418] width 28 height 22
click at [517, 407] on img at bounding box center [513, 418] width 28 height 22
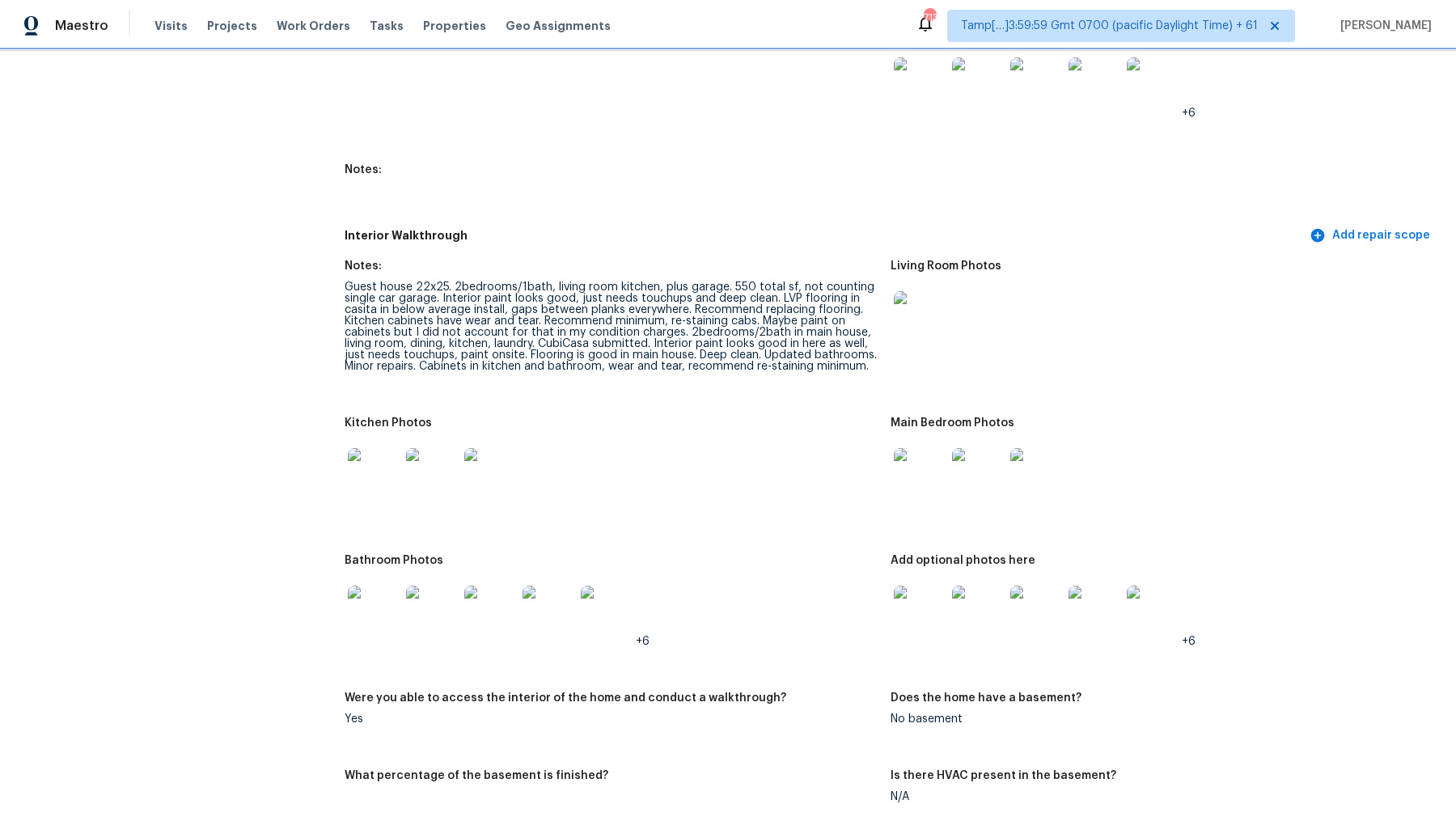
scroll to position [2077, 0]
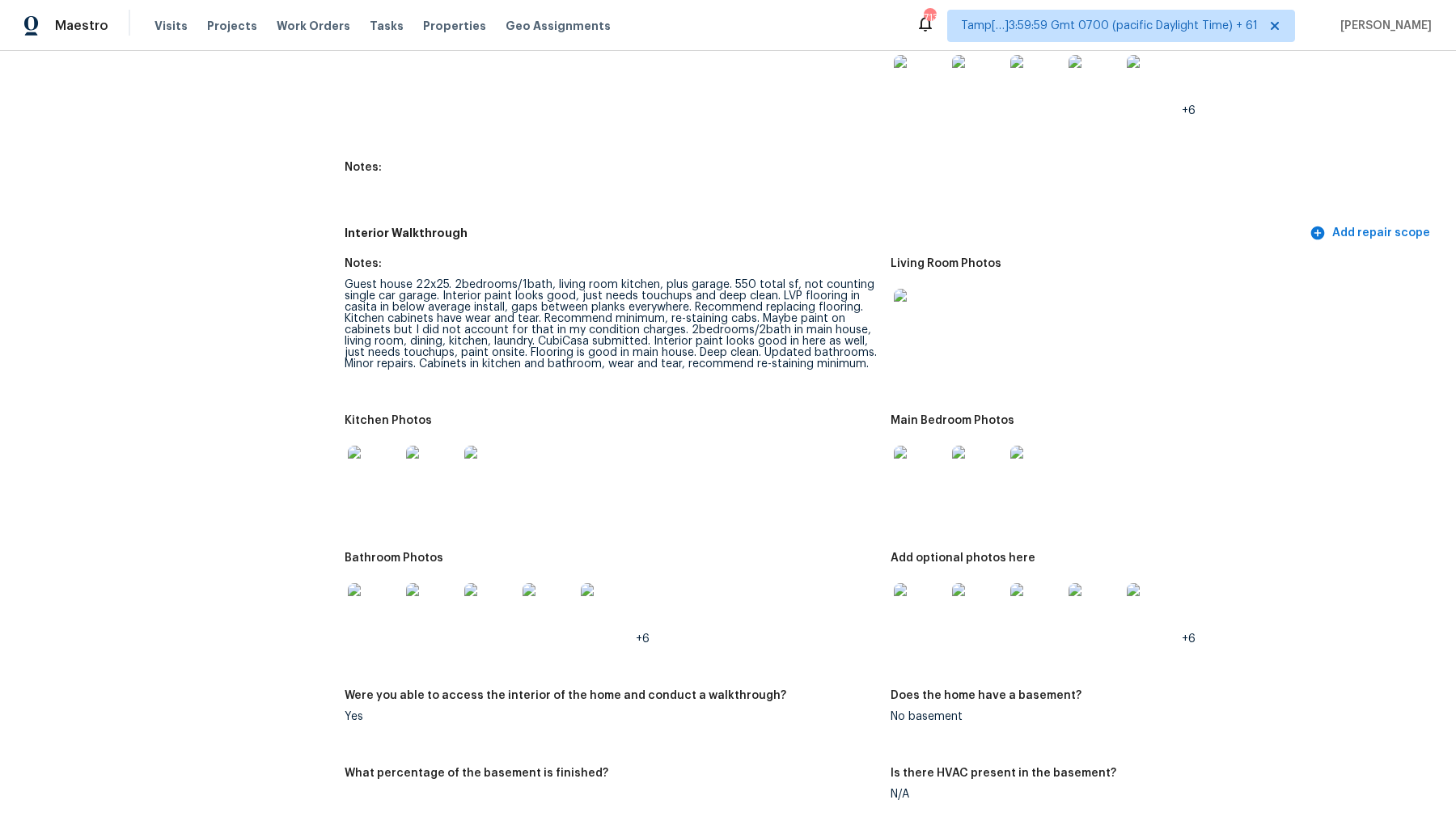
click at [351, 279] on div "Guest house 22x25. 2bedrooms/1bath, living room kitchen, plus garage. 550 total…" at bounding box center [611, 324] width 534 height 91
click at [552, 299] on div "Guest house 22x25. 2bedrooms/1bath, living room kitchen, plus garage. 550 total…" at bounding box center [611, 324] width 534 height 91
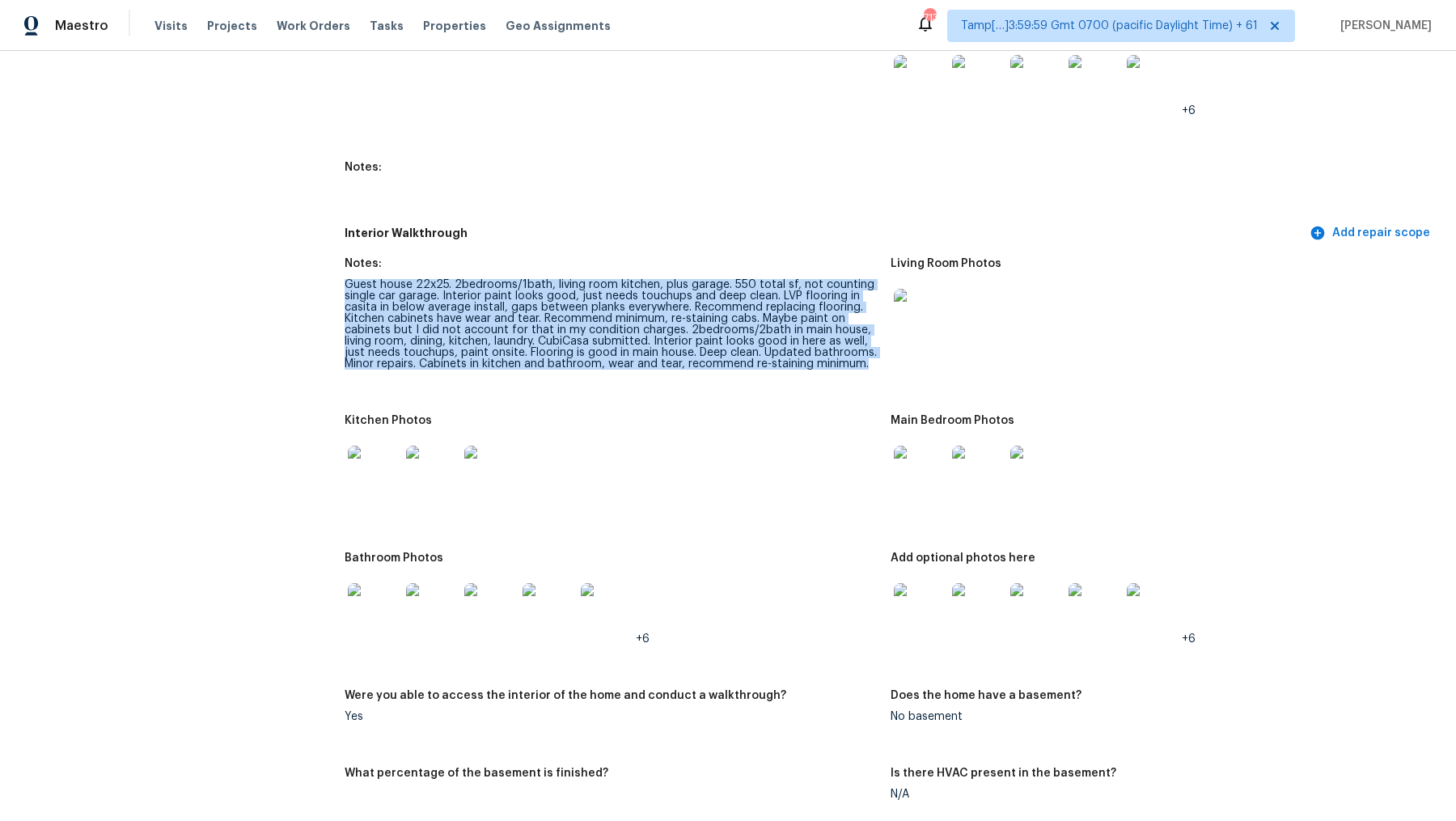
drag, startPoint x: 865, startPoint y: 341, endPoint x: 344, endPoint y: 255, distance: 528.1
click at [344, 258] on figure "Notes: Guest house 22x25. 2bedrooms/1bath, living room kitchen, plus garage. 55…" at bounding box center [617, 327] width 546 height 138
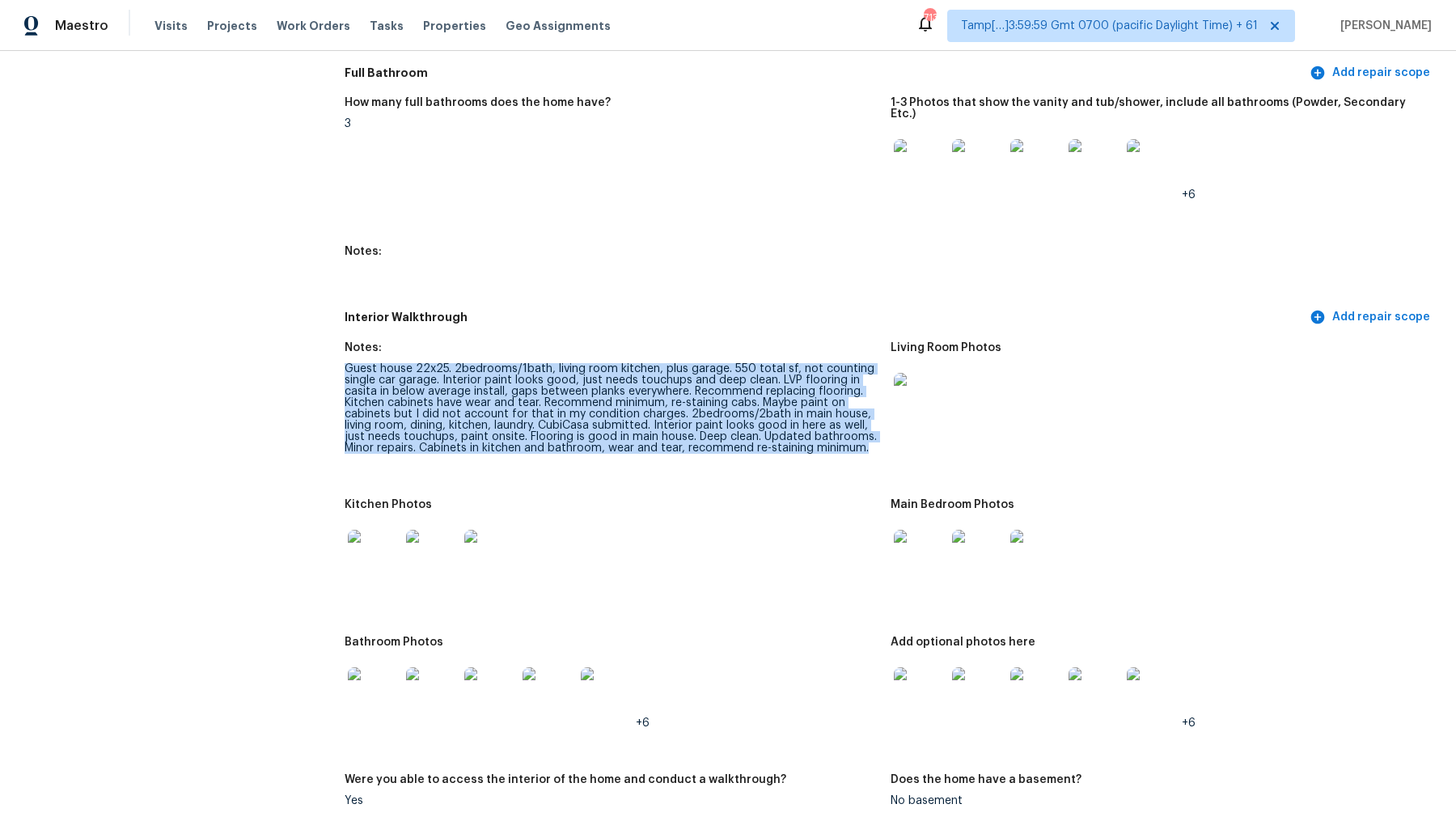
scroll to position [1993, 0]
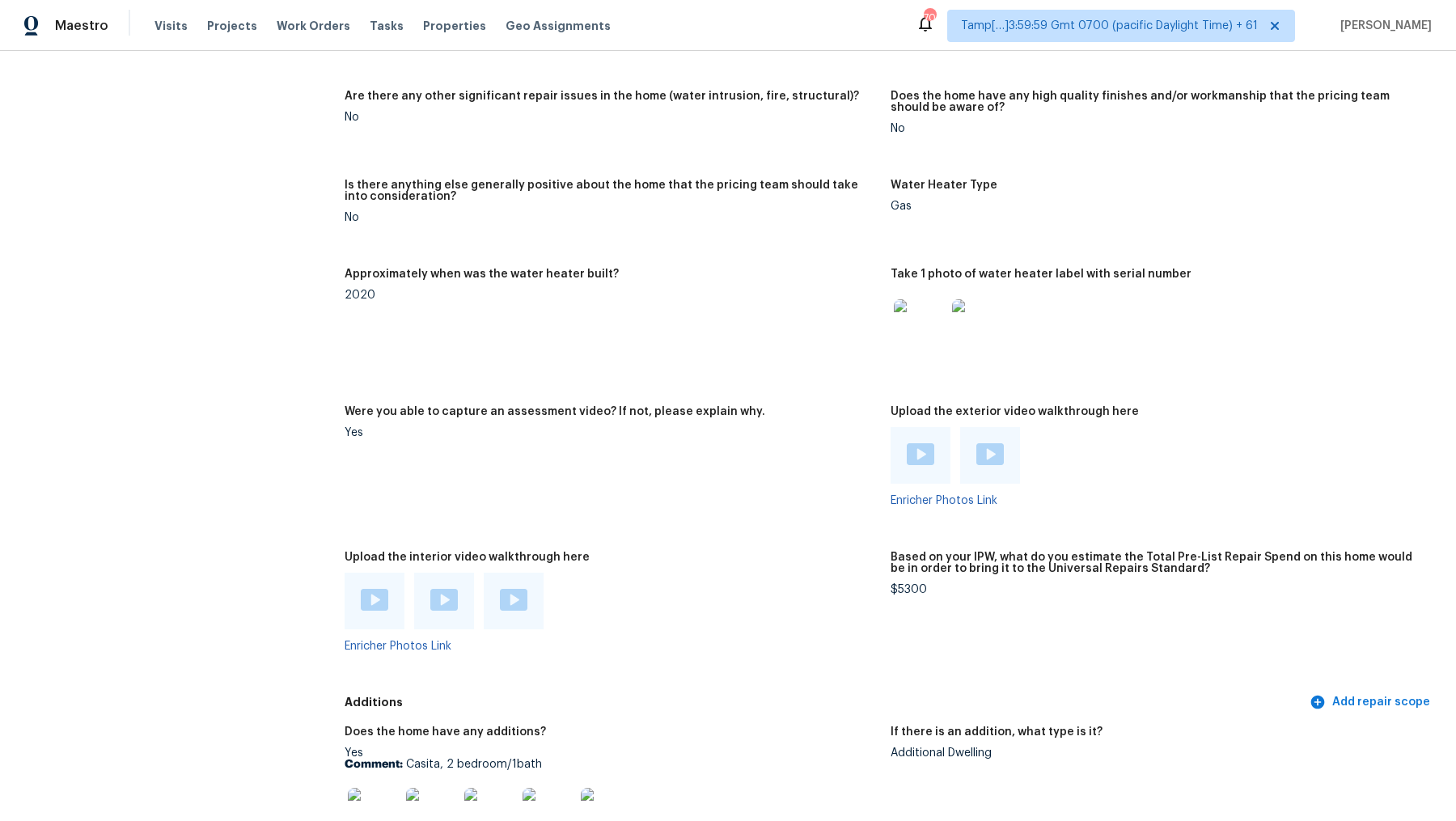
scroll to position [3244, 0]
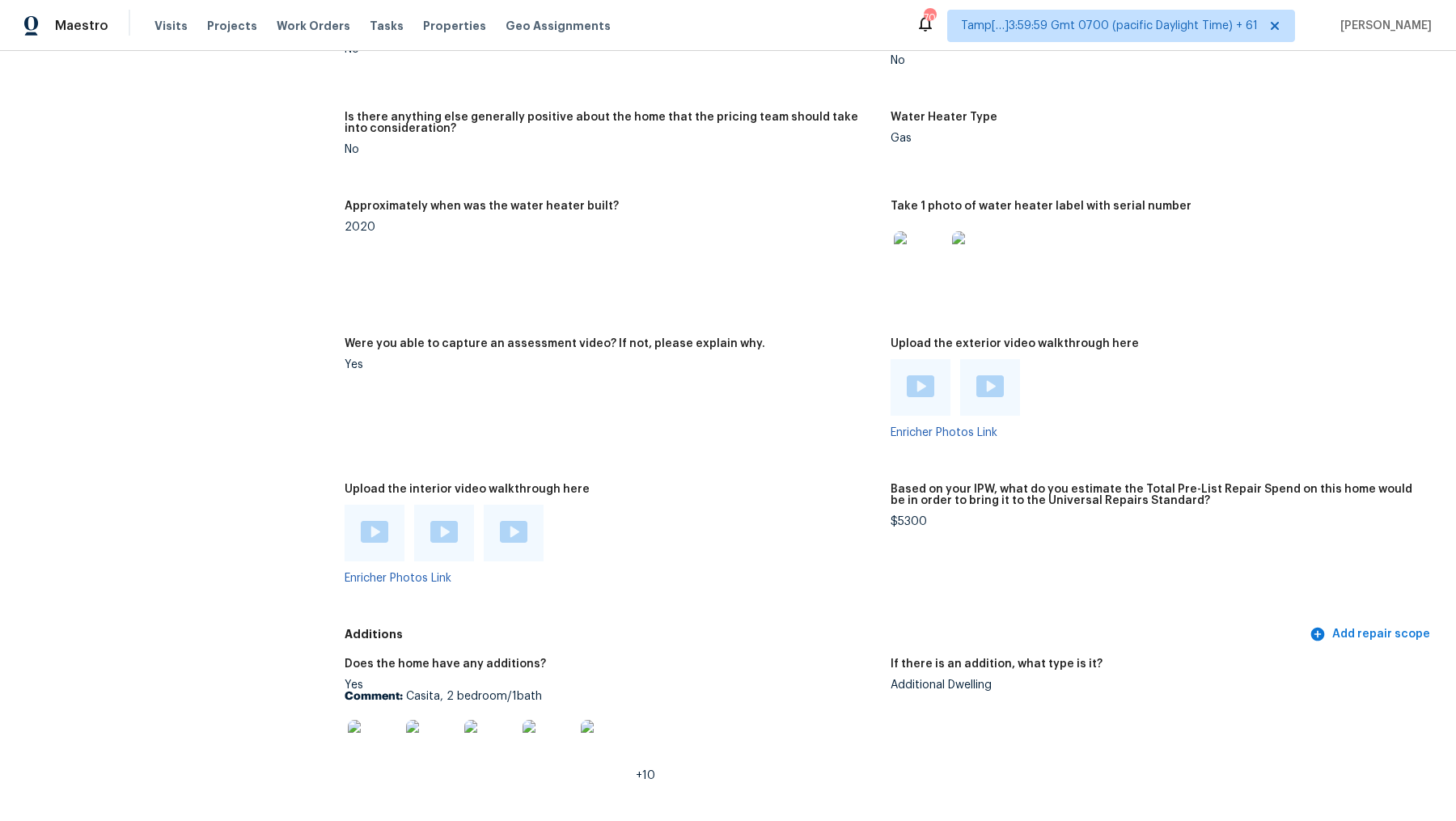
click at [517, 521] on img at bounding box center [513, 532] width 28 height 22
click at [464, 505] on div at bounding box center [444, 533] width 59 height 57
click at [441, 521] on img at bounding box center [444, 532] width 28 height 22
click at [1164, 39] on div "709 Tamp[…]3:59:59 Gmt 0700 (pacific Daylight Time) + 61 Dineshkumar Velayutham" at bounding box center [1174, 26] width 516 height 32
click at [1164, 145] on figure "Water Heater Type Gas" at bounding box center [1163, 146] width 546 height 69
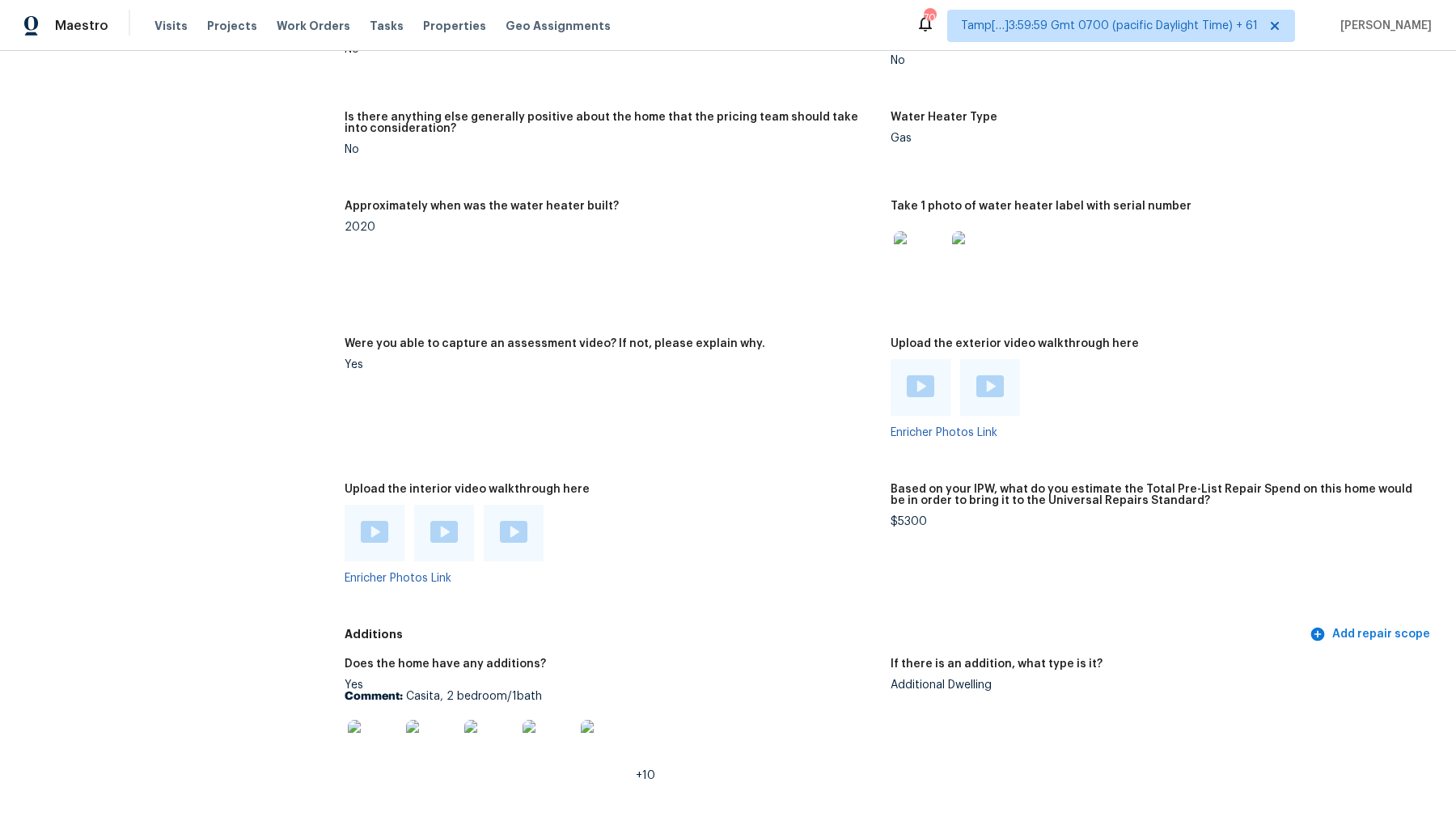
click at [1164, 61] on figure "Does the home have any high quality finishes and/or workmanship that the pricin…" at bounding box center [1163, 58] width 546 height 69
click at [352, 515] on div at bounding box center [374, 533] width 59 height 57
click at [384, 521] on img at bounding box center [374, 532] width 28 height 22
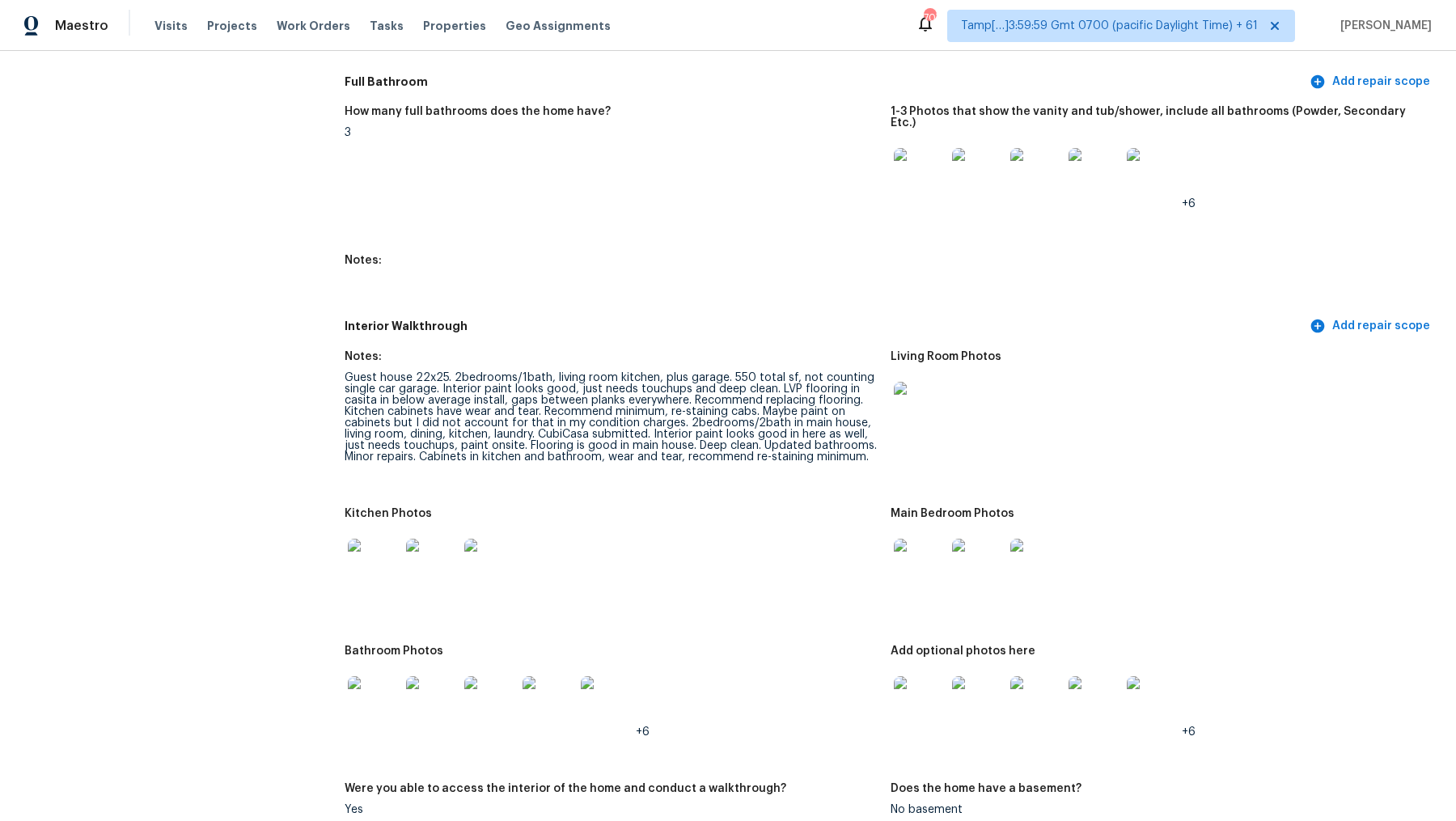
scroll to position [1966, 0]
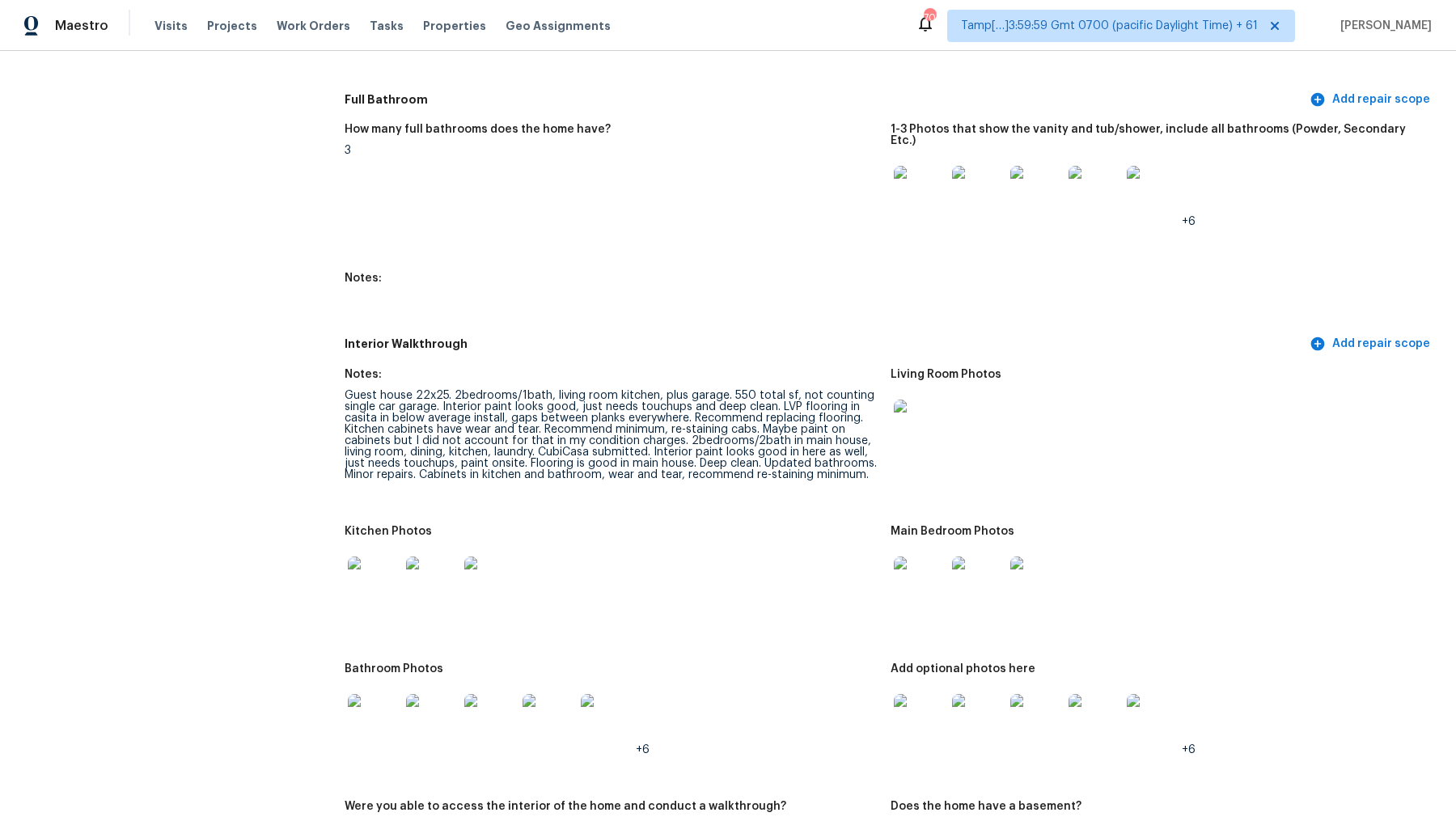
click at [543, 336] on h5 "Interior Walkthrough" at bounding box center [826, 343] width 962 height 17
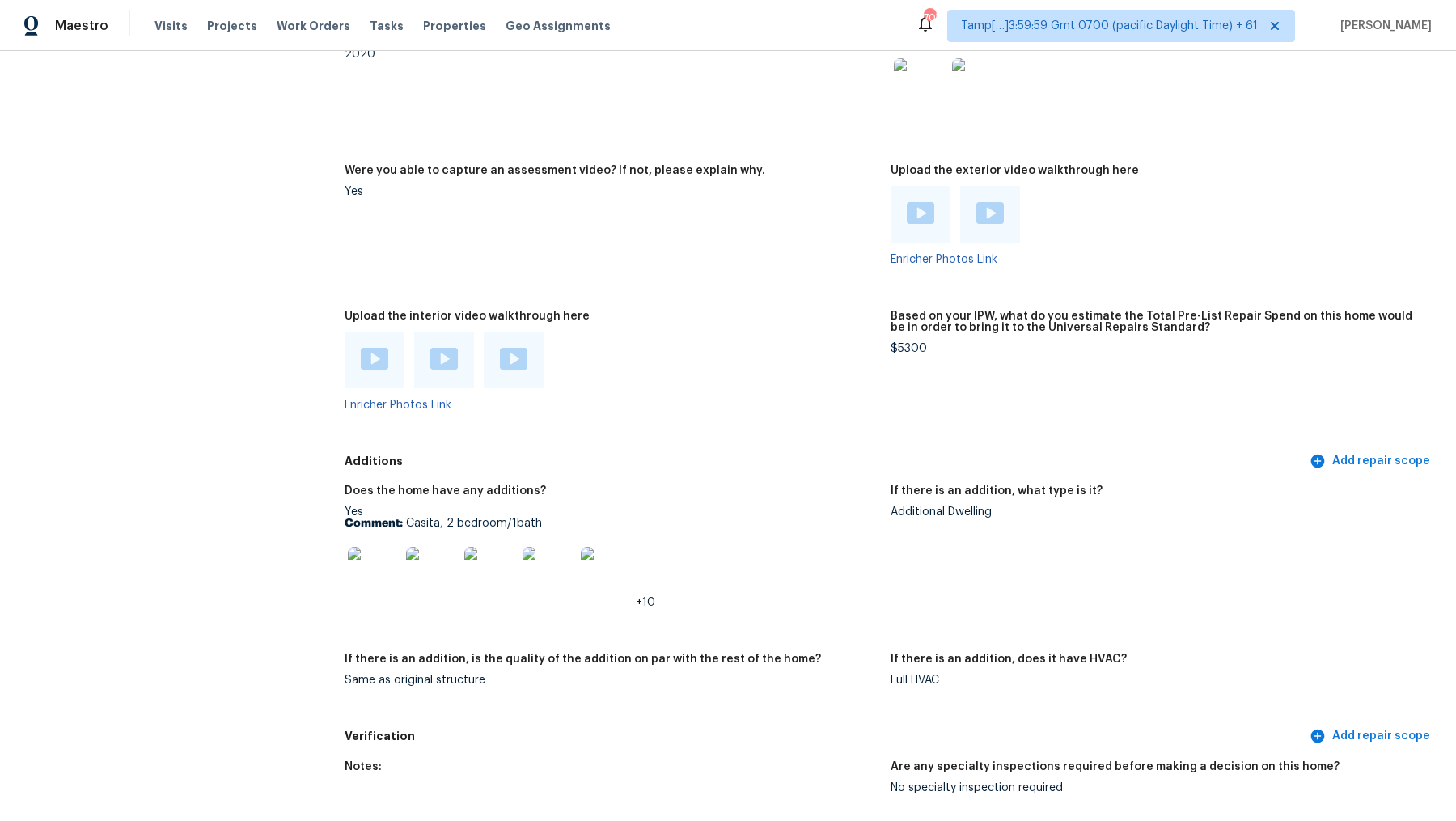
click at [462, 506] on div "Yes Comment: Casita, 2 bedroom/1bath +10" at bounding box center [611, 557] width 534 height 102
click at [470, 517] on p "Comment: Casita, 2 bedroom/1bath" at bounding box center [611, 523] width 534 height 12
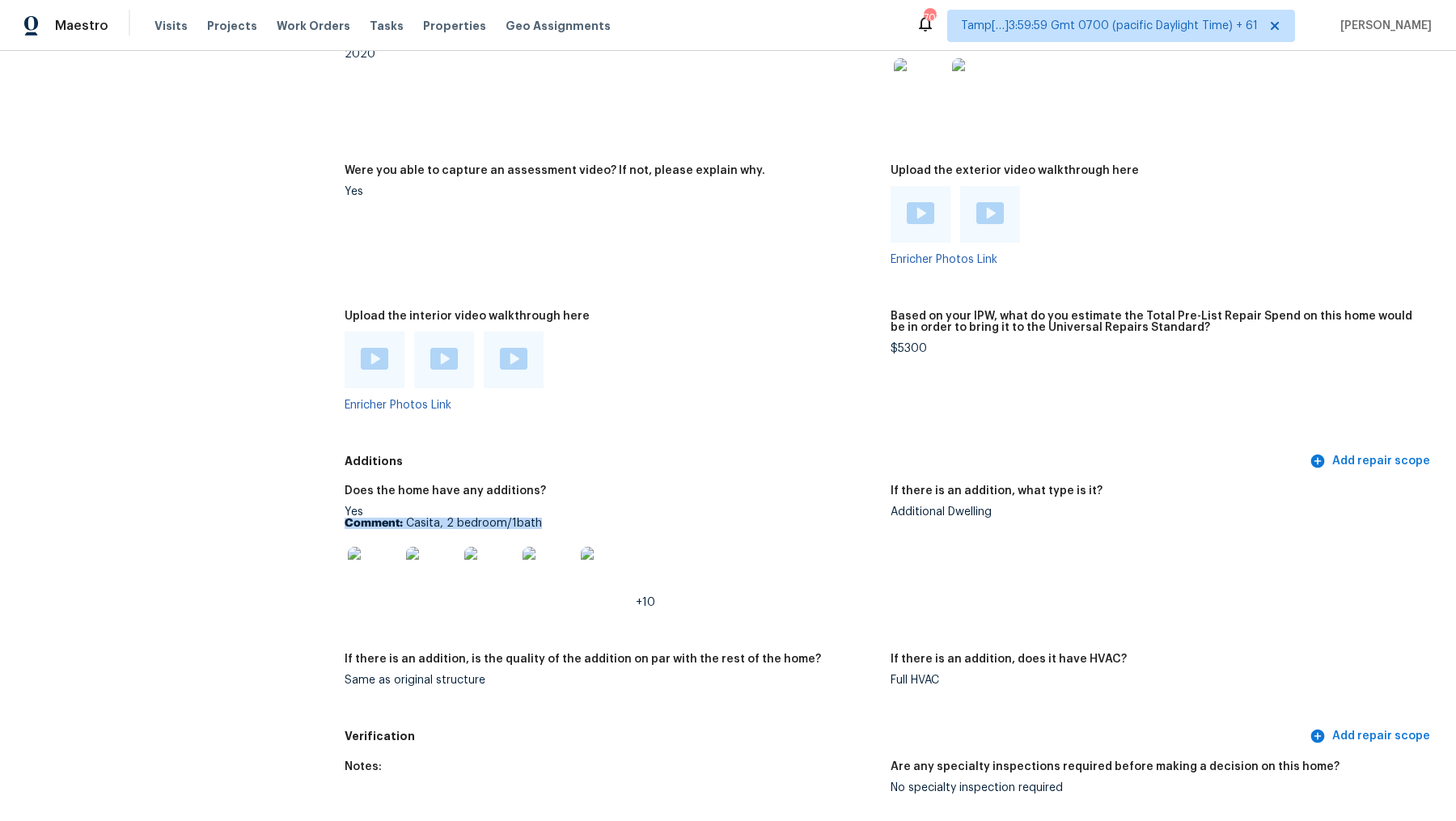
click at [470, 517] on p "Comment: Casita, 2 bedroom/1bath" at bounding box center [611, 523] width 534 height 12
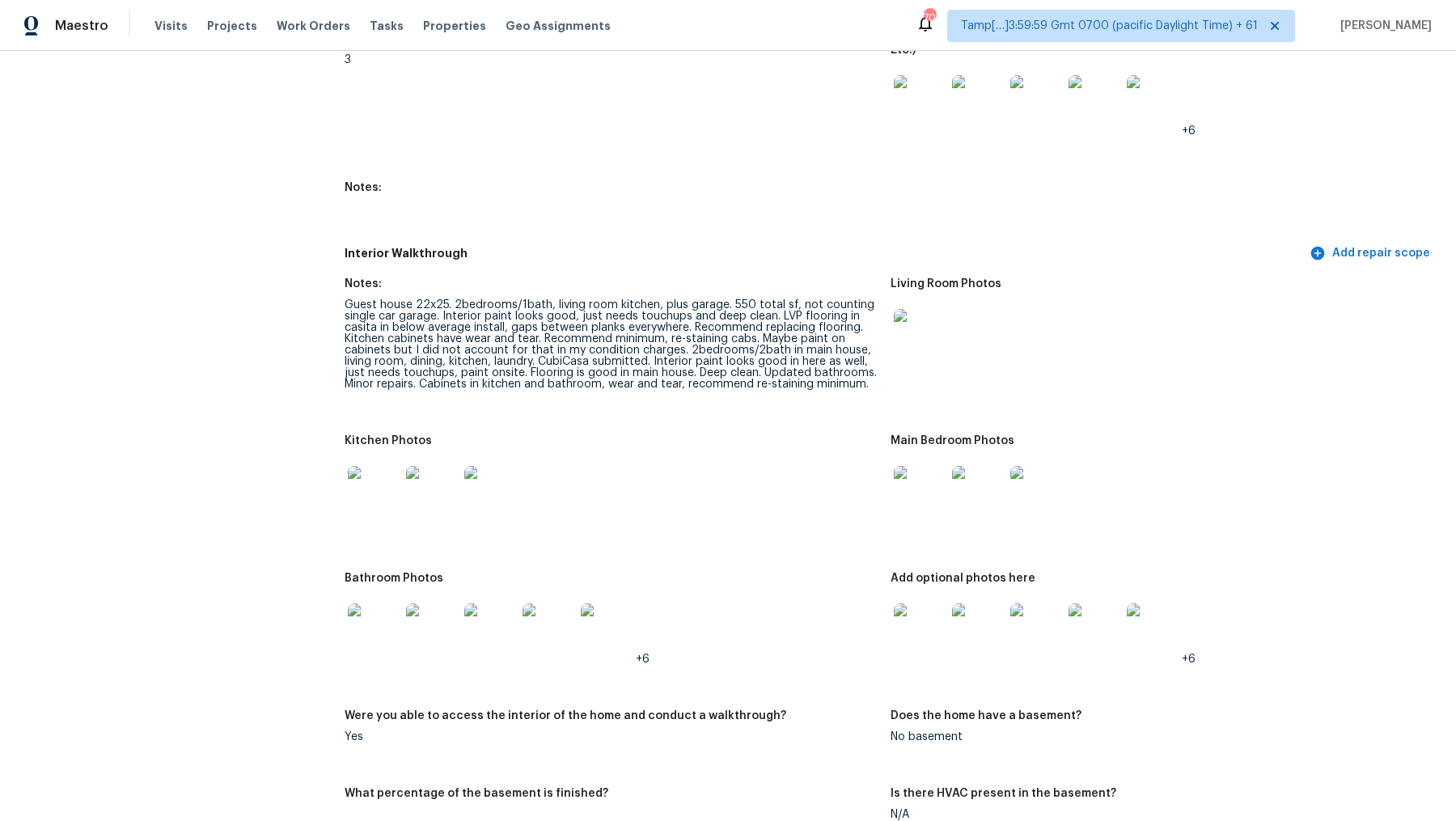
scroll to position [1992, 0]
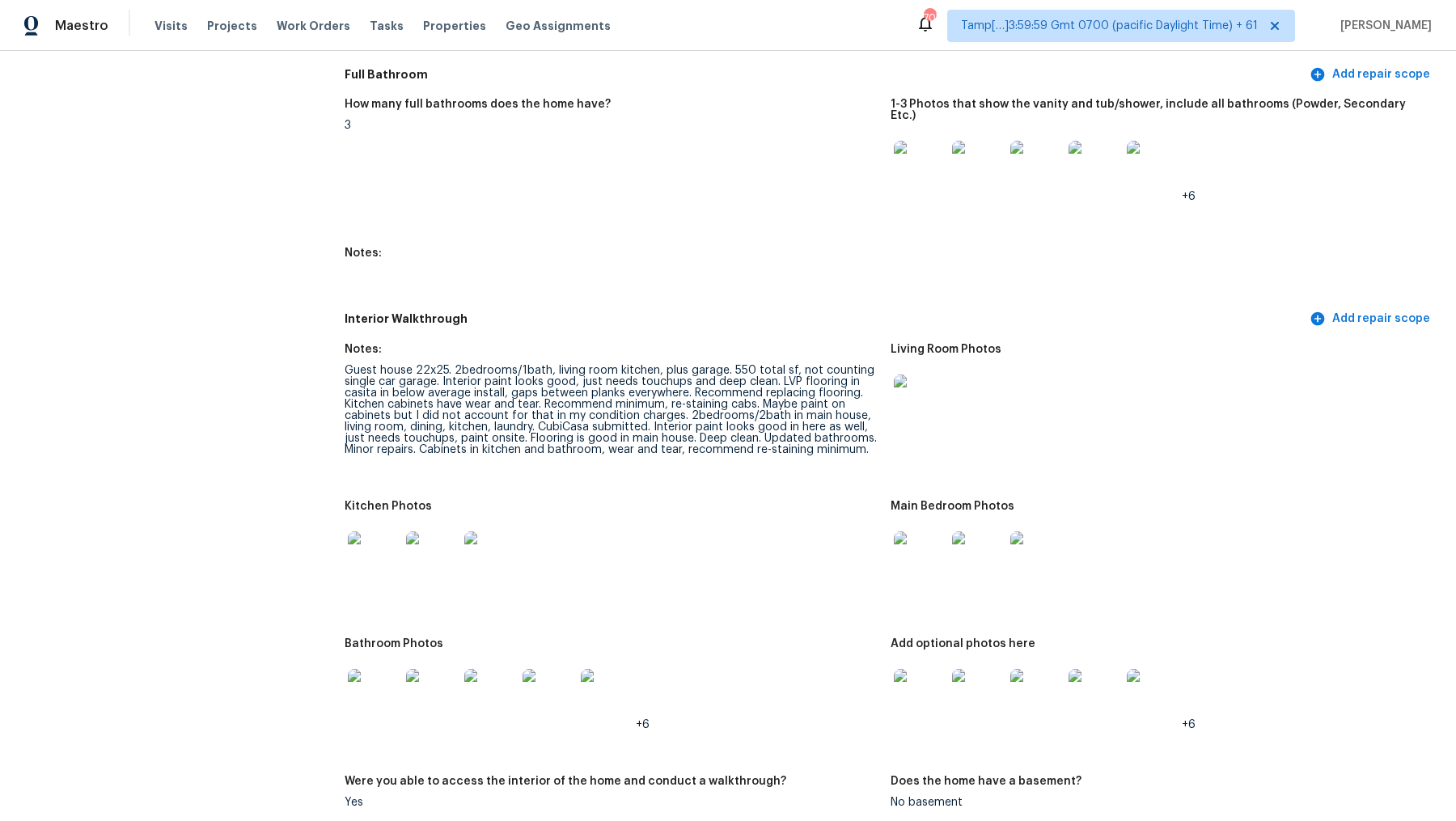
click at [511, 397] on div "Guest house 22x25. 2bedrooms/1bath, living room kitchen, plus garage. 550 total…" at bounding box center [611, 410] width 534 height 91
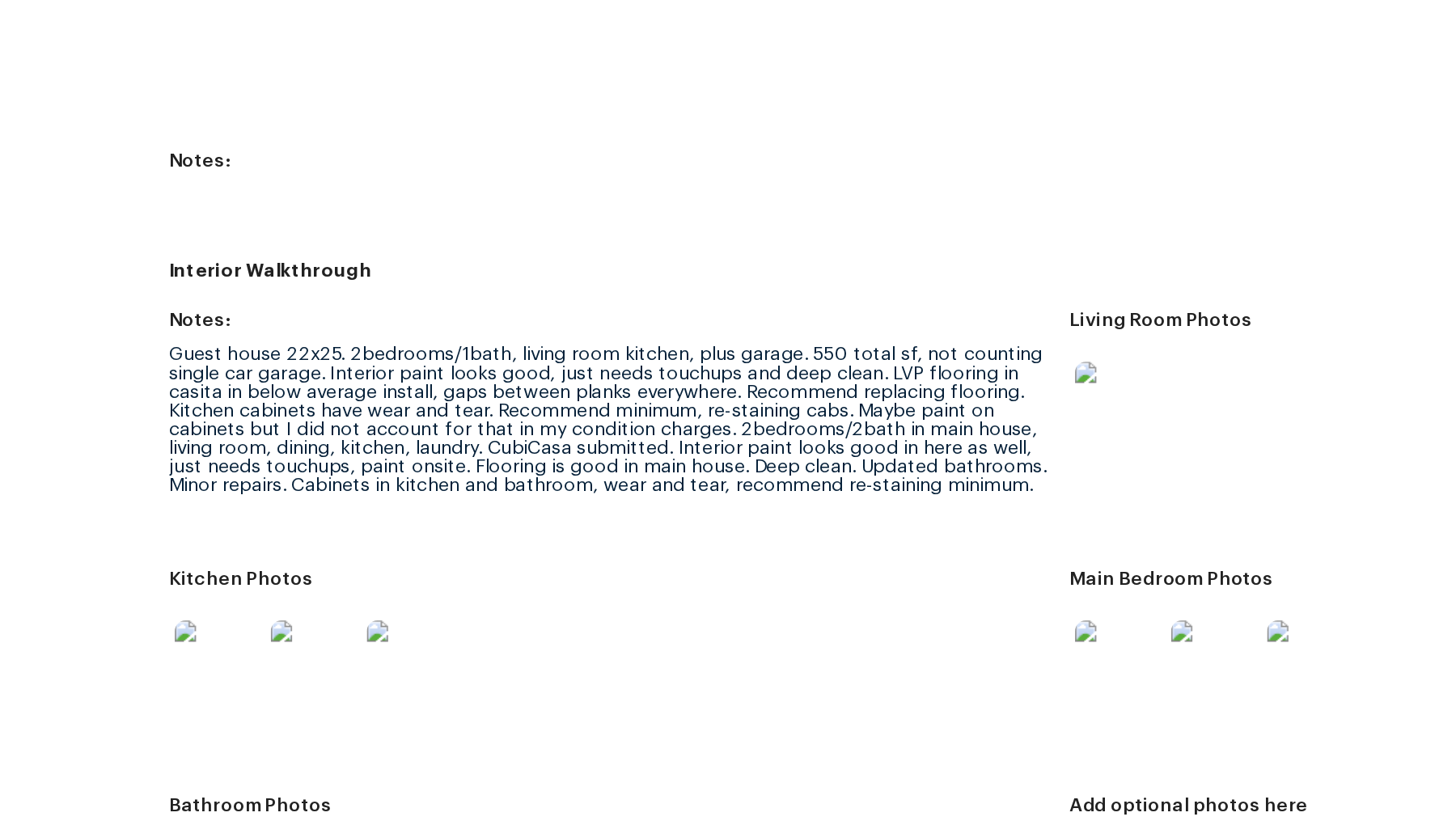
click at [775, 366] on div "Guest house 22x25. 2bedrooms/1bath, living room kitchen, plus garage. 550 total…" at bounding box center [611, 410] width 534 height 91
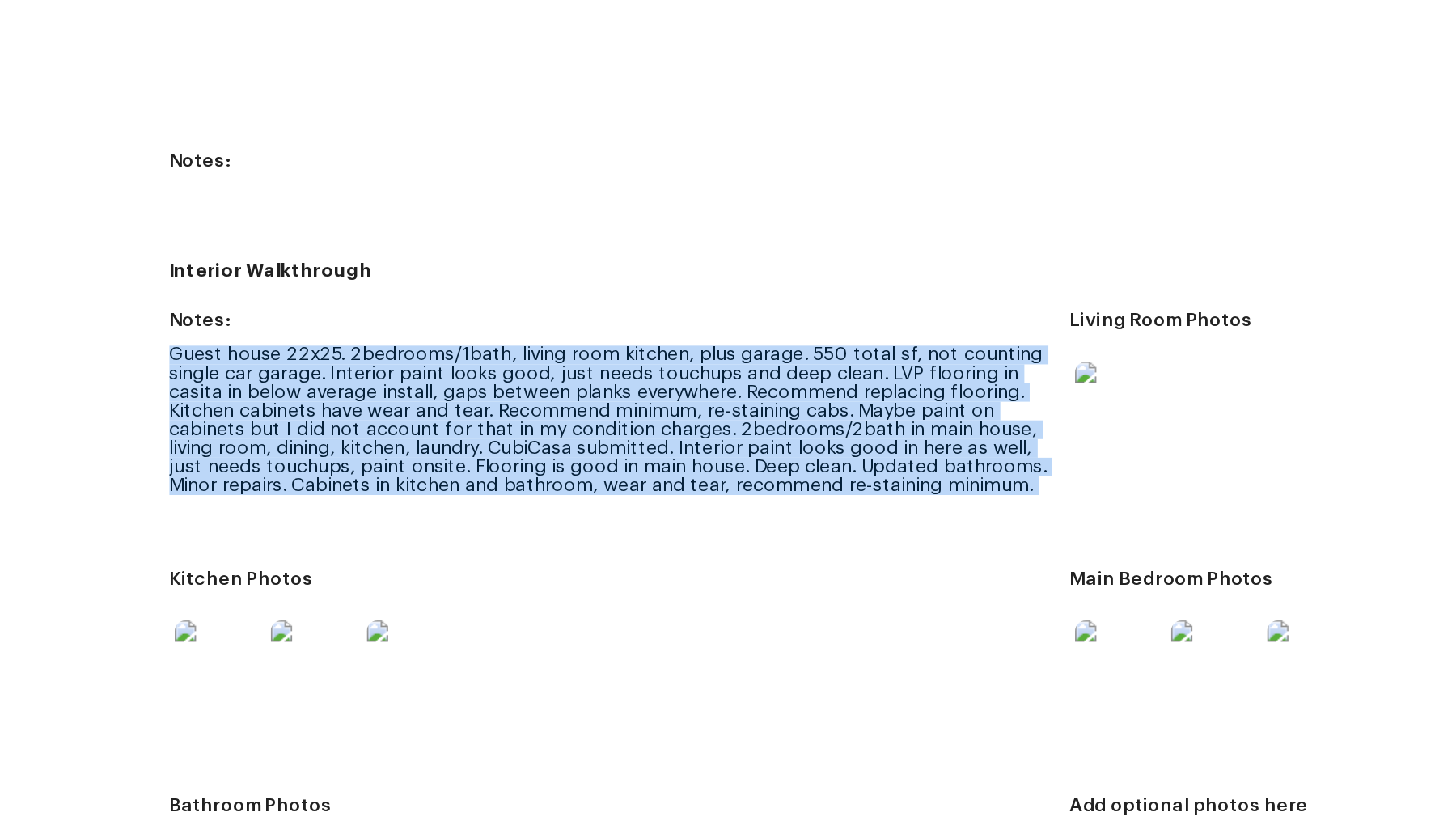
click at [775, 366] on div "Guest house 22x25. 2bedrooms/1bath, living room kitchen, plus garage. 550 total…" at bounding box center [611, 410] width 534 height 91
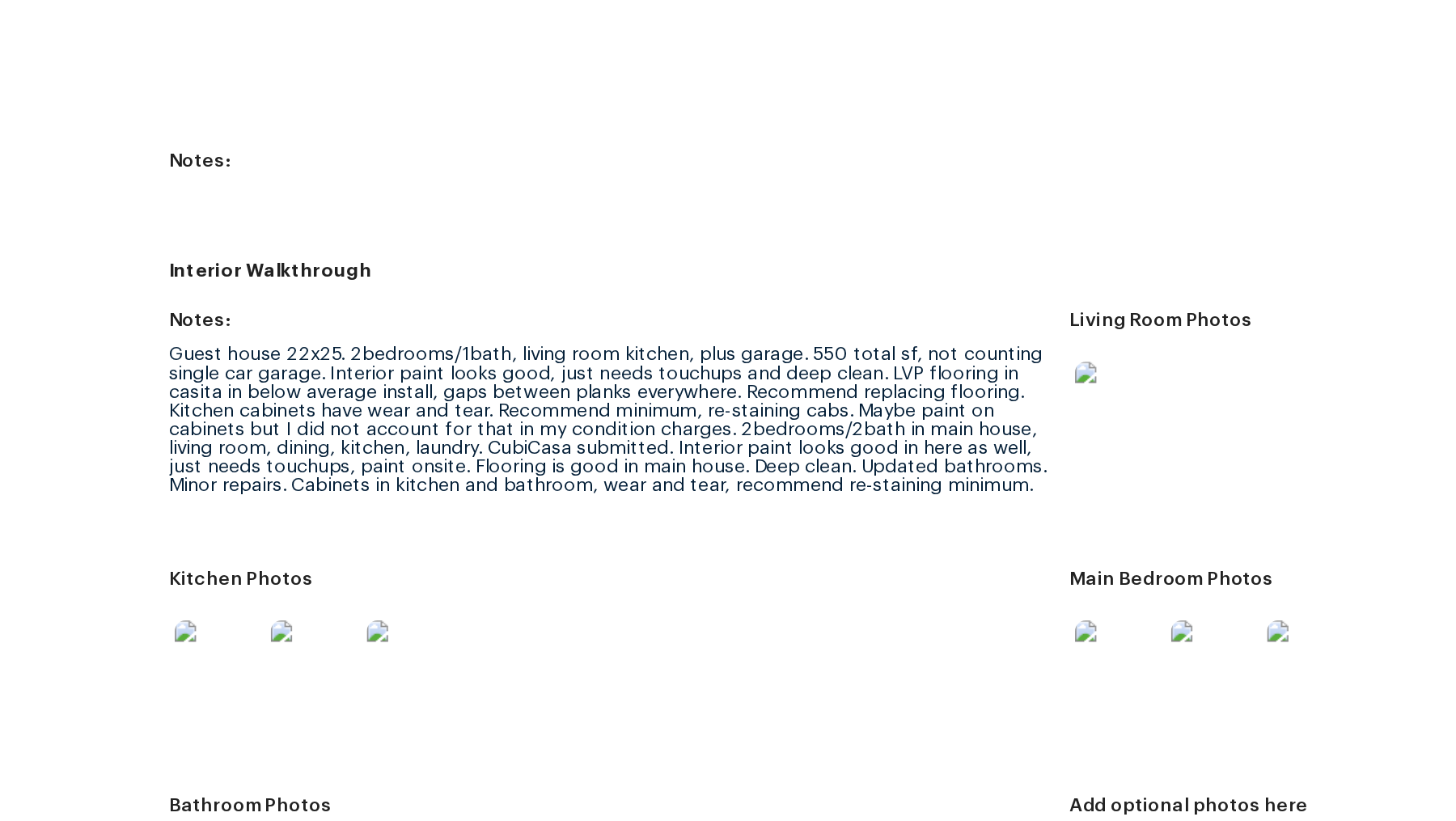
click at [798, 367] on div "Guest house 22x25. 2bedrooms/1bath, living room kitchen, plus garage. 550 total…" at bounding box center [611, 410] width 534 height 91
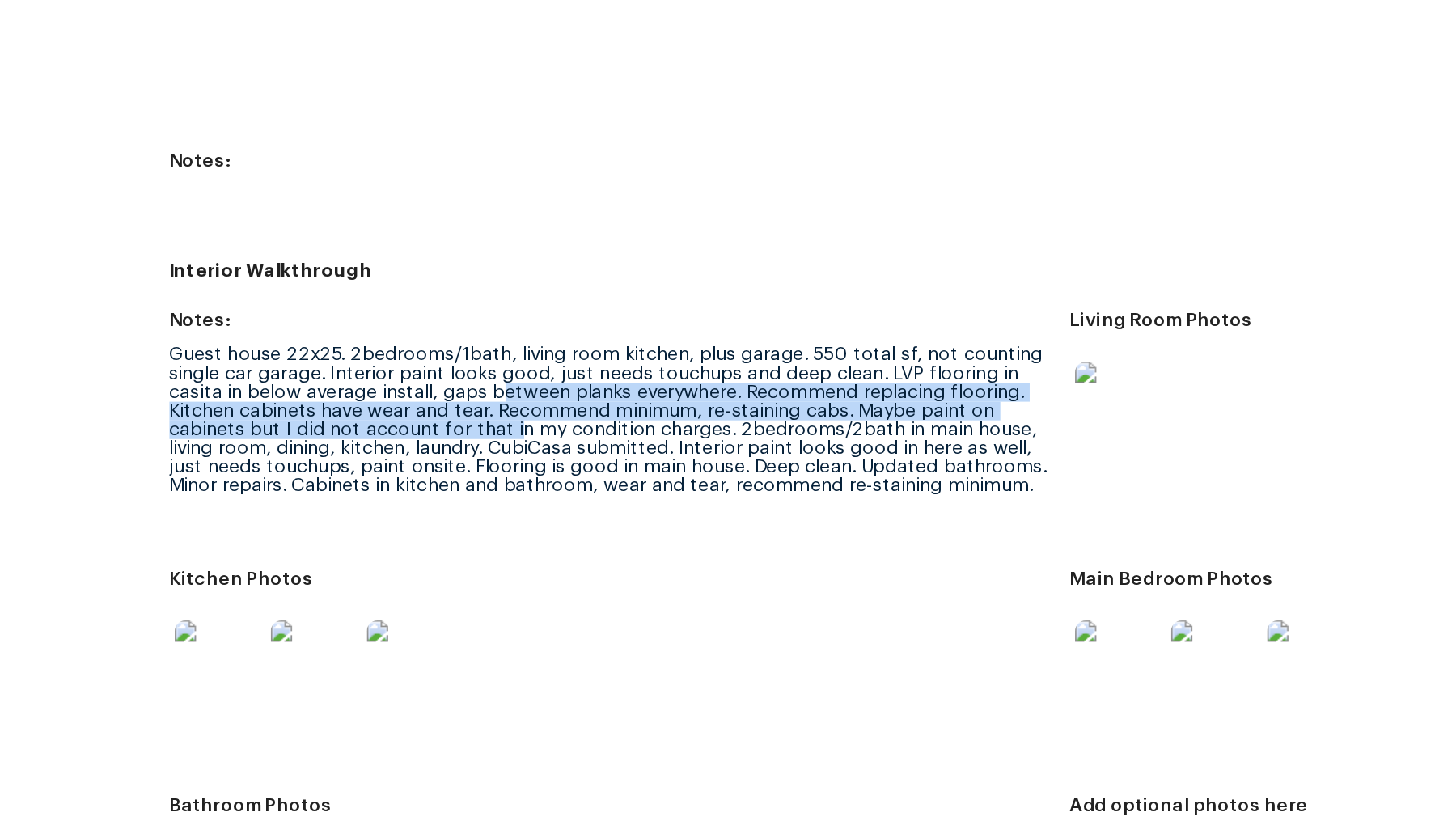
drag, startPoint x: 553, startPoint y: 388, endPoint x: 550, endPoint y: 370, distance: 18.2
click at [547, 370] on div "Guest house 22x25. 2bedrooms/1bath, living room kitchen, plus garage. 550 total…" at bounding box center [611, 410] width 534 height 91
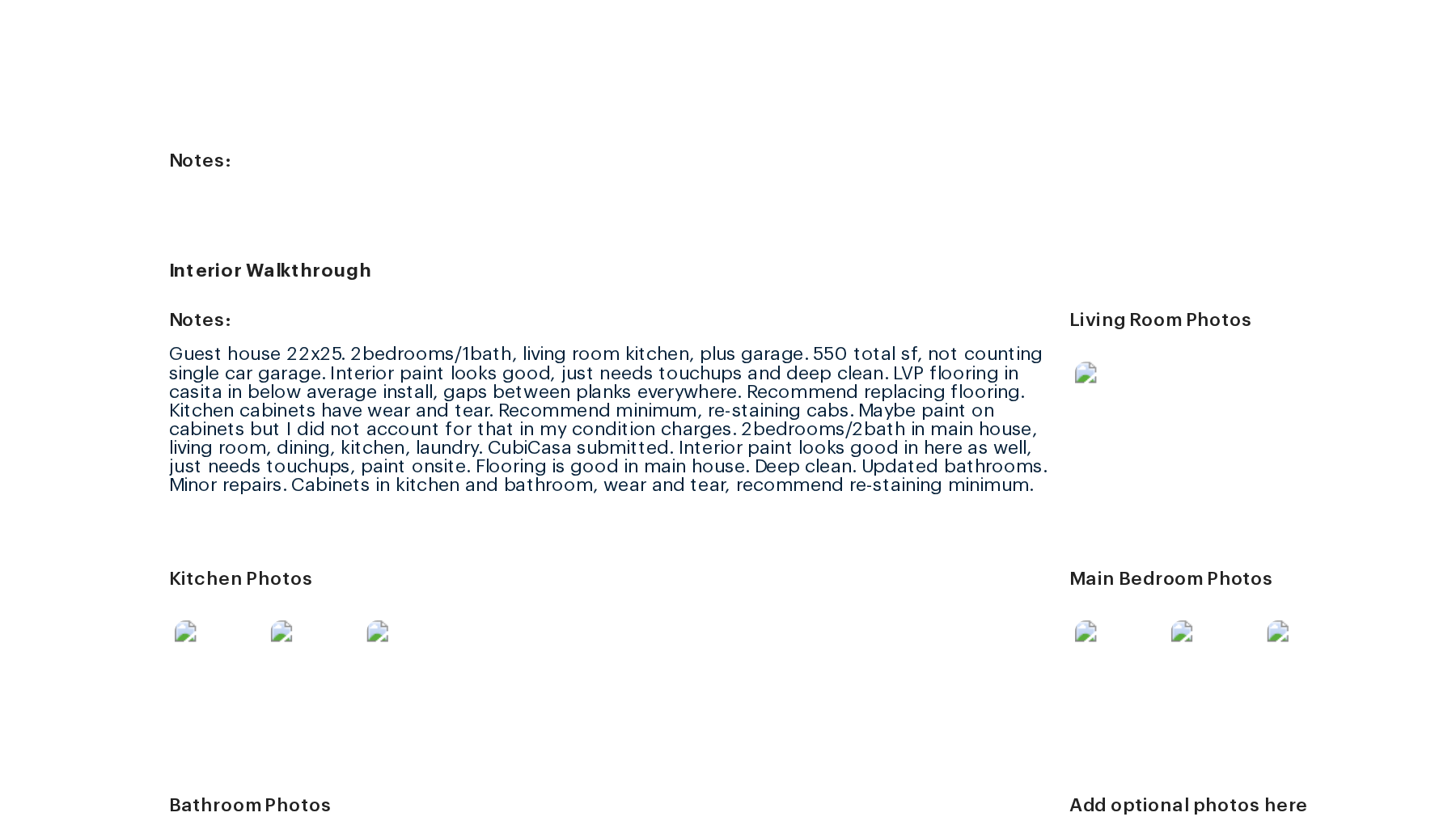
click at [635, 383] on div "Guest house 22x25. 2bedrooms/1bath, living room kitchen, plus garage. 550 total…" at bounding box center [611, 410] width 534 height 91
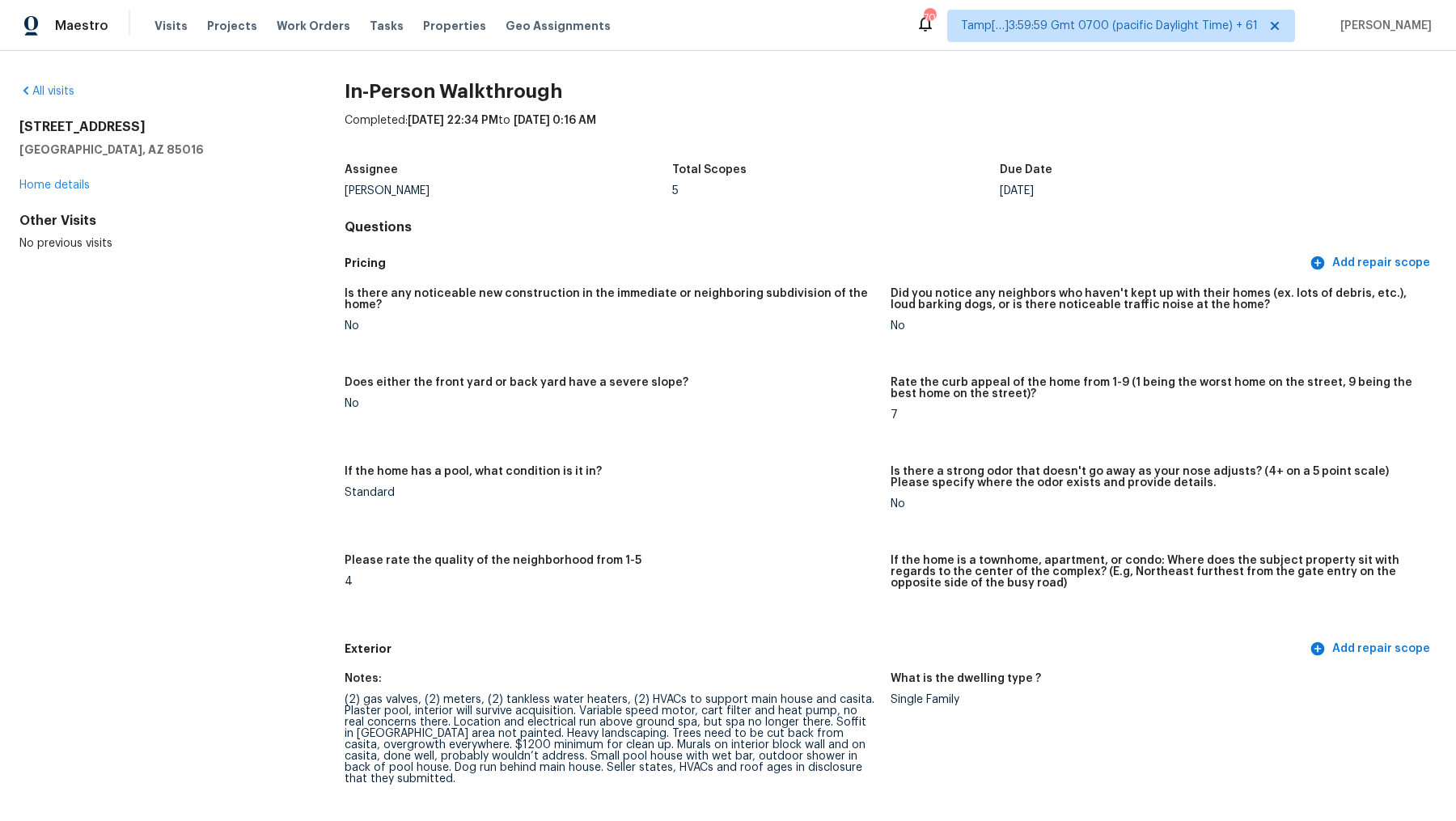
scroll to position [3417, 0]
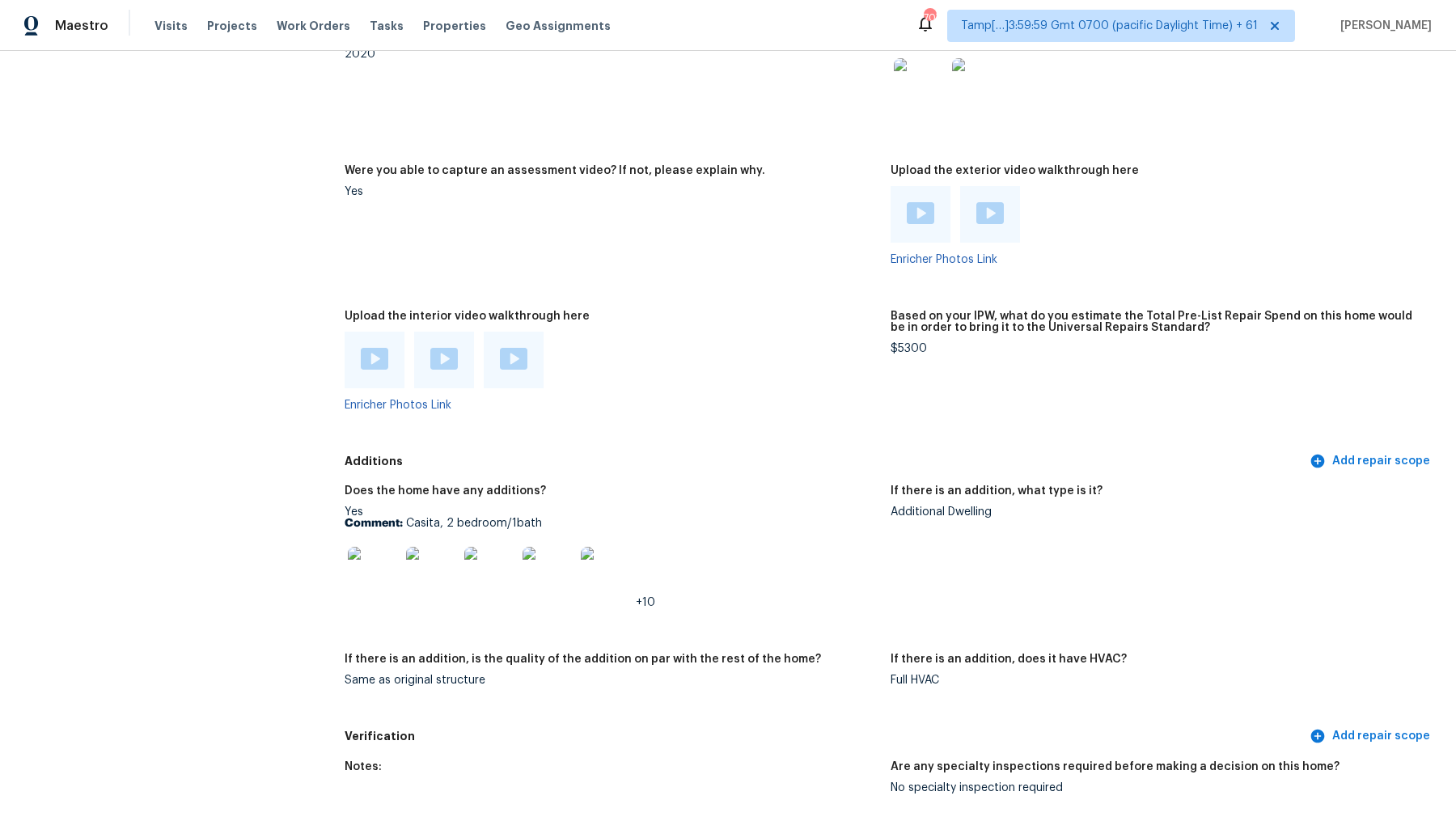
click at [446, 517] on p "Comment: Casita, 2 bedroom/1bath" at bounding box center [611, 523] width 534 height 12
copy p "Comment: Casita, 2 bedroom/1bath"
click at [415, 517] on p "Comment: Casita, 2 bedroom/1bath" at bounding box center [611, 523] width 534 height 12
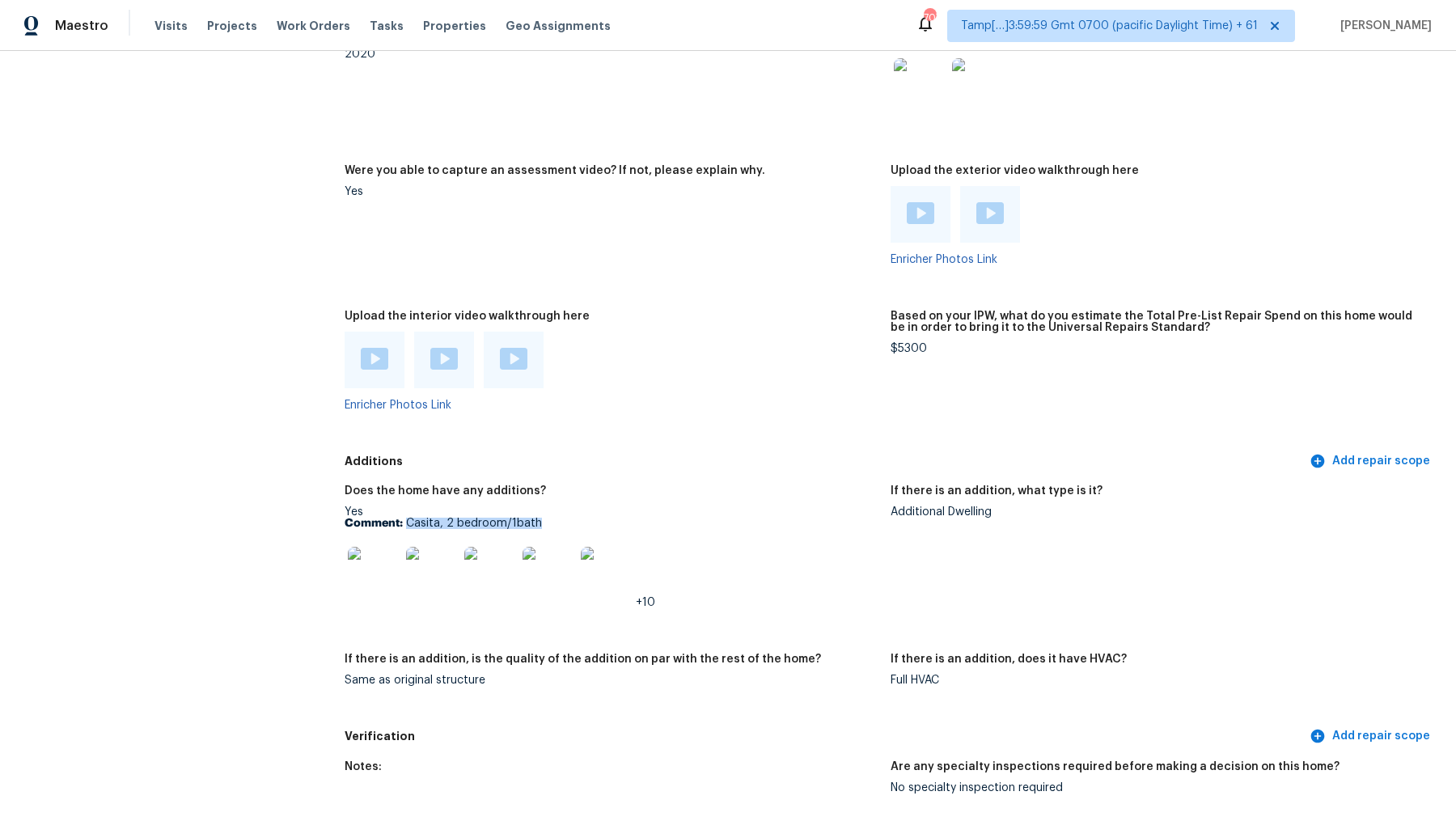
drag, startPoint x: 405, startPoint y: 501, endPoint x: 608, endPoint y: 498, distance: 203.0
click at [609, 517] on p "Comment: Casita, 2 bedroom/1bath" at bounding box center [611, 523] width 534 height 12
copy p "Casita, 2 bedroom/1bath"
click at [400, 552] on div at bounding box center [374, 572] width 59 height 71
click at [376, 547] on img at bounding box center [374, 572] width 51 height 51
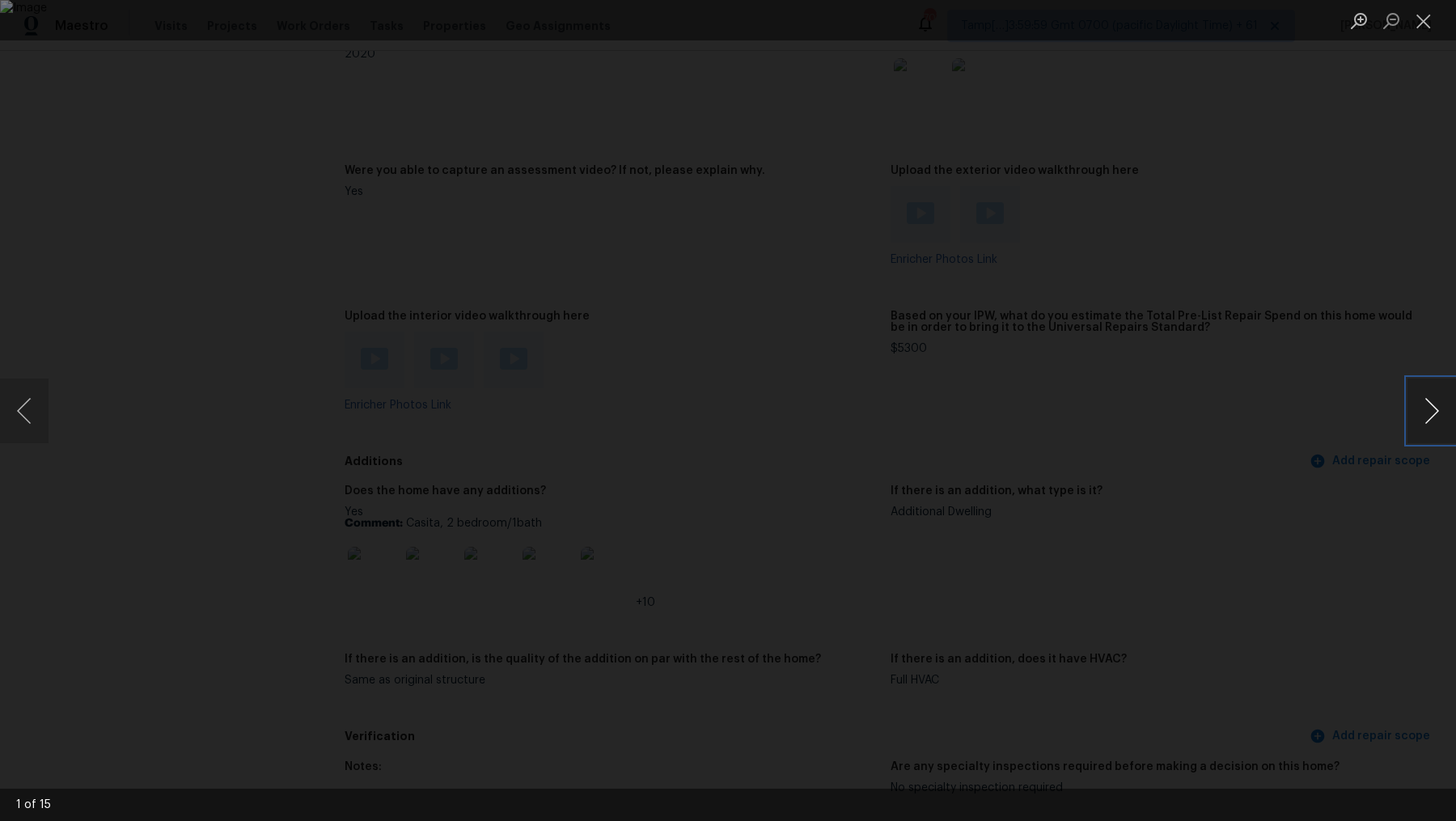
click at [1164, 399] on button "Next image" at bounding box center [1432, 410] width 49 height 65
click at [33, 408] on button "Previous image" at bounding box center [24, 410] width 49 height 65
click at [1164, 409] on button "Next image" at bounding box center [1432, 410] width 49 height 65
click at [1164, 422] on button "Next image" at bounding box center [1432, 410] width 49 height 65
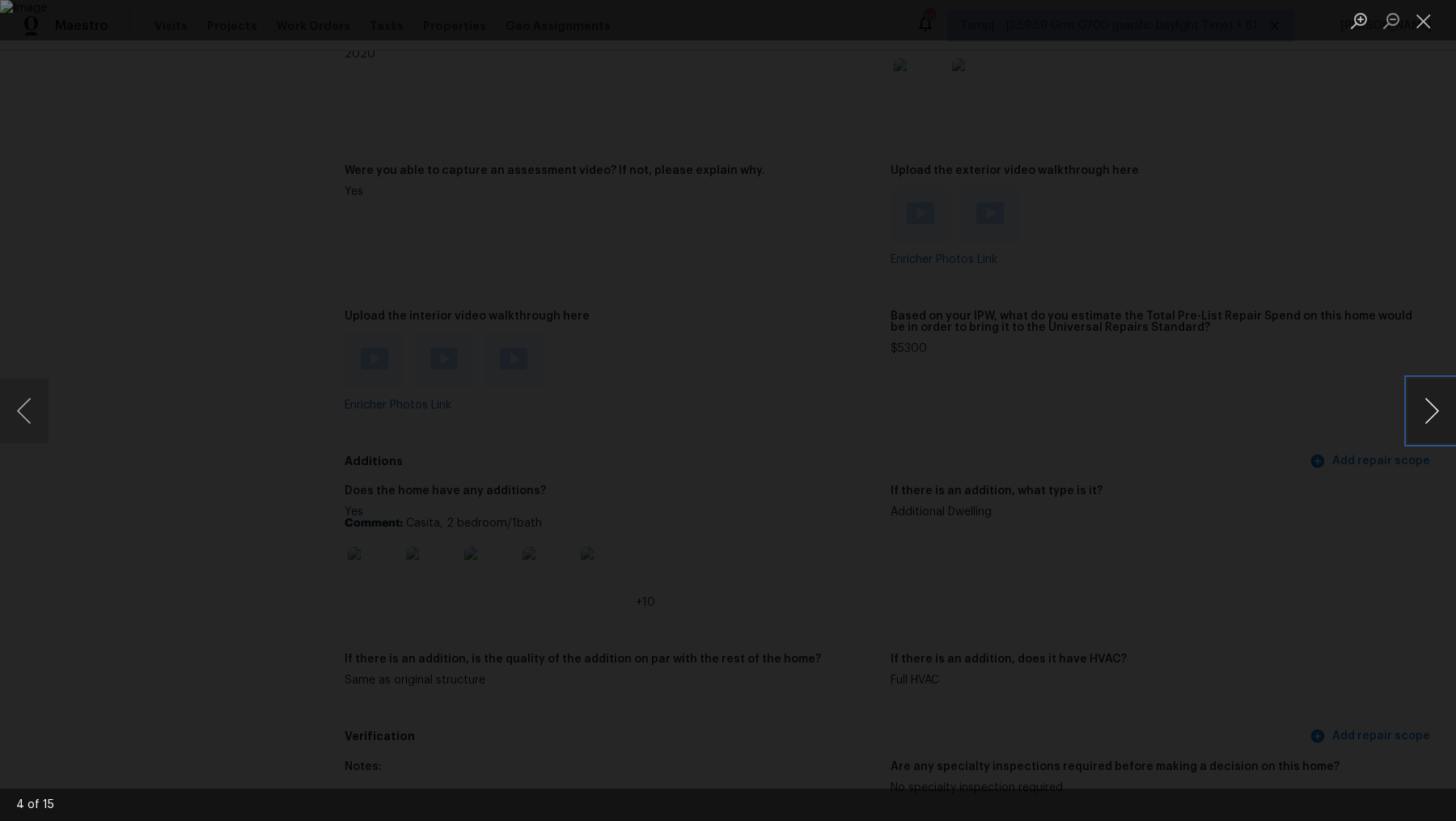
click at [1164, 422] on button "Next image" at bounding box center [1432, 410] width 49 height 65
click at [1164, 427] on button "Next image" at bounding box center [1432, 410] width 49 height 65
click at [1164, 412] on button "Next image" at bounding box center [1432, 410] width 49 height 65
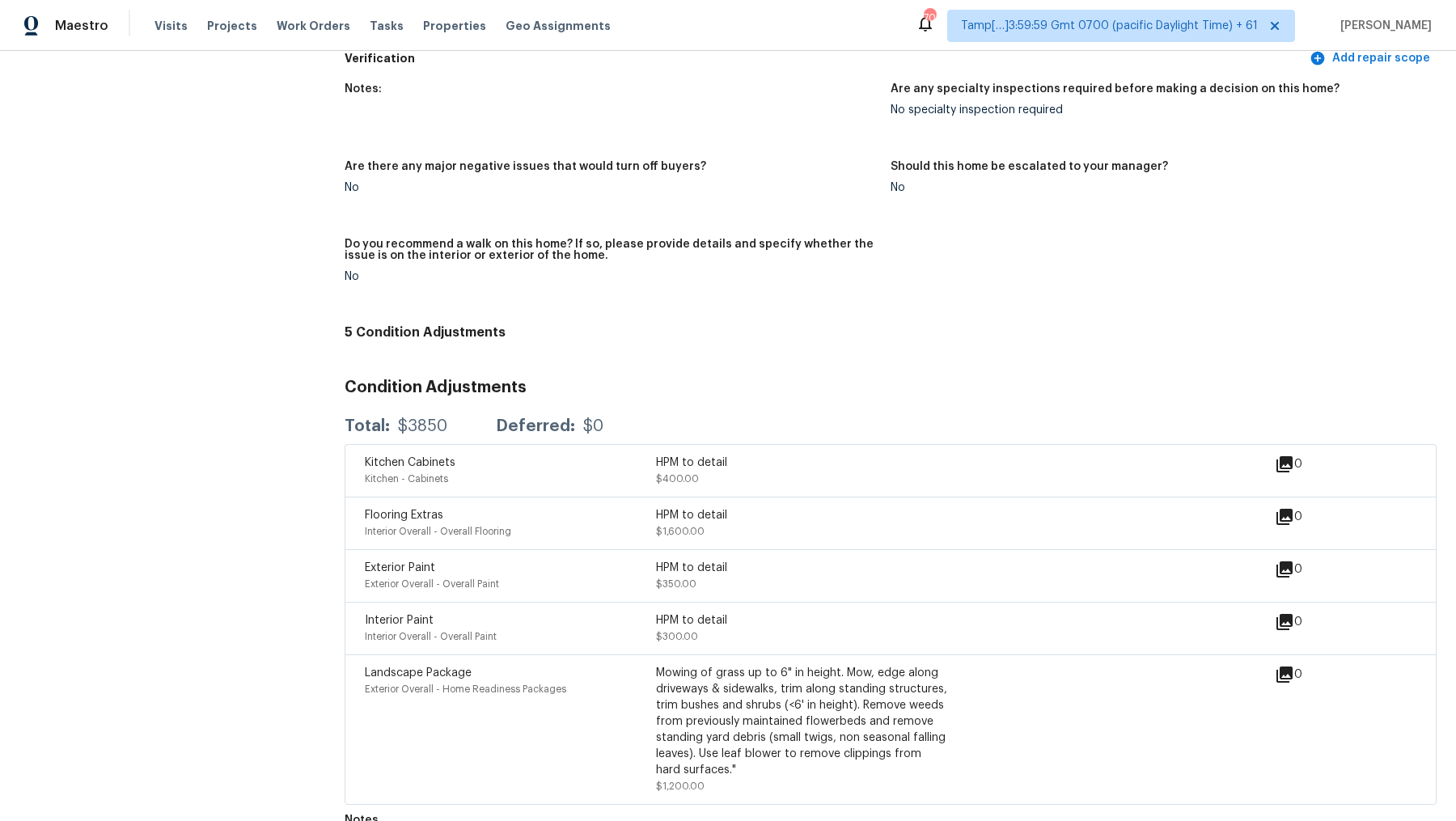
scroll to position [3448, 0]
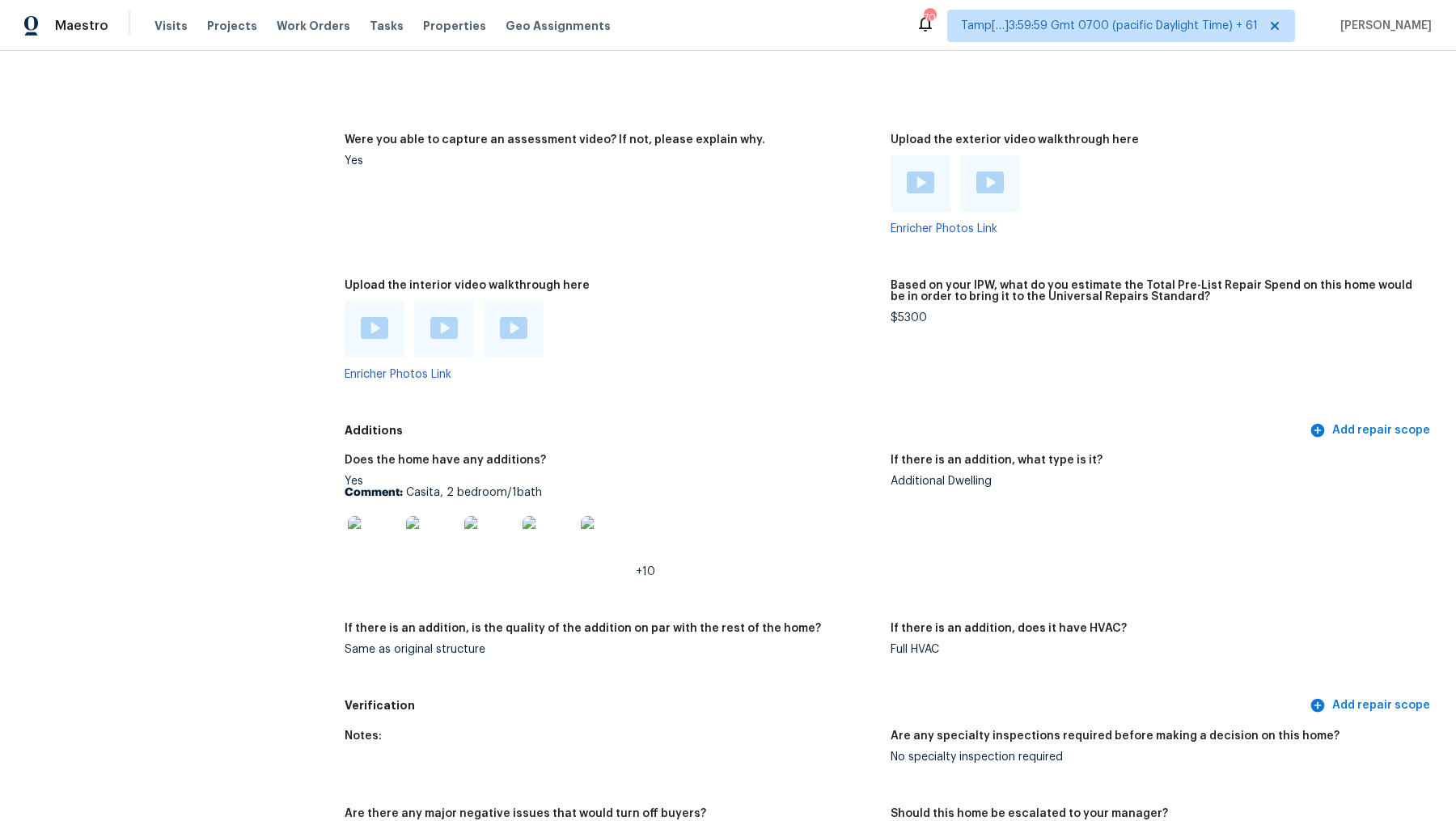
click at [420, 476] on div "Yes Comment: Casita, 2 bedroom/1bath +10" at bounding box center [611, 526] width 534 height 102
click at [424, 487] on p "Comment: Casita, 2 bedroom/1bath" at bounding box center [611, 493] width 534 height 12
copy p "Casita"
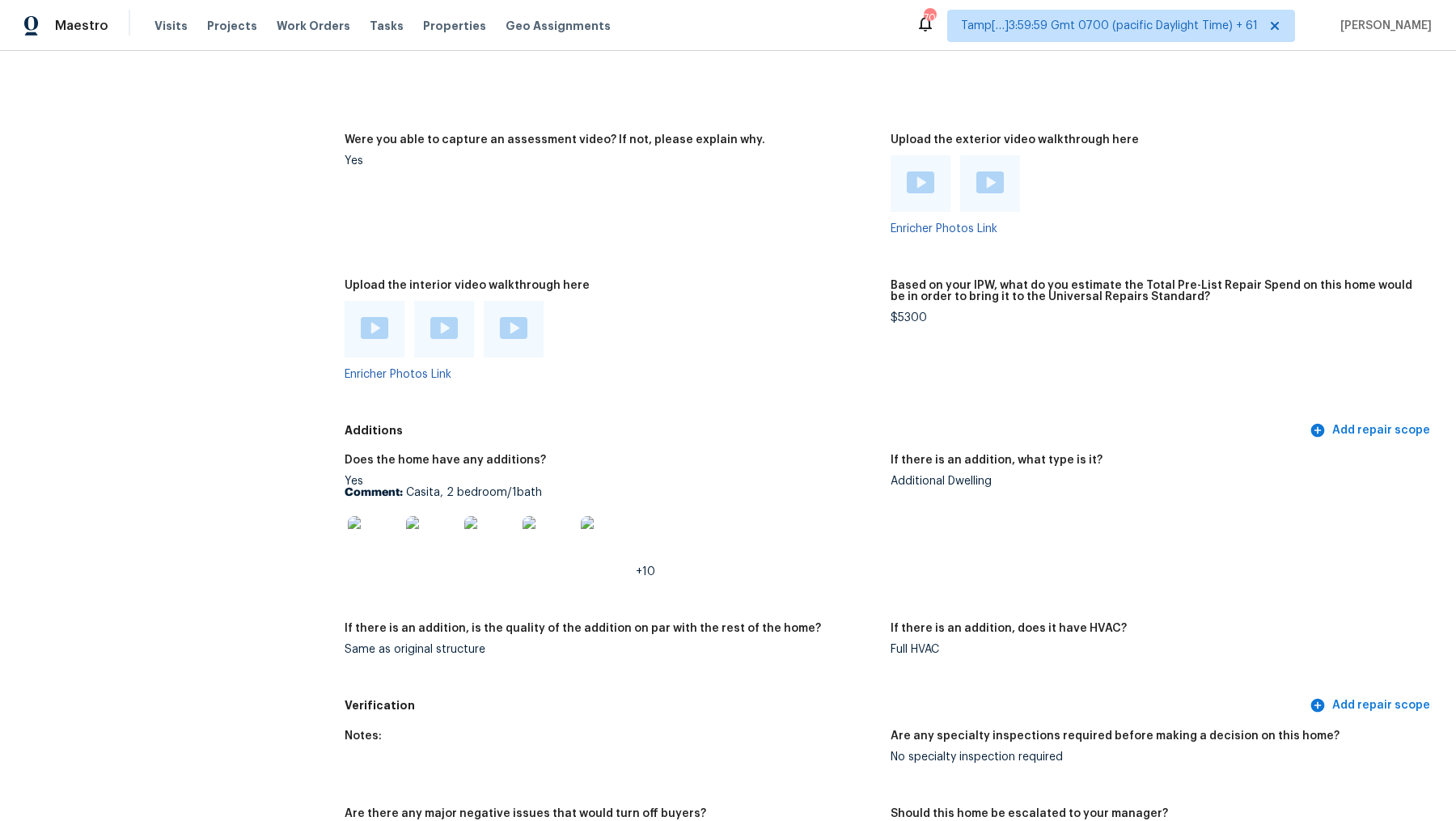
click at [439, 487] on p "Comment: Casita, 2 bedroom/1bath" at bounding box center [611, 493] width 534 height 12
drag, startPoint x: 408, startPoint y: 468, endPoint x: 583, endPoint y: 469, distance: 175.0
click at [583, 487] on p "Comment: Casita, 2 bedroom/1bath" at bounding box center [611, 493] width 534 height 12
copy p "Casita, 2 bedroom/1bath"
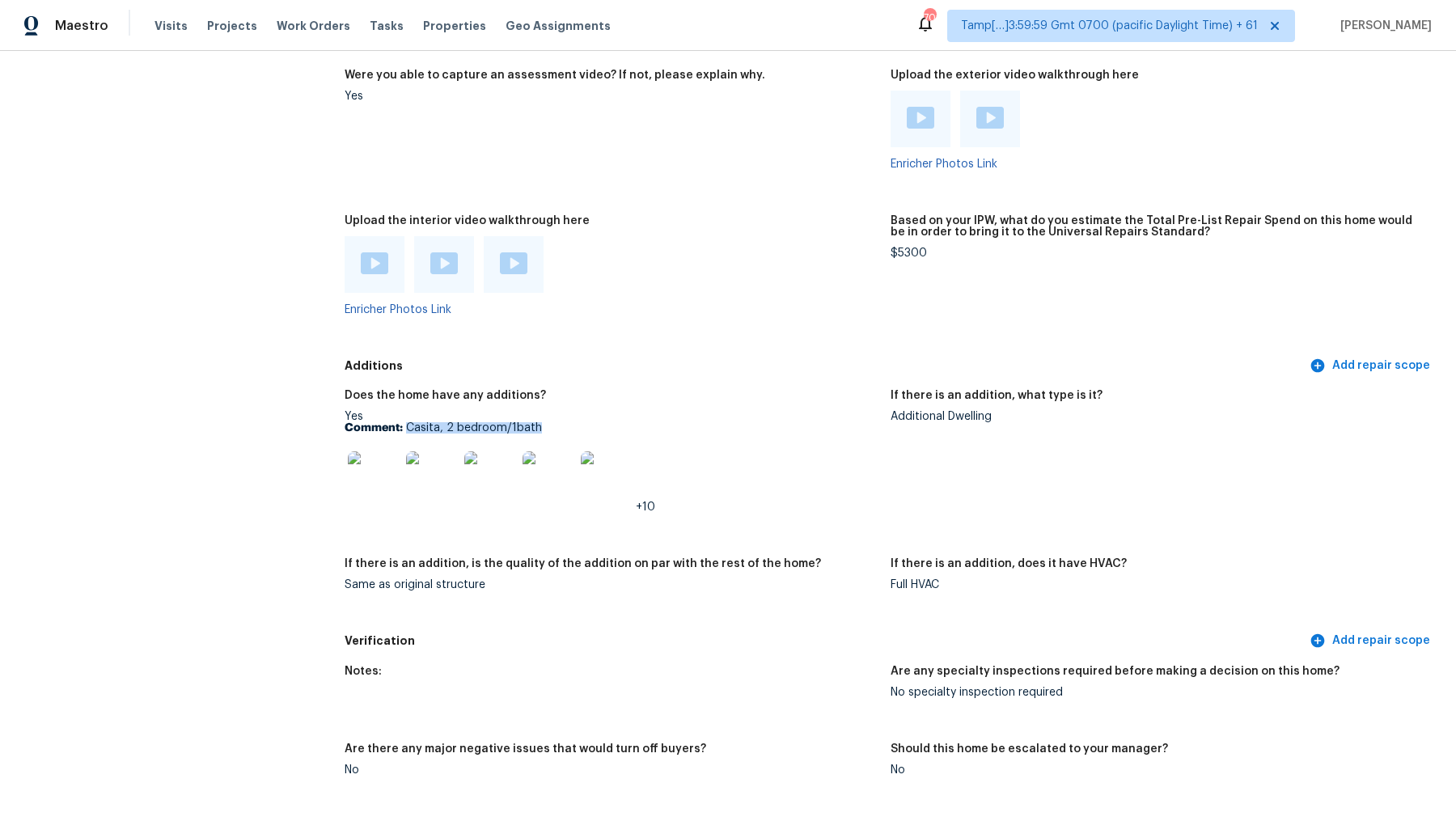
scroll to position [3587, 0]
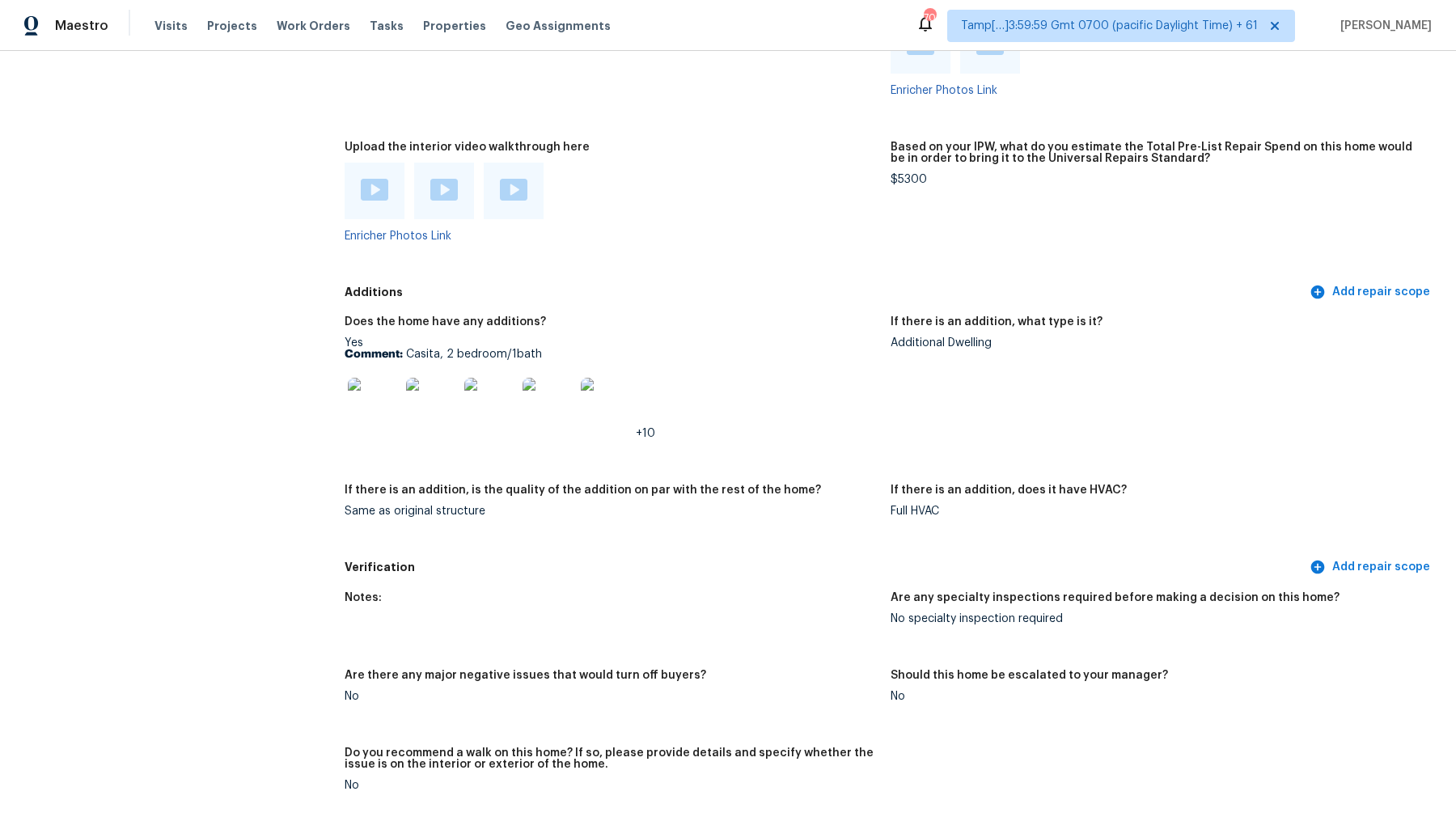
click at [429, 506] on div "Same as original structure" at bounding box center [611, 511] width 534 height 12
copy div "Same as original structure"
click at [1044, 72] on figure "Upload the exterior video walkthrough here Enricher Photos Link" at bounding box center [1163, 59] width 546 height 126
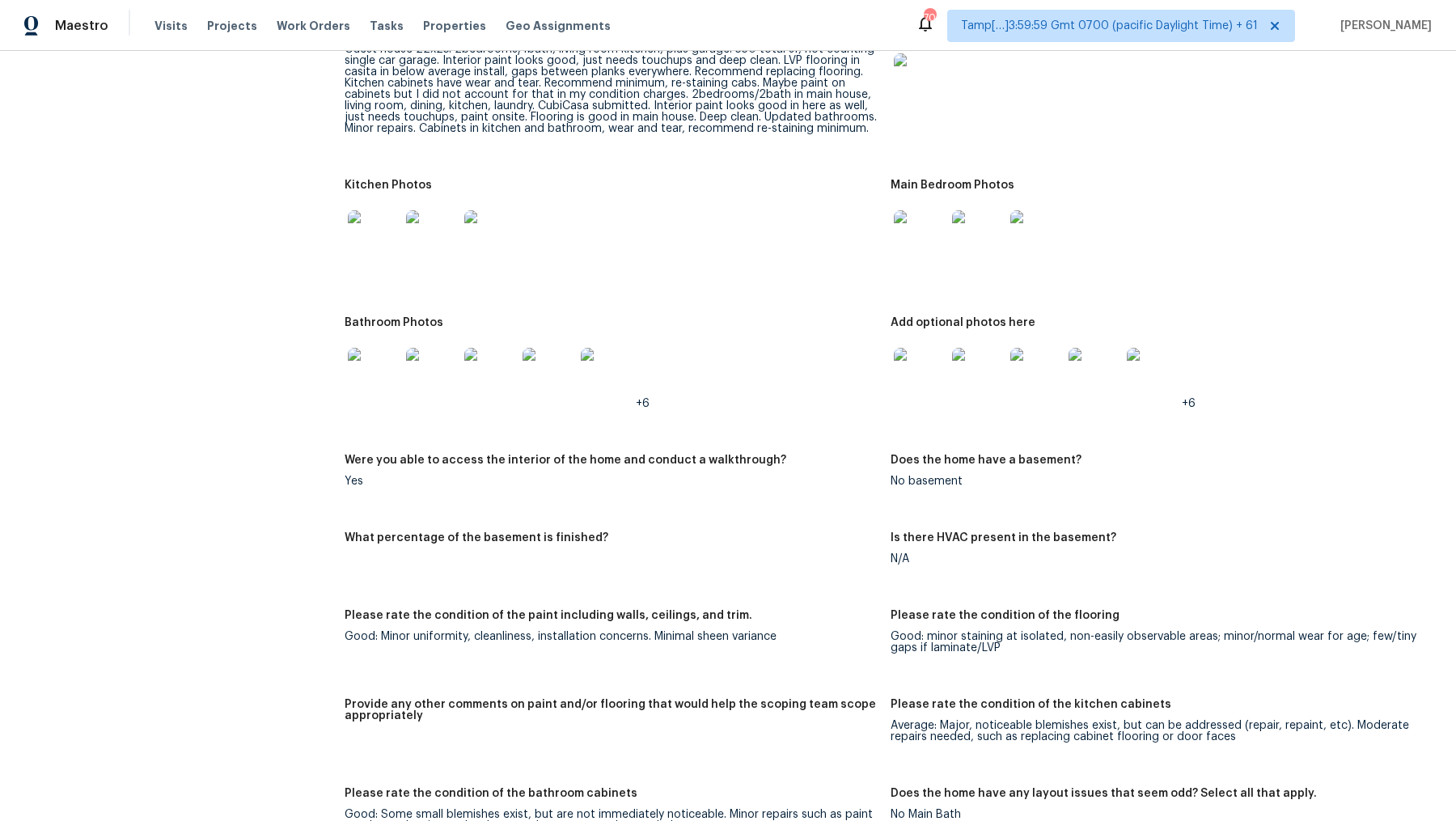
scroll to position [2735, 0]
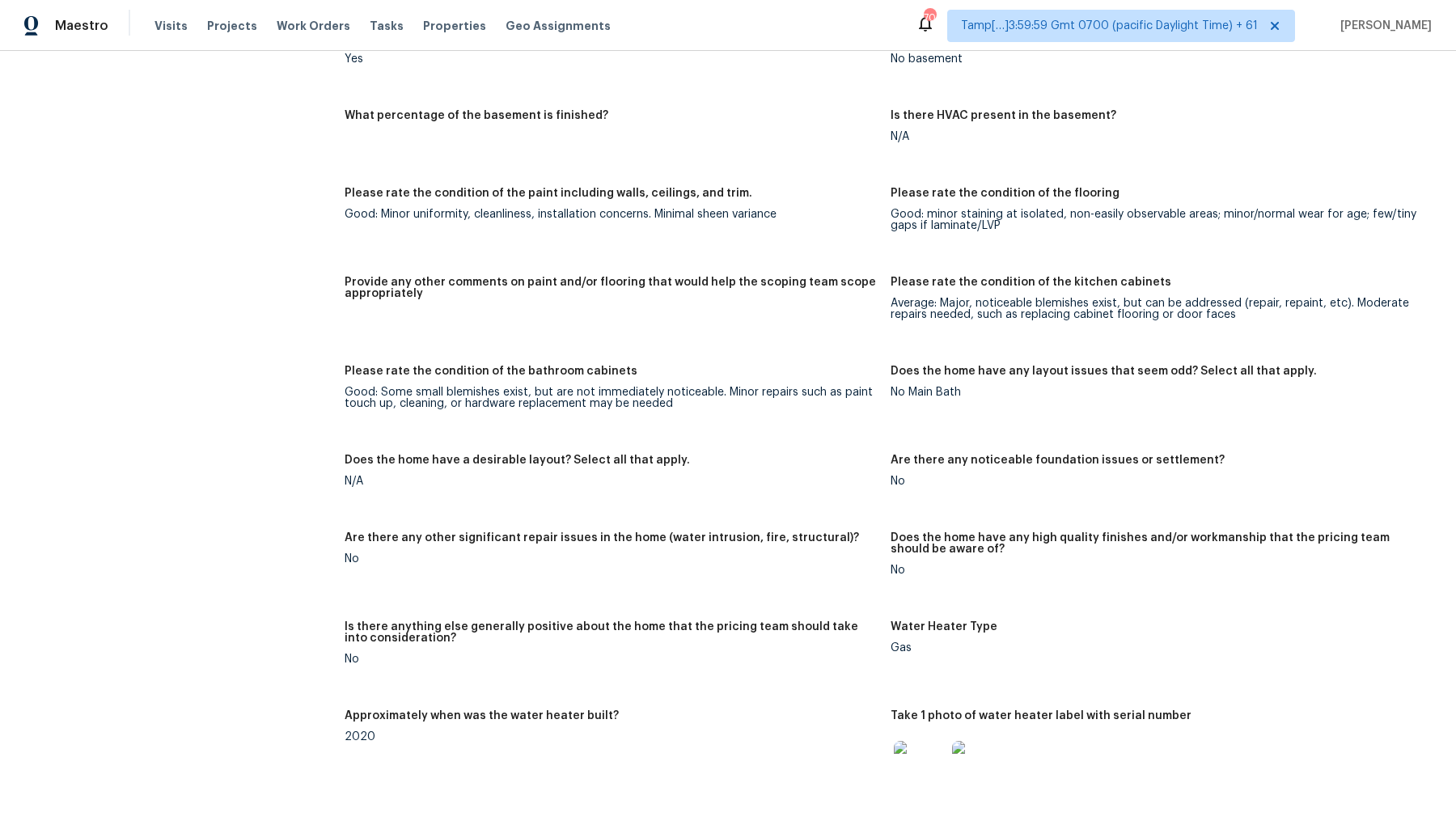
click at [1064, 110] on div "Is there HVAC present in the basement?" at bounding box center [1157, 121] width 534 height 21
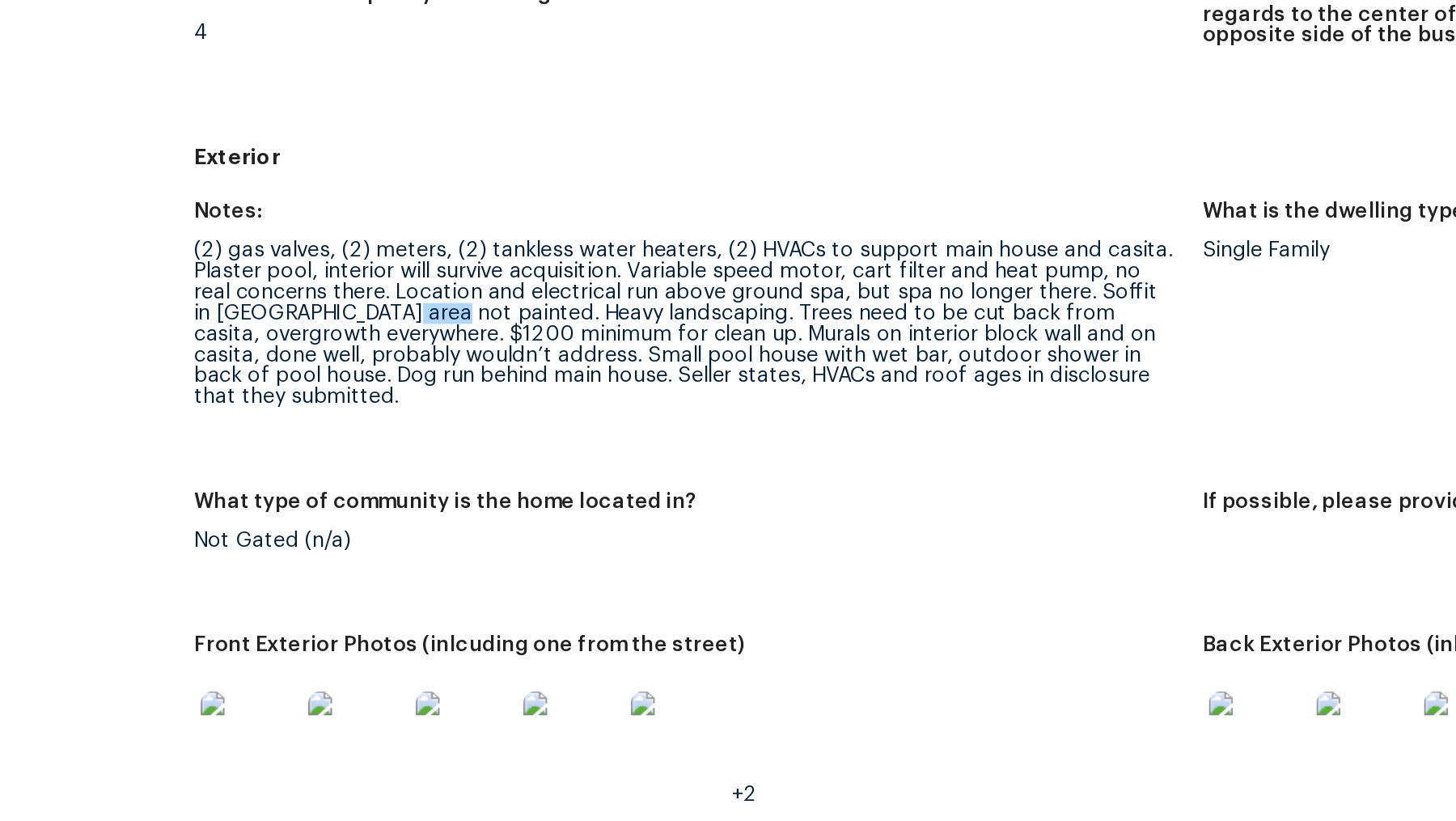
scroll to position [398, 0]
